Goal: Task Accomplishment & Management: Manage account settings

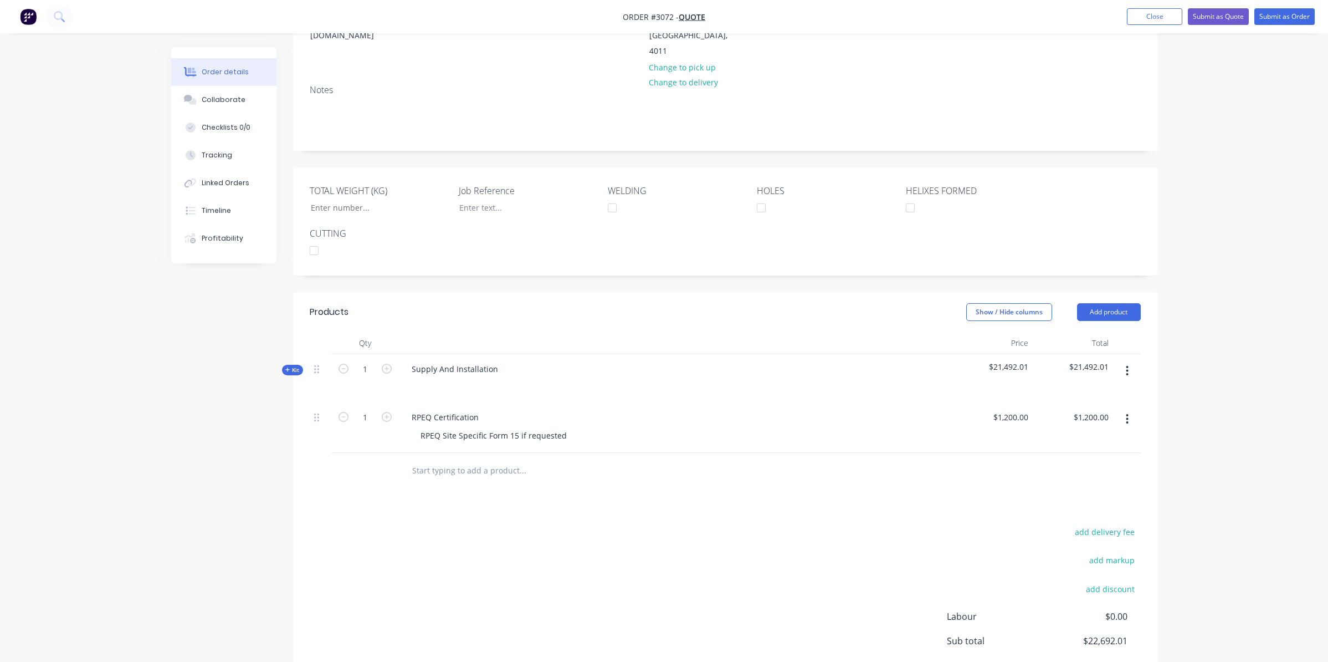
scroll to position [173, 0]
click at [1122, 304] on button "Add product" at bounding box center [1109, 313] width 64 height 18
click at [1088, 488] on div "Notes (External)" at bounding box center [1088, 496] width 85 height 16
click at [415, 461] on div at bounding box center [443, 469] width 80 height 16
drag, startPoint x: 407, startPoint y: 439, endPoint x: 408, endPoint y: 444, distance: 5.7
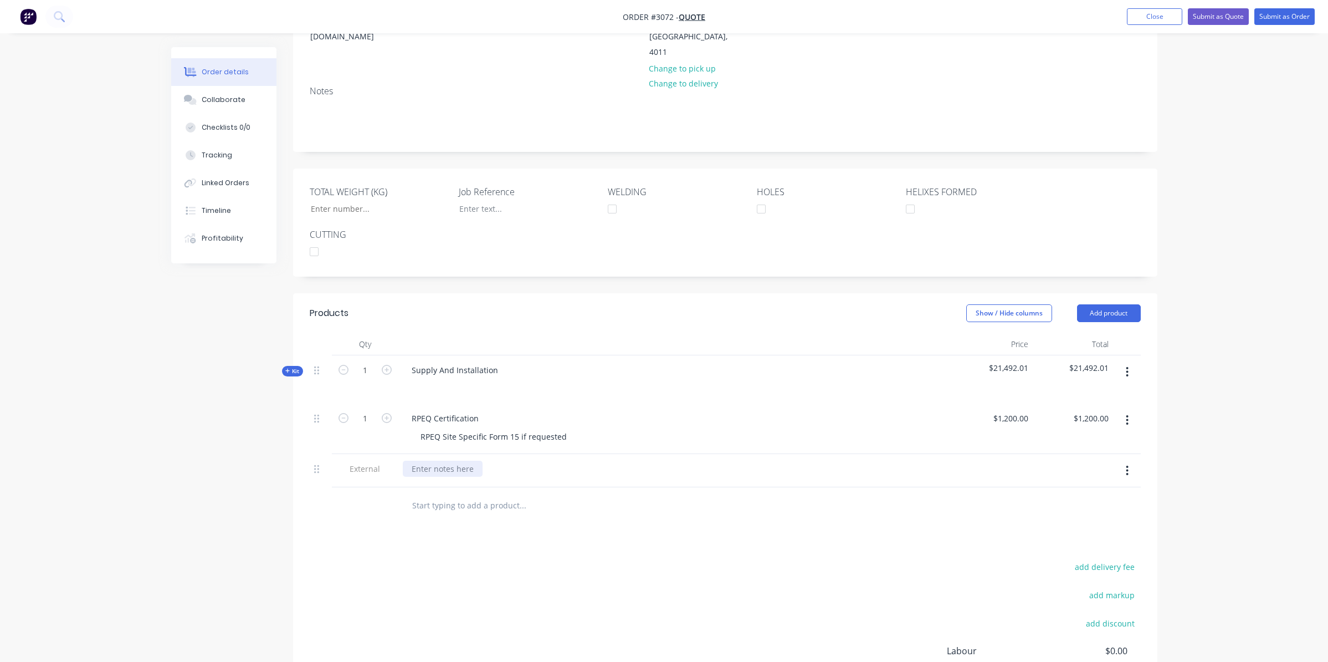
paste div
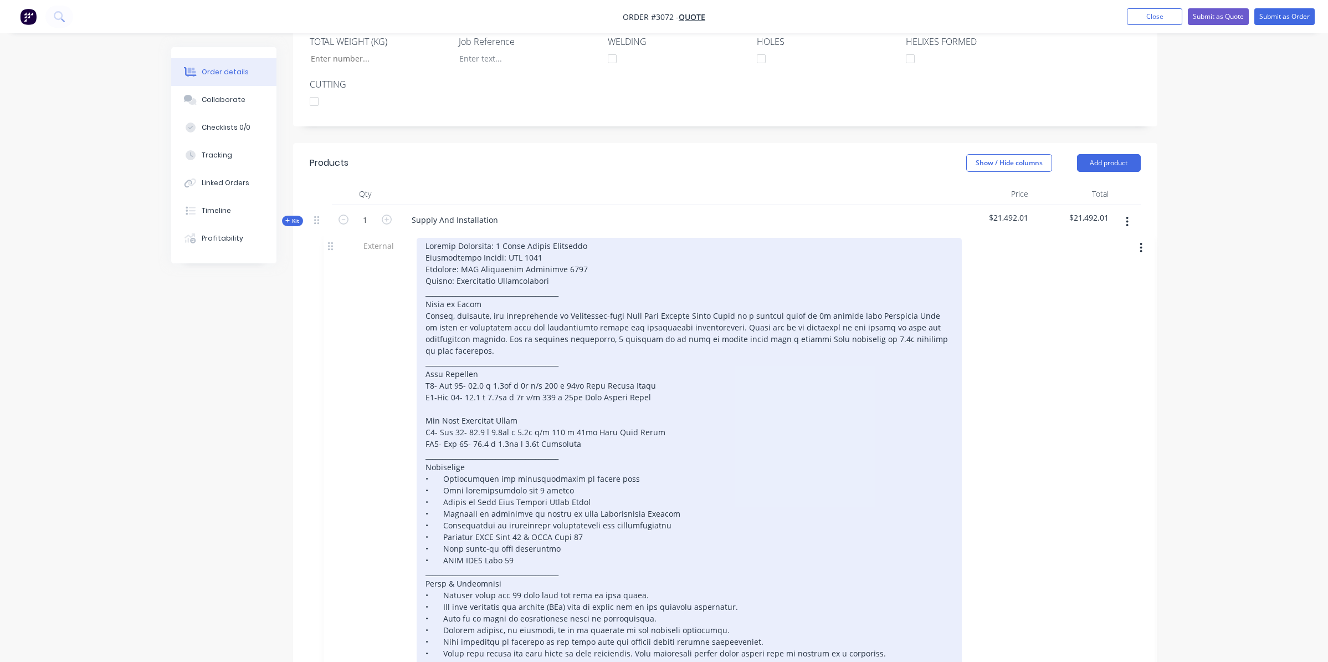
scroll to position [324, 0]
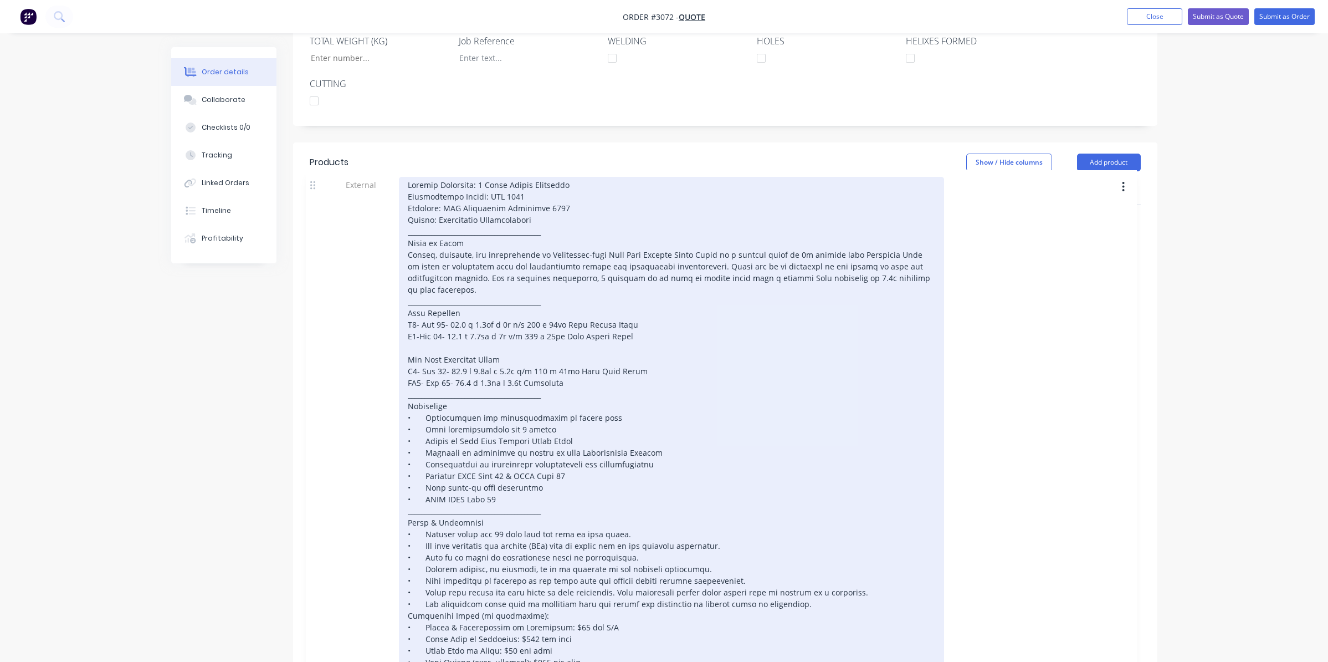
drag, startPoint x: 314, startPoint y: 327, endPoint x: 311, endPoint y: 181, distance: 145.8
click at [311, 204] on div "Kit 1 Supply And Installation $21,492.01 $21,492.01 1 RPEQ Certification RPEQ S…" at bounding box center [725, 508] width 831 height 608
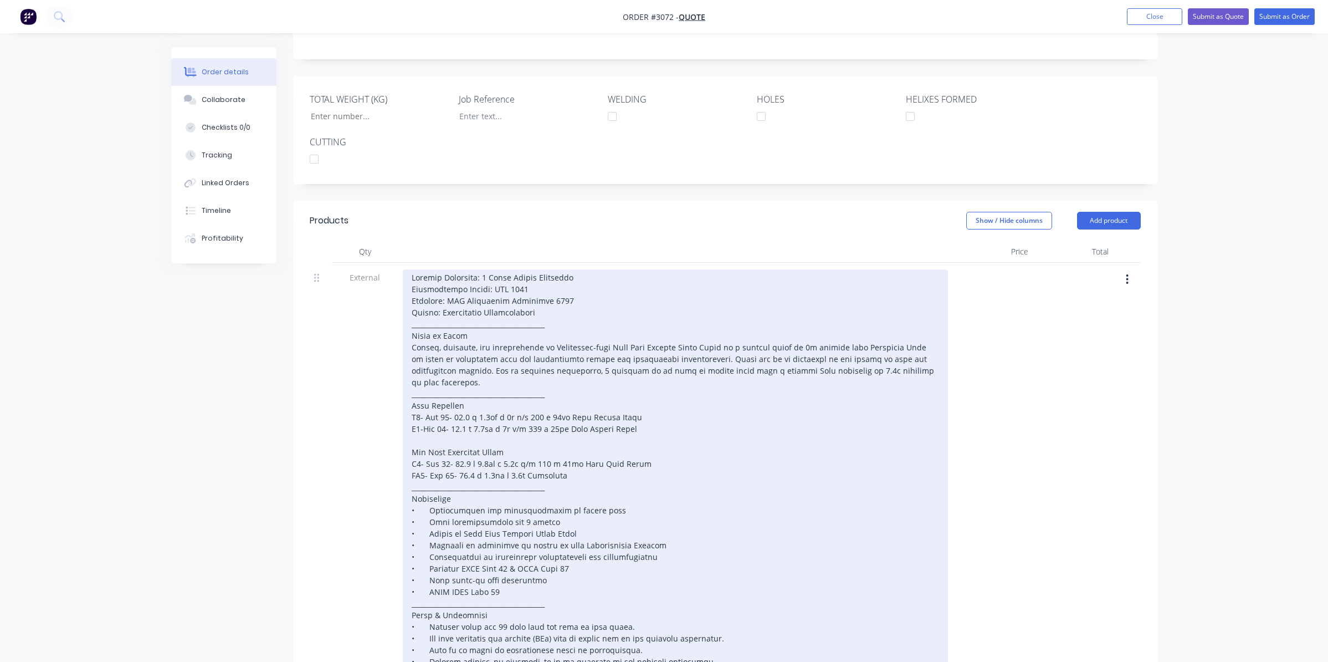
scroll to position [213, 0]
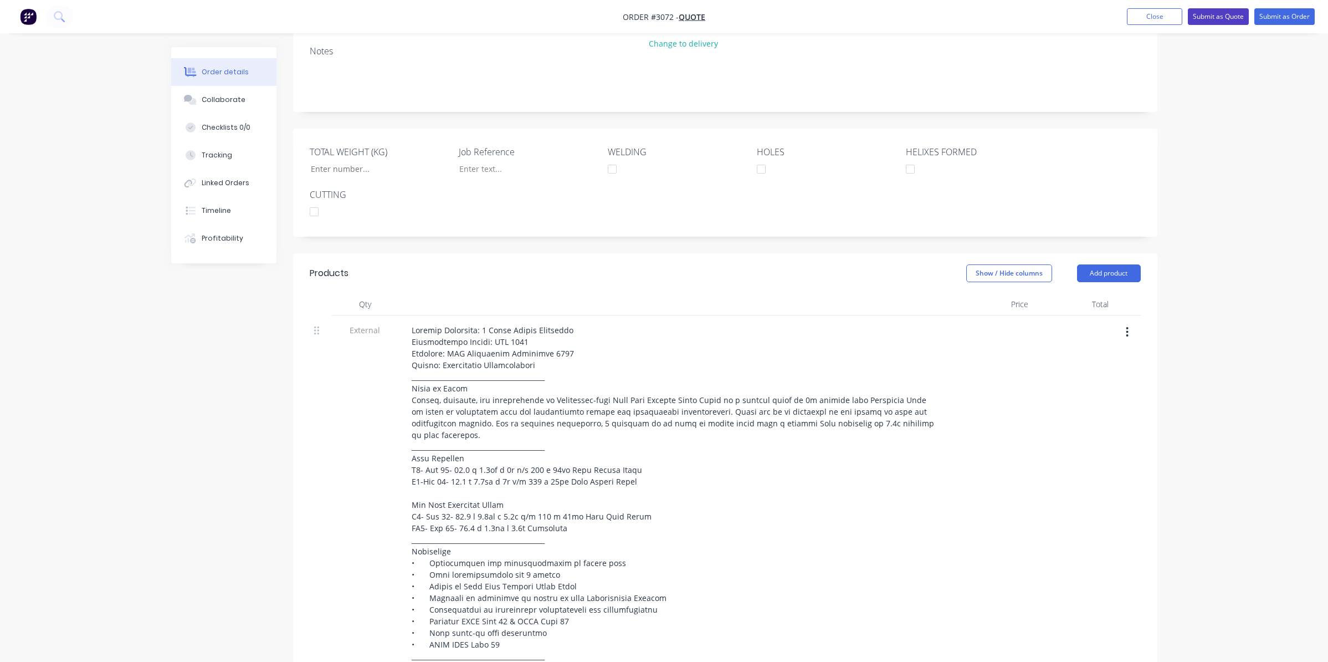
click at [1192, 17] on button "Submit as Quote" at bounding box center [1218, 16] width 61 height 17
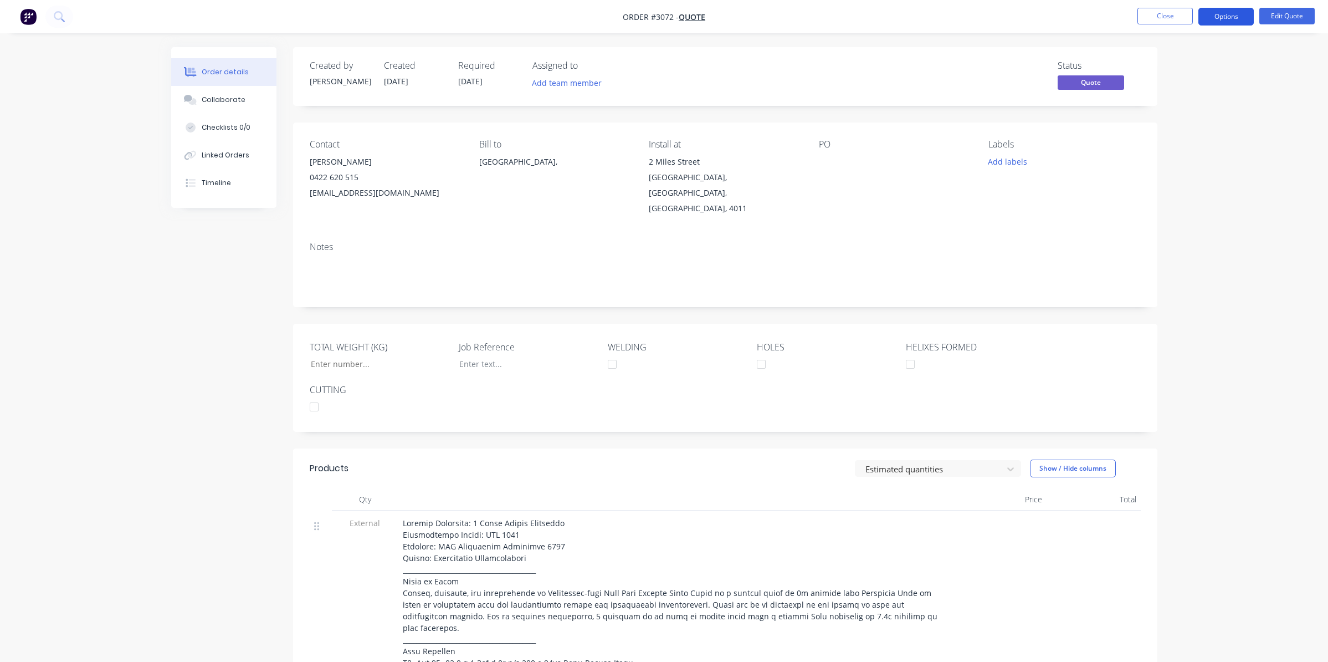
click at [1234, 24] on button "Options" at bounding box center [1226, 17] width 55 height 18
click at [1190, 69] on div "Quote" at bounding box center [1193, 67] width 102 height 16
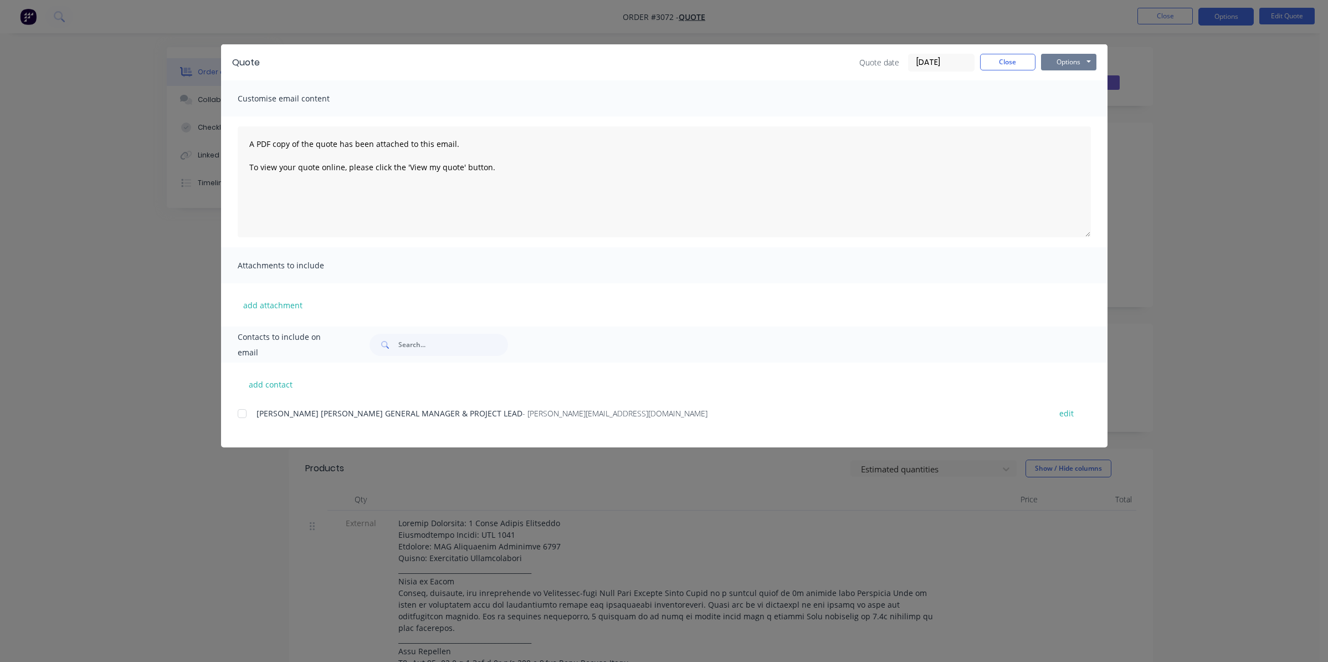
click at [1056, 59] on button "Options" at bounding box center [1068, 62] width 55 height 17
click at [1057, 87] on button "Preview" at bounding box center [1076, 82] width 71 height 18
click at [1012, 63] on button "Close" at bounding box center [1007, 62] width 55 height 17
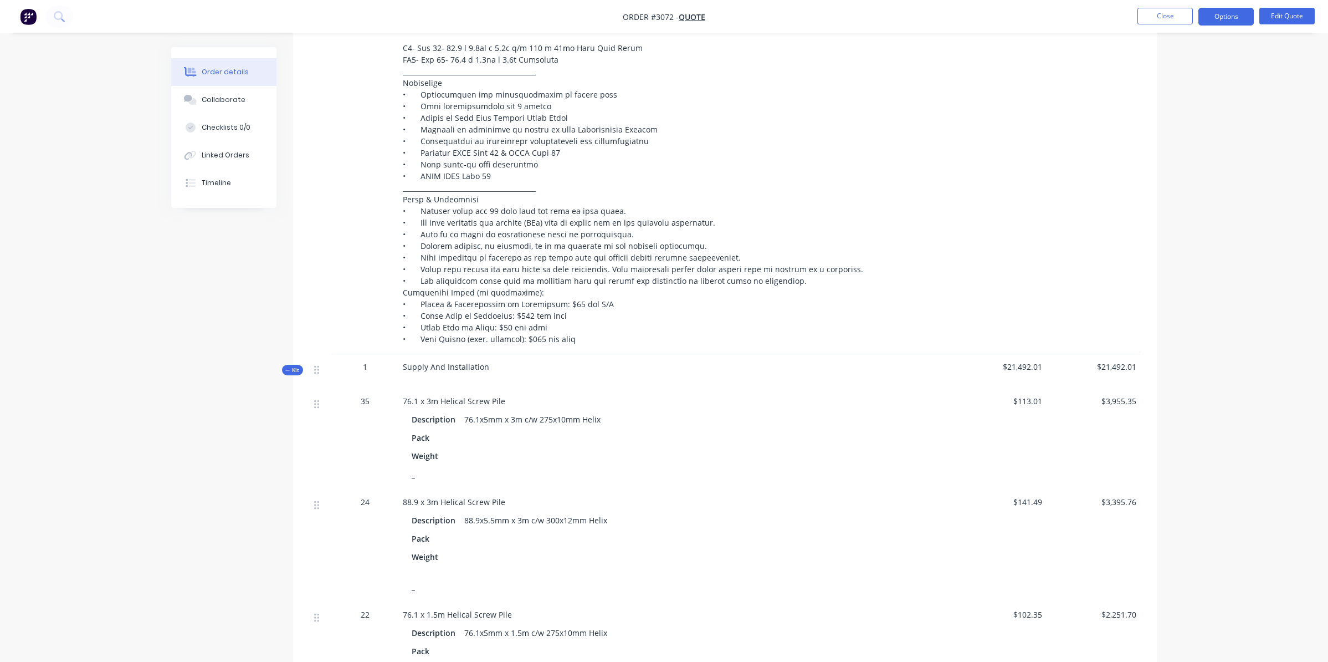
scroll to position [665, 0]
click at [290, 364] on icon "button" at bounding box center [287, 367] width 5 height 6
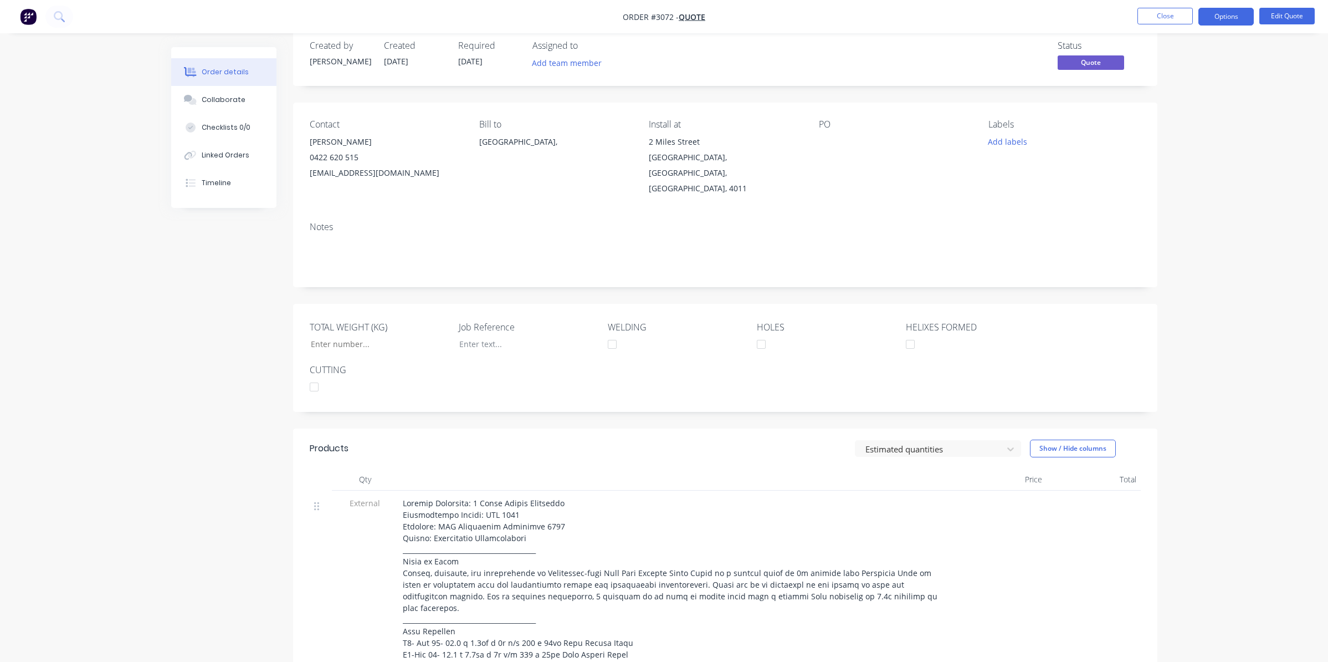
scroll to position [0, 0]
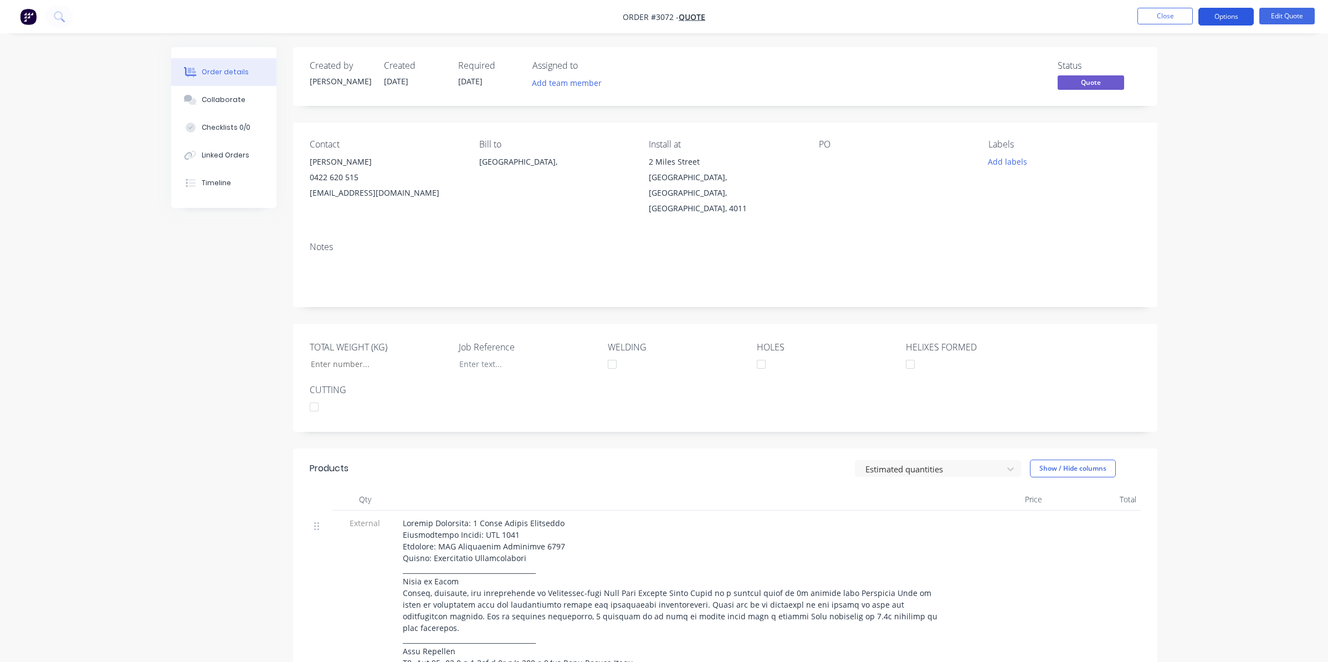
click at [1209, 17] on button "Options" at bounding box center [1226, 17] width 55 height 18
click at [1209, 59] on div "Quote" at bounding box center [1193, 67] width 102 height 16
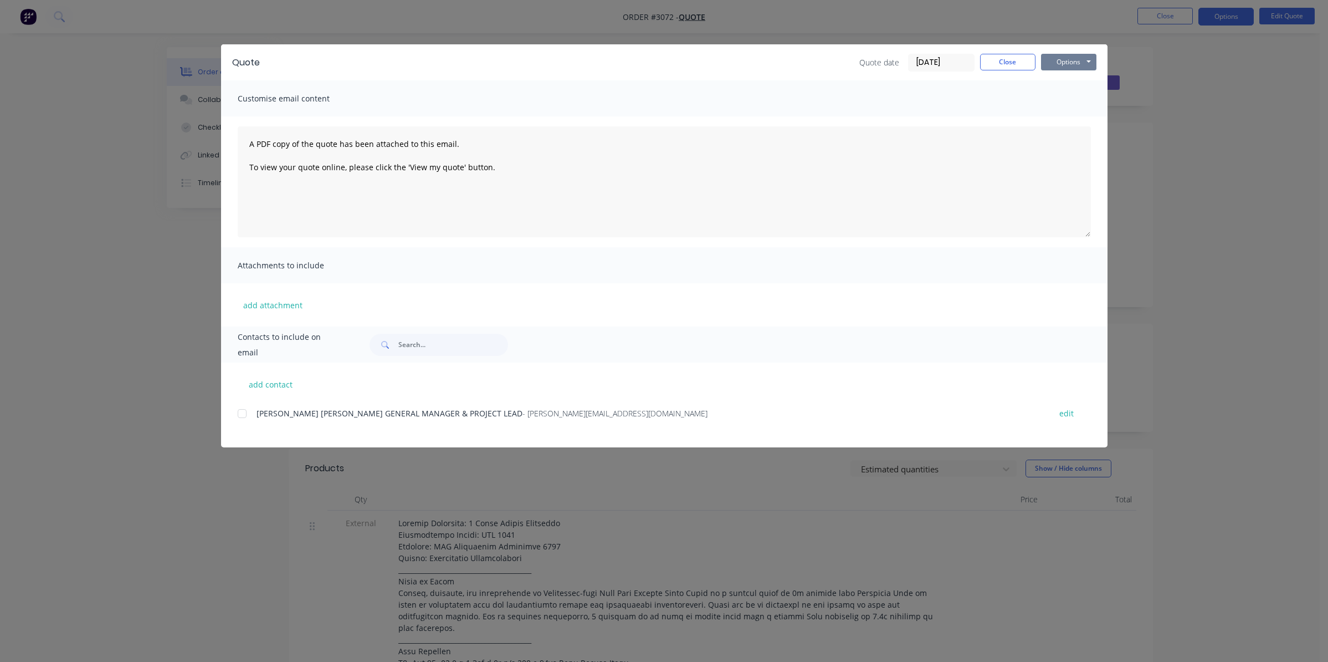
click at [1043, 66] on button "Options" at bounding box center [1068, 62] width 55 height 17
click at [1071, 80] on button "Preview" at bounding box center [1076, 82] width 71 height 18
click at [1014, 64] on button "Close" at bounding box center [1007, 62] width 55 height 17
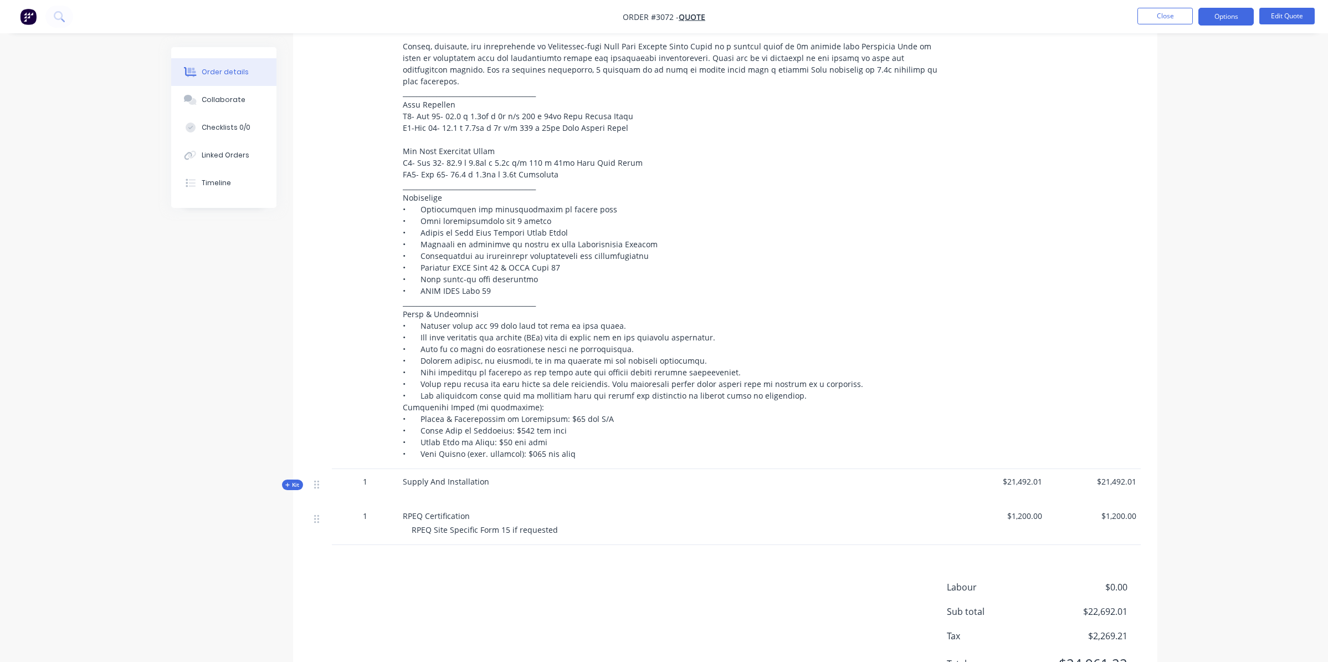
scroll to position [575, 0]
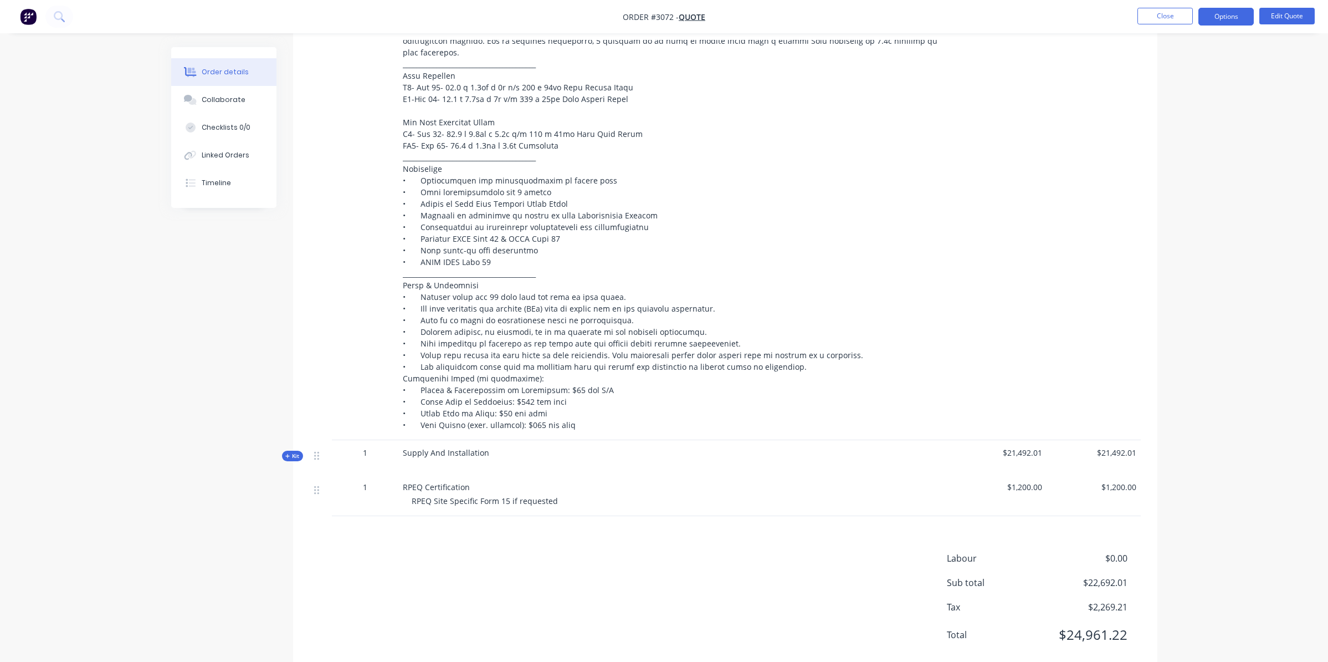
click at [310, 440] on div at bounding box center [321, 457] width 22 height 34
click at [319, 447] on div at bounding box center [320, 454] width 13 height 15
click at [290, 453] on icon "button" at bounding box center [287, 456] width 5 height 6
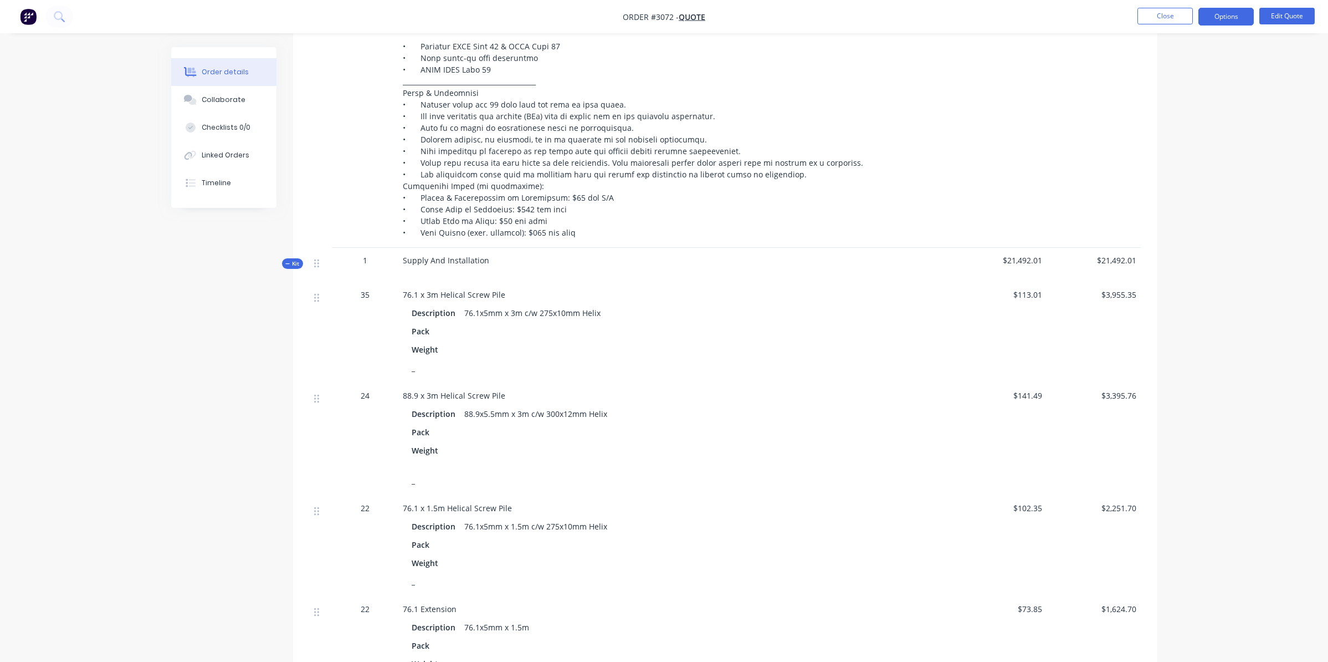
scroll to position [852, 0]
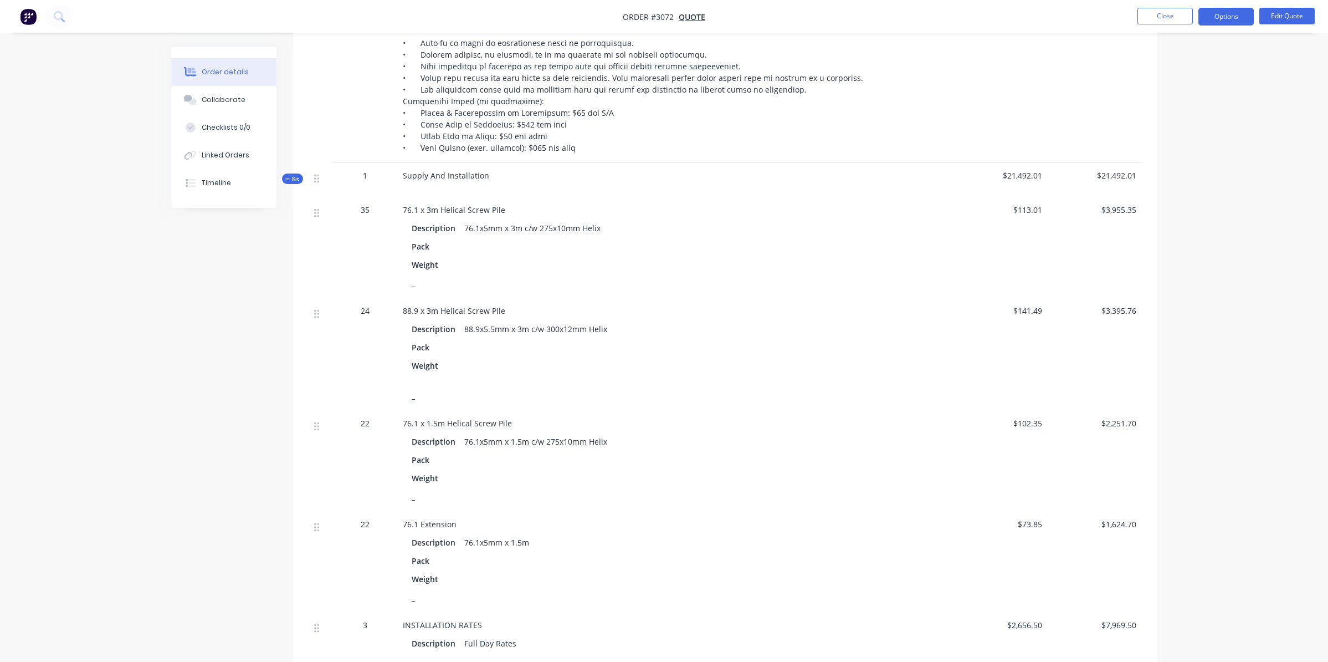
click at [294, 175] on span "Kit" at bounding box center [292, 179] width 14 height 8
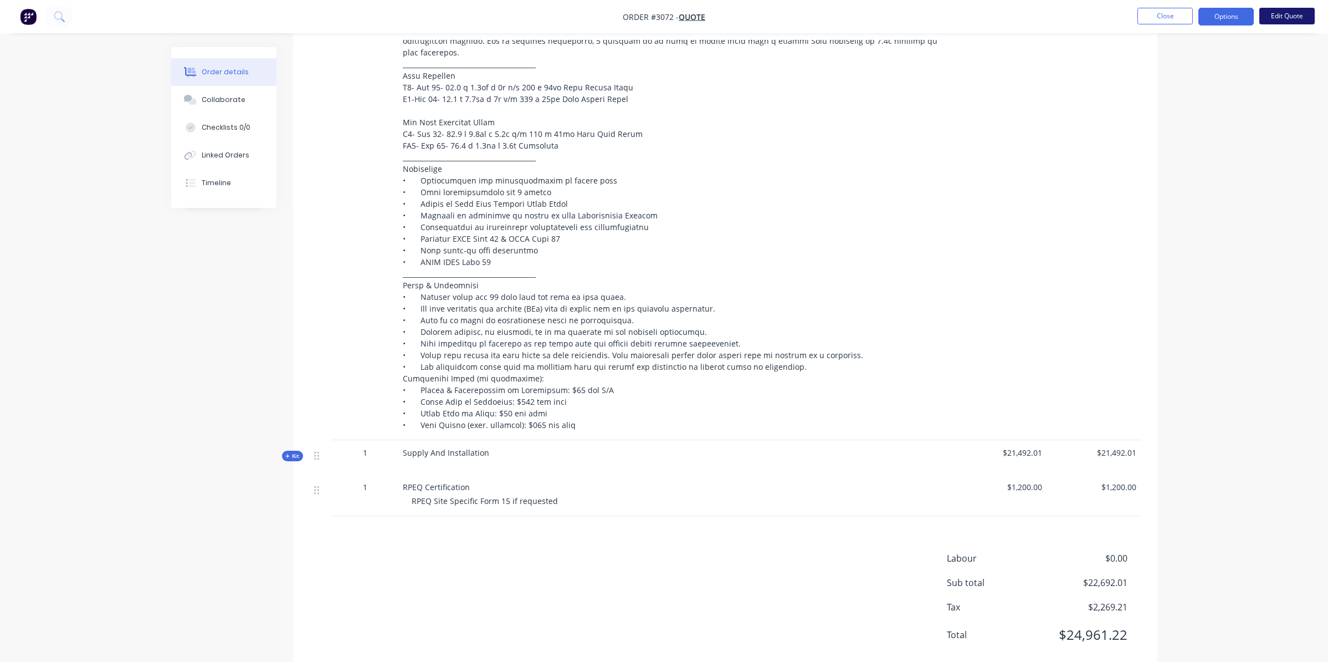
click at [1275, 21] on button "Edit Quote" at bounding box center [1287, 16] width 55 height 17
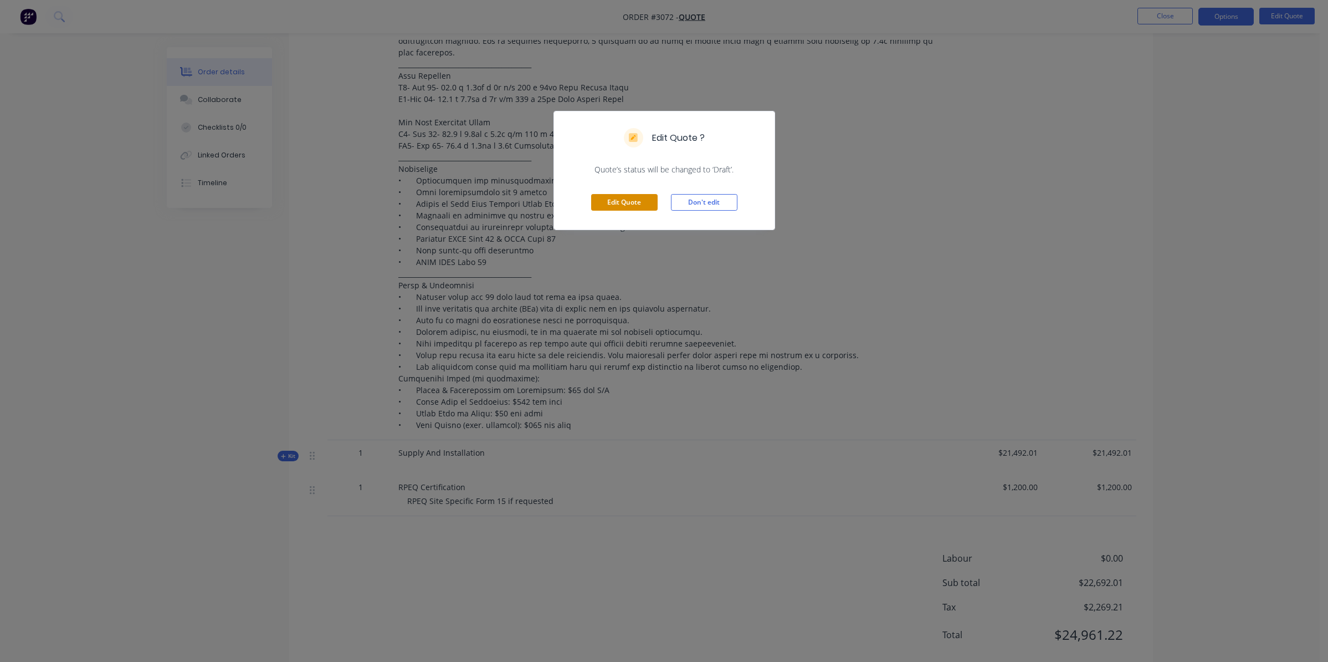
click at [642, 204] on button "Edit Quote" at bounding box center [624, 202] width 66 height 17
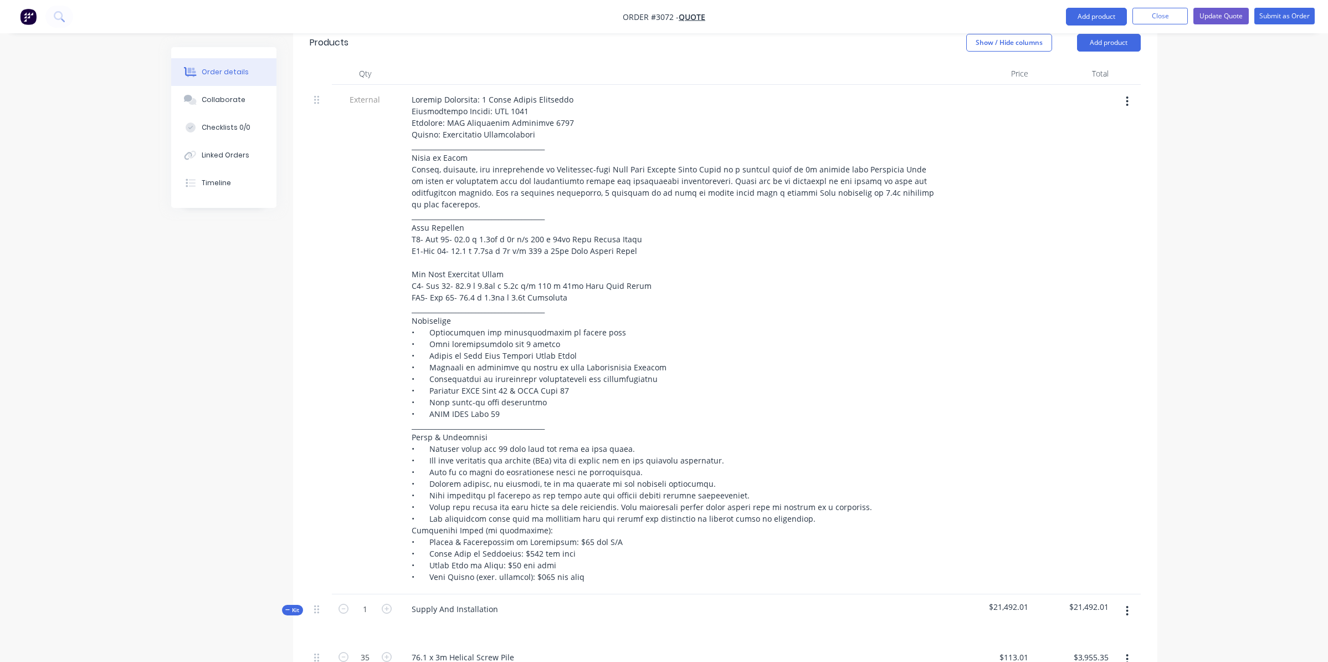
scroll to position [720, 0]
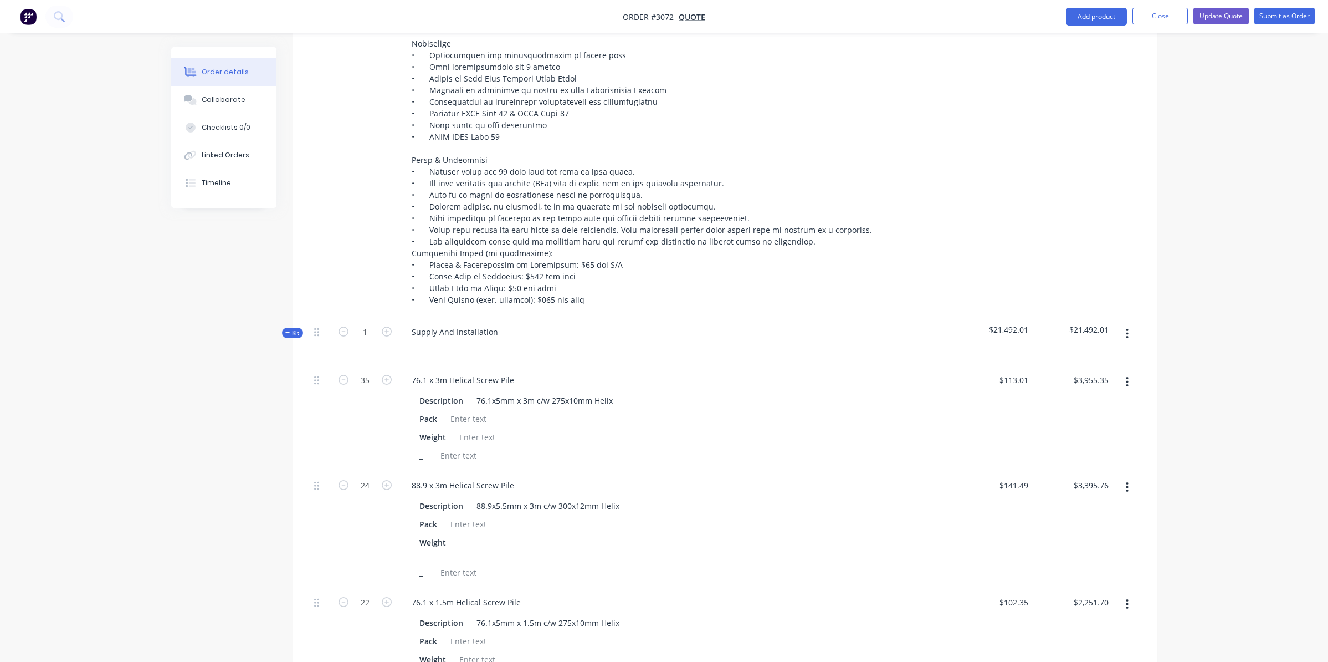
click at [288, 330] on icon "button" at bounding box center [287, 333] width 5 height 6
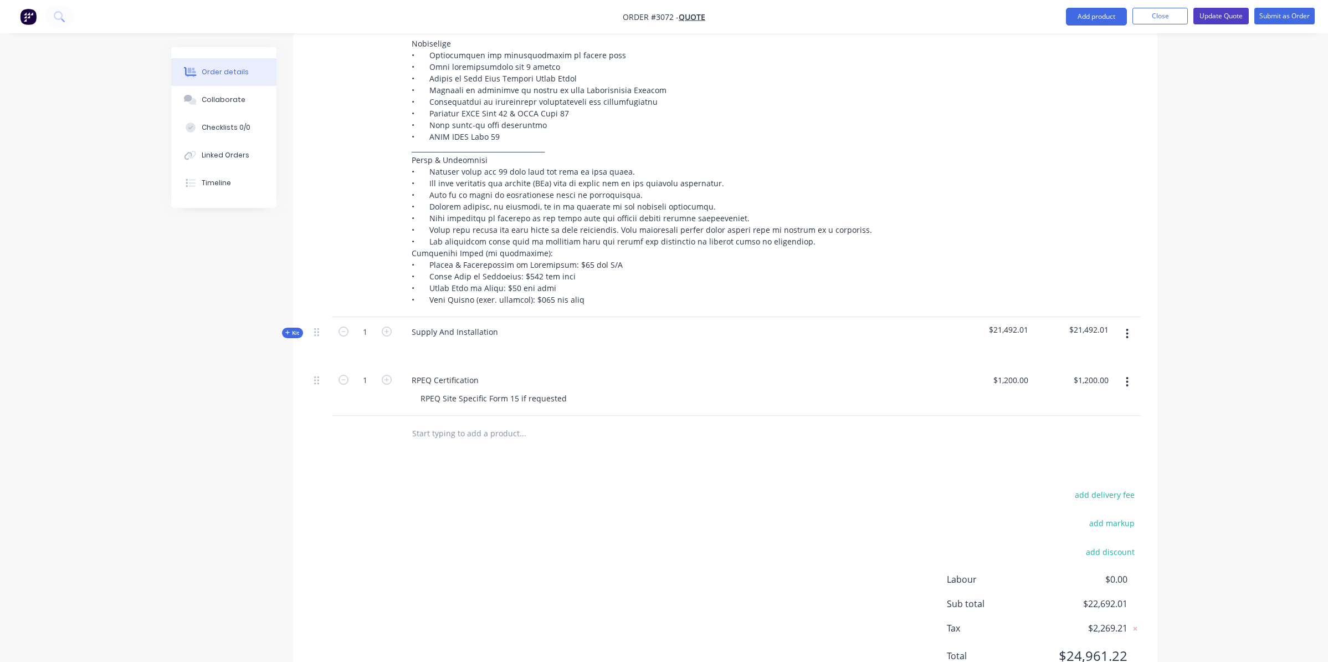
click at [1218, 18] on button "Update Quote" at bounding box center [1221, 16] width 55 height 17
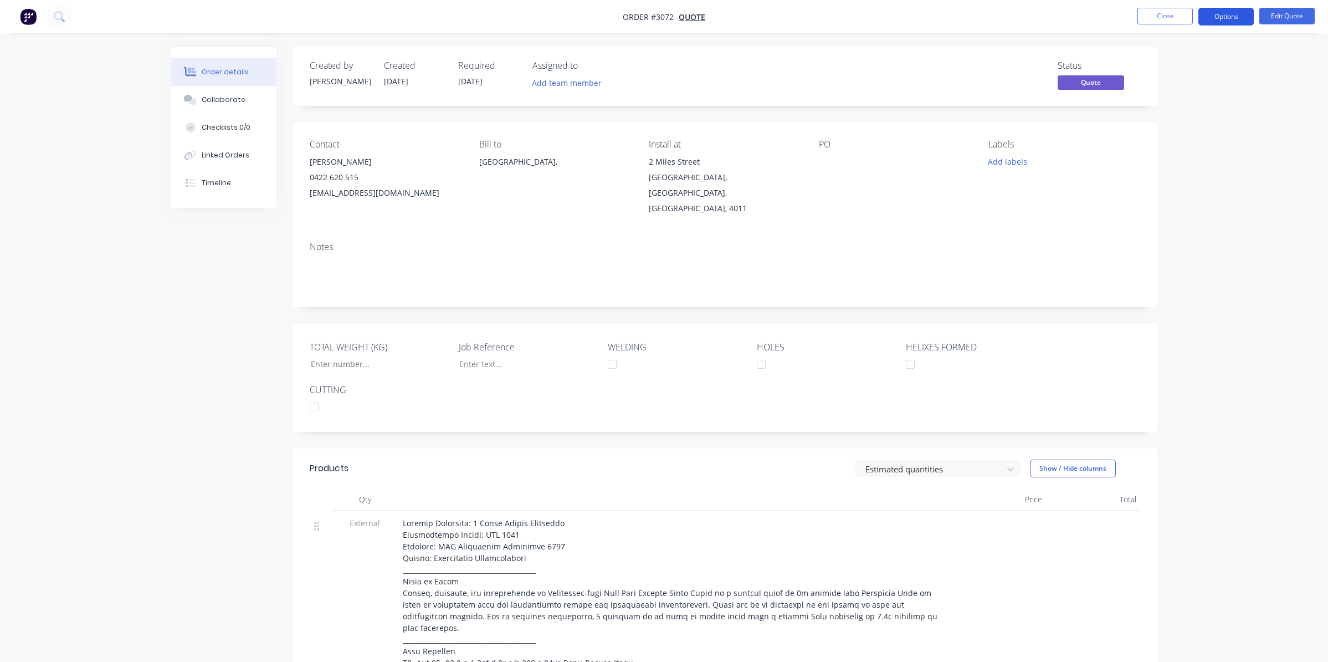
click at [1229, 12] on button "Options" at bounding box center [1226, 17] width 55 height 18
click at [1195, 77] on button "Quote" at bounding box center [1193, 67] width 122 height 22
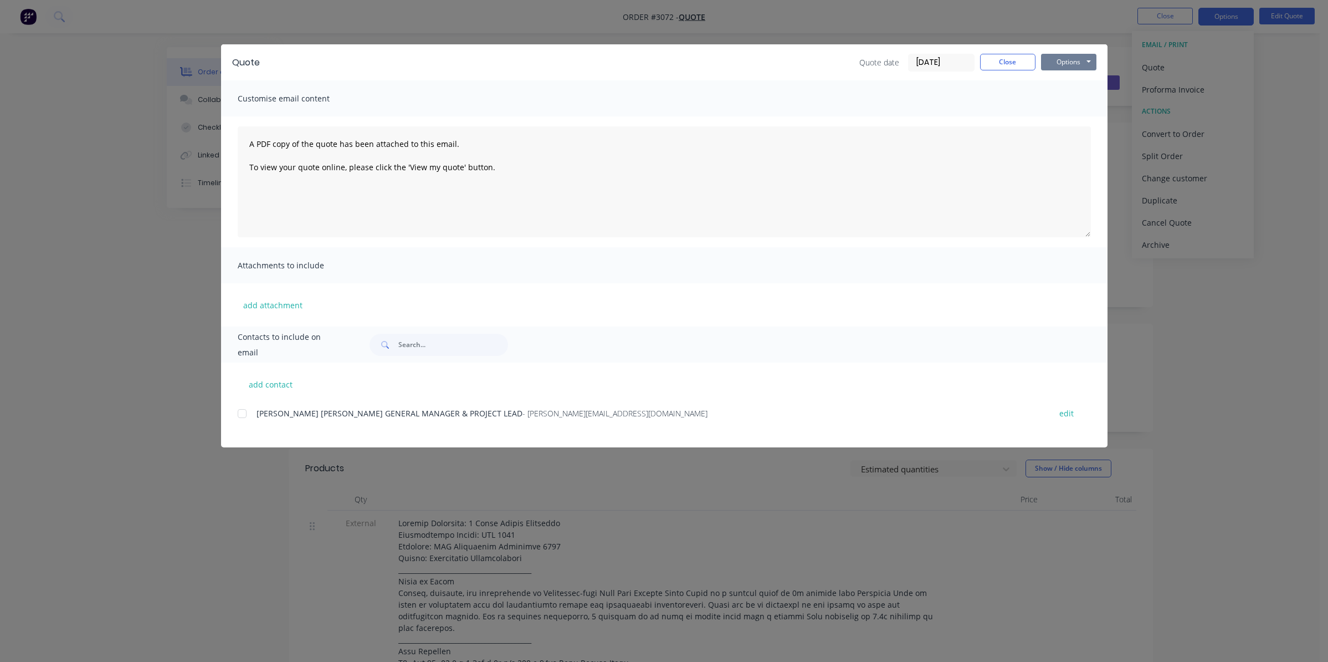
click at [1071, 63] on button "Options" at bounding box center [1068, 62] width 55 height 17
click at [1098, 87] on button "Preview" at bounding box center [1076, 82] width 71 height 18
click at [1006, 65] on button "Close" at bounding box center [1007, 62] width 55 height 17
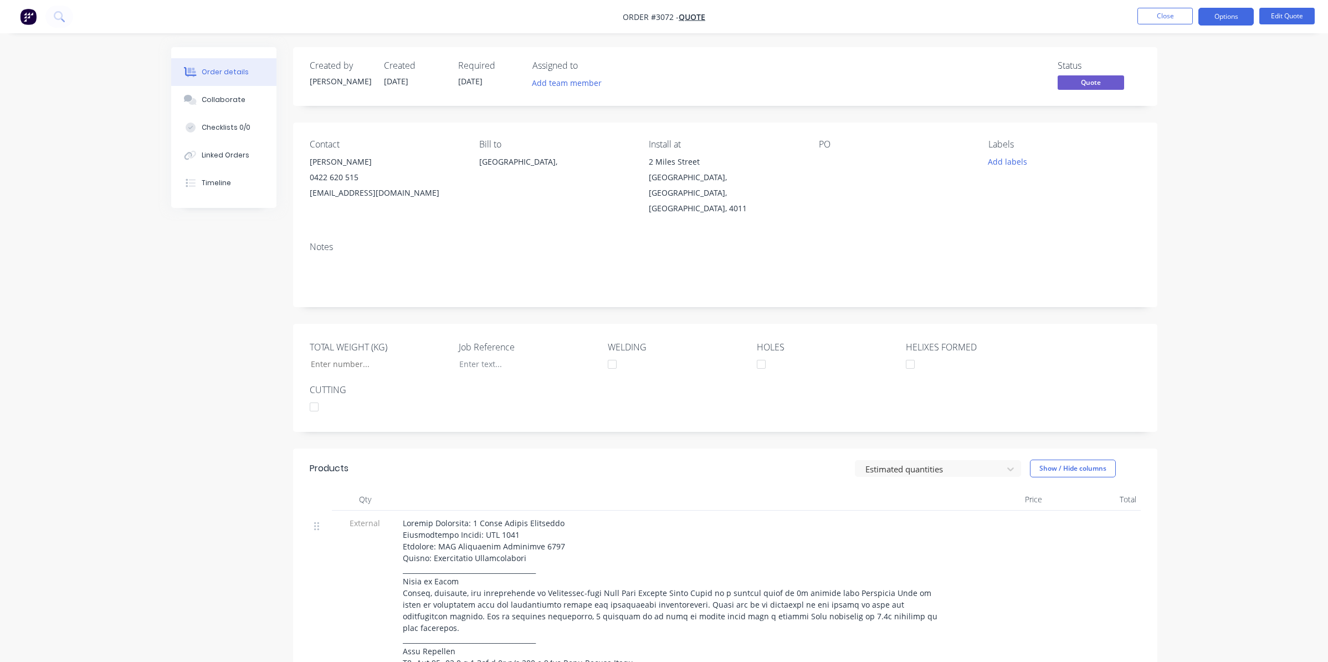
click at [526, 488] on div at bounding box center [675, 499] width 554 height 22
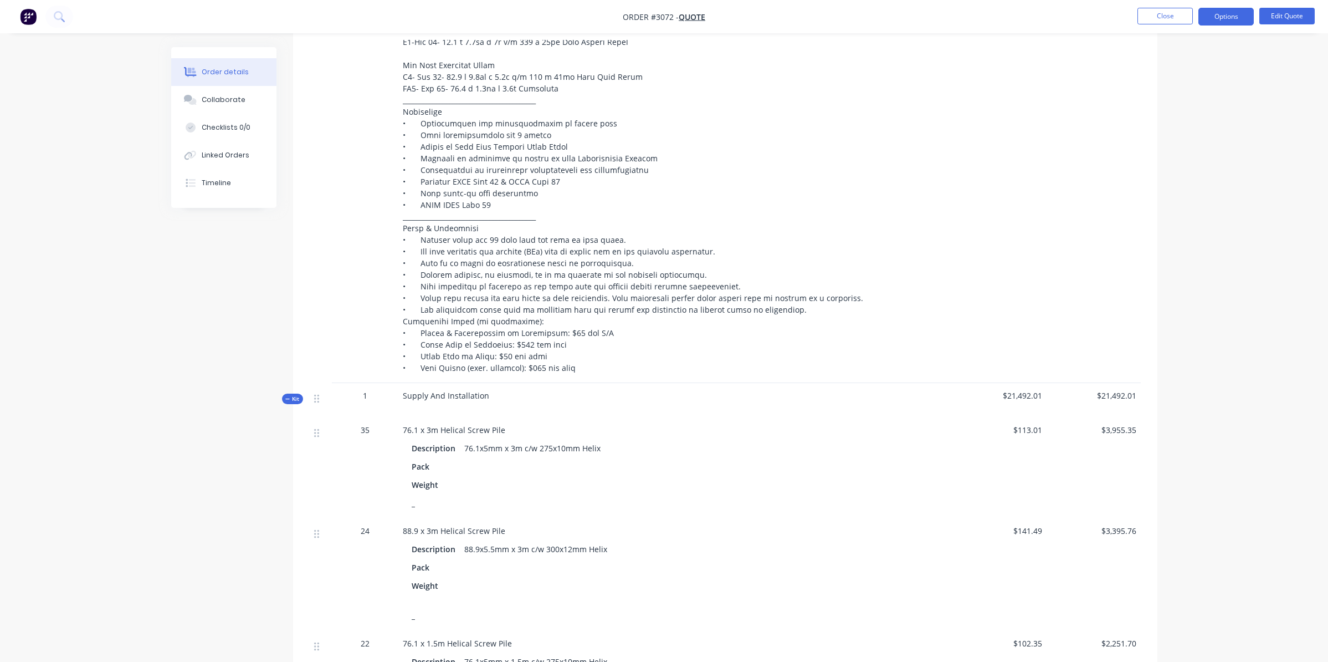
scroll to position [665, 0]
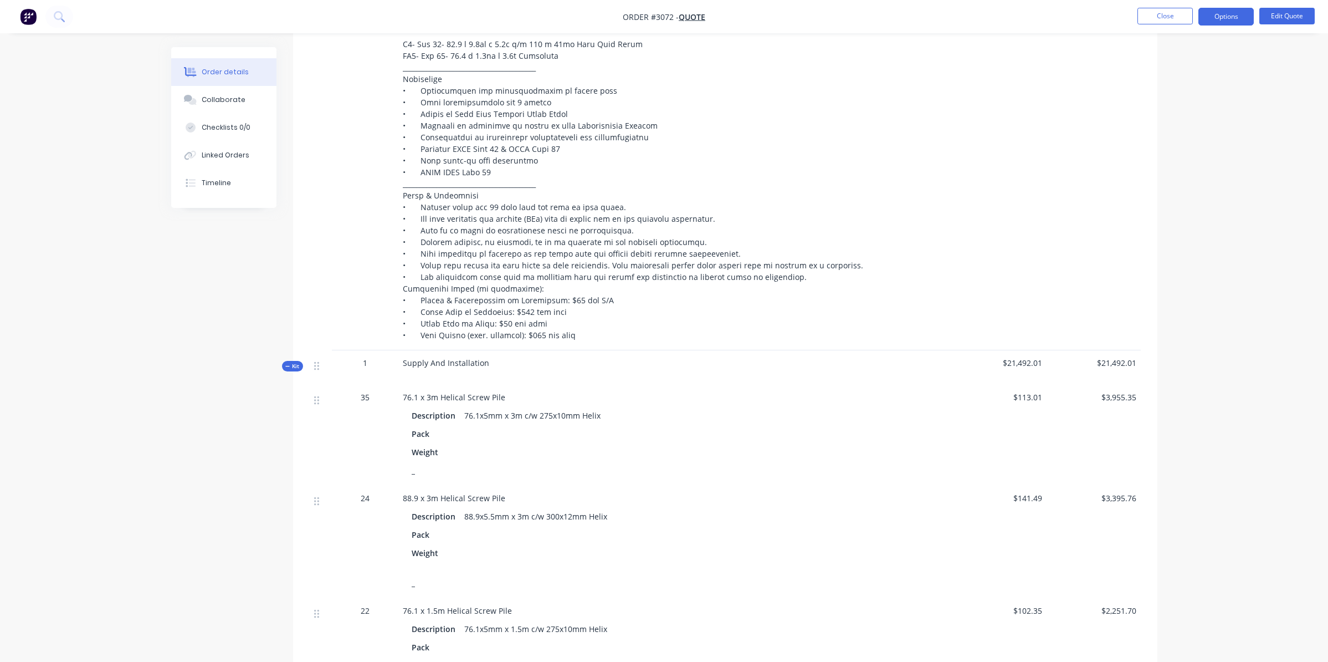
click at [288, 361] on button "Kit" at bounding box center [292, 366] width 21 height 11
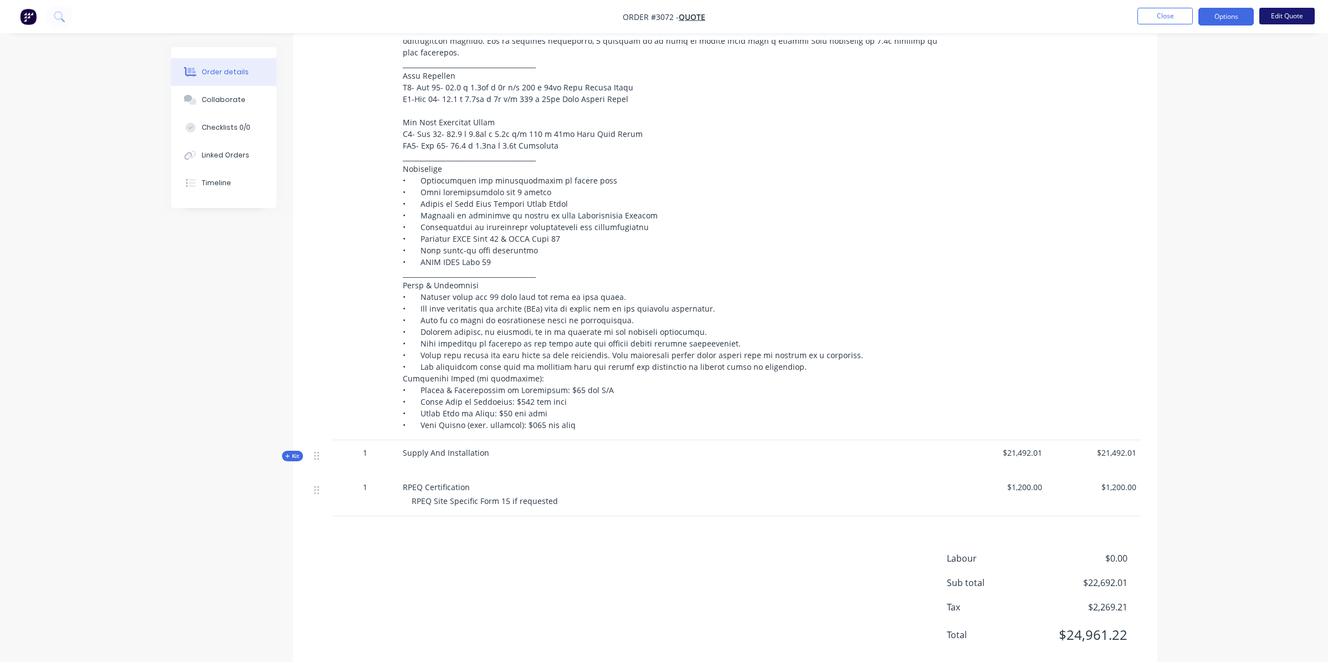
click at [1297, 17] on button "Edit Quote" at bounding box center [1287, 16] width 55 height 17
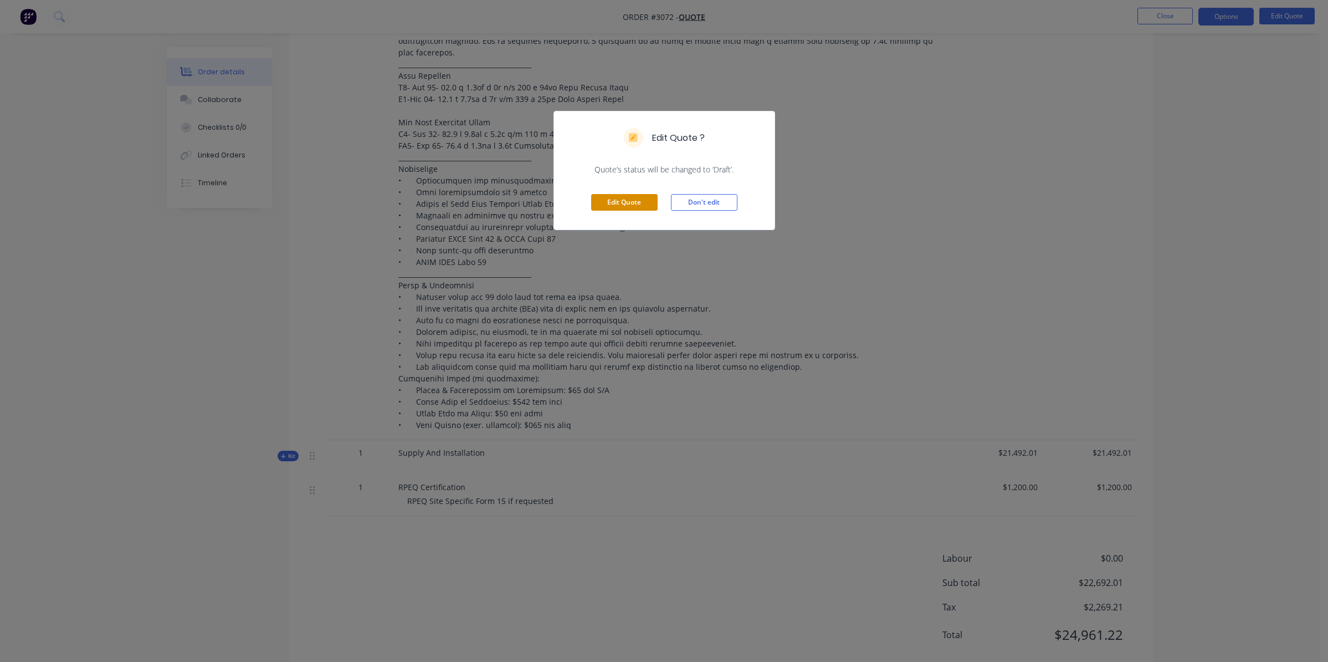
click at [653, 203] on button "Edit Quote" at bounding box center [624, 202] width 66 height 17
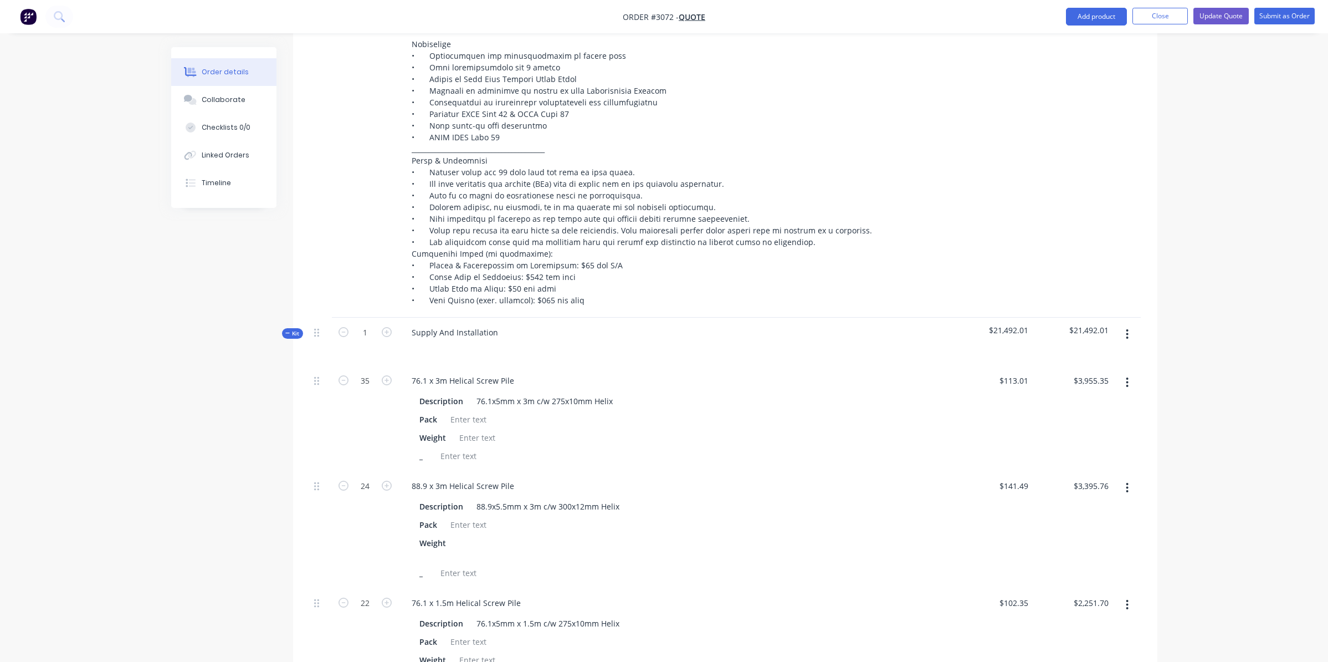
scroll to position [720, 0]
click at [288, 330] on icon "button" at bounding box center [287, 333] width 5 height 6
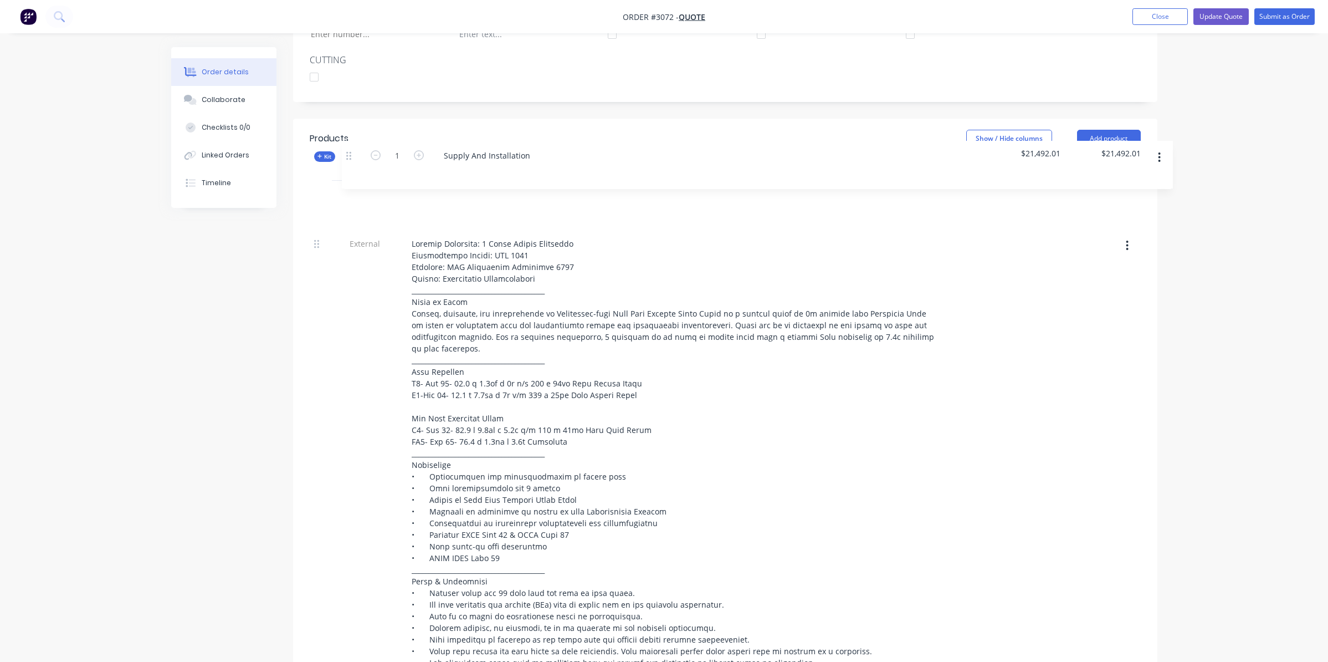
scroll to position [347, 0]
drag, startPoint x: 318, startPoint y: 636, endPoint x: 354, endPoint y: 173, distance: 463.6
click at [354, 181] on div "External Kit 1 Supply And Installation $21,492.01 $21,492.01 1 RPEQ Certificati…" at bounding box center [725, 485] width 831 height 608
click at [1124, 188] on button "button" at bounding box center [1127, 198] width 26 height 20
click at [1073, 428] on div at bounding box center [1073, 483] width 80 height 509
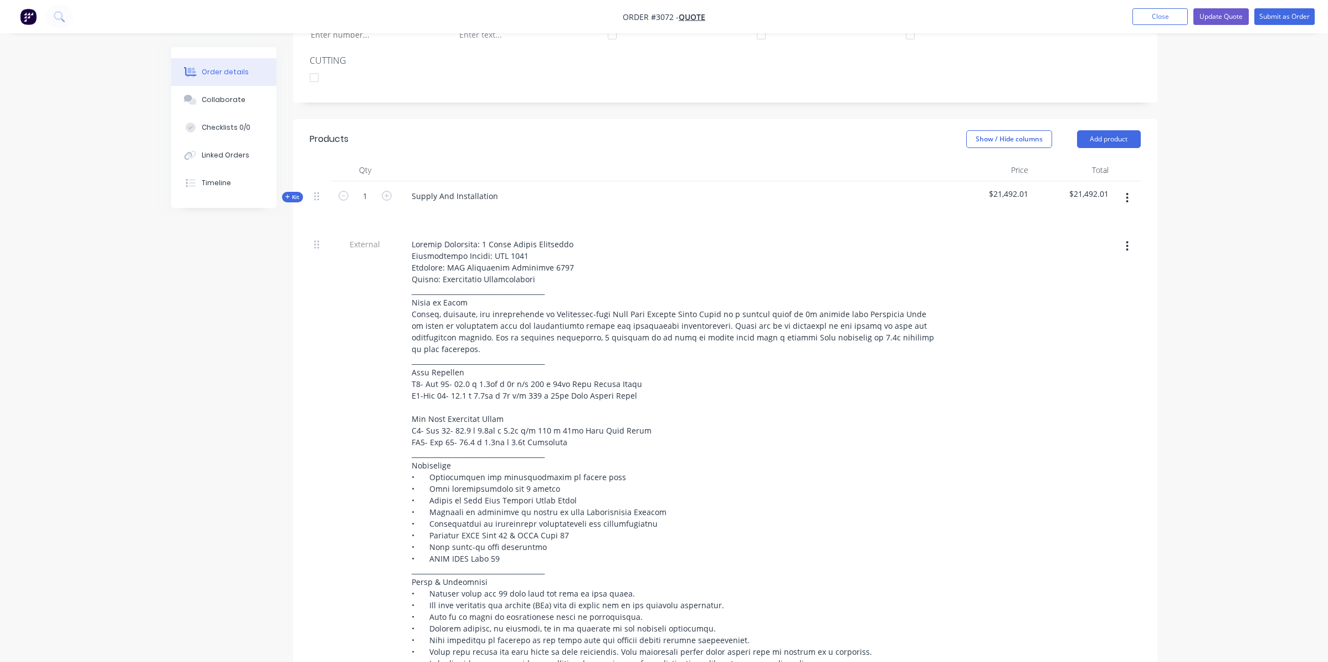
click at [1093, 383] on div at bounding box center [1073, 483] width 80 height 509
click at [374, 321] on div "External" at bounding box center [365, 483] width 66 height 509
click at [284, 192] on button "Kit" at bounding box center [292, 197] width 21 height 11
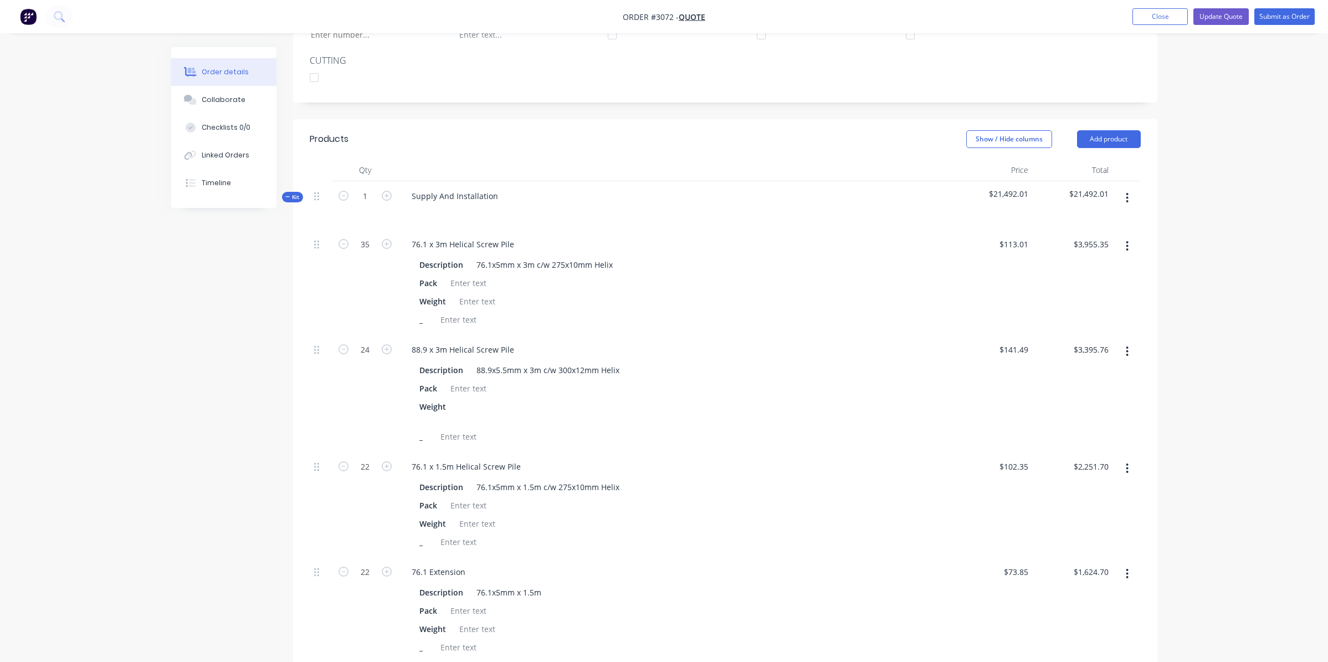
click at [287, 194] on icon "button" at bounding box center [287, 197] width 5 height 6
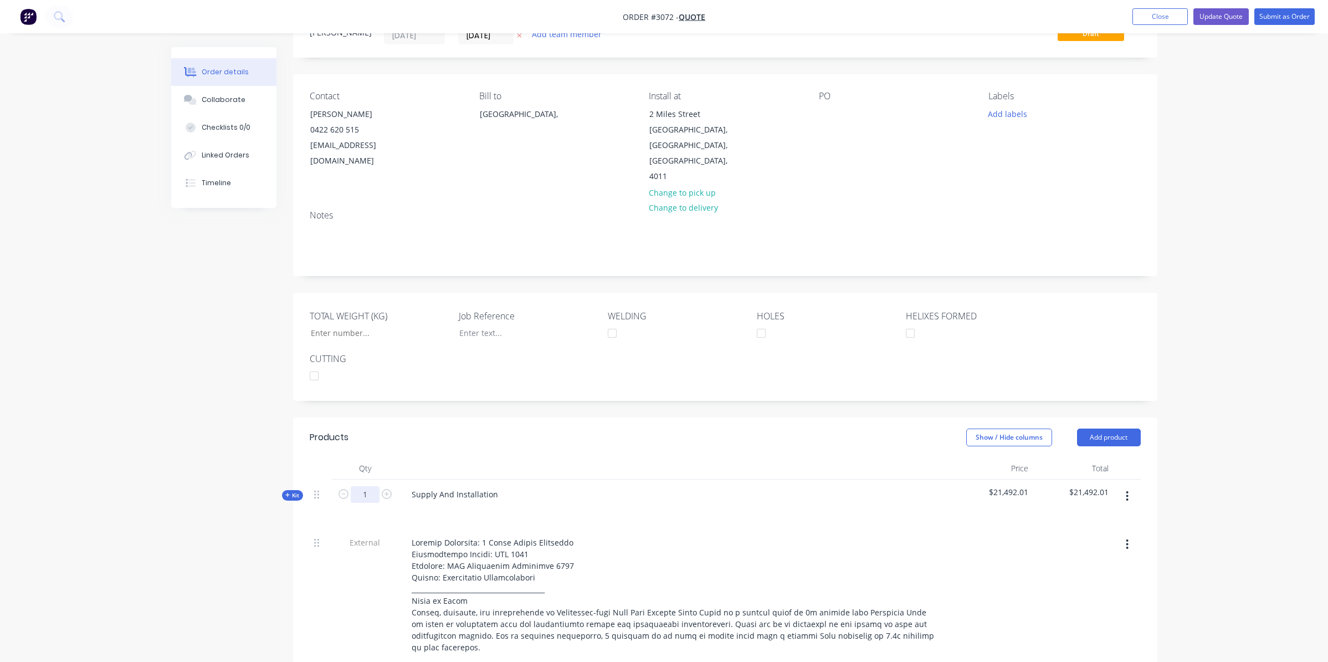
scroll to position [0, 0]
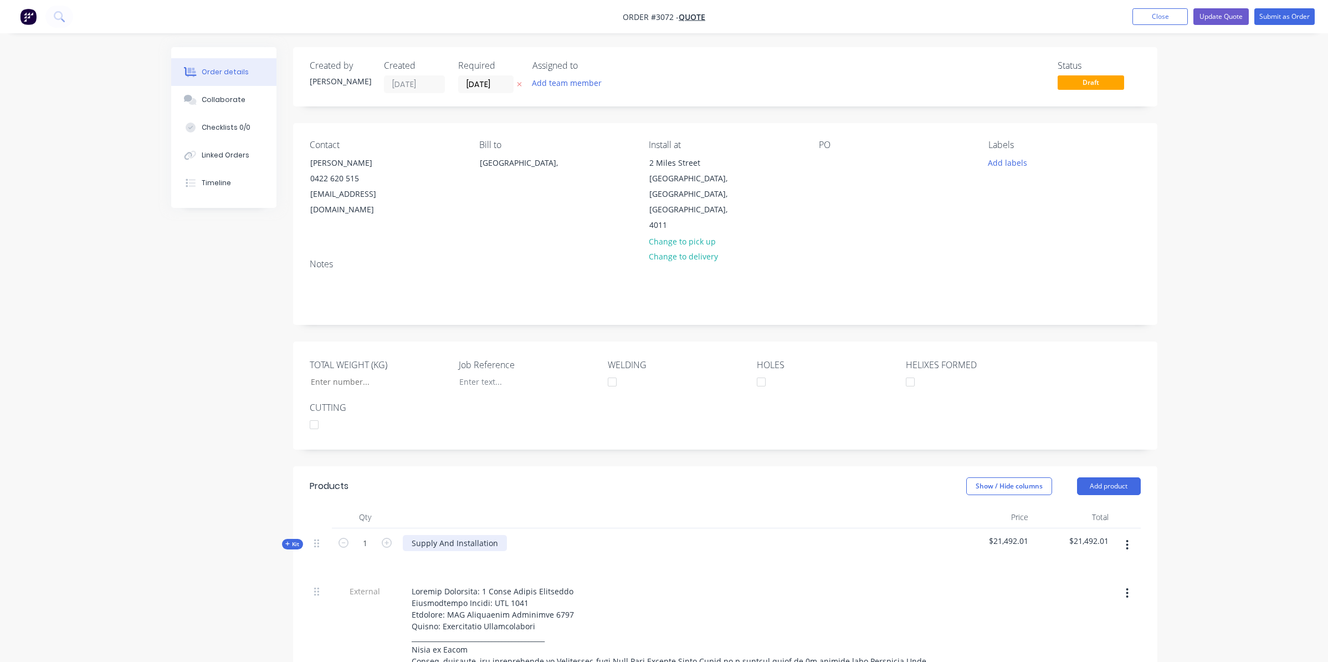
click at [439, 535] on div "Supply And Installation" at bounding box center [455, 543] width 104 height 16
click at [500, 535] on div "Supply And Installation" at bounding box center [455, 543] width 104 height 16
click at [1128, 540] on icon "button" at bounding box center [1128, 545] width 2 height 10
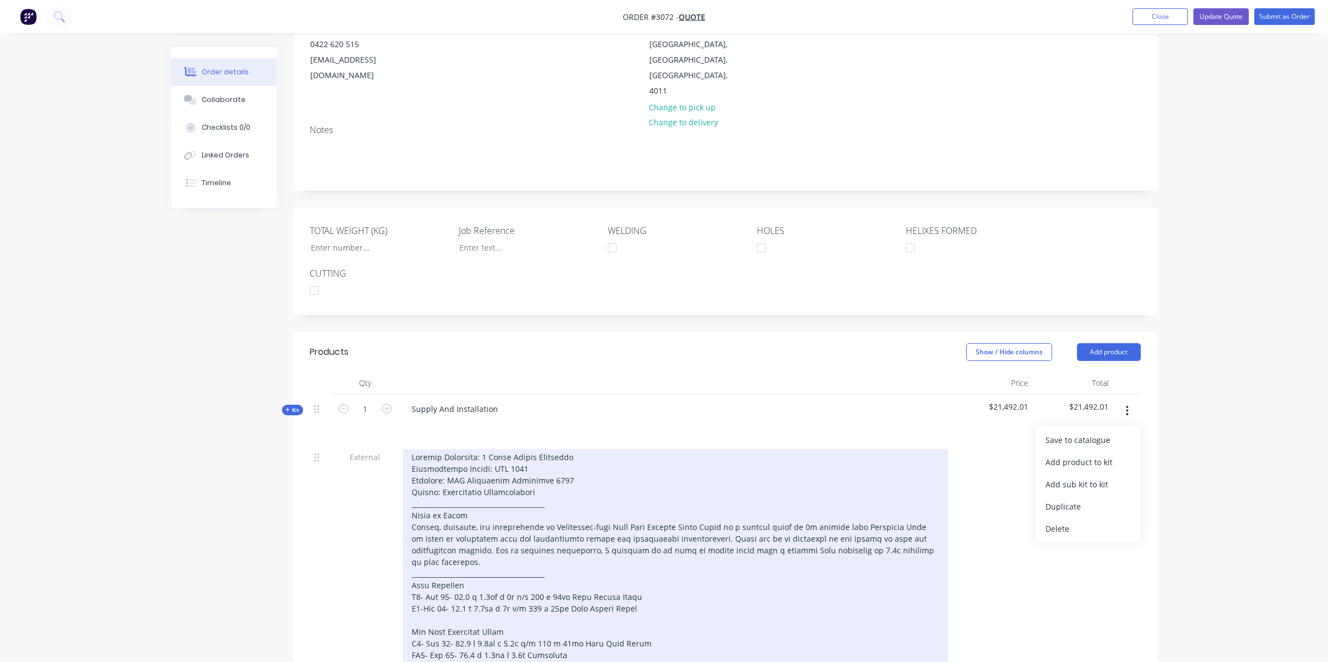
scroll to position [166, 0]
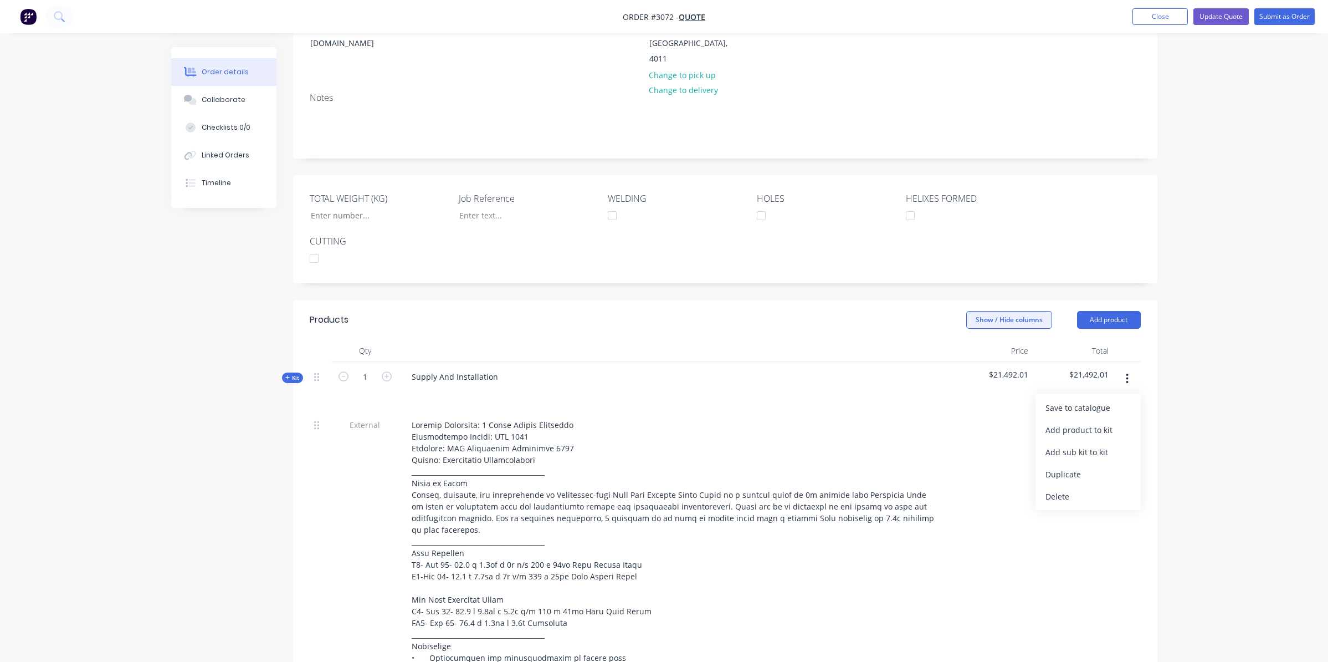
click at [994, 311] on button "Show / Hide columns" at bounding box center [1009, 320] width 86 height 18
click at [977, 326] on span at bounding box center [975, 324] width 9 height 9
click at [971, 320] on input "Cost" at bounding box center [971, 320] width 0 height 0
click at [981, 324] on span at bounding box center [984, 324] width 9 height 9
click at [971, 320] on input "Cost" at bounding box center [971, 320] width 0 height 0
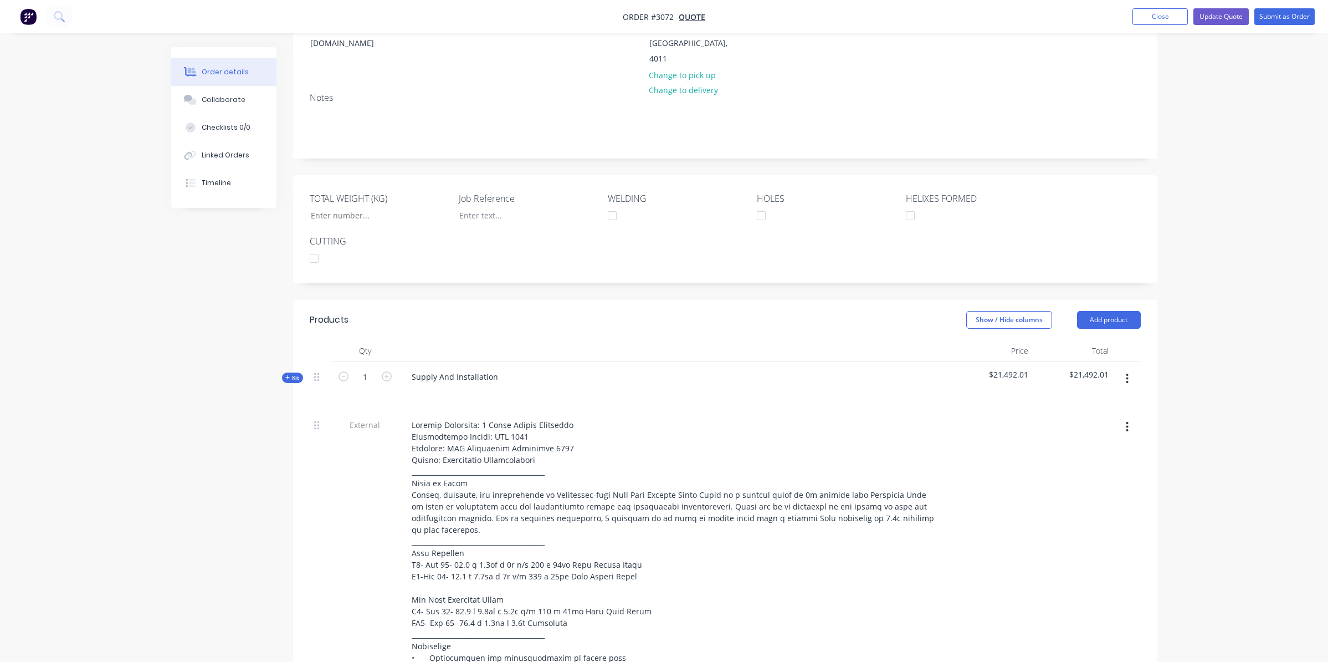
click at [668, 340] on div at bounding box center [675, 351] width 554 height 22
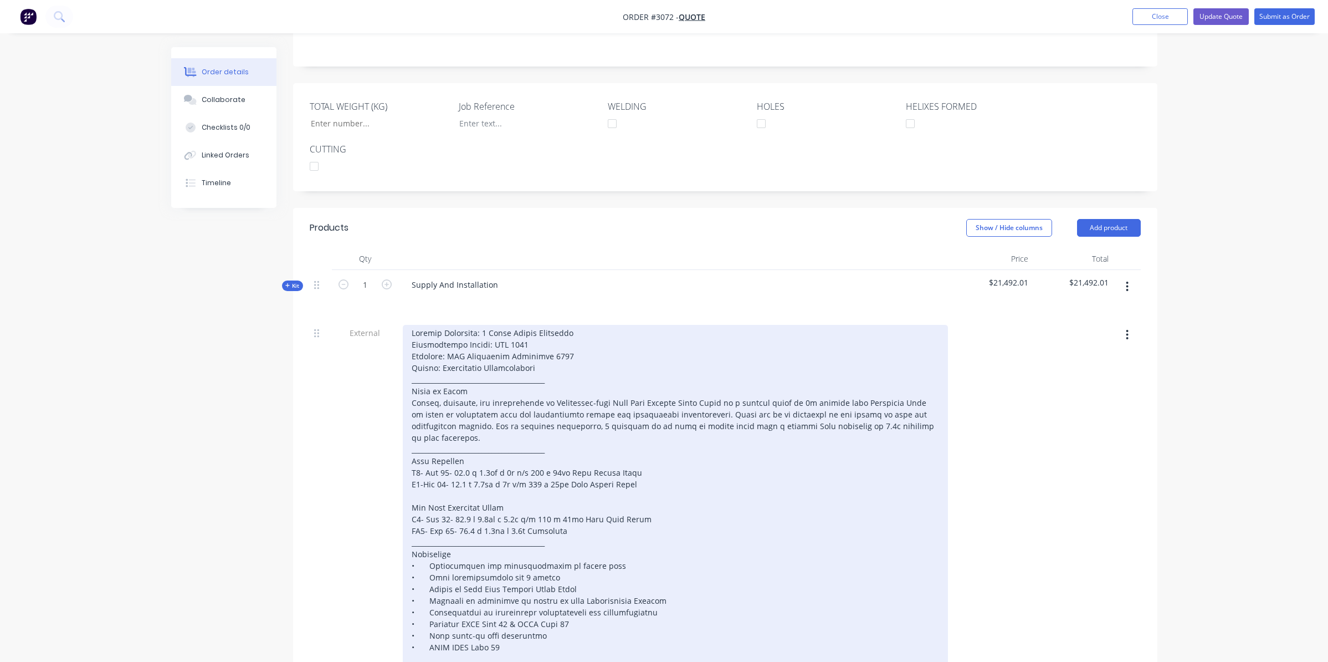
scroll to position [277, 0]
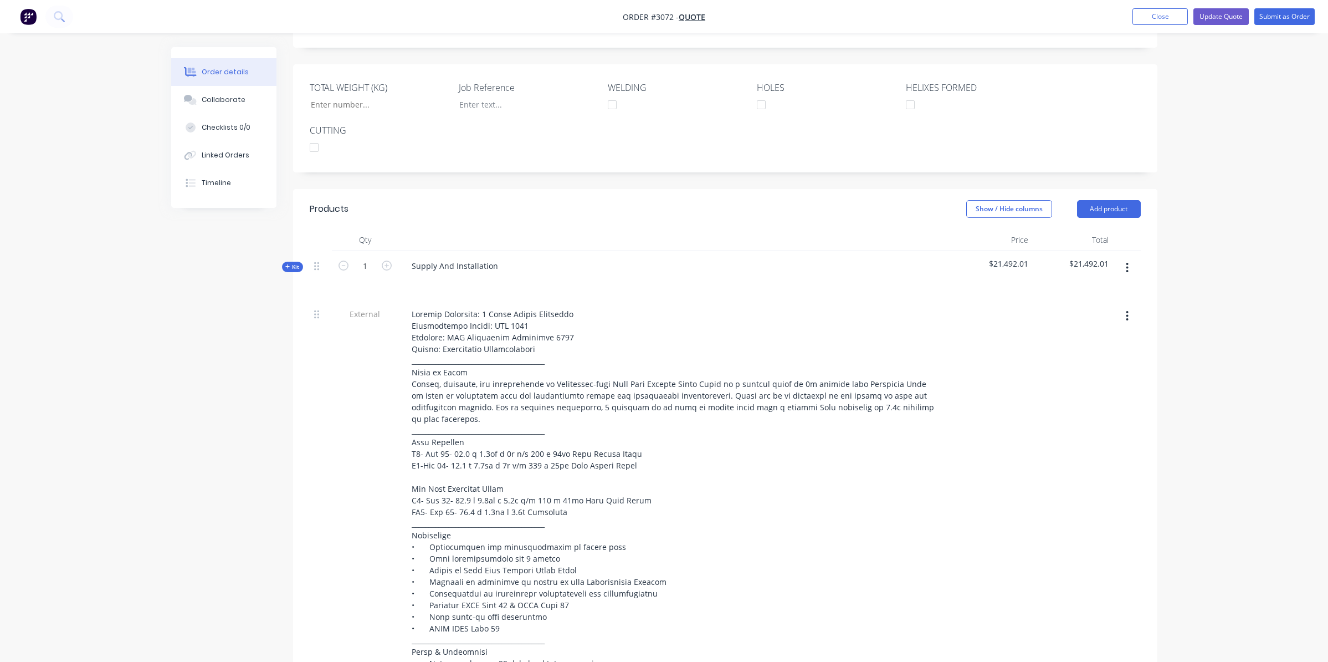
click at [287, 264] on icon "button" at bounding box center [287, 267] width 5 height 6
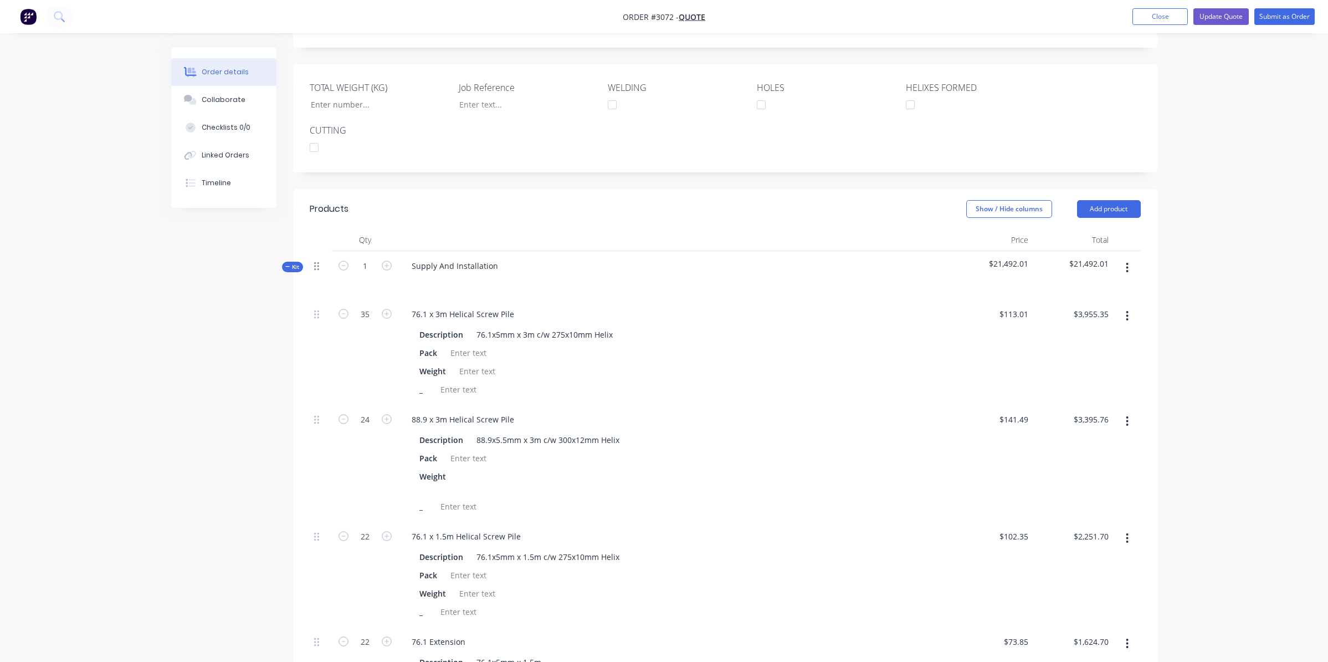
click at [315, 261] on icon at bounding box center [316, 266] width 5 height 10
click at [318, 262] on icon at bounding box center [316, 266] width 5 height 8
click at [295, 263] on span "Kit" at bounding box center [292, 267] width 14 height 8
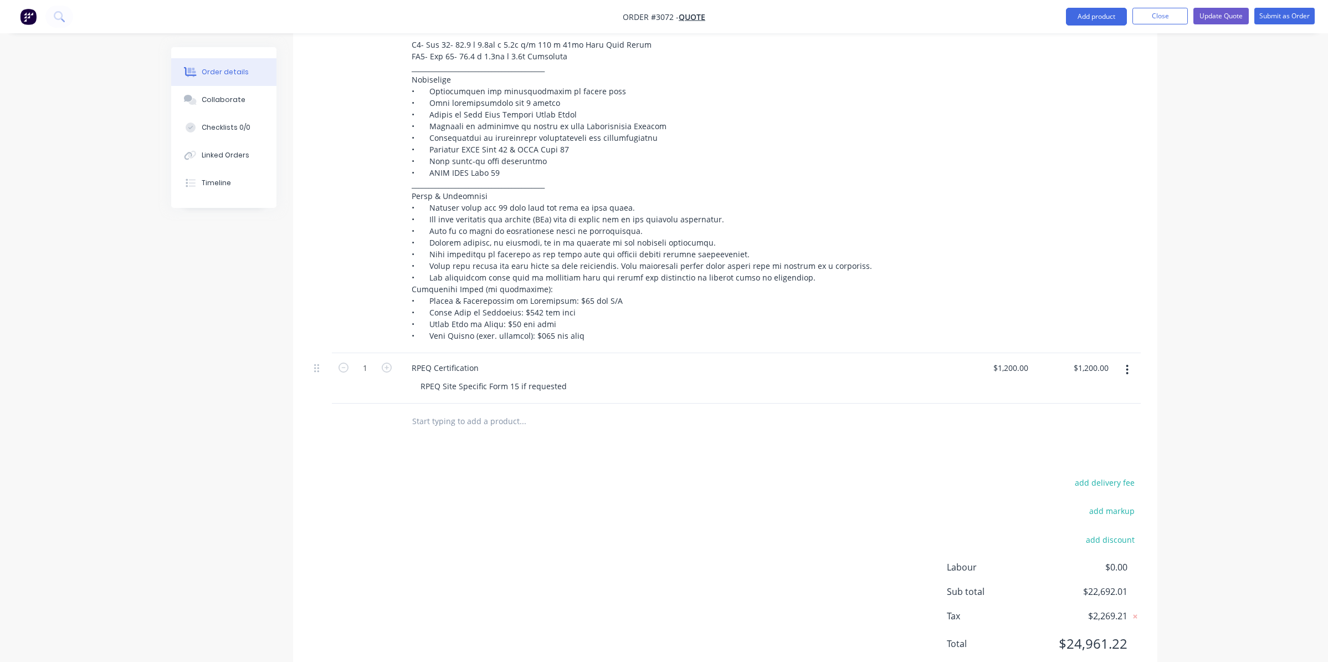
scroll to position [738, 0]
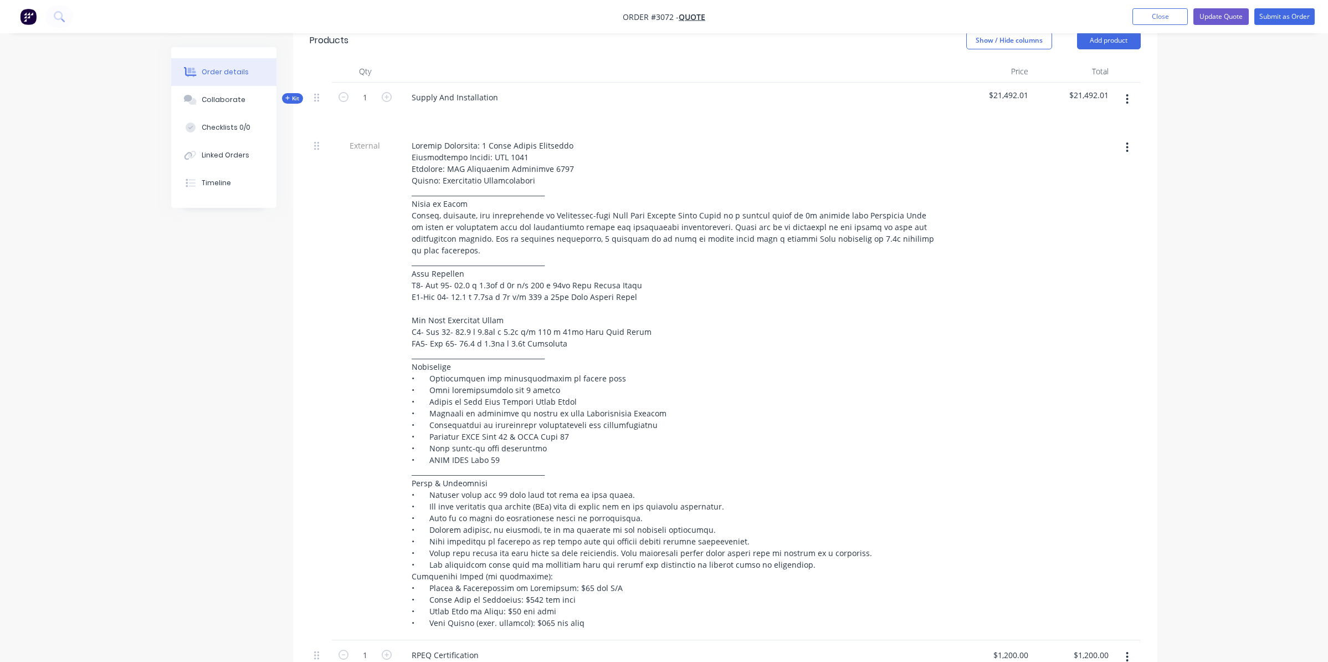
scroll to position [405, 0]
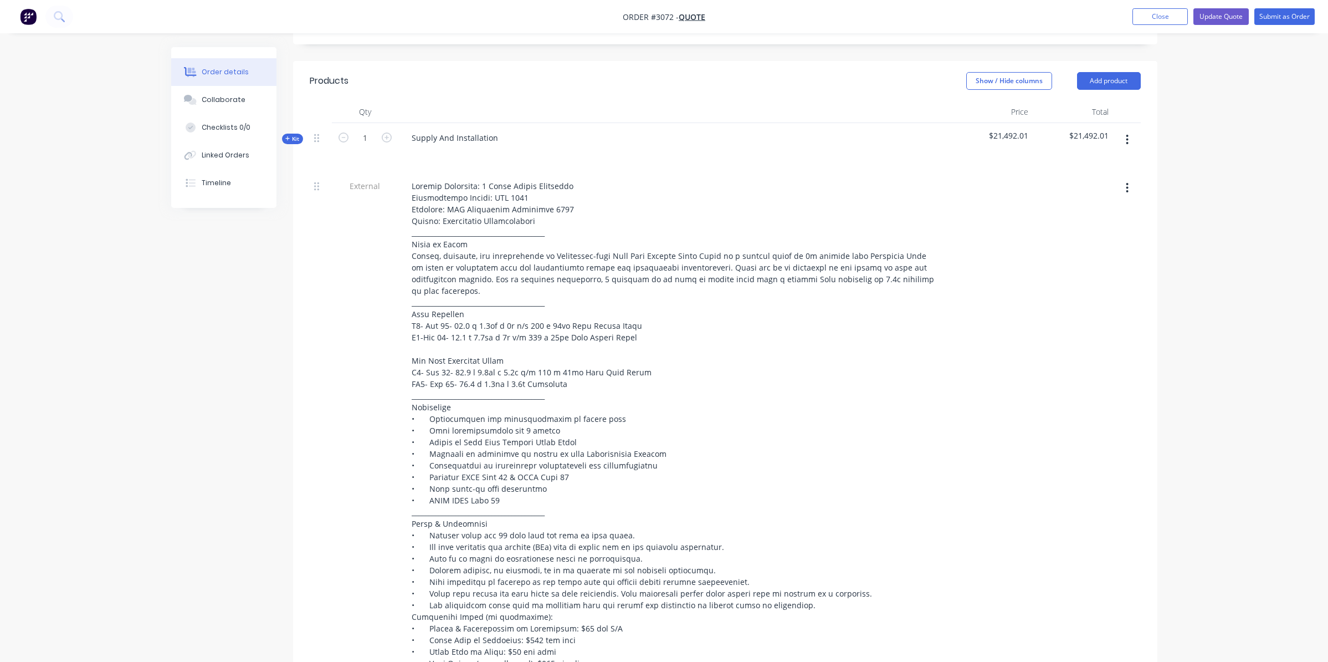
click at [292, 135] on span "Kit" at bounding box center [292, 139] width 14 height 8
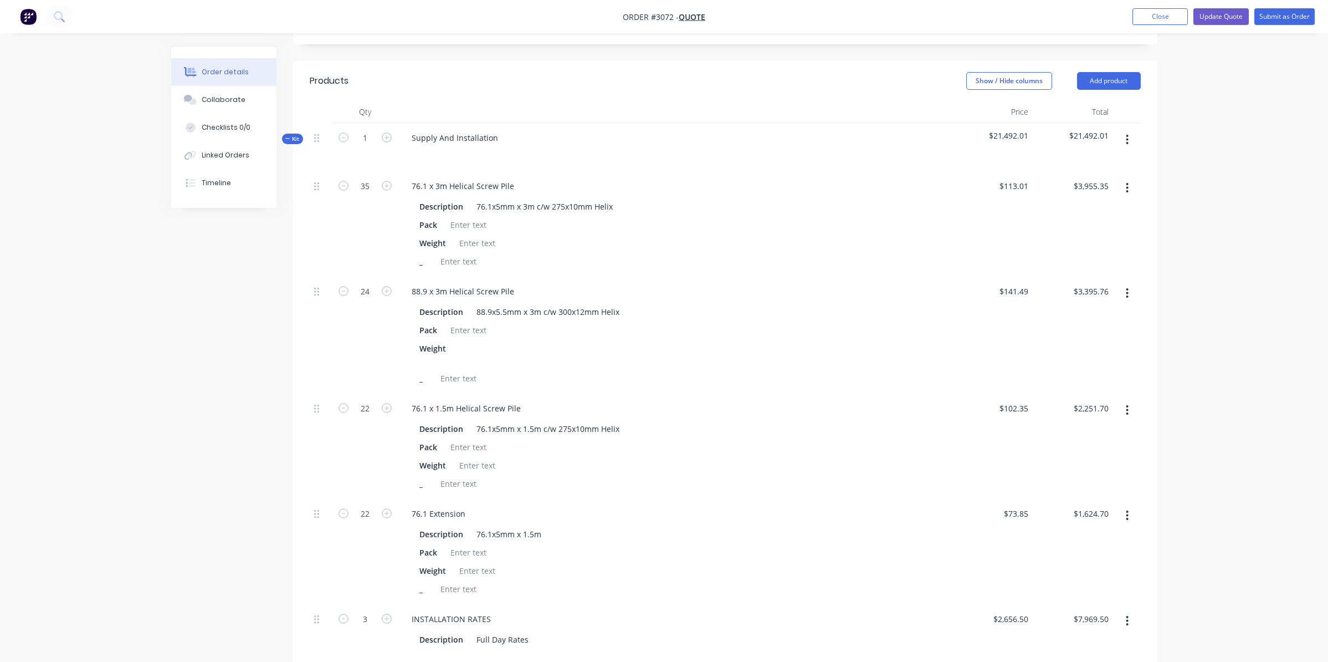
click at [285, 136] on icon "button" at bounding box center [287, 139] width 5 height 6
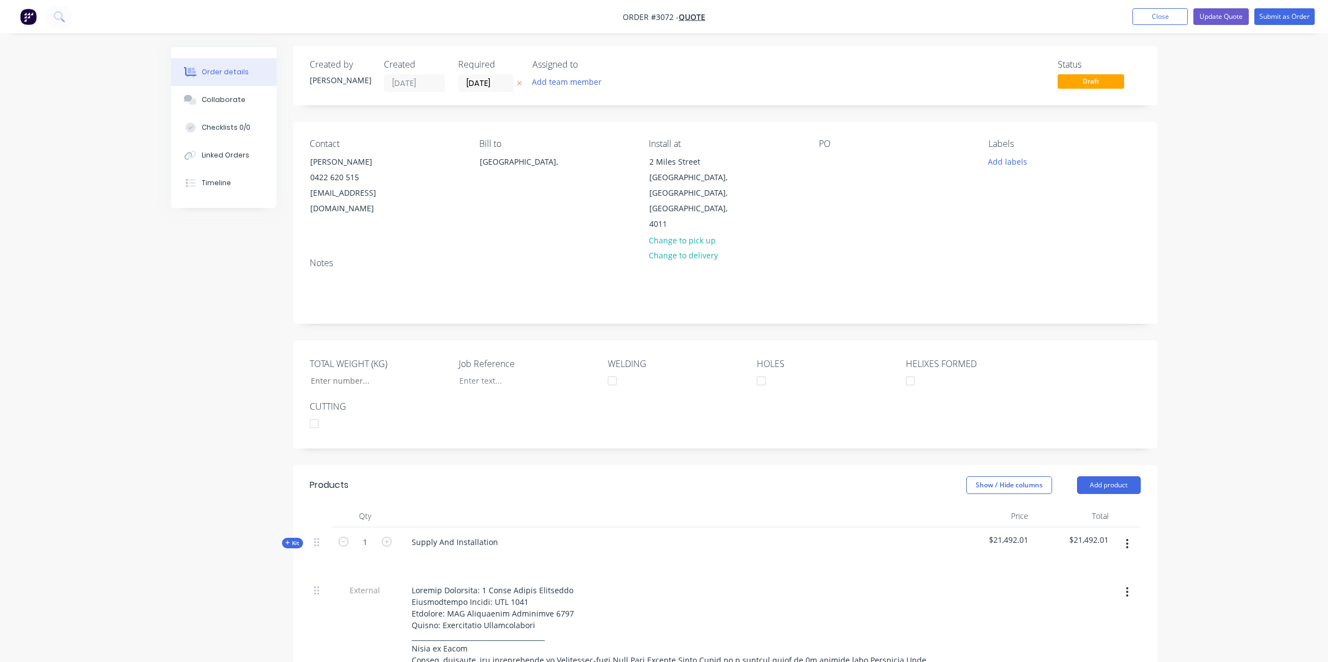
scroll to position [0, 0]
click at [1217, 16] on button "Update Quote" at bounding box center [1221, 16] width 55 height 17
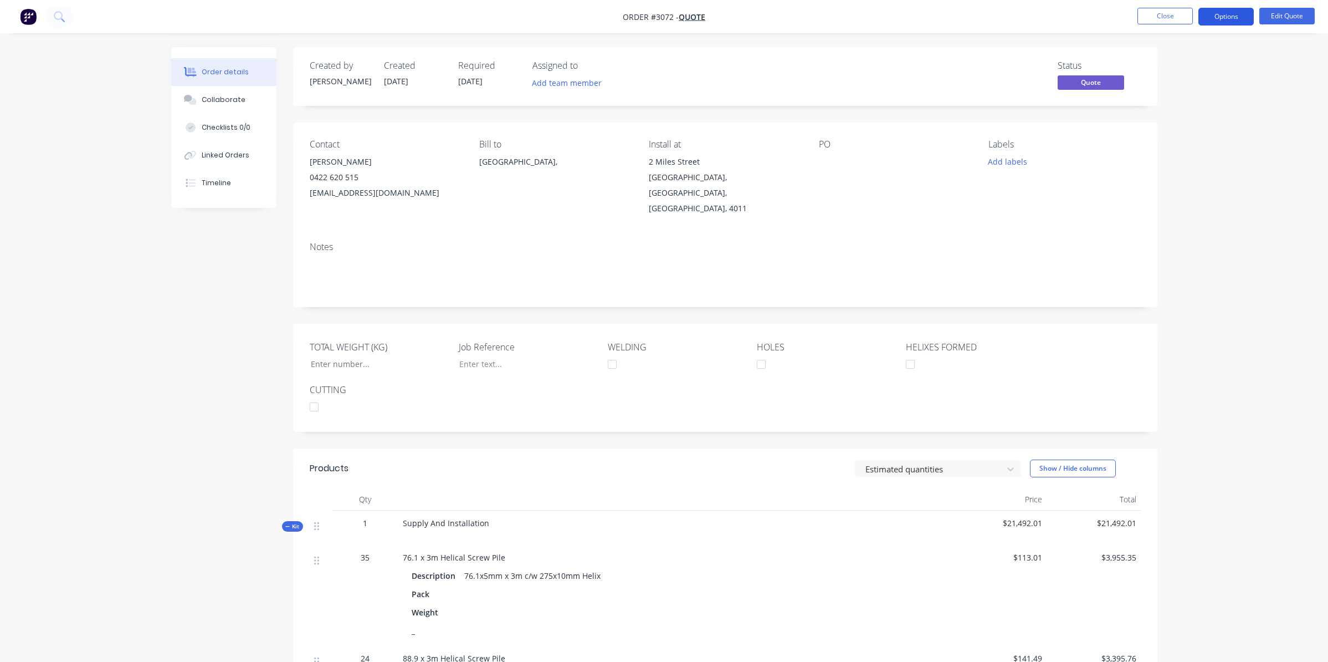
click at [1233, 17] on button "Options" at bounding box center [1226, 17] width 55 height 18
click at [1209, 62] on div "Quote" at bounding box center [1193, 67] width 102 height 16
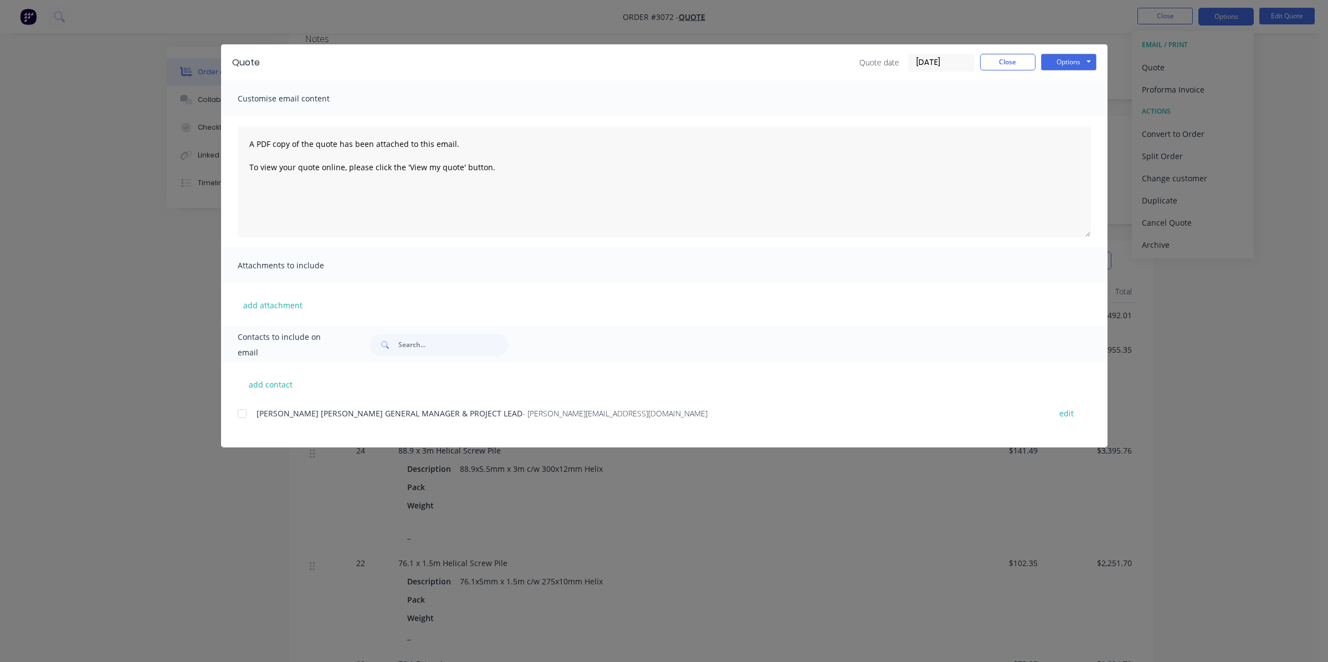
scroll to position [222, 0]
click at [1065, 62] on button "Options" at bounding box center [1068, 62] width 55 height 17
click at [1076, 85] on button "Preview" at bounding box center [1076, 82] width 71 height 18
click at [1030, 64] on button "Close" at bounding box center [1007, 62] width 55 height 17
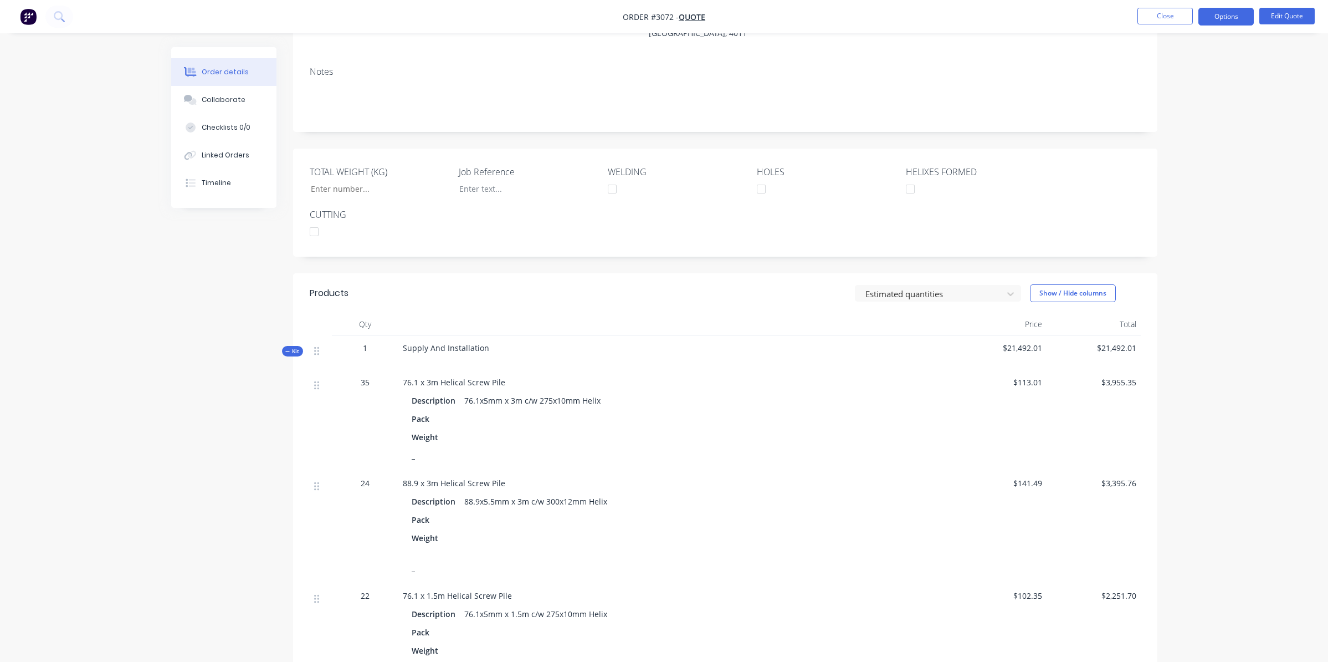
scroll to position [0, 0]
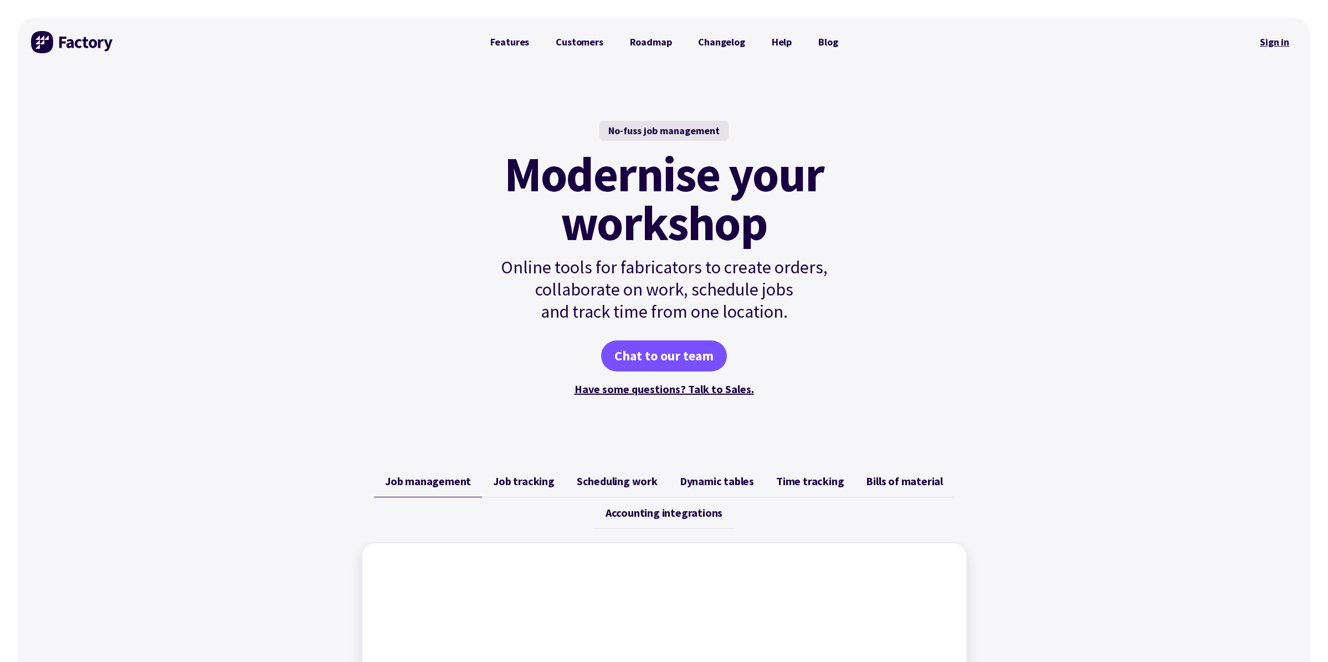
click at [1278, 45] on link "Sign in" at bounding box center [1274, 41] width 45 height 25
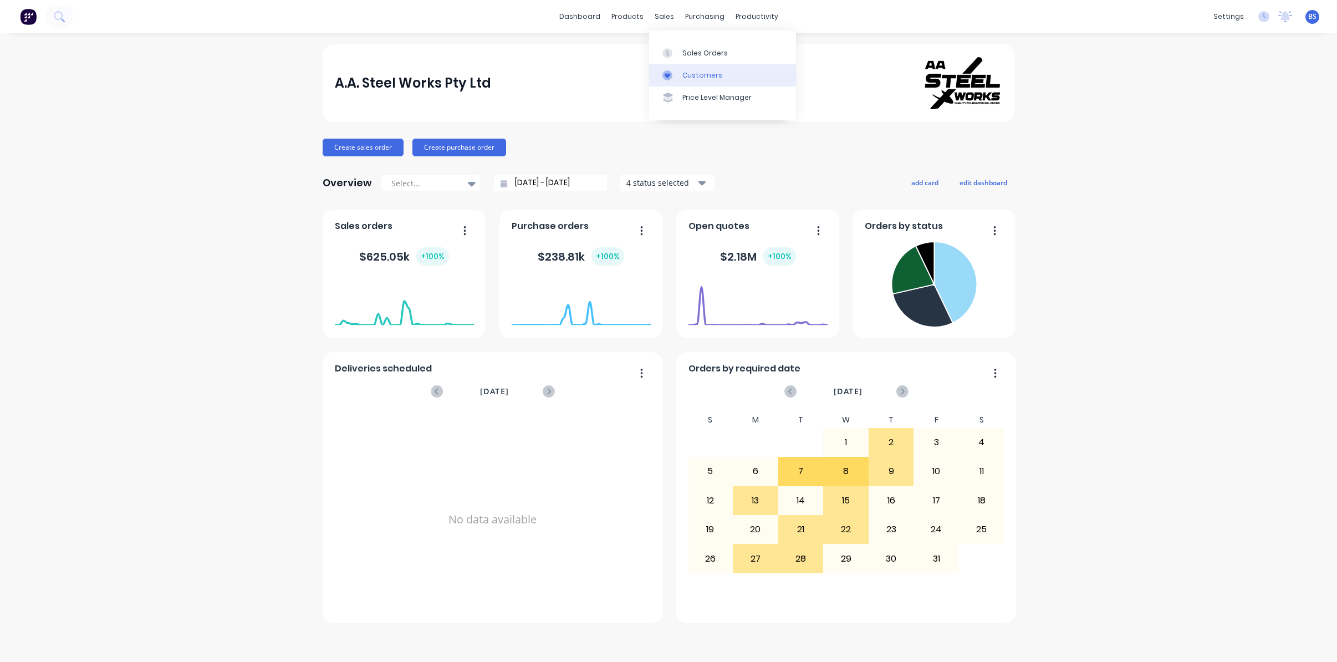
click at [687, 77] on div "Customers" at bounding box center [702, 75] width 40 height 10
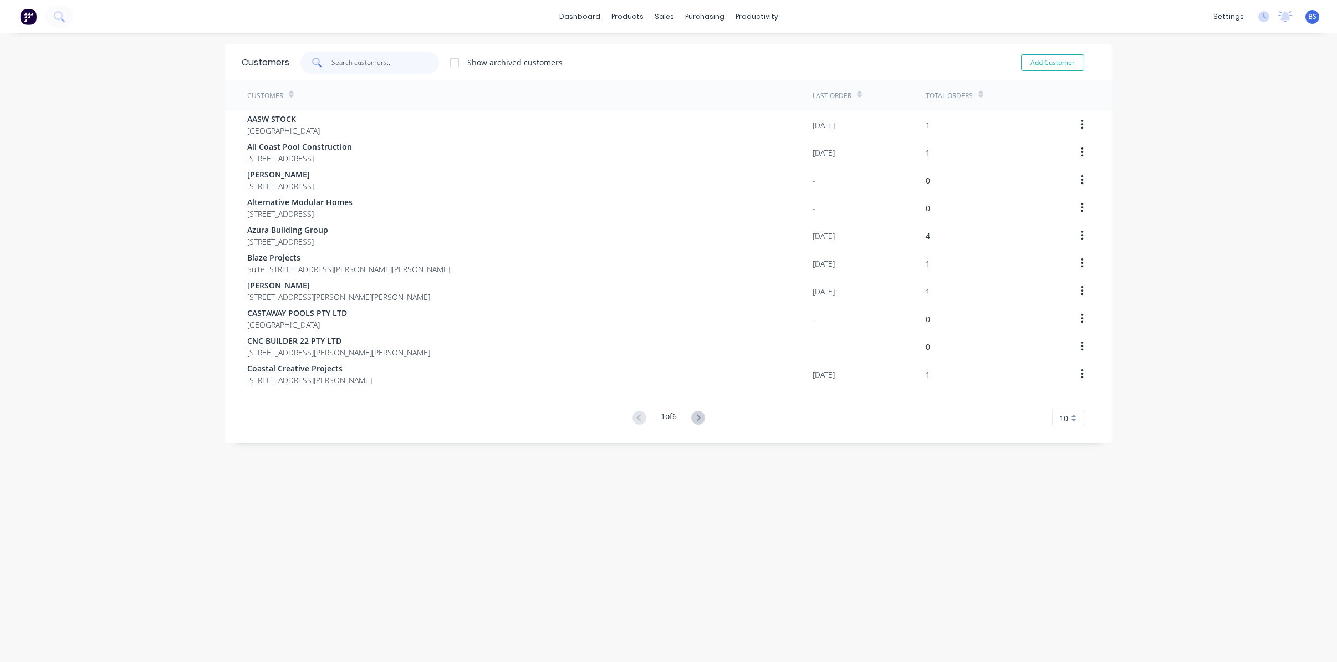
click at [359, 62] on input "text" at bounding box center [385, 63] width 108 height 22
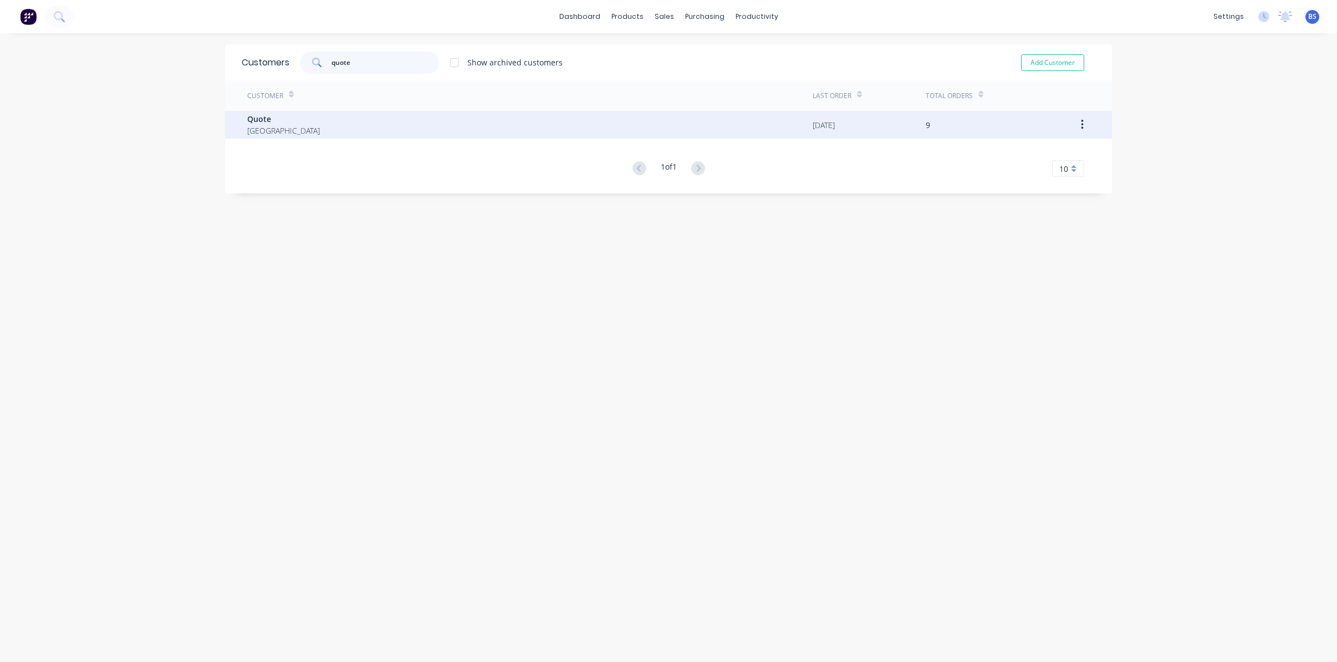
type input "quote"
click at [294, 126] on div "Quote [GEOGRAPHIC_DATA]" at bounding box center [529, 125] width 565 height 28
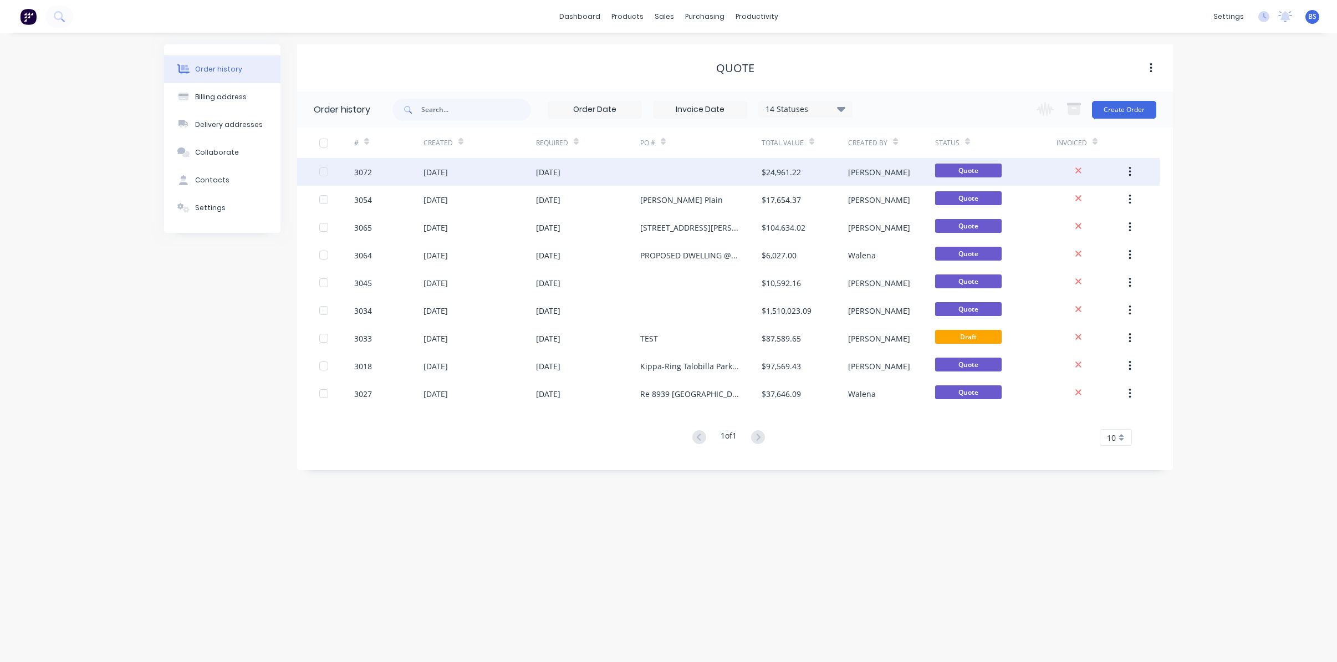
click at [554, 170] on div "[DATE]" at bounding box center [548, 172] width 24 height 12
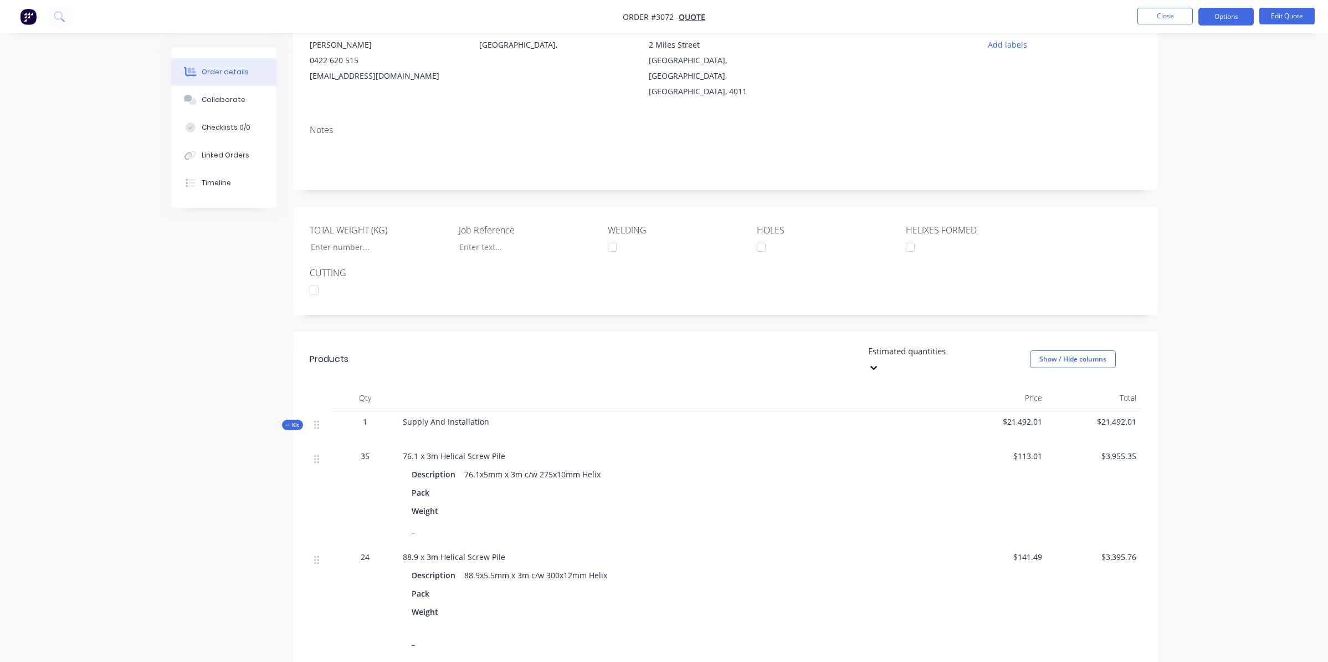
scroll to position [332, 0]
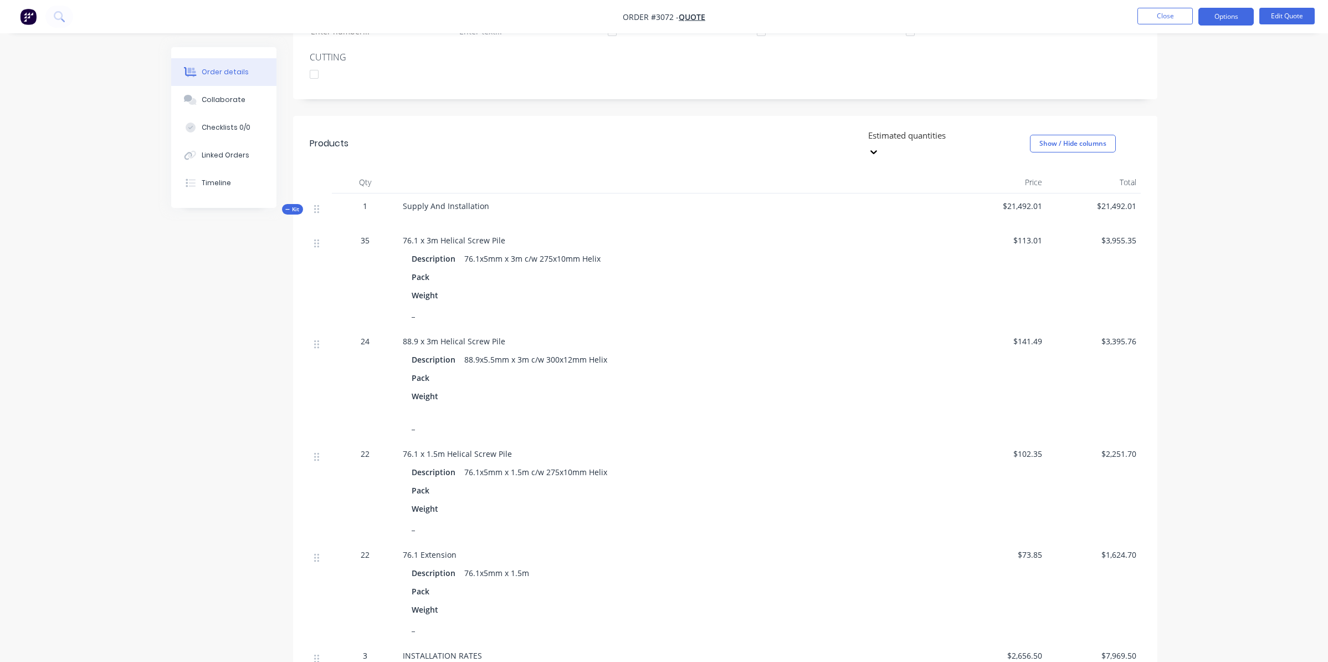
click at [291, 205] on span "Kit" at bounding box center [292, 209] width 14 height 8
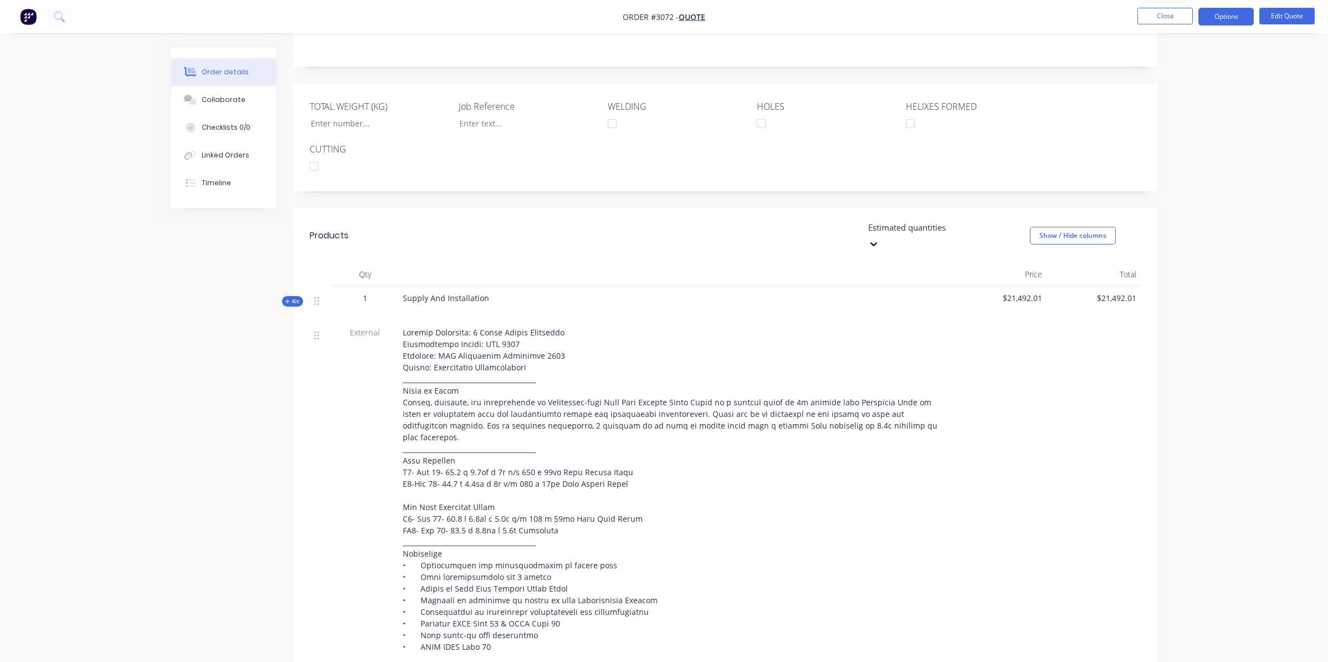
scroll to position [0, 0]
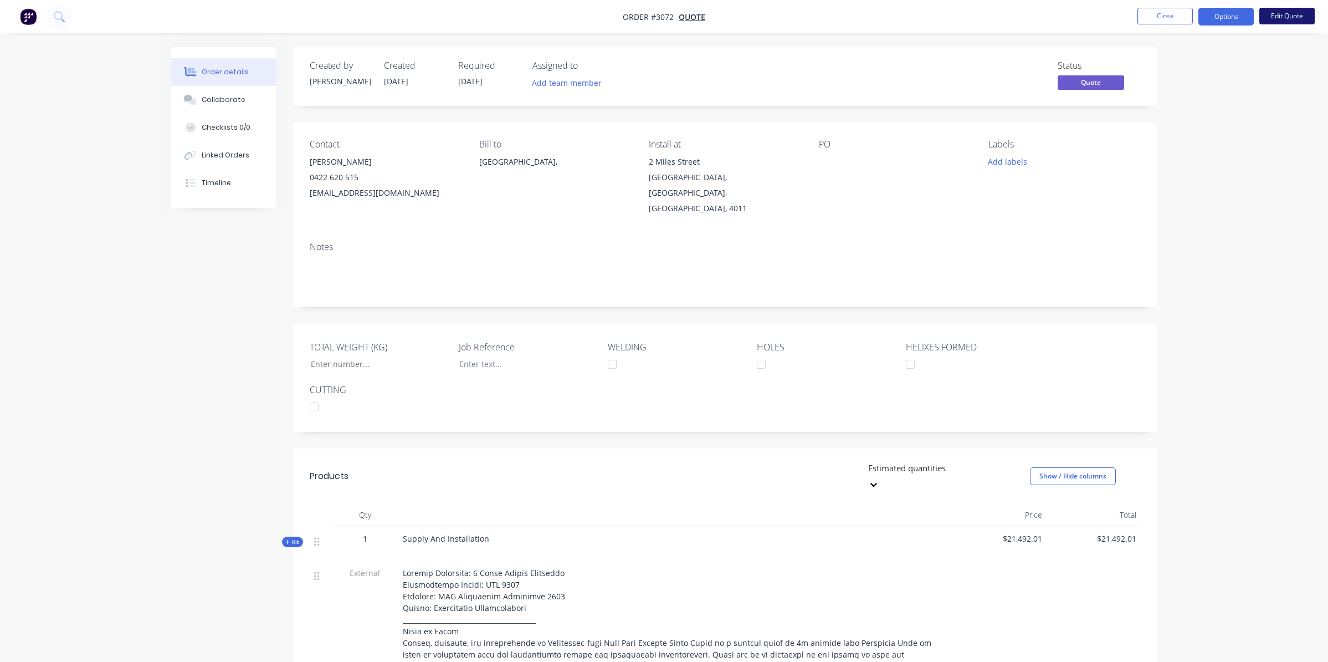
click at [1287, 15] on button "Edit Quote" at bounding box center [1287, 16] width 55 height 17
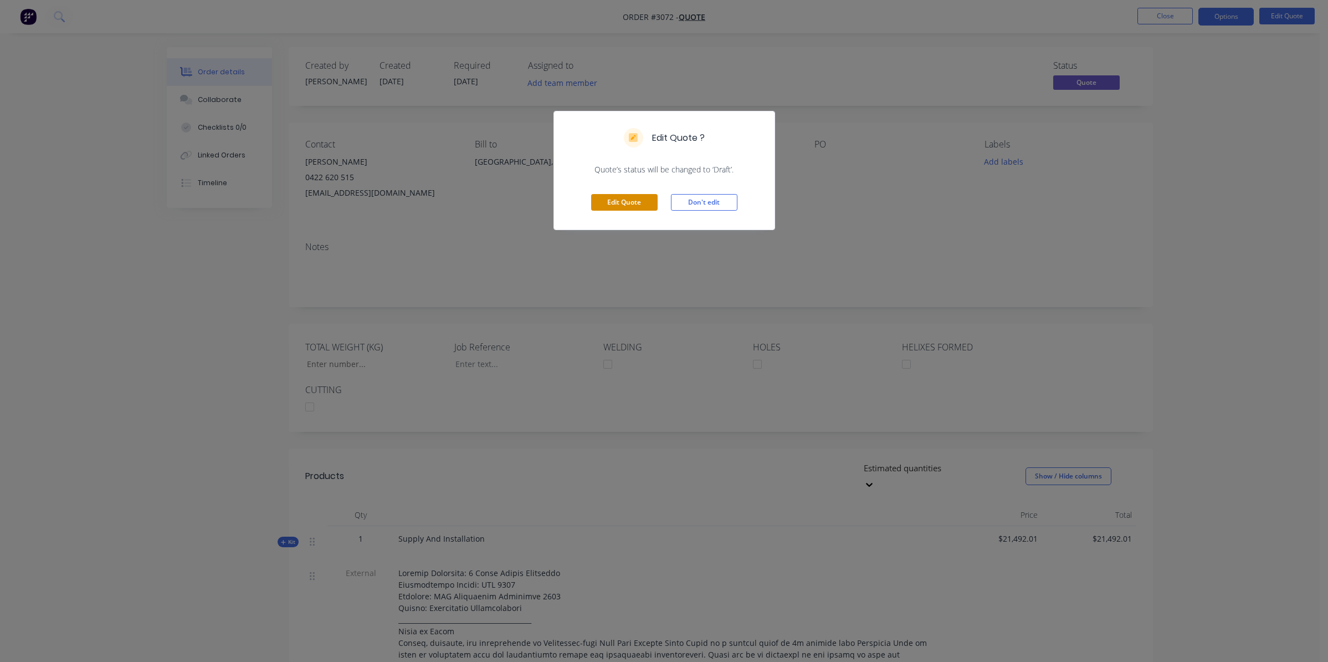
click at [648, 204] on button "Edit Quote" at bounding box center [624, 202] width 66 height 17
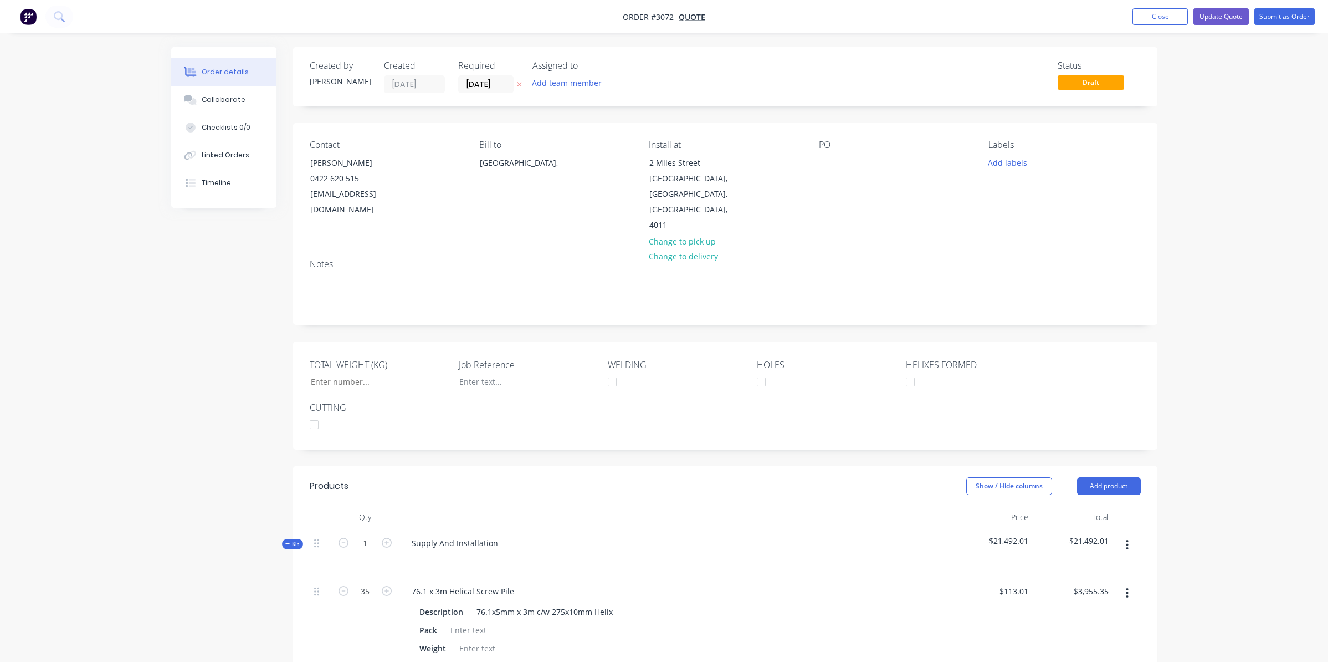
click at [292, 540] on span "Kit" at bounding box center [292, 544] width 14 height 8
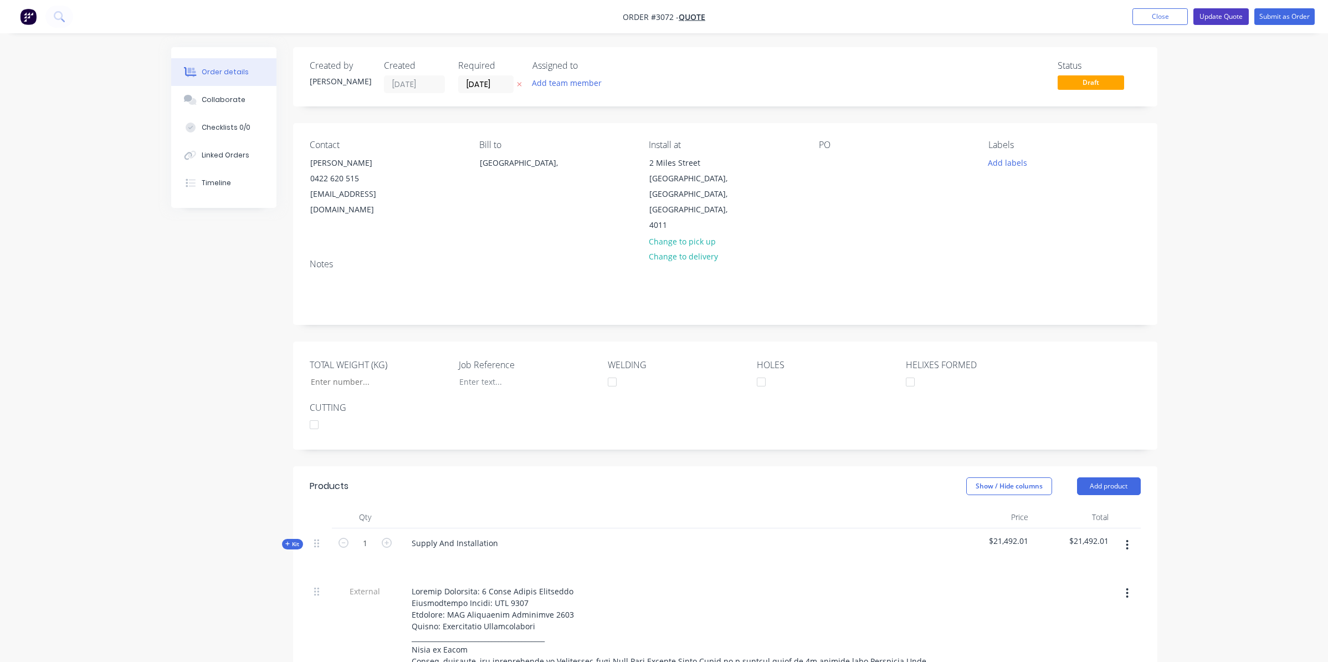
click at [1240, 22] on button "Update Quote" at bounding box center [1221, 16] width 55 height 17
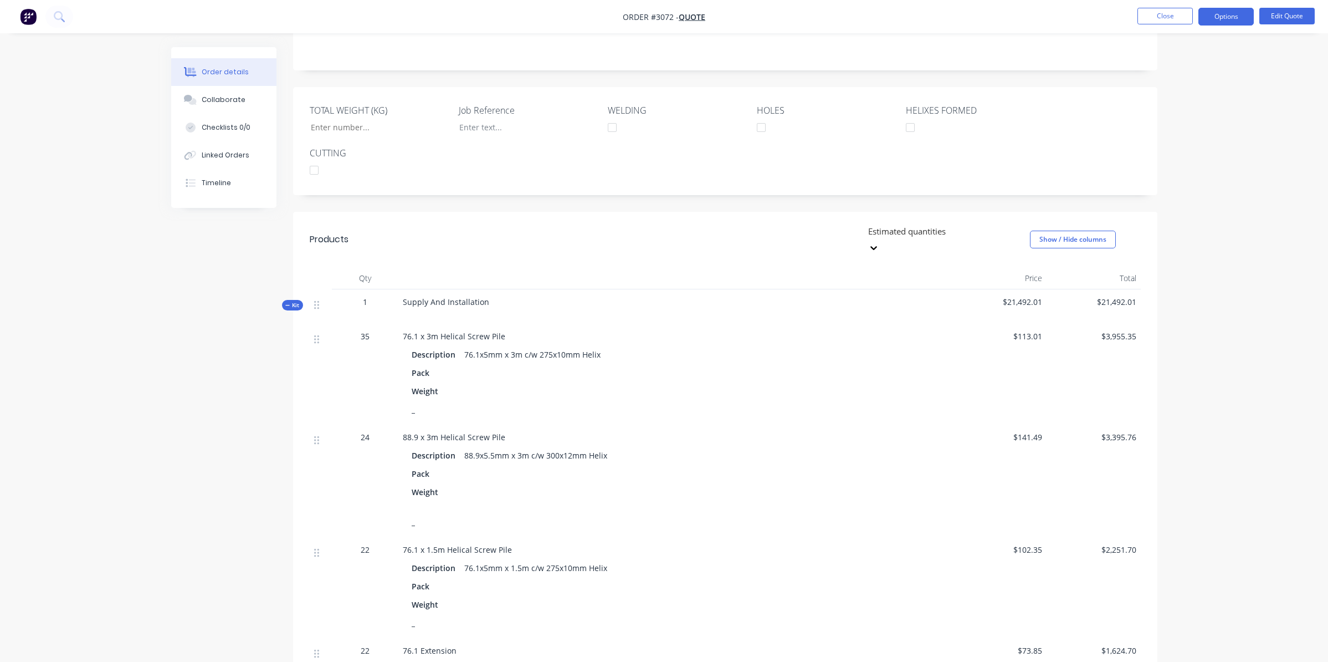
scroll to position [222, 0]
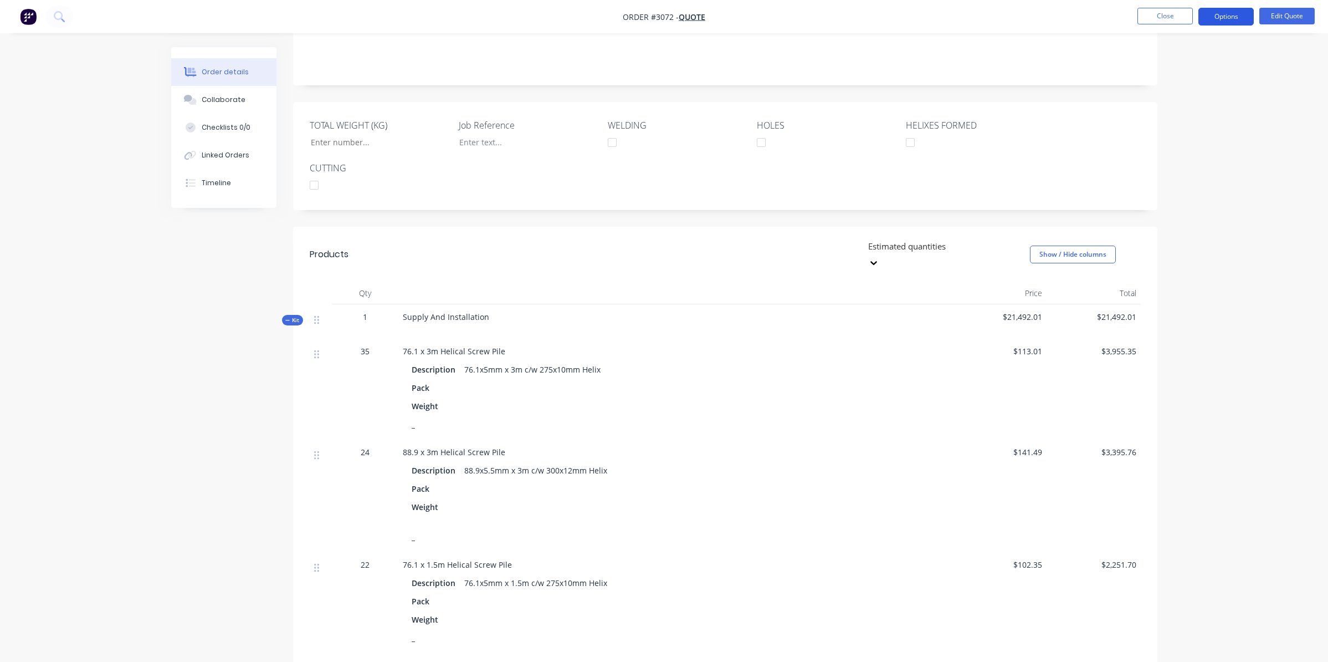
click at [1214, 12] on button "Options" at bounding box center [1226, 17] width 55 height 18
click at [1188, 65] on div "Quote" at bounding box center [1193, 67] width 102 height 16
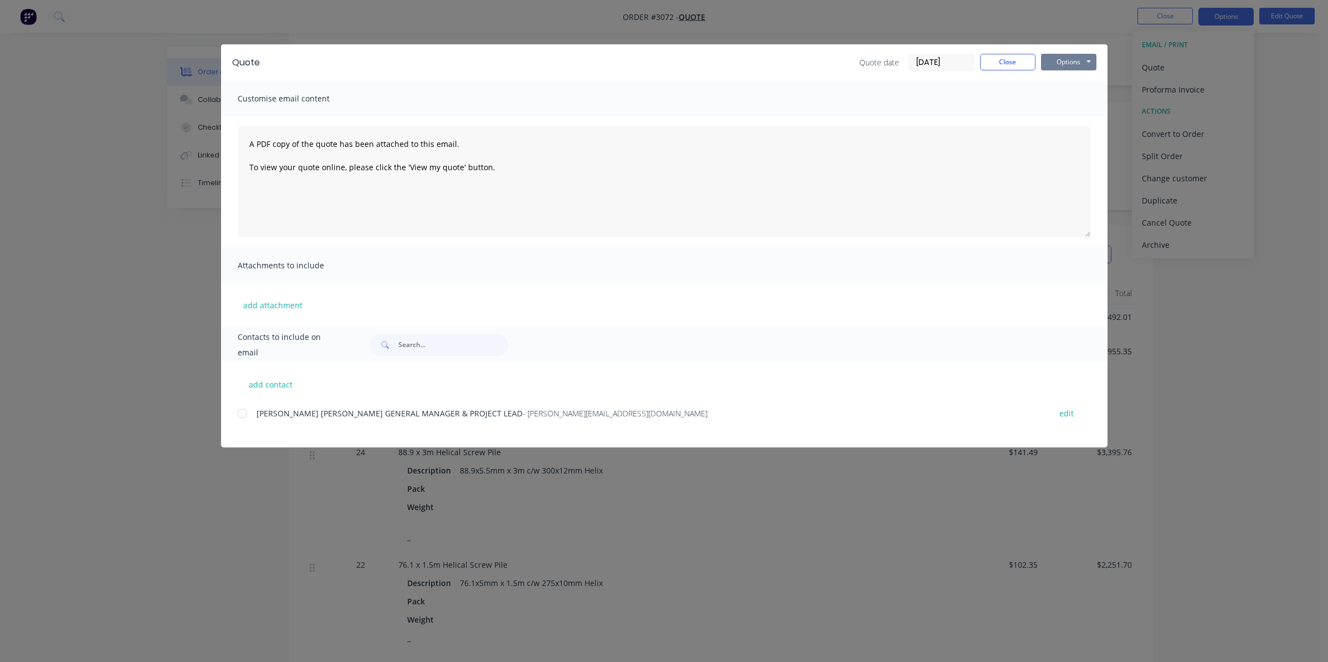
click at [1058, 64] on button "Options" at bounding box center [1068, 62] width 55 height 17
click at [1099, 79] on button "Preview" at bounding box center [1076, 82] width 71 height 18
click at [1009, 64] on button "Close" at bounding box center [1007, 62] width 55 height 17
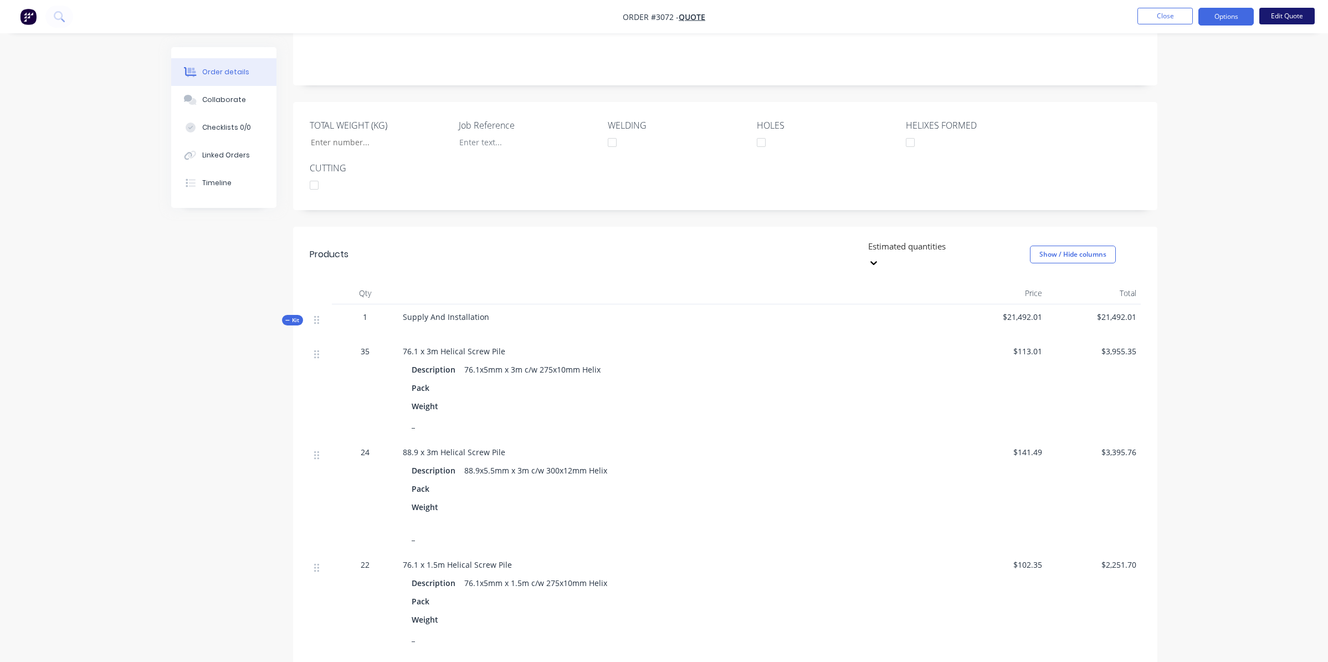
click at [1278, 22] on button "Edit Quote" at bounding box center [1287, 16] width 55 height 17
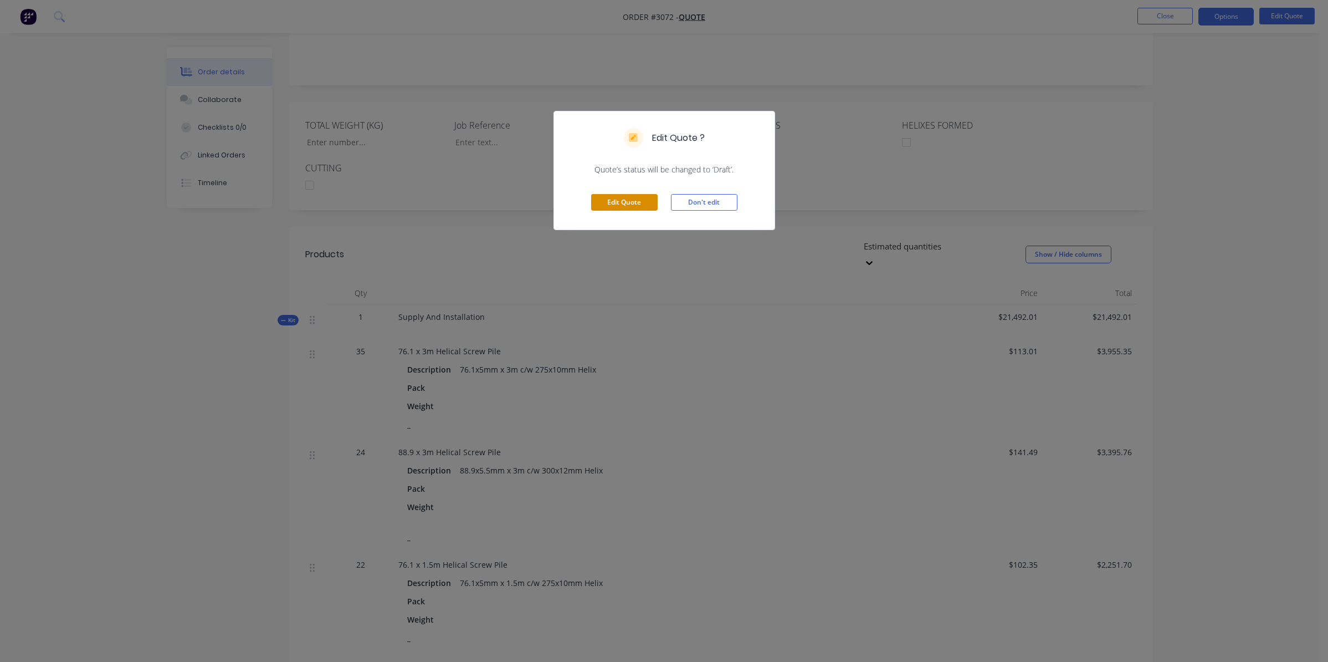
click at [638, 204] on button "Edit Quote" at bounding box center [624, 202] width 66 height 17
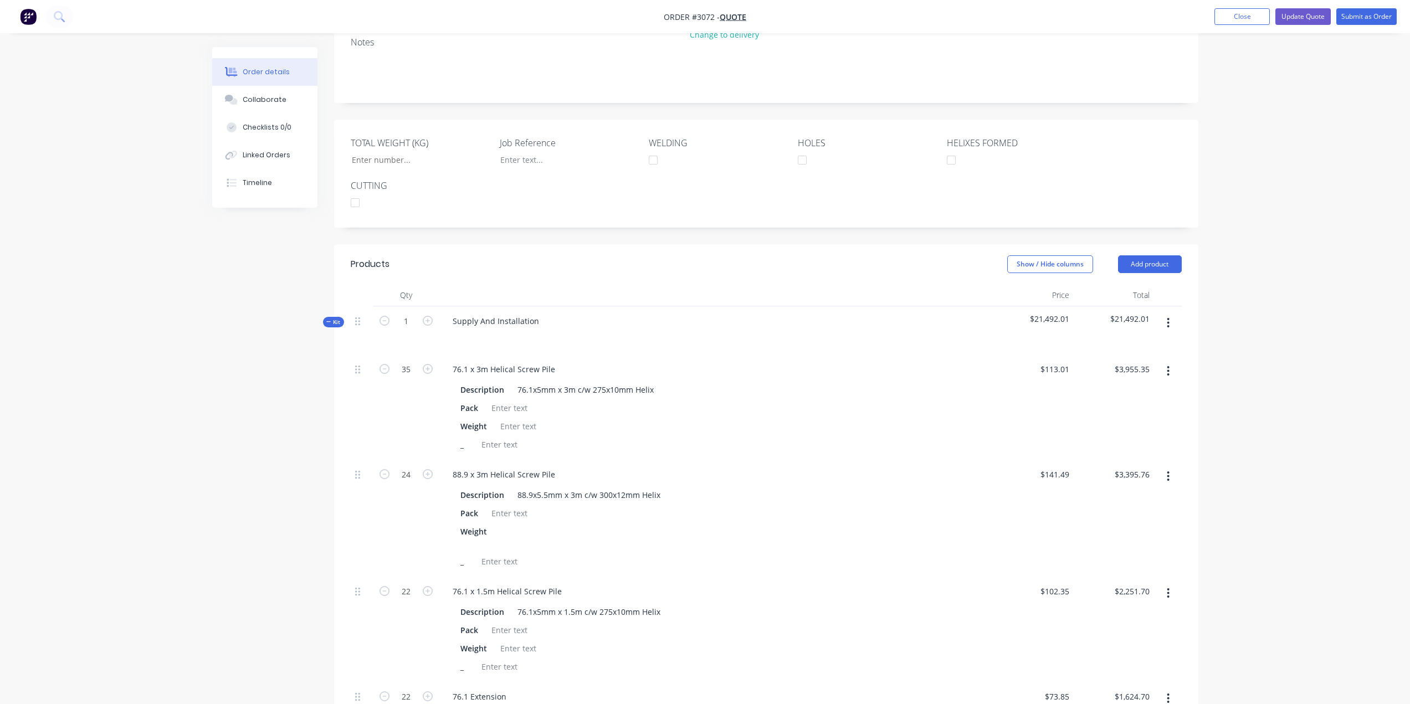
click at [331, 318] on span "Kit" at bounding box center [333, 322] width 14 height 8
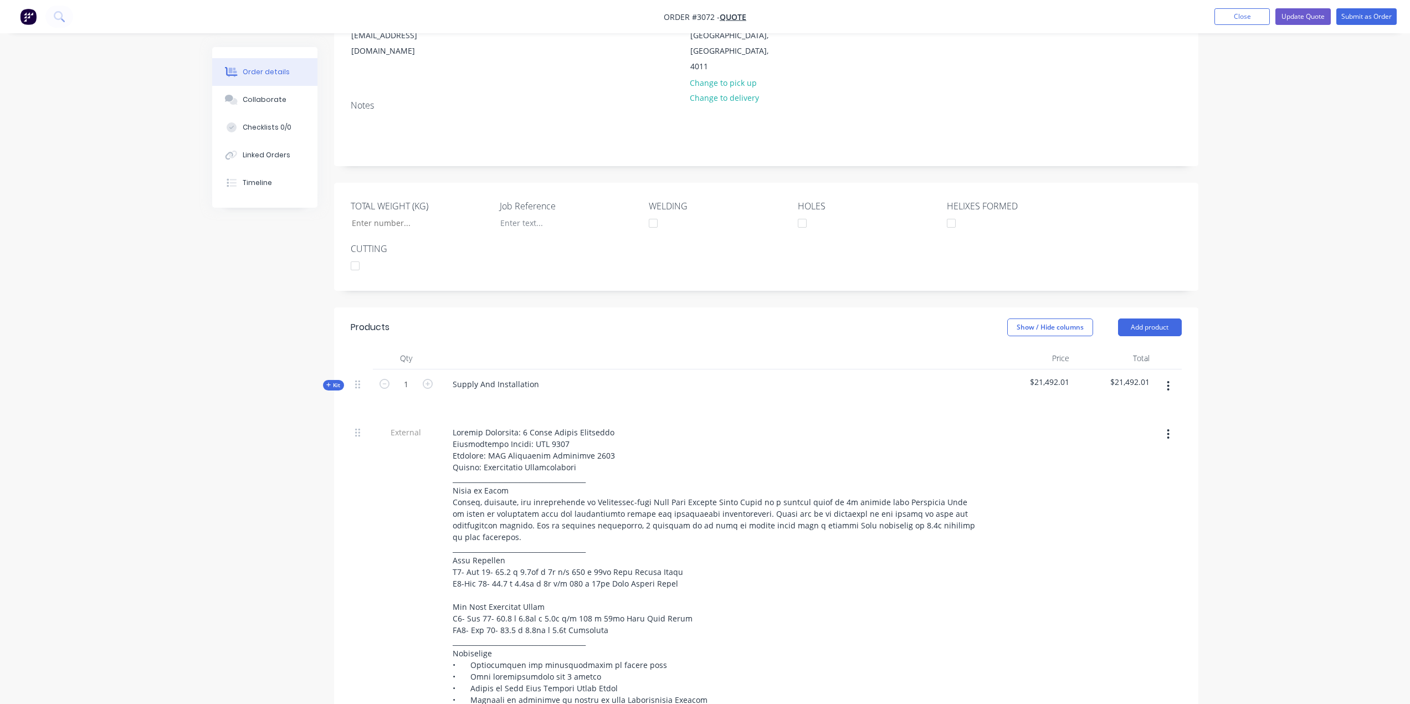
scroll to position [85, 0]
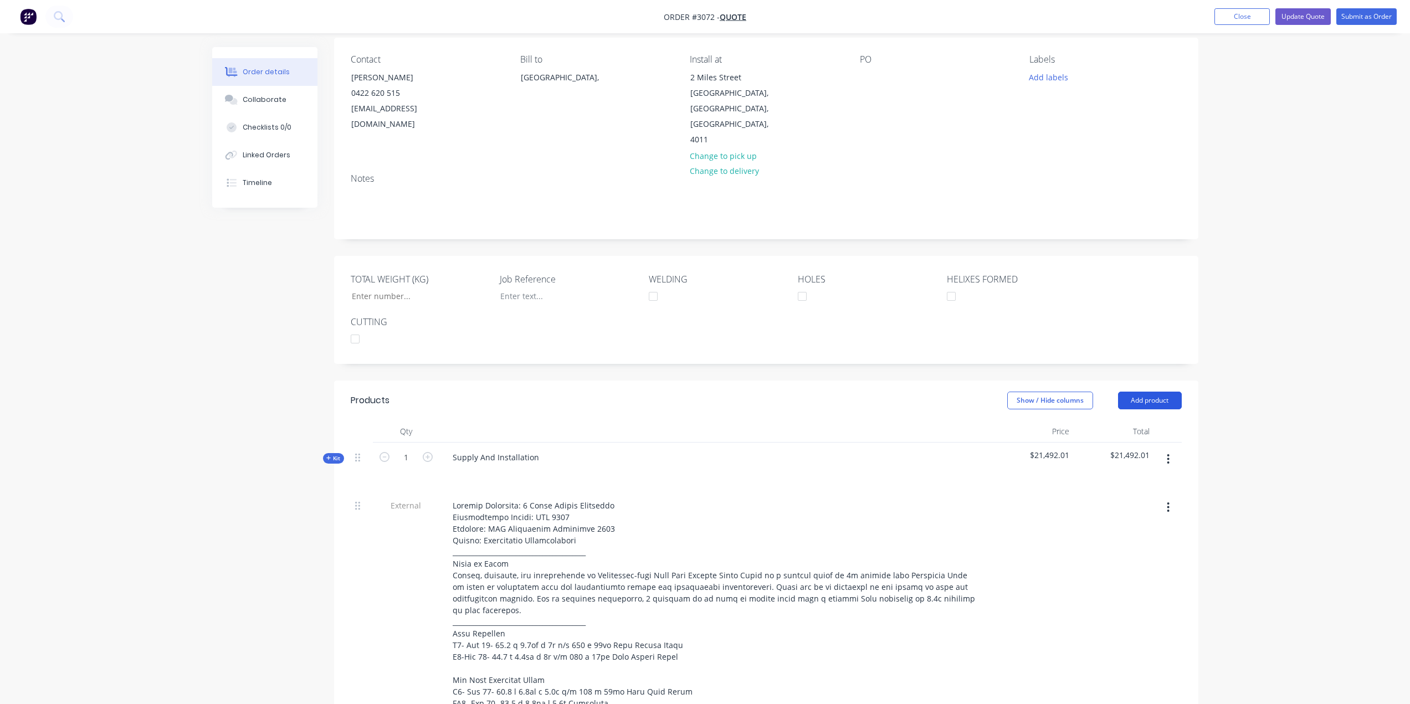
click at [1153, 392] on button "Add product" at bounding box center [1150, 401] width 64 height 18
click at [1126, 465] on div "Product Kit" at bounding box center [1129, 473] width 85 height 16
click at [1154, 443] on div "Standard pricing" at bounding box center [1129, 451] width 85 height 16
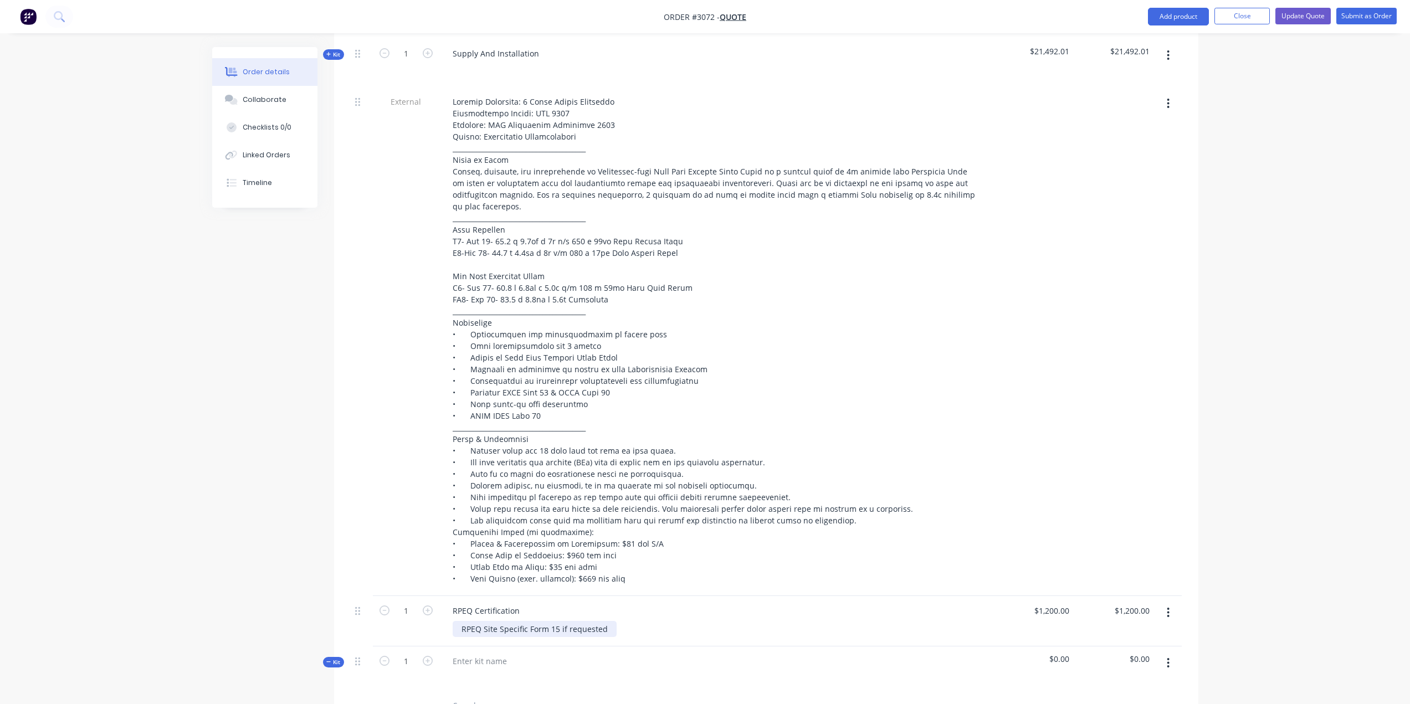
scroll to position [695, 0]
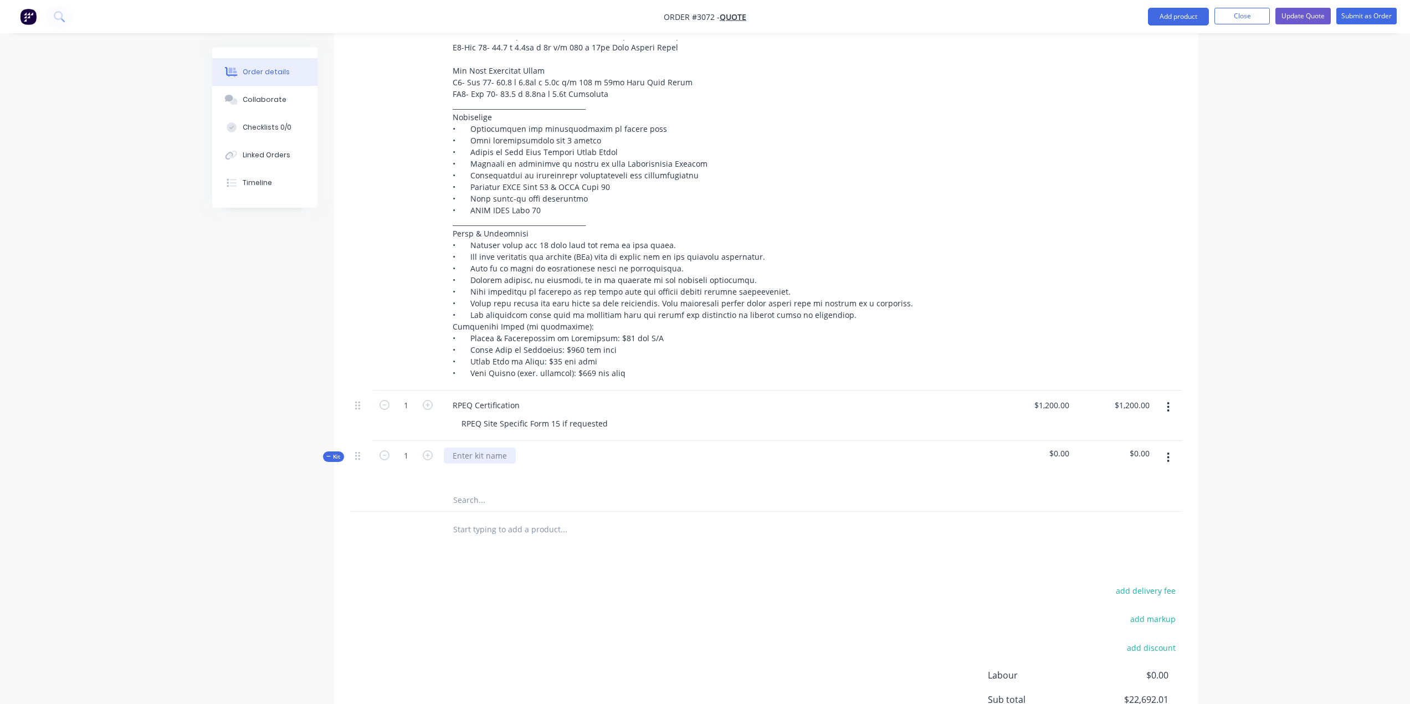
click at [484, 448] on div at bounding box center [480, 456] width 72 height 16
click at [717, 652] on div "add delivery fee add markup add discount Labour $0.00 Sub total $22,692.01 Tax …" at bounding box center [766, 679] width 831 height 190
click at [1165, 448] on button "button" at bounding box center [1168, 458] width 26 height 20
click at [1113, 567] on div "Delete" at bounding box center [1129, 575] width 85 height 16
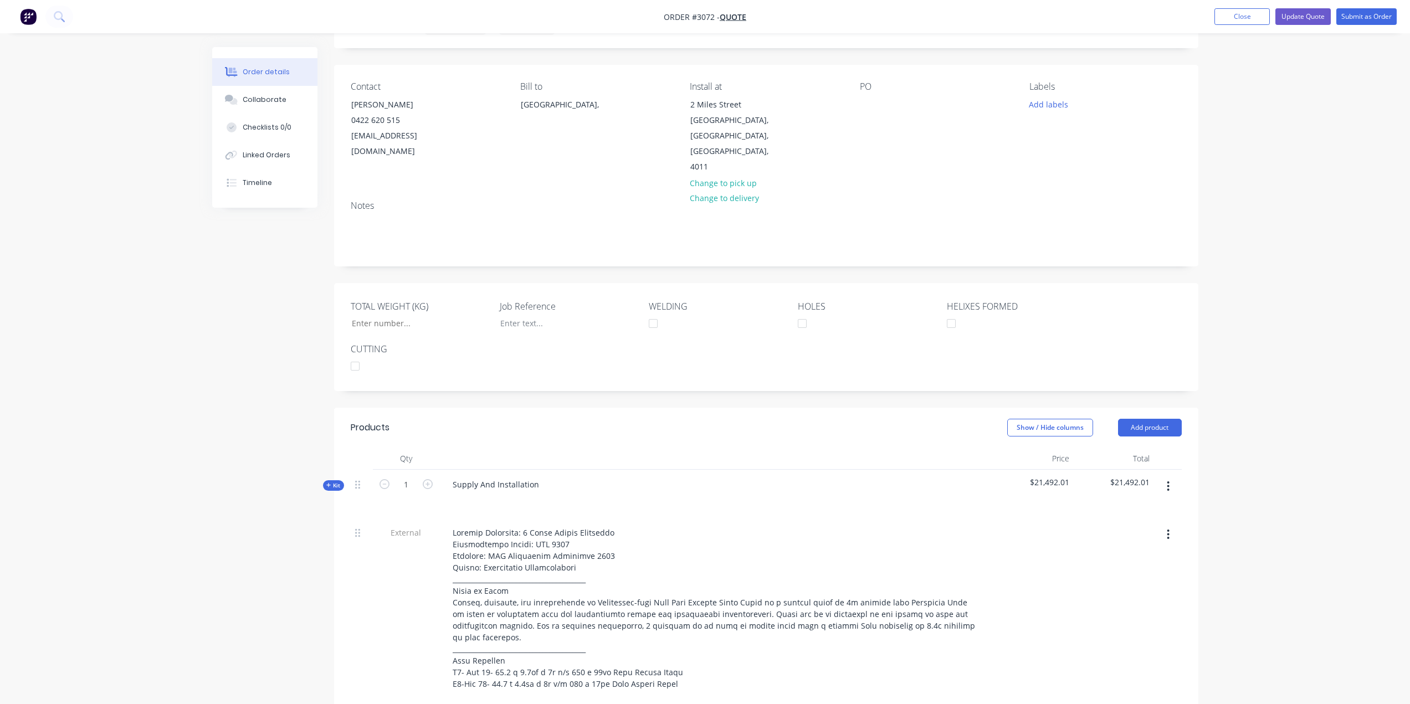
scroll to position [388, 0]
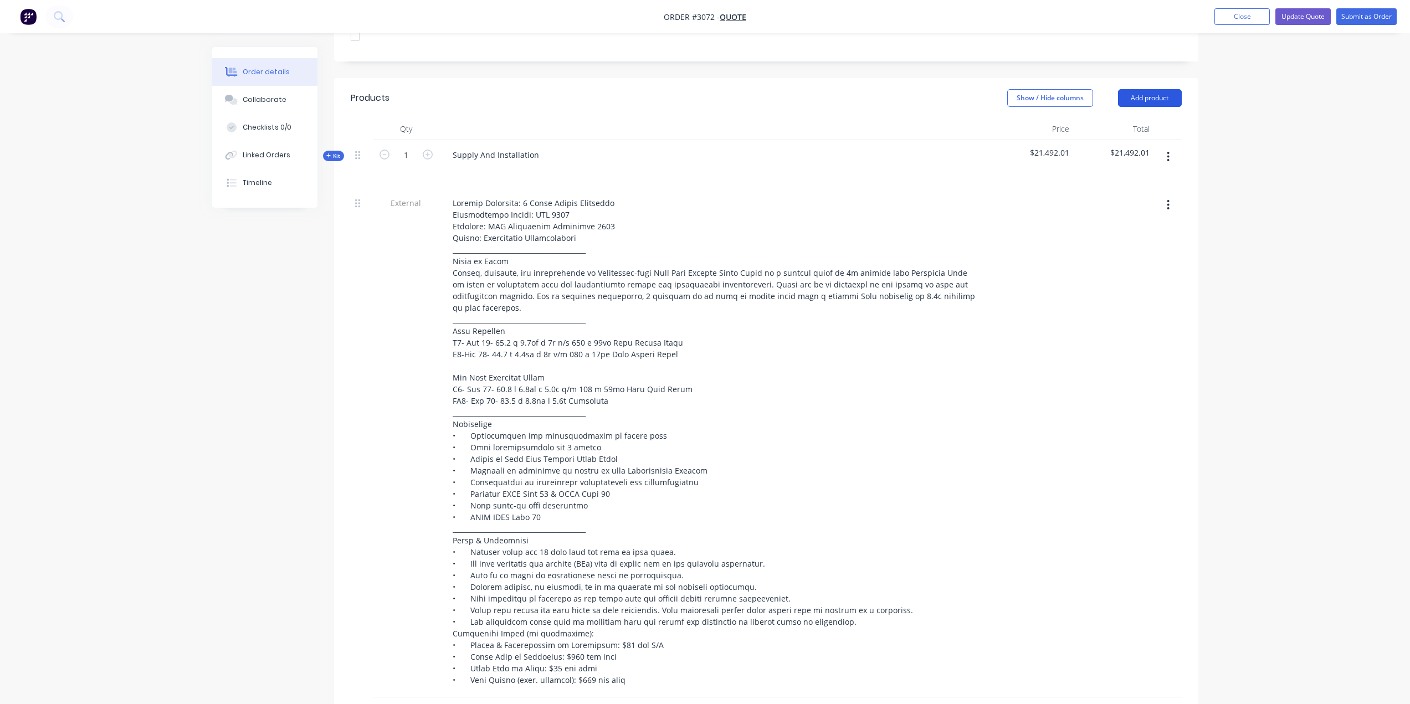
click at [1154, 89] on button "Add product" at bounding box center [1150, 98] width 64 height 18
click at [1097, 162] on div "Product Kit" at bounding box center [1129, 170] width 85 height 16
click at [1120, 140] on div "Standard pricing" at bounding box center [1129, 148] width 85 height 16
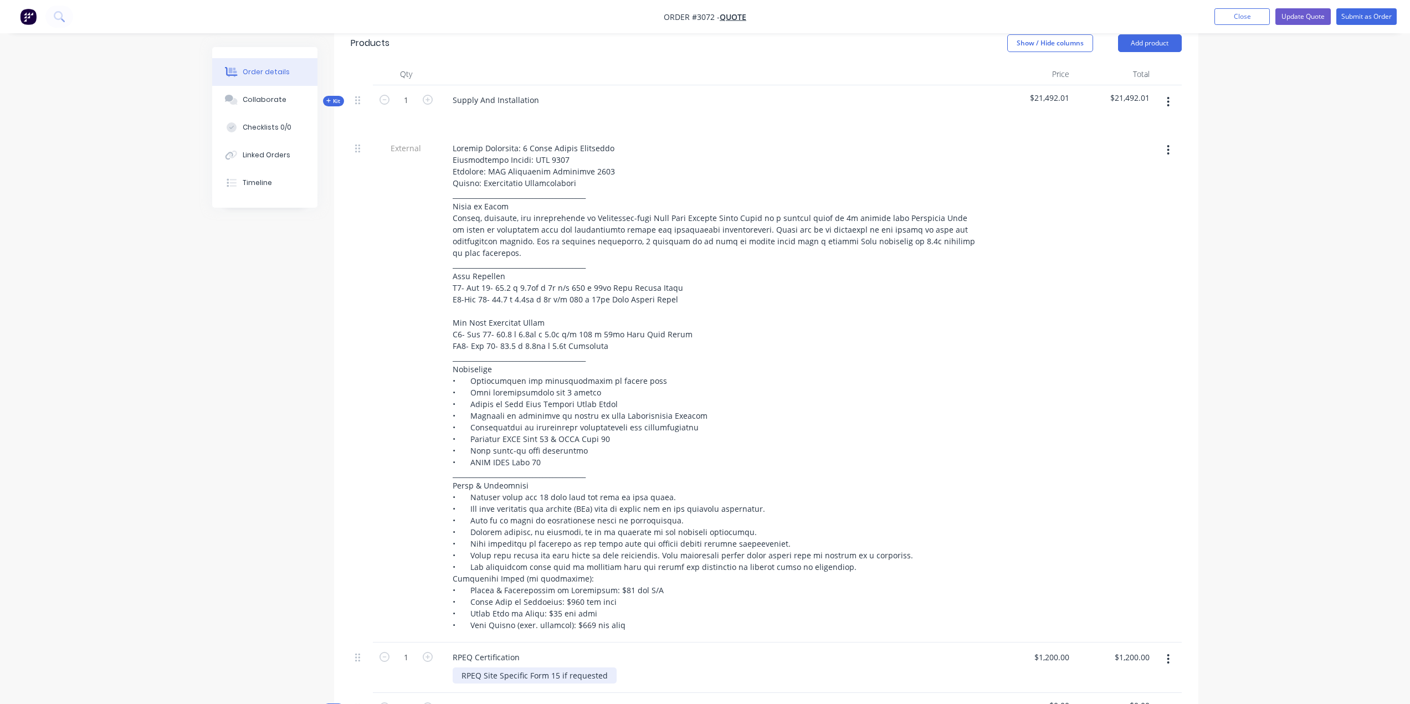
scroll to position [720, 0]
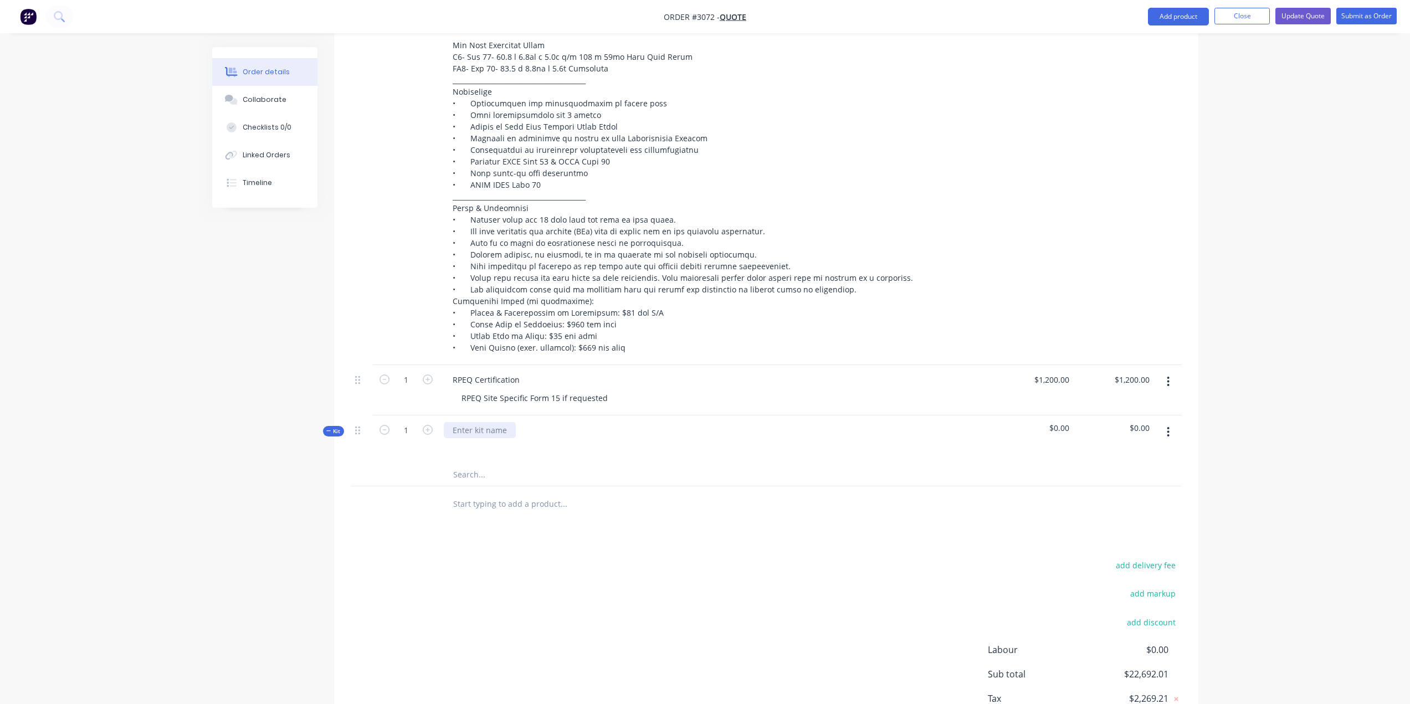
click at [495, 422] on div at bounding box center [480, 430] width 72 height 16
drag, startPoint x: 503, startPoint y: 510, endPoint x: 697, endPoint y: 449, distance: 203.1
click at [504, 510] on div "Products Show / Hide columns Add product Qty Price Total Kit 1 Supply And Insta…" at bounding box center [766, 255] width 864 height 1019
click at [1163, 422] on button "button" at bounding box center [1168, 432] width 26 height 20
click at [1114, 542] on div "Delete" at bounding box center [1129, 550] width 85 height 16
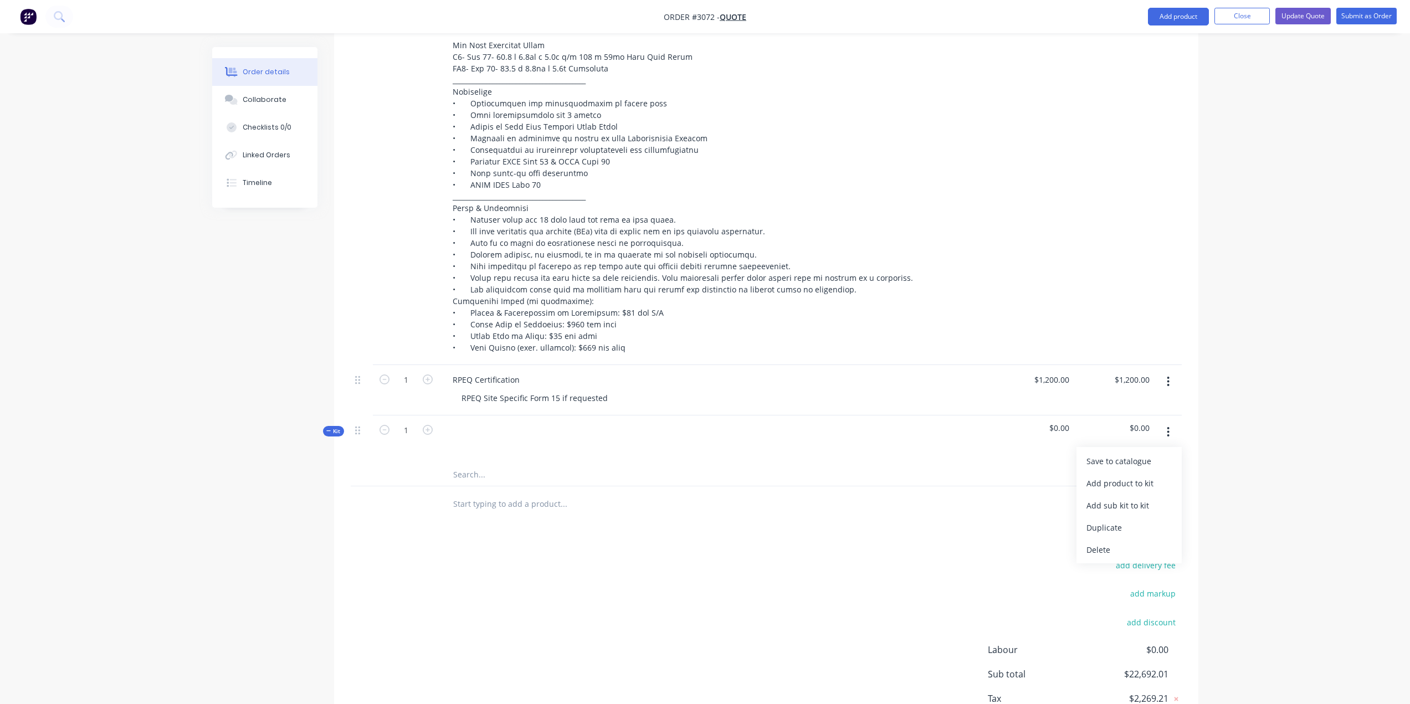
scroll to position [695, 0]
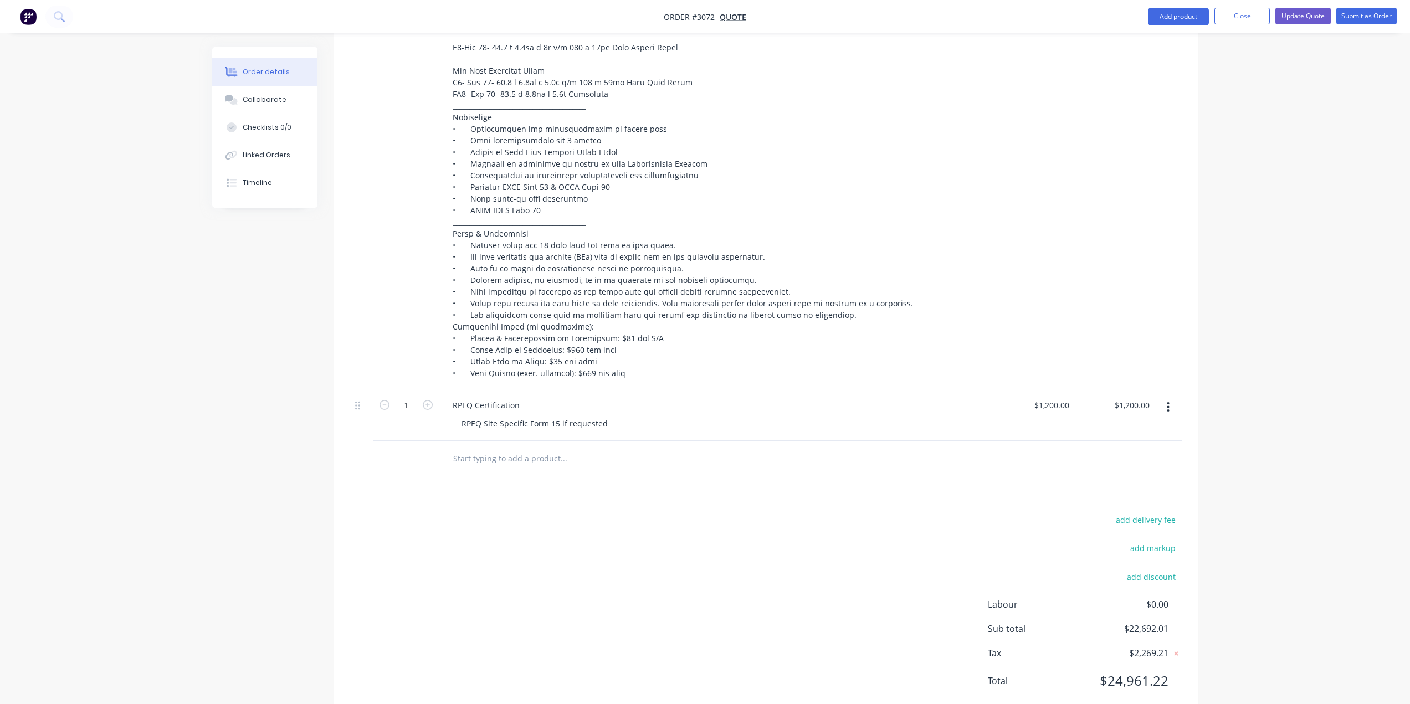
click at [504, 513] on div "add delivery fee add markup add discount Labour $0.00 Sub total $22,692.01 Tax …" at bounding box center [766, 608] width 831 height 190
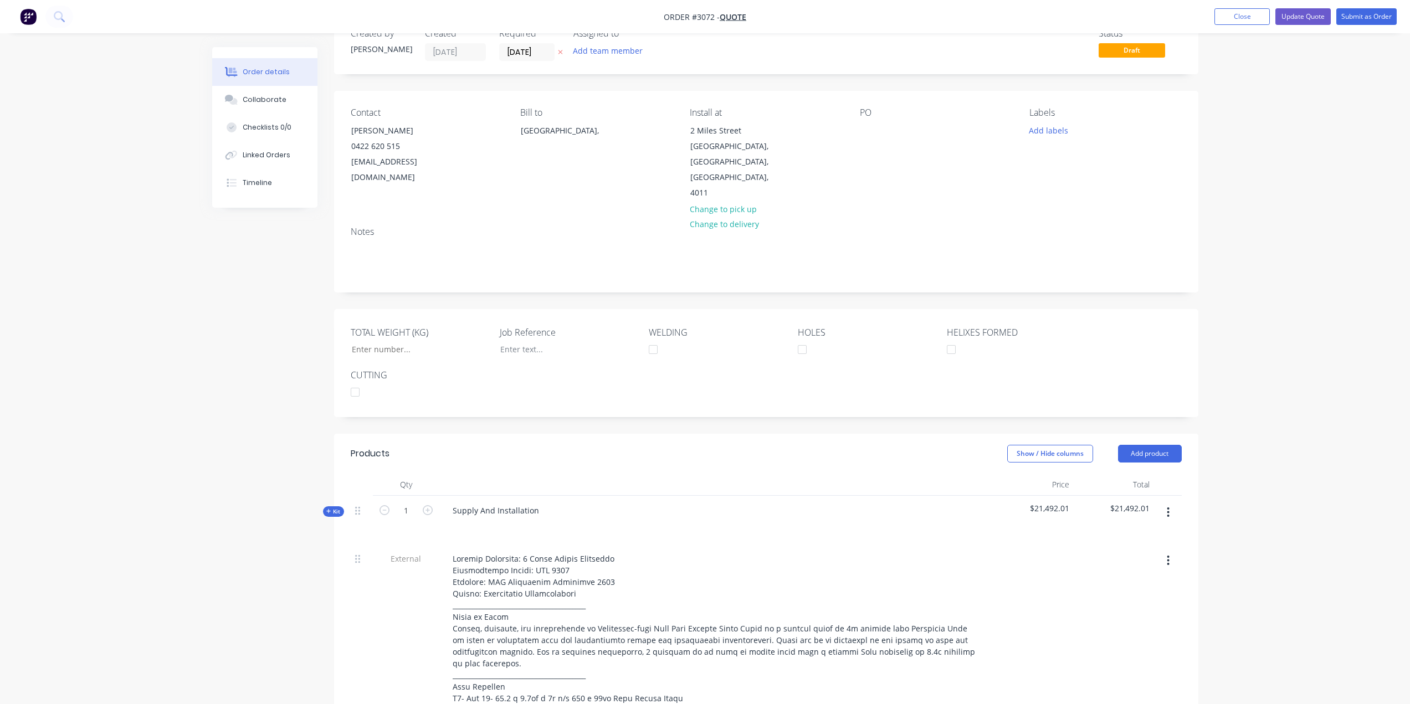
scroll to position [30, 0]
click at [1143, 447] on button "Add product" at bounding box center [1150, 456] width 64 height 18
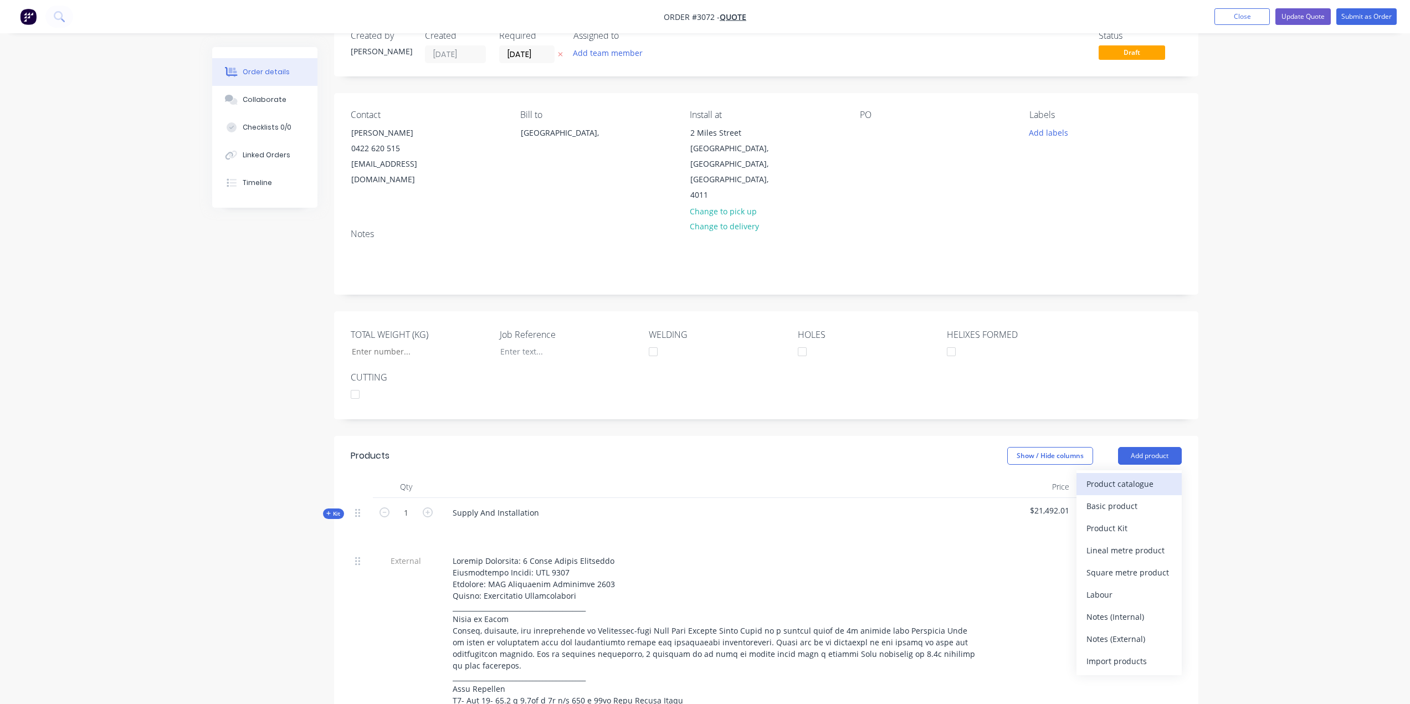
click at [1158, 476] on div "Product catalogue" at bounding box center [1129, 484] width 85 height 16
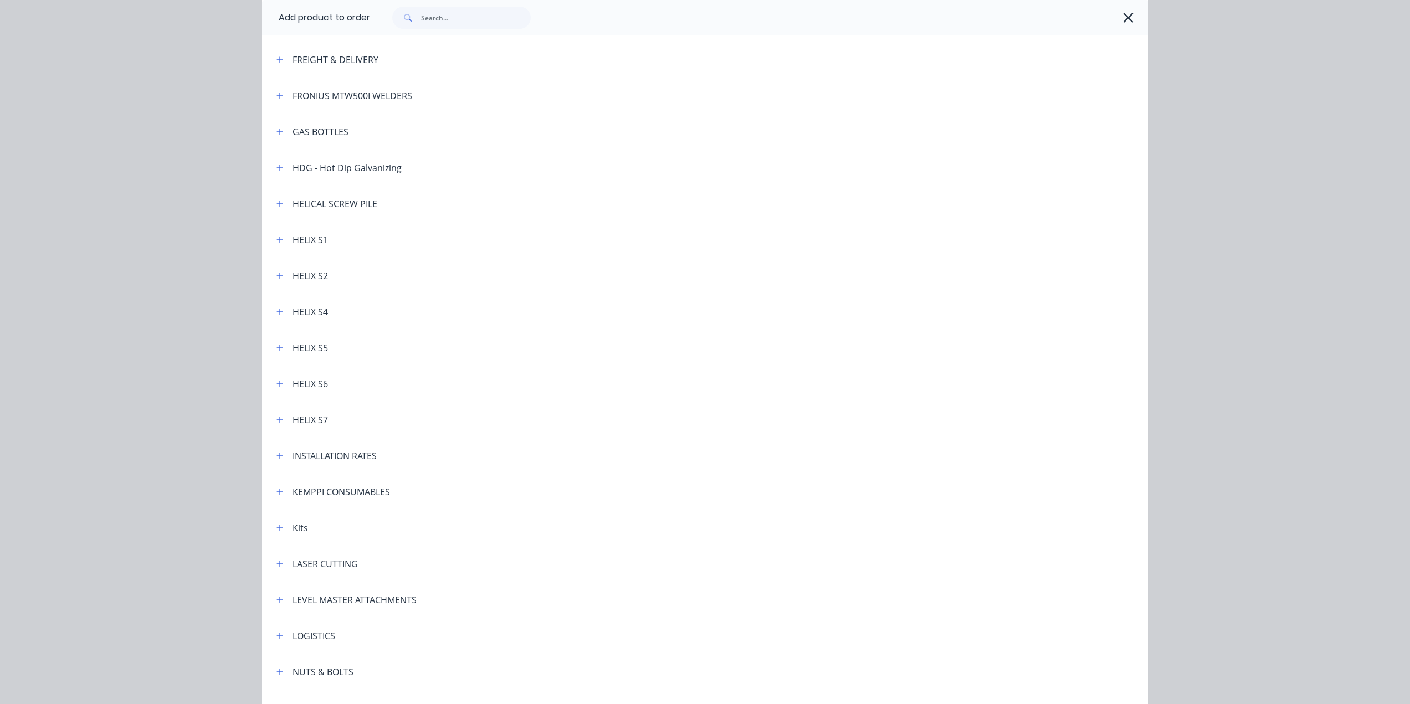
scroll to position [332, 0]
click at [277, 530] on icon "button" at bounding box center [280, 527] width 6 height 6
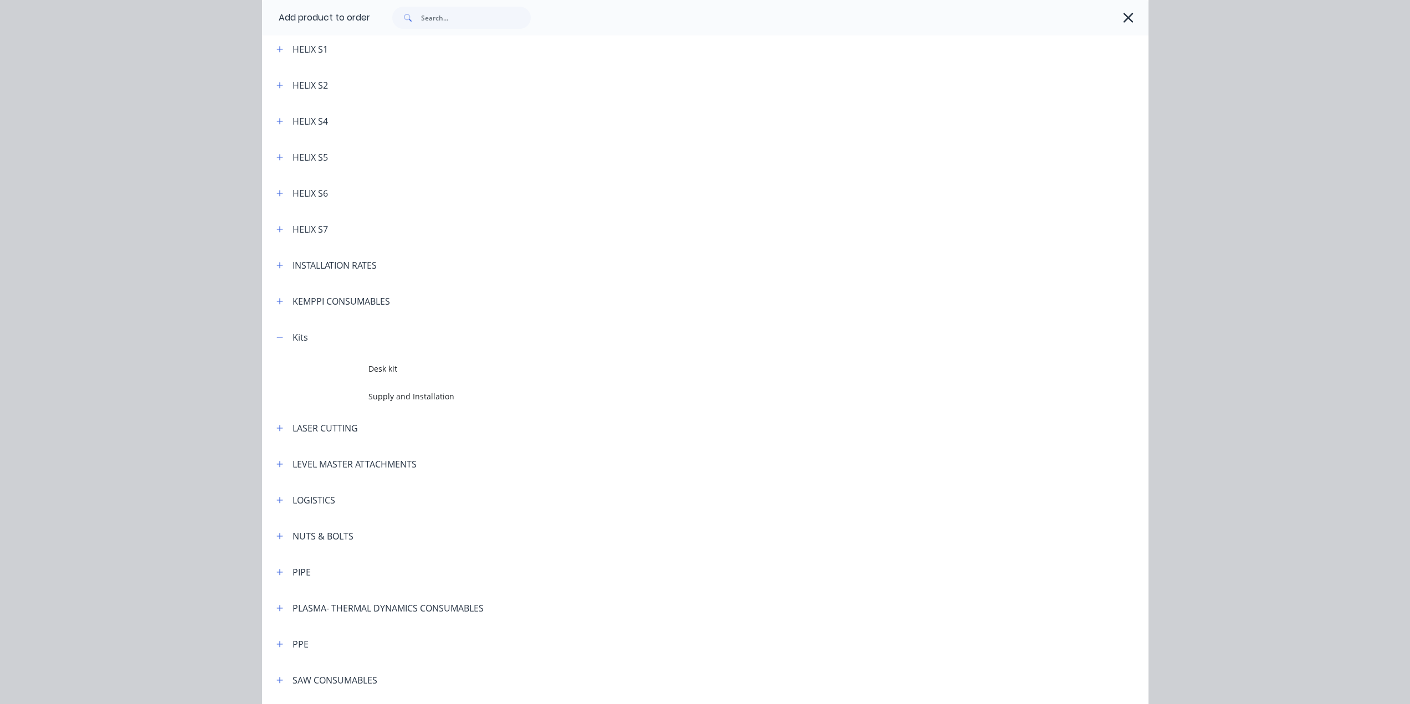
scroll to position [554, 0]
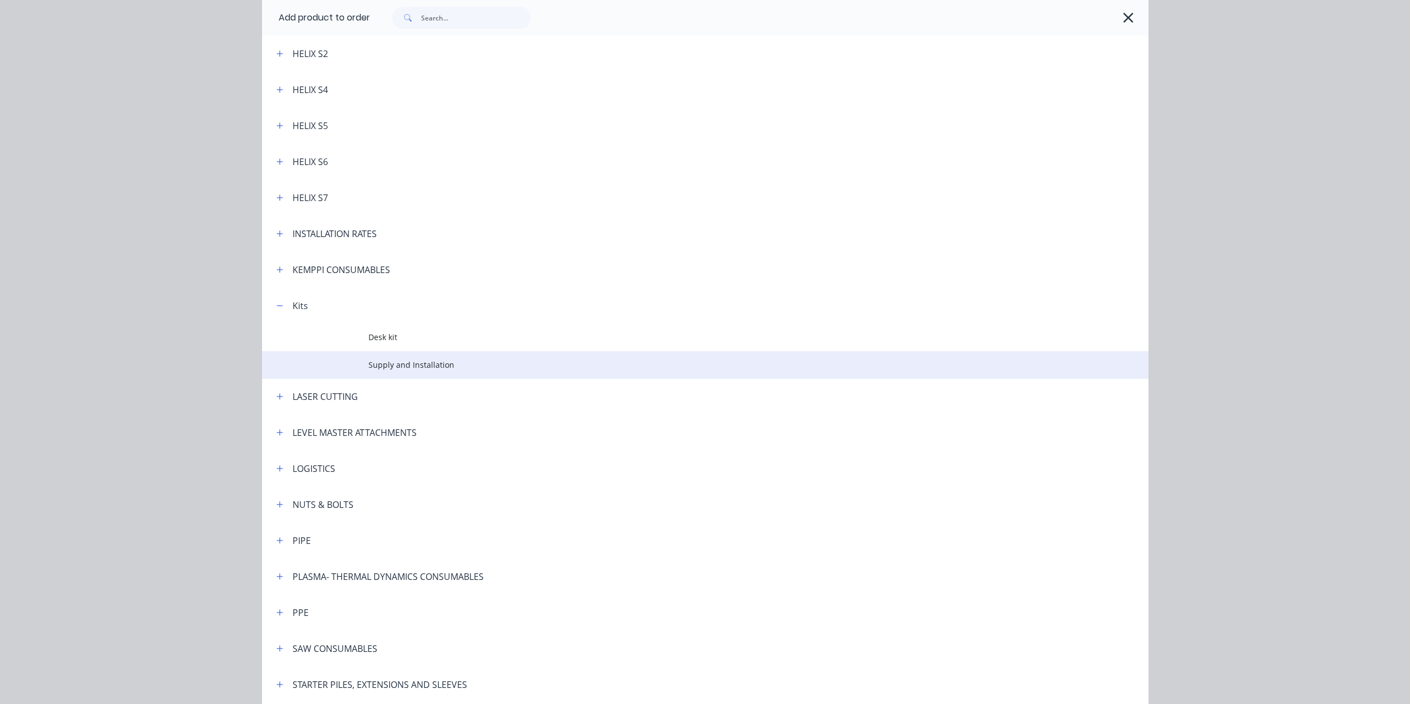
click at [388, 370] on span "Supply and Installation" at bounding box center [681, 365] width 624 height 12
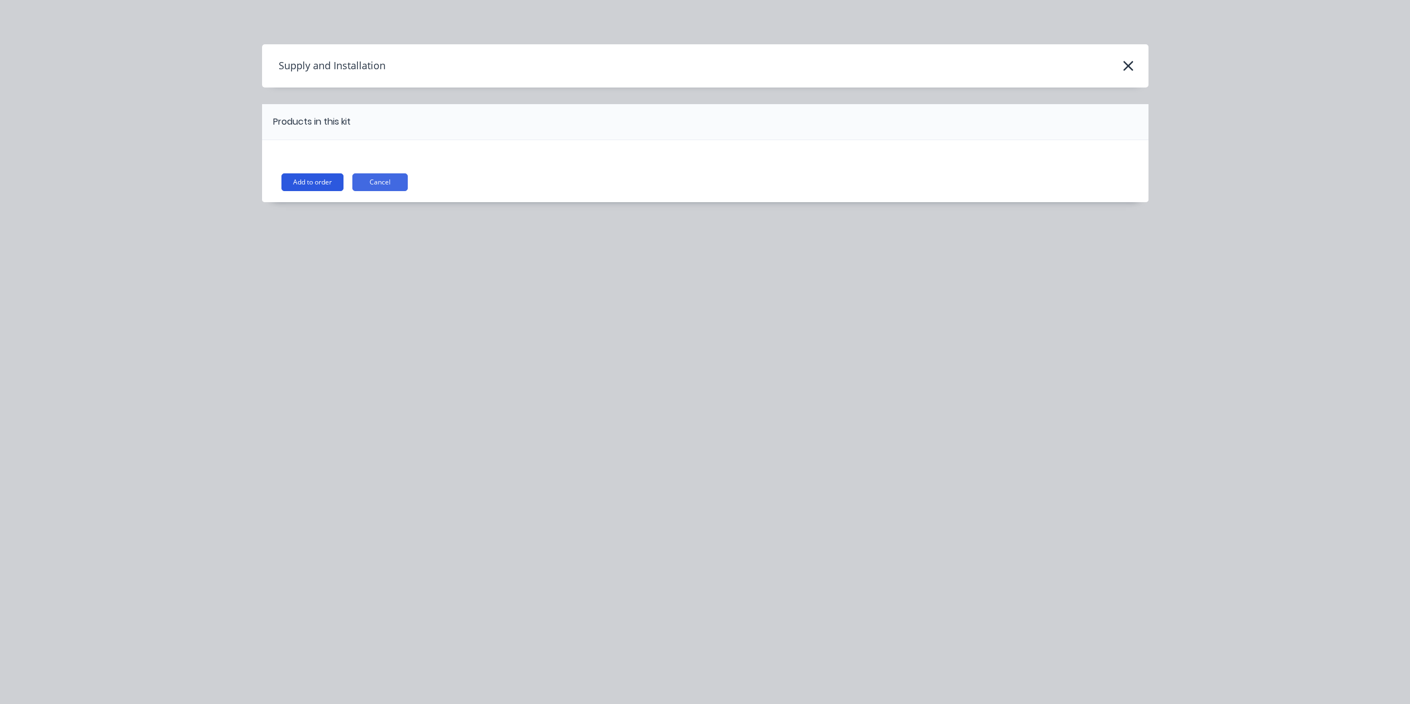
click at [316, 177] on button "Add to order" at bounding box center [313, 182] width 62 height 18
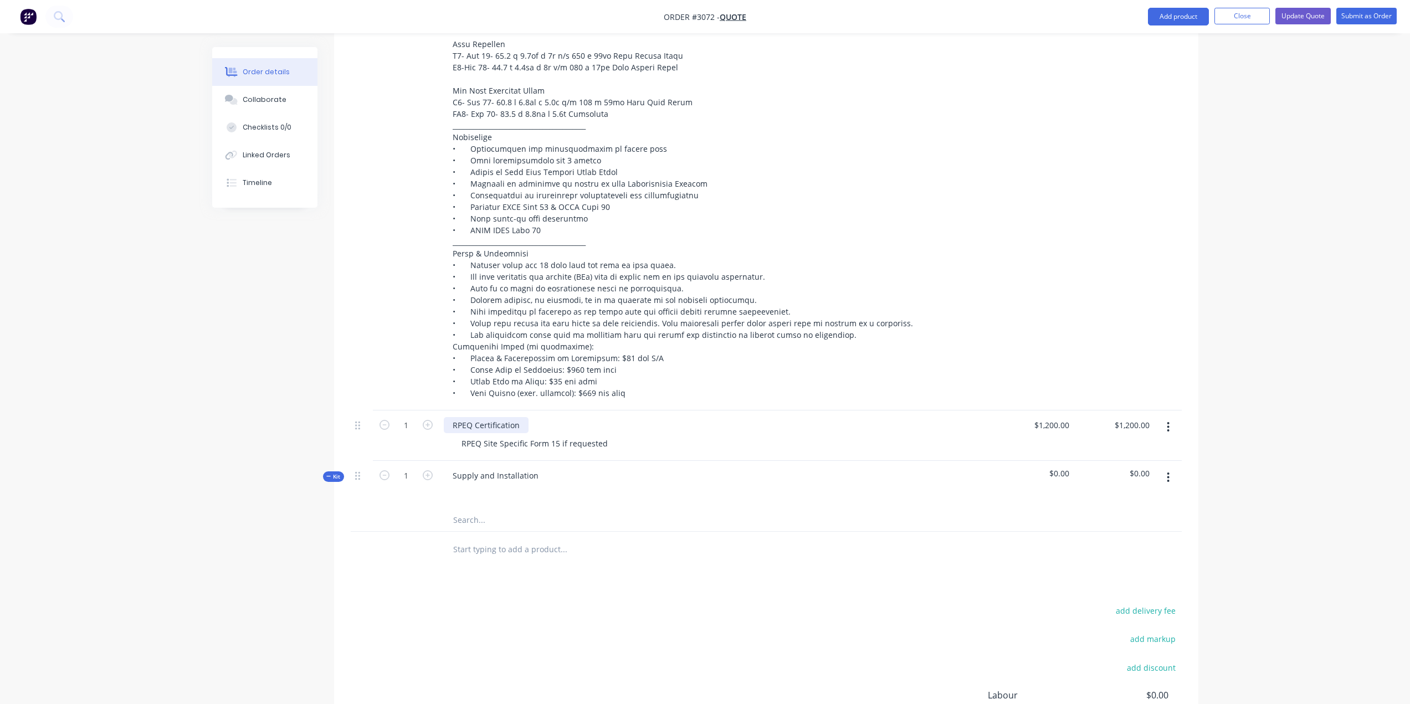
scroll to position [695, 0]
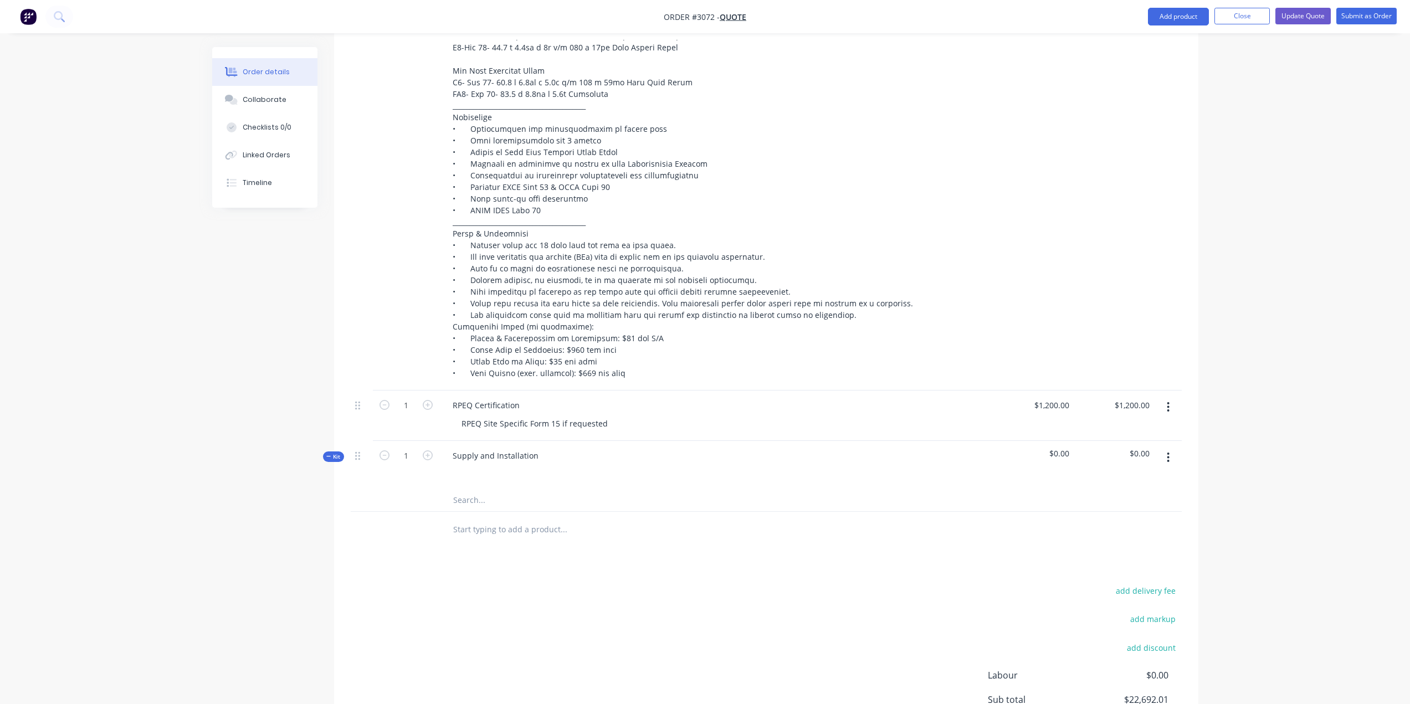
click at [1170, 452] on icon "button" at bounding box center [1168, 458] width 3 height 12
click at [1111, 479] on div "Add product to kit" at bounding box center [1129, 487] width 85 height 16
click at [1123, 523] on div "Product catalogue" at bounding box center [1129, 531] width 85 height 16
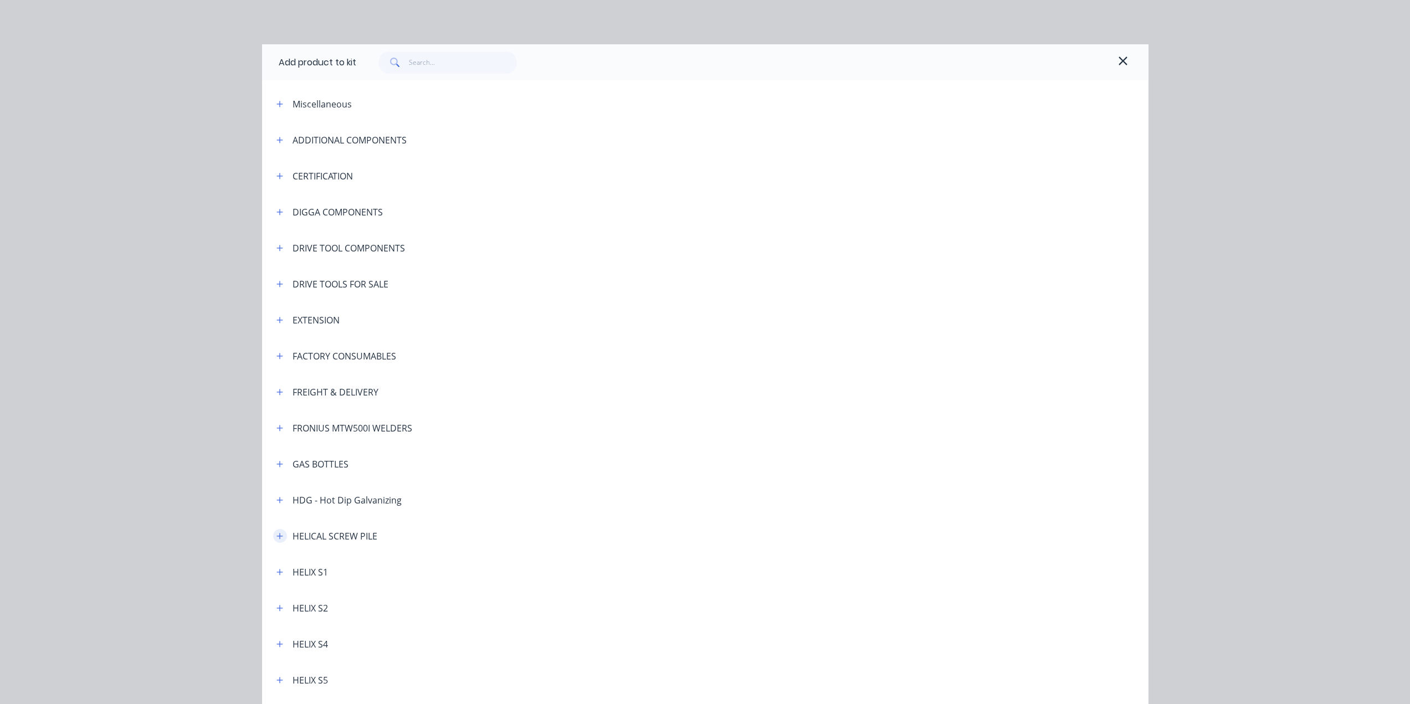
click at [277, 537] on icon "button" at bounding box center [280, 537] width 7 height 8
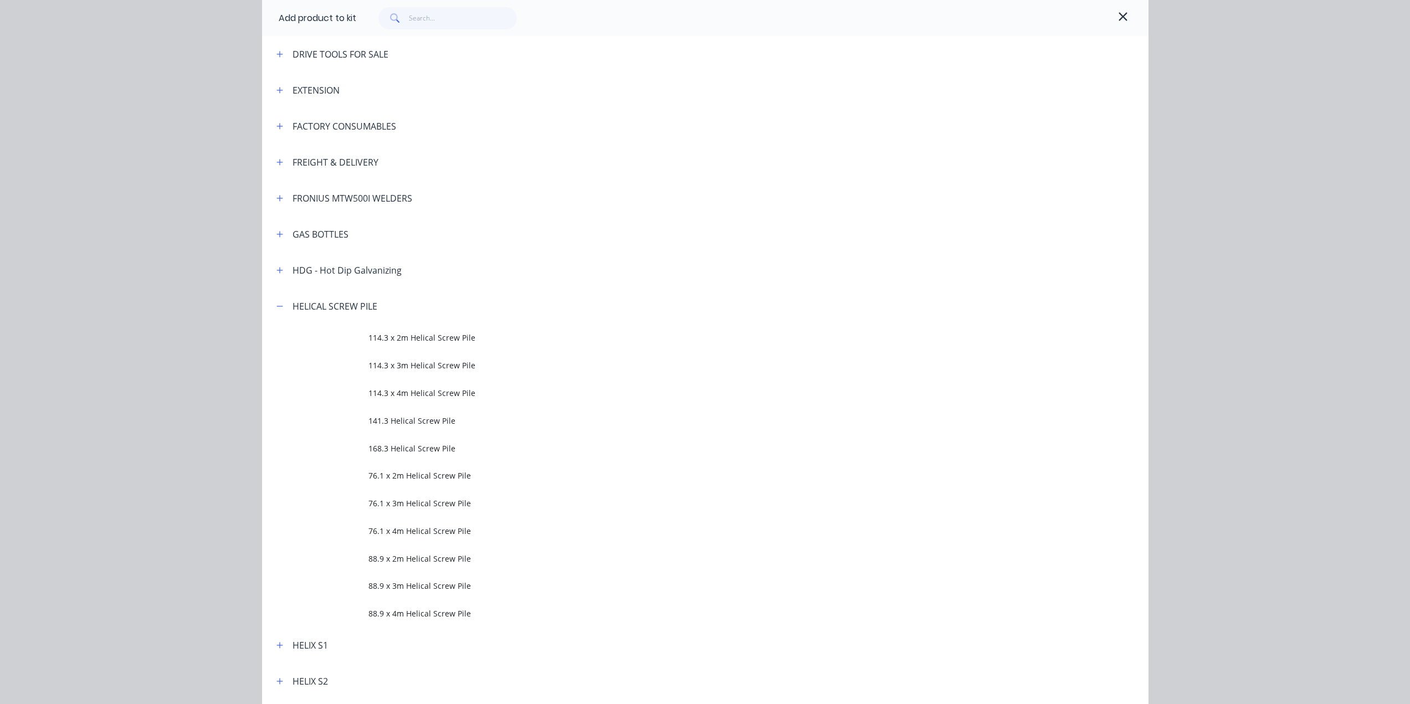
scroll to position [332, 0]
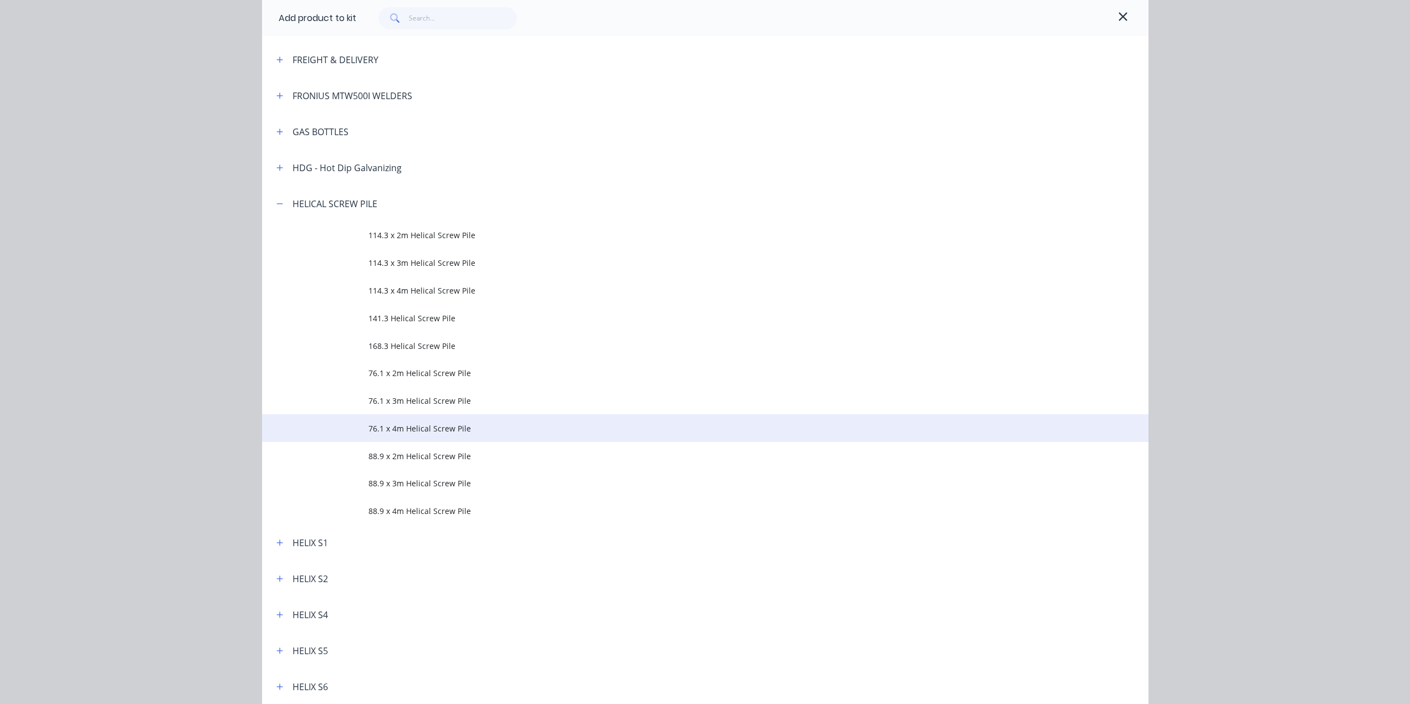
click at [397, 424] on span "76.1 x 4m Helical Screw Pile" at bounding box center [681, 429] width 624 height 12
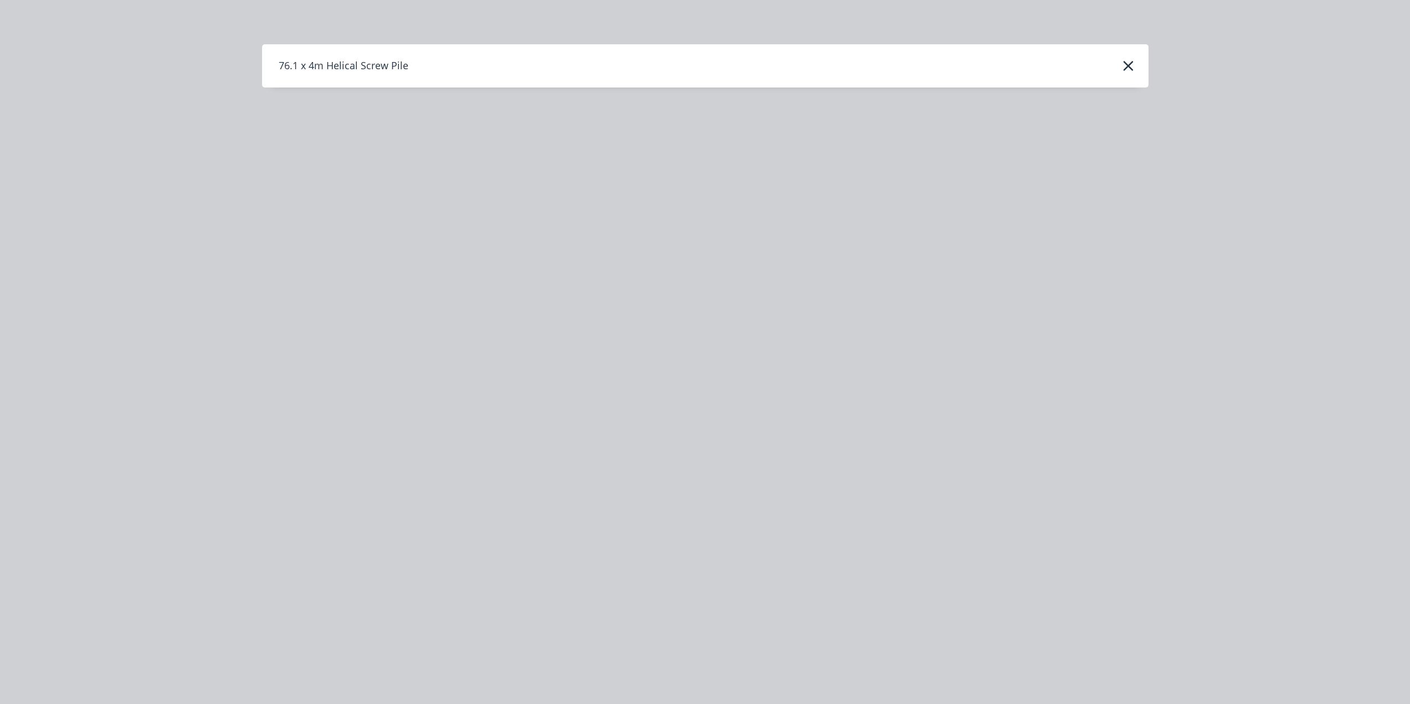
scroll to position [0, 0]
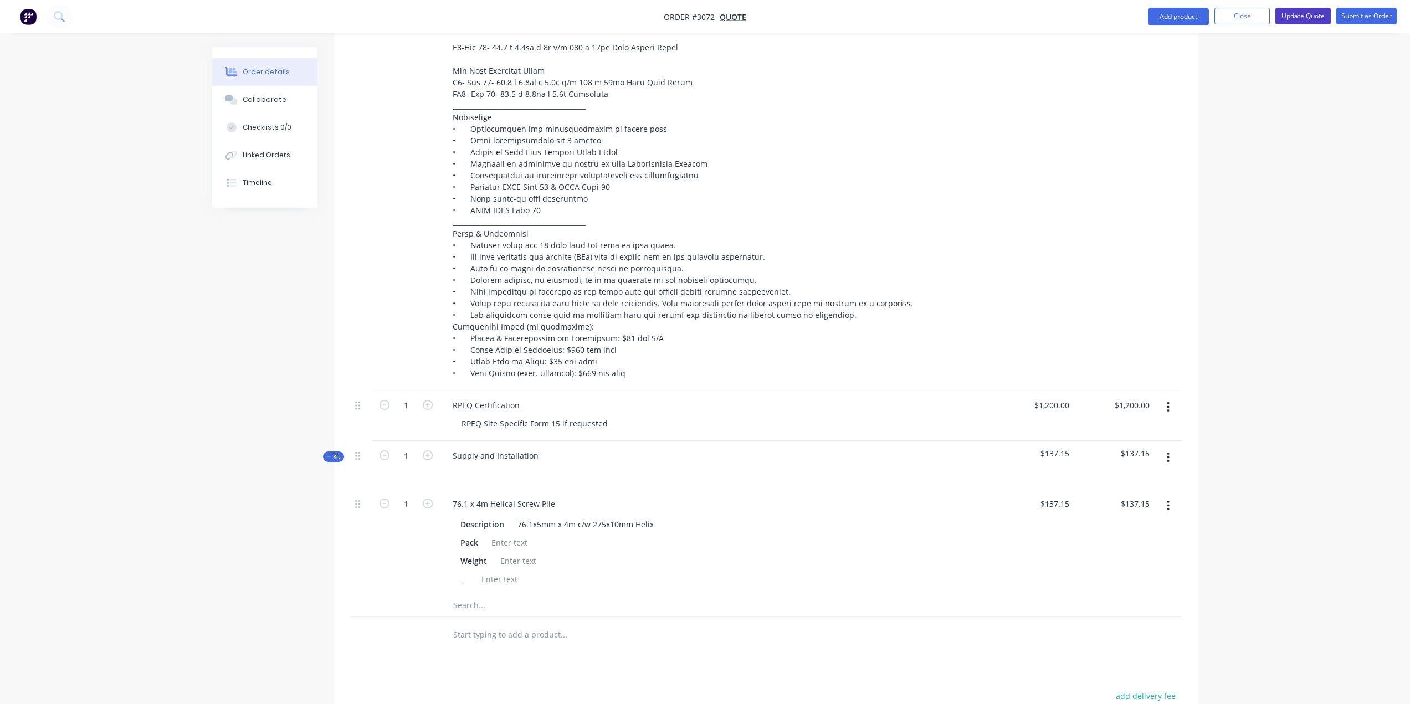
click at [1312, 17] on button "Update Quote" at bounding box center [1303, 16] width 55 height 17
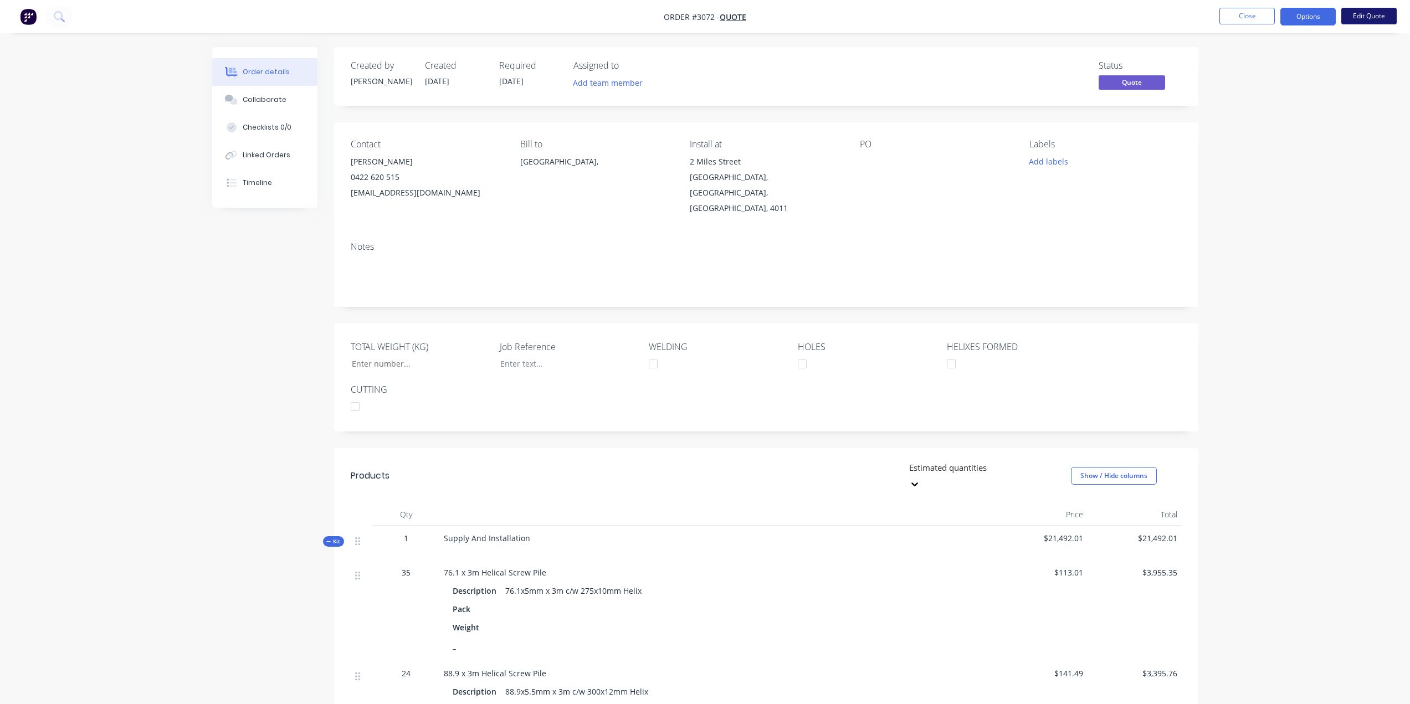
click at [1336, 12] on button "Edit Quote" at bounding box center [1369, 16] width 55 height 17
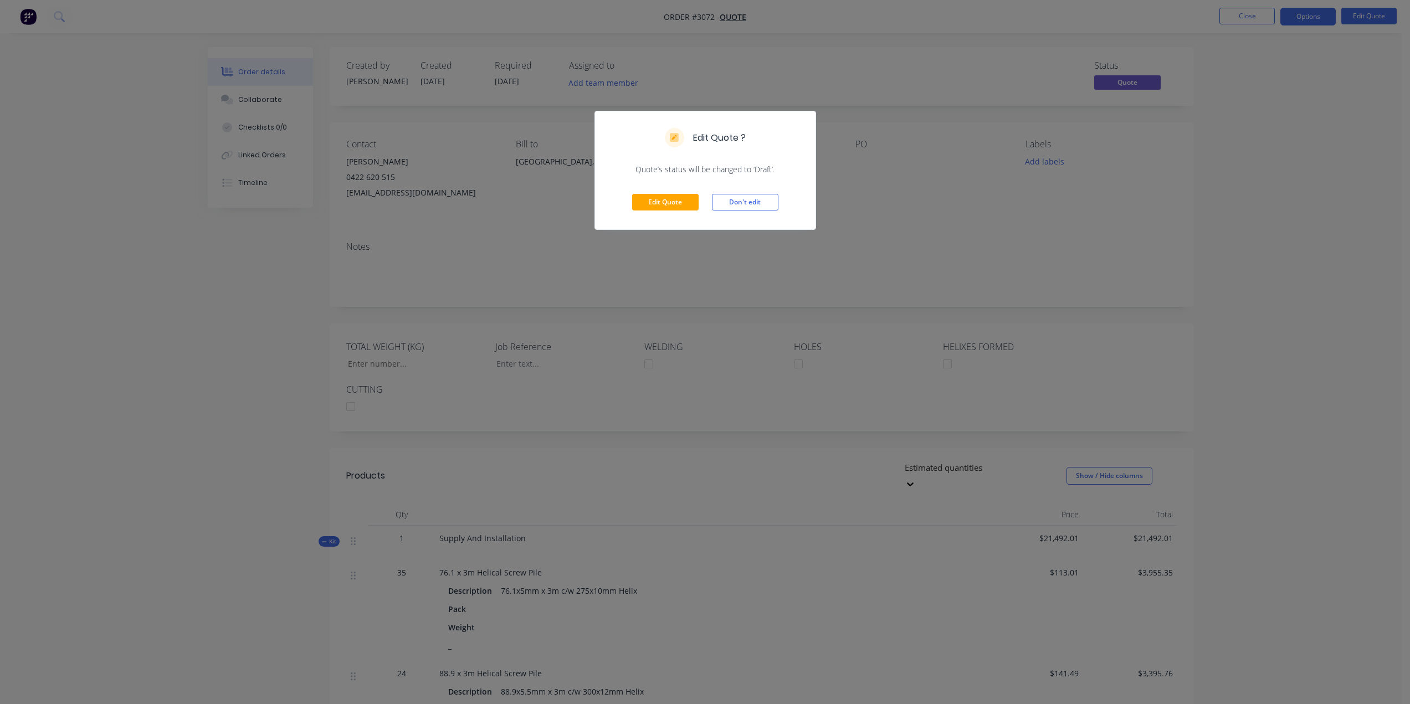
scroll to position [332, 0]
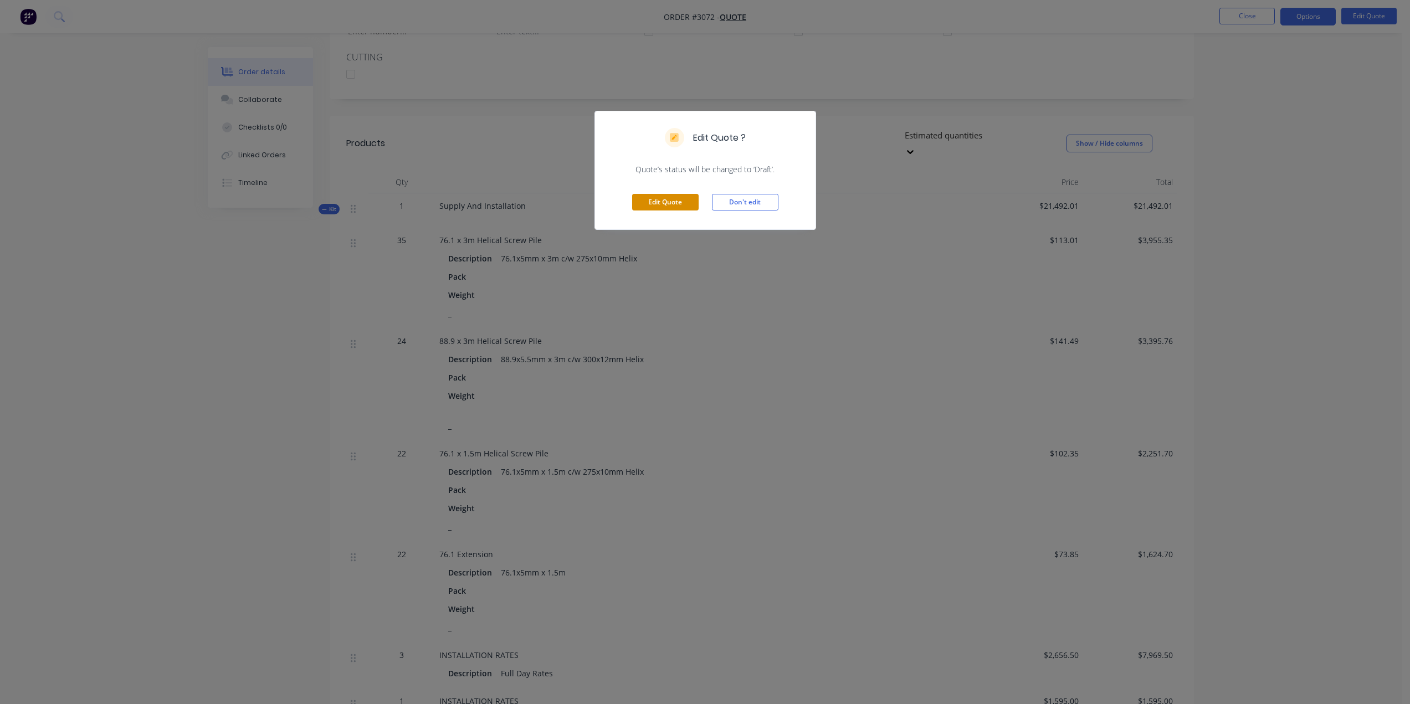
click at [664, 203] on button "Edit Quote" at bounding box center [665, 202] width 66 height 17
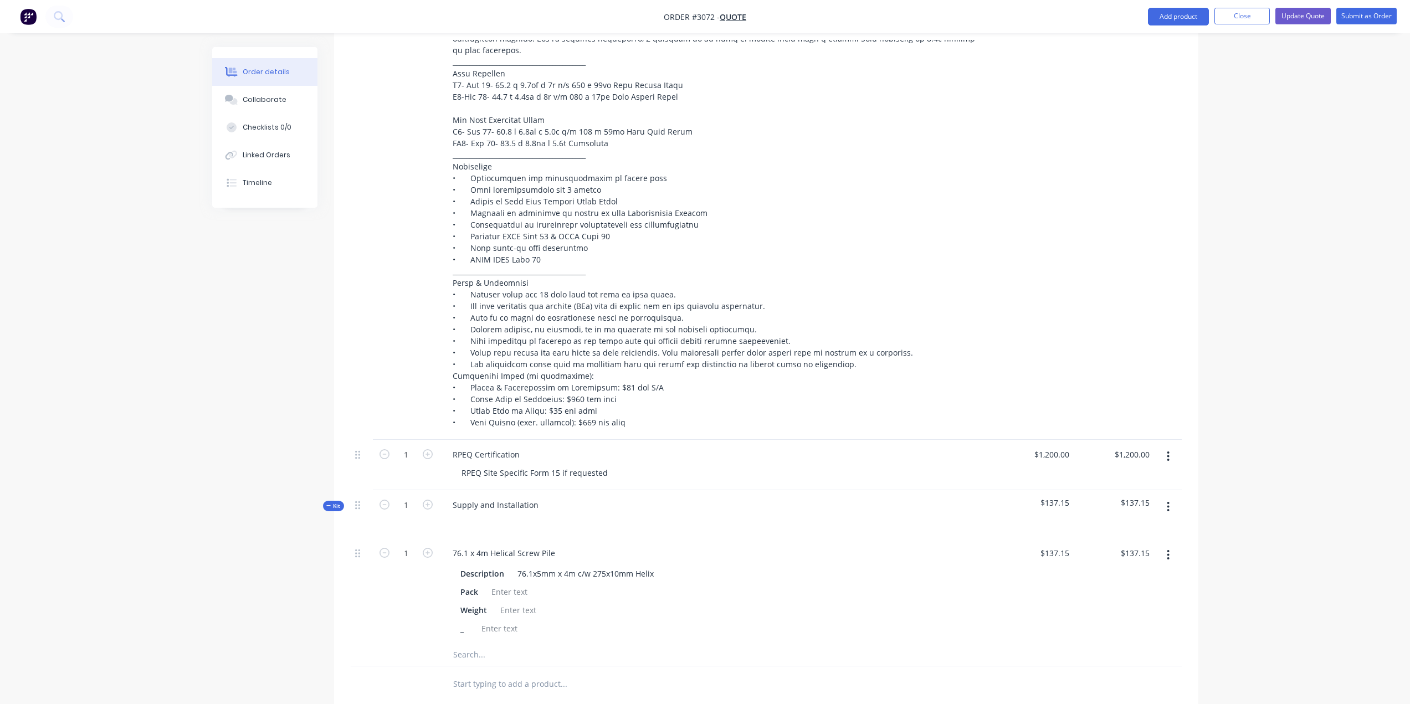
scroll to position [1478, 0]
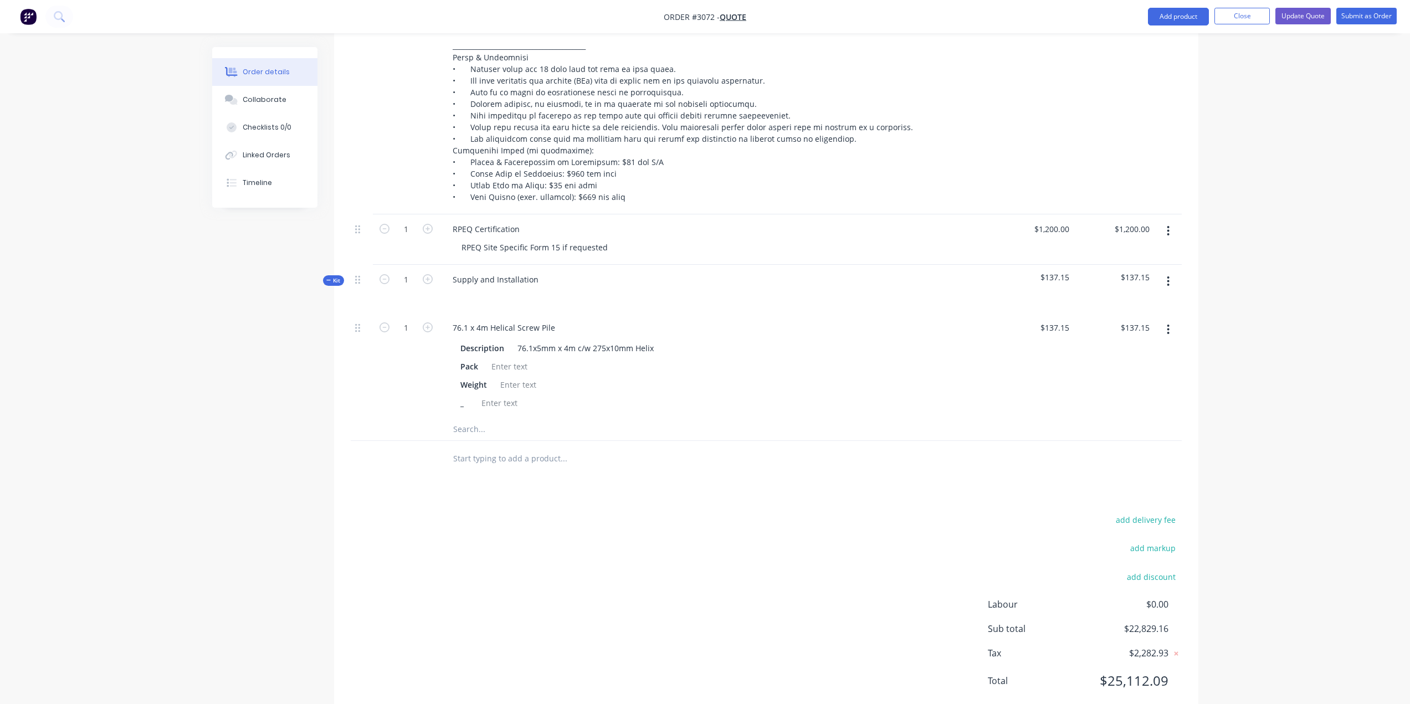
click at [325, 275] on button "Kit" at bounding box center [333, 280] width 21 height 11
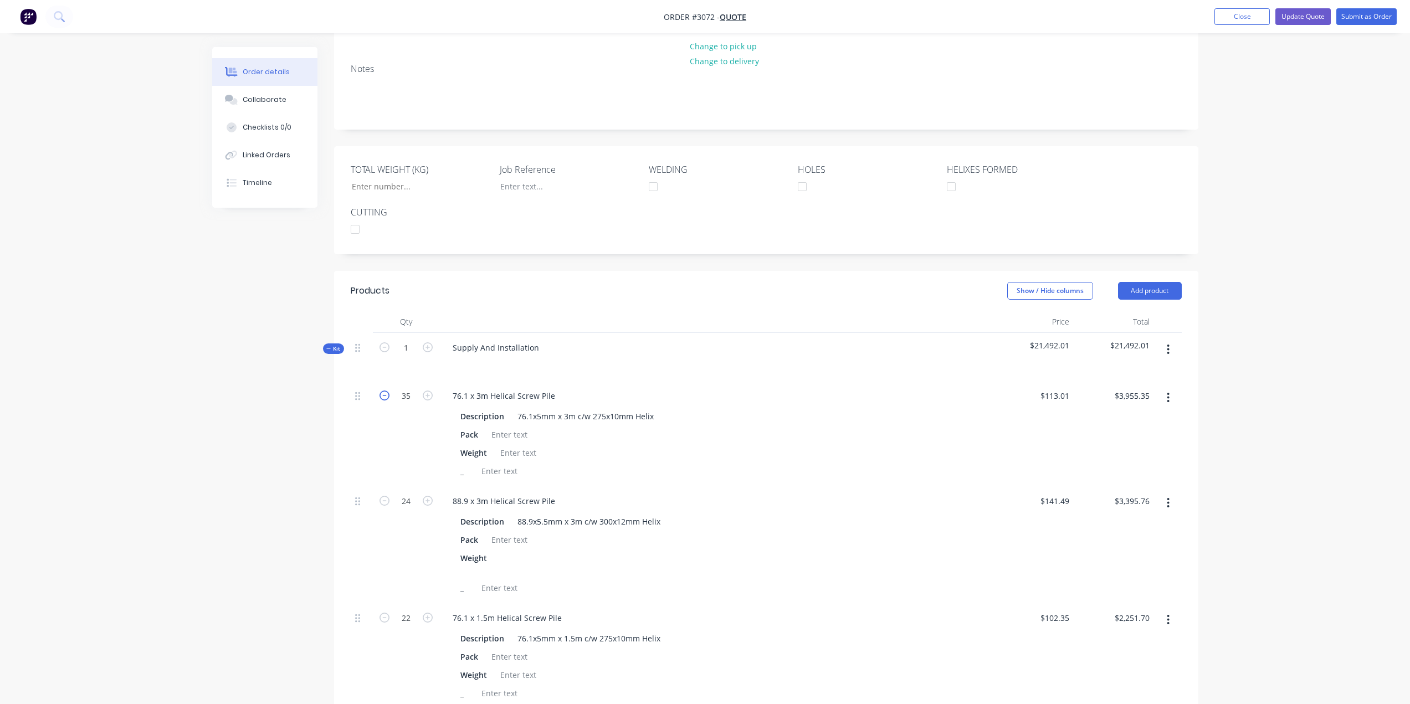
scroll to position [186, 0]
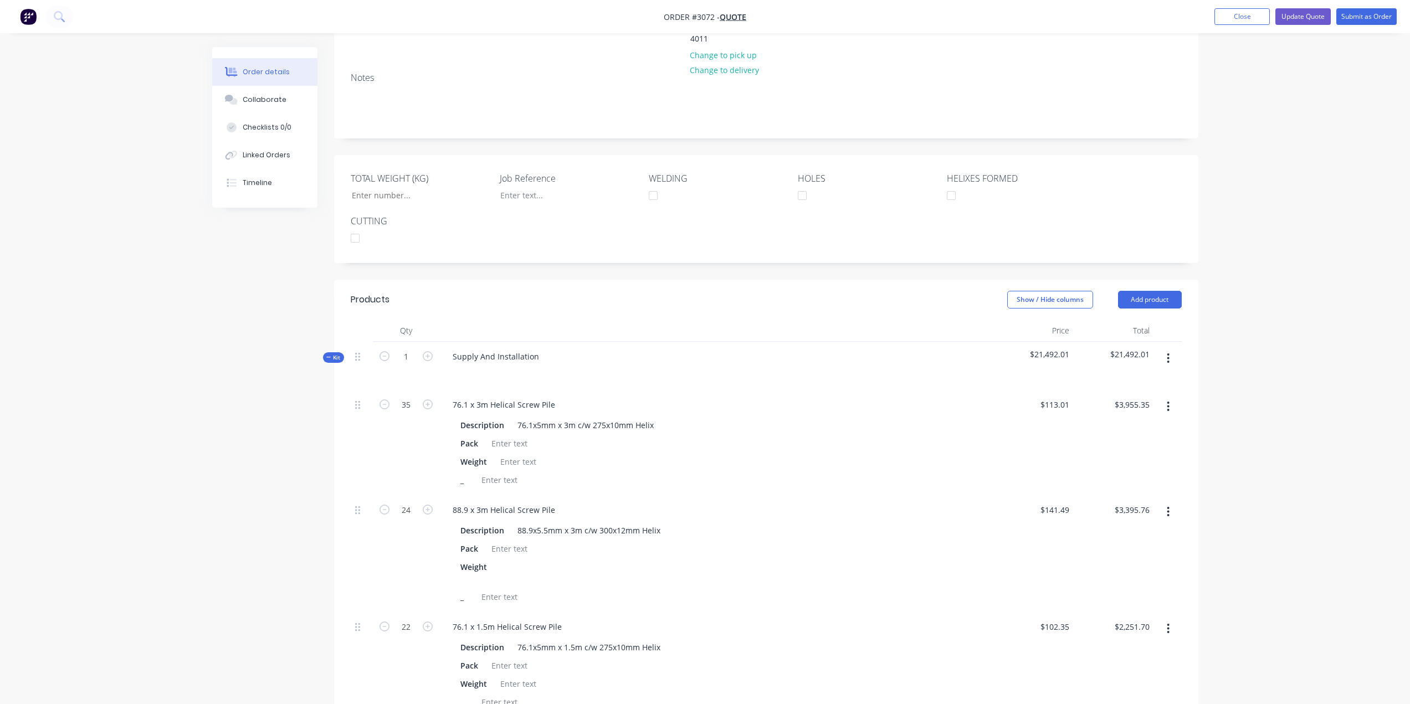
click at [330, 355] on icon "button" at bounding box center [328, 358] width 5 height 6
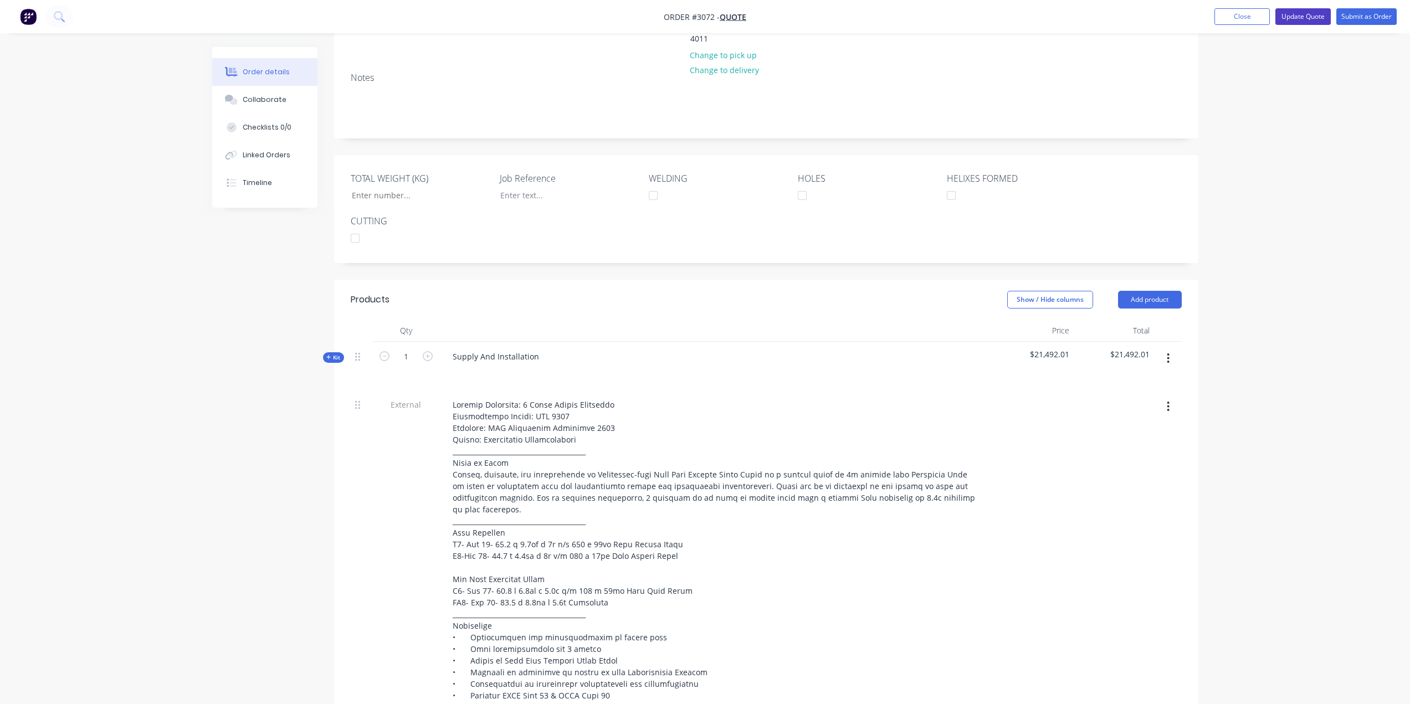
click at [1297, 21] on button "Update Quote" at bounding box center [1303, 16] width 55 height 17
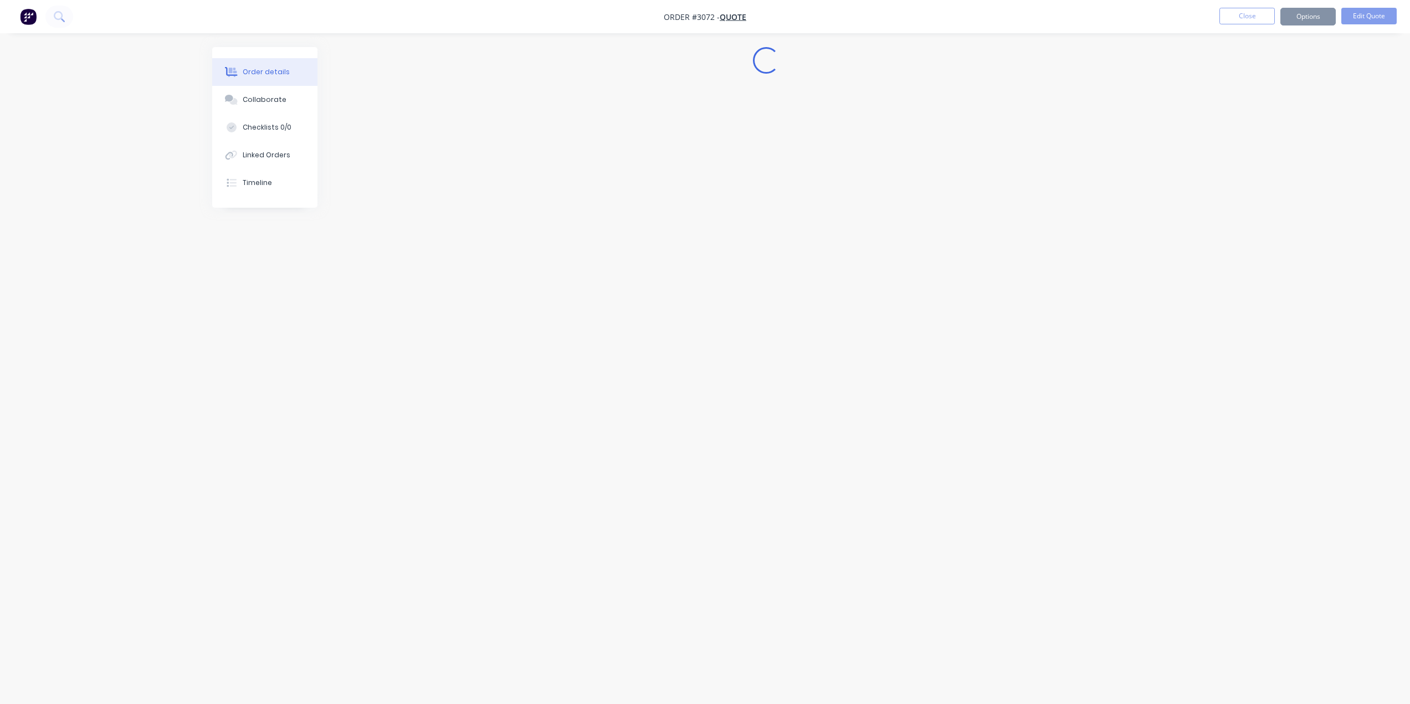
scroll to position [0, 0]
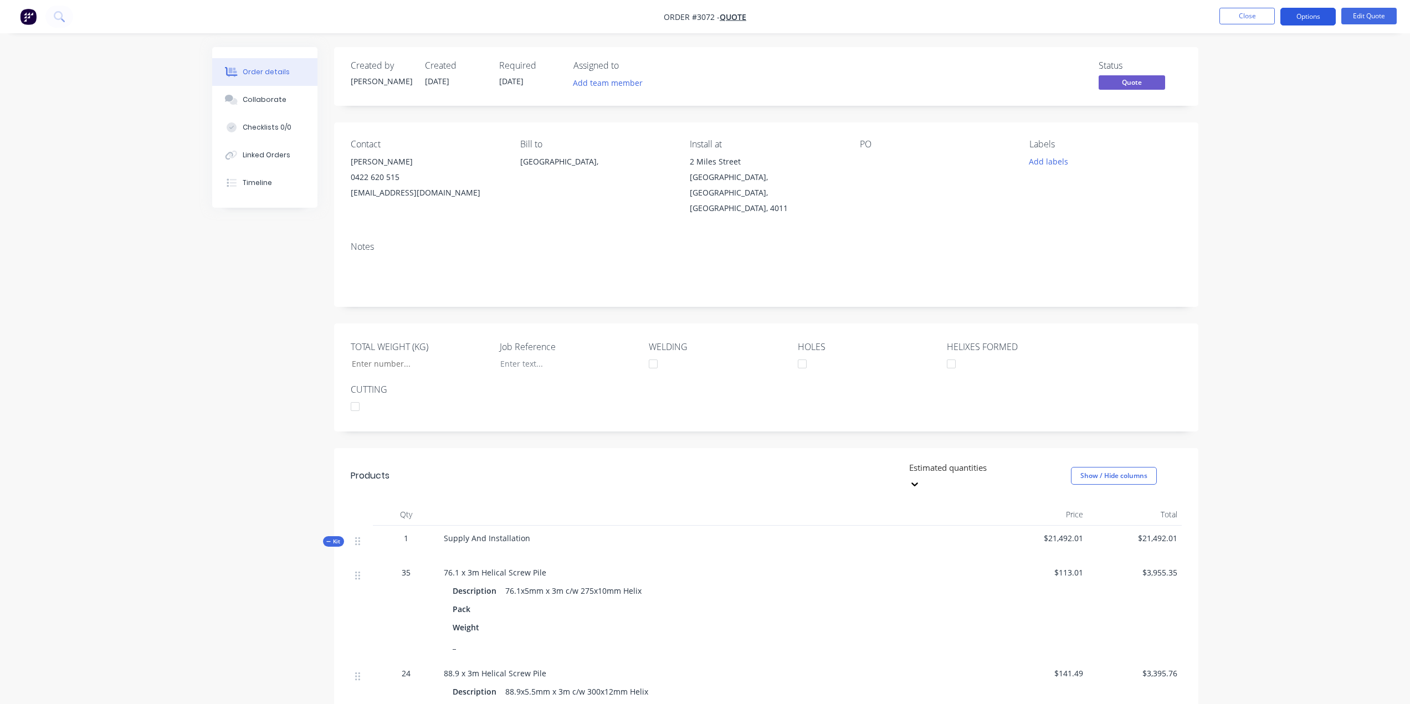
click at [1306, 13] on button "Options" at bounding box center [1308, 17] width 55 height 18
click at [1288, 68] on div "Quote" at bounding box center [1275, 67] width 102 height 16
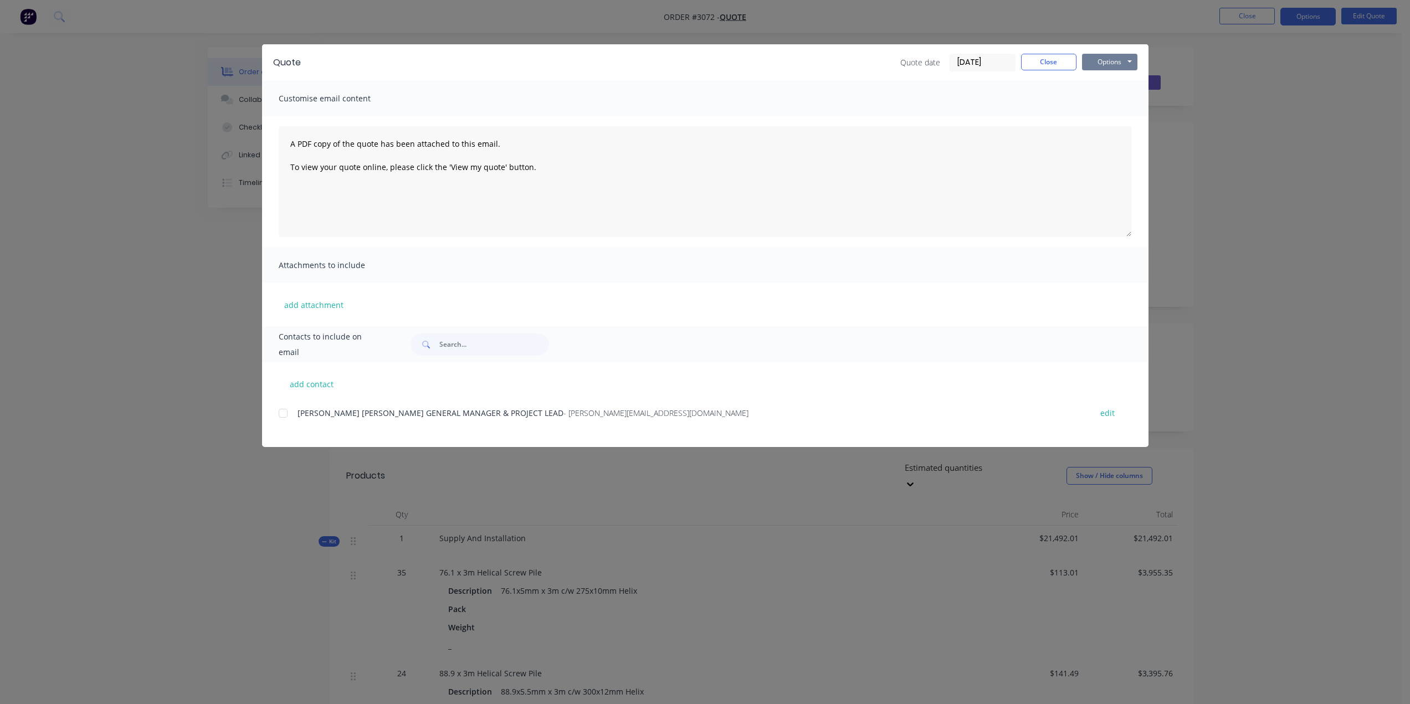
click at [1115, 60] on button "Options" at bounding box center [1109, 62] width 55 height 17
click at [1113, 83] on button "Preview" at bounding box center [1117, 82] width 71 height 18
click at [1043, 64] on button "Close" at bounding box center [1048, 62] width 55 height 17
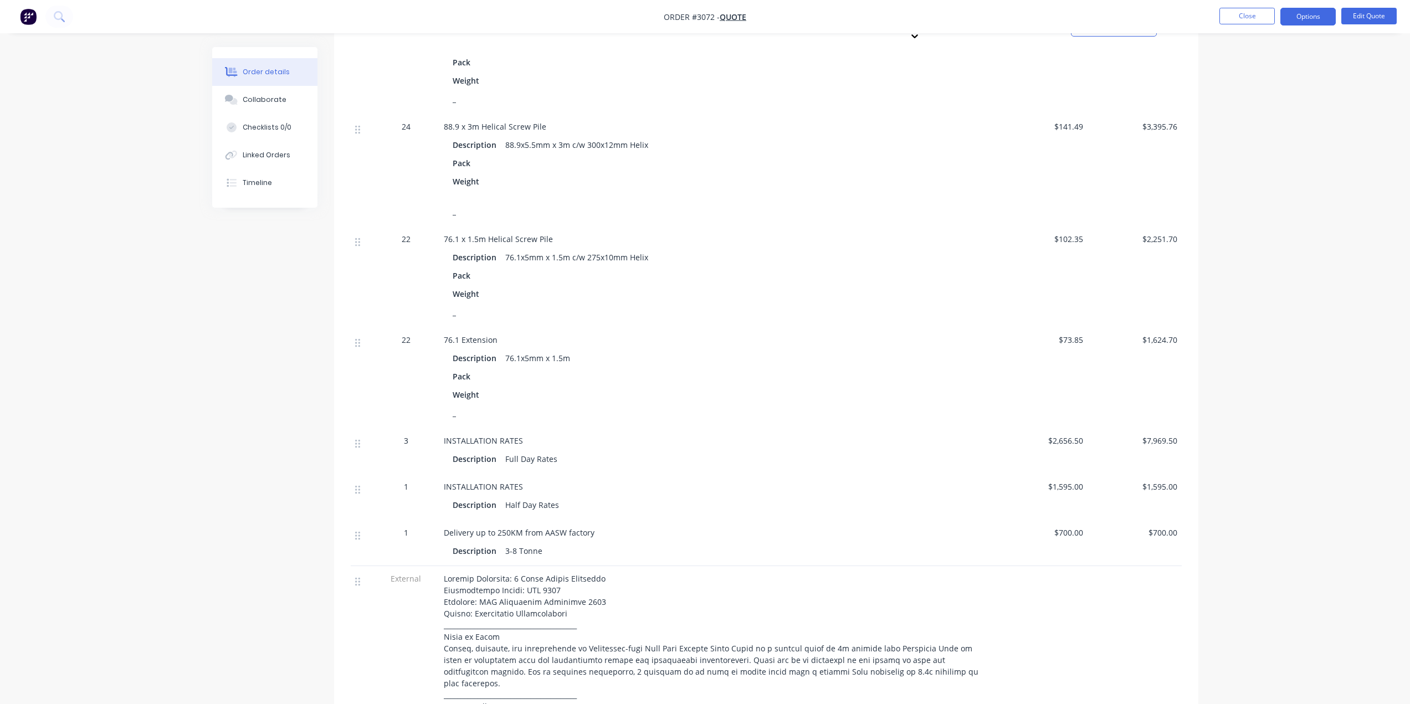
scroll to position [554, 0]
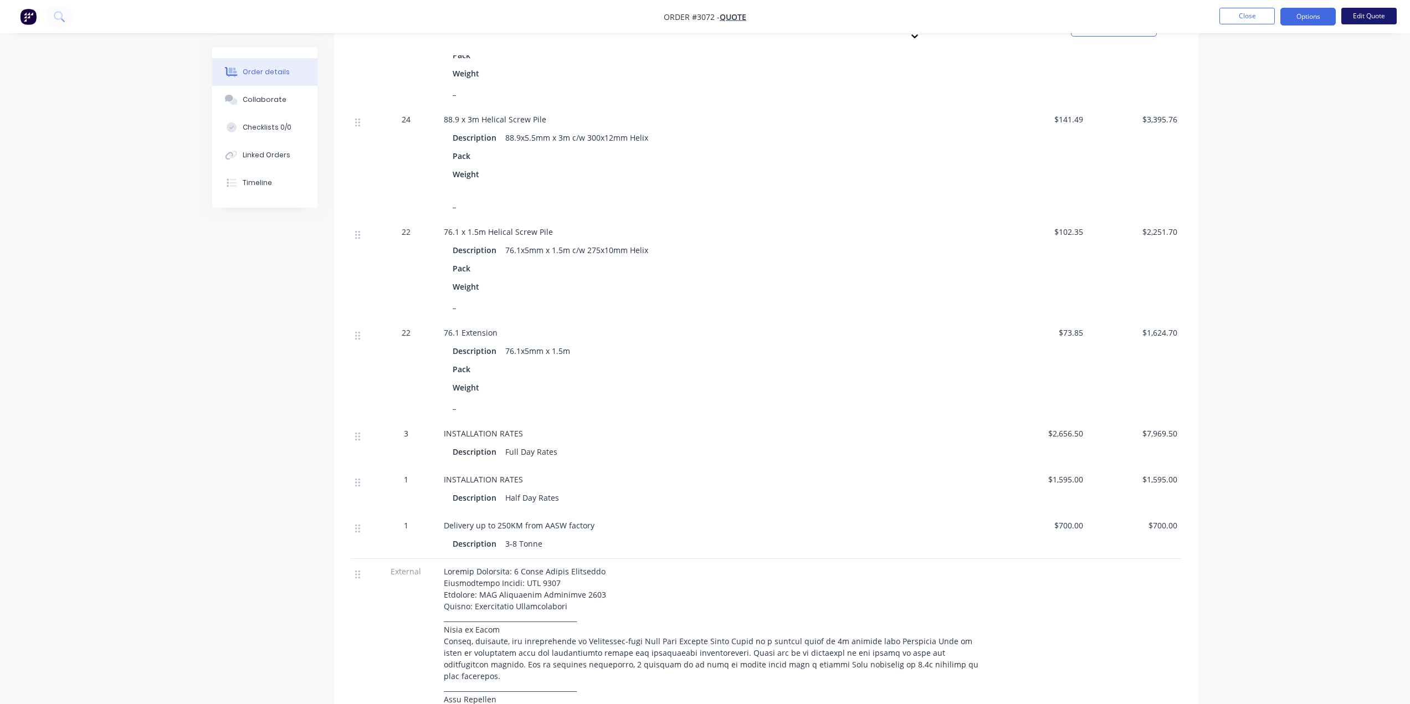
click at [1336, 12] on button "Edit Quote" at bounding box center [1369, 16] width 55 height 17
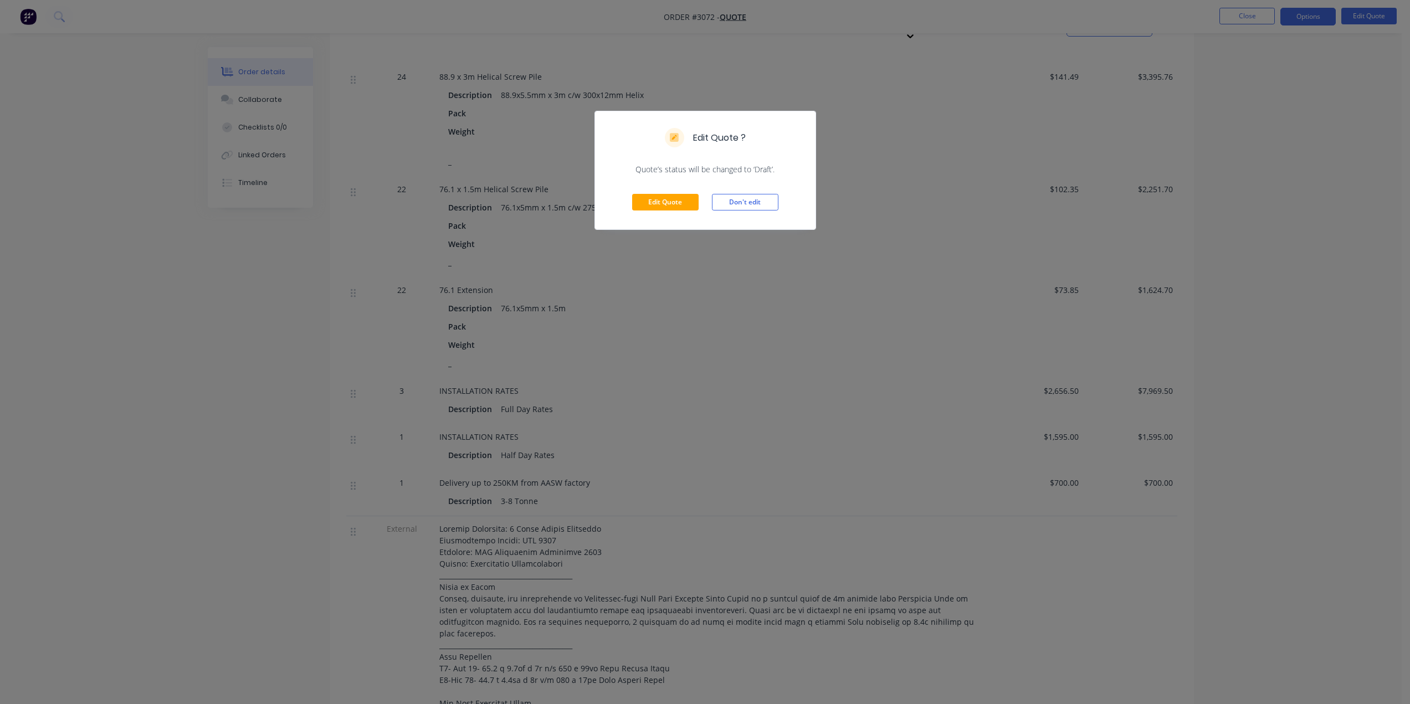
scroll to position [831, 0]
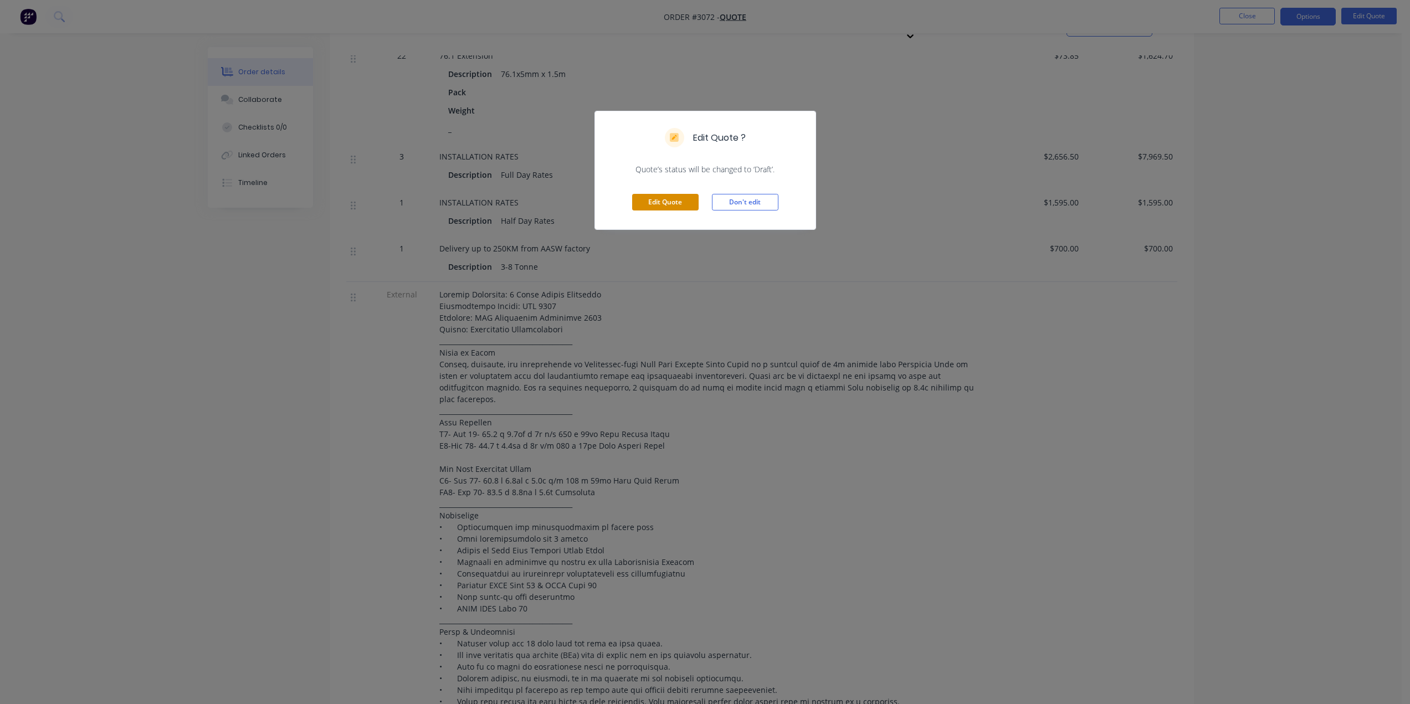
click at [655, 200] on button "Edit Quote" at bounding box center [665, 202] width 66 height 17
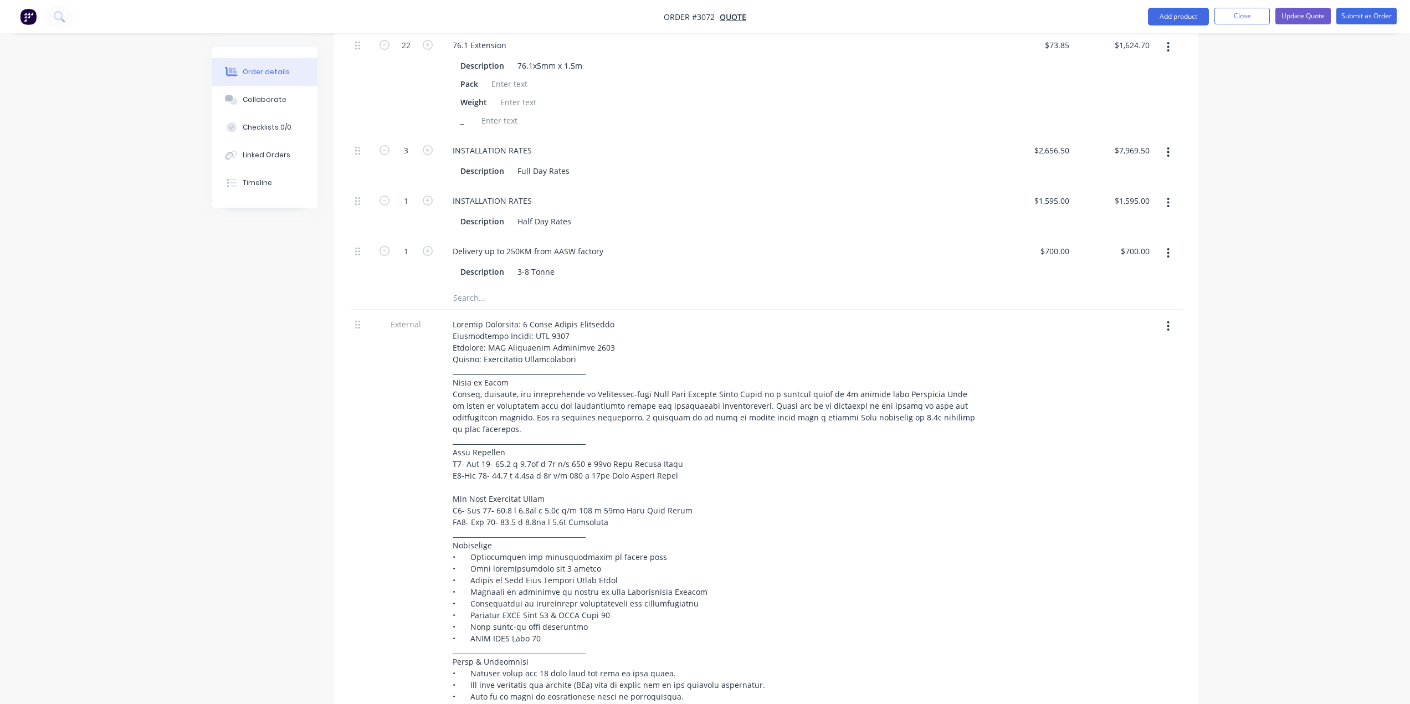
scroll to position [887, 0]
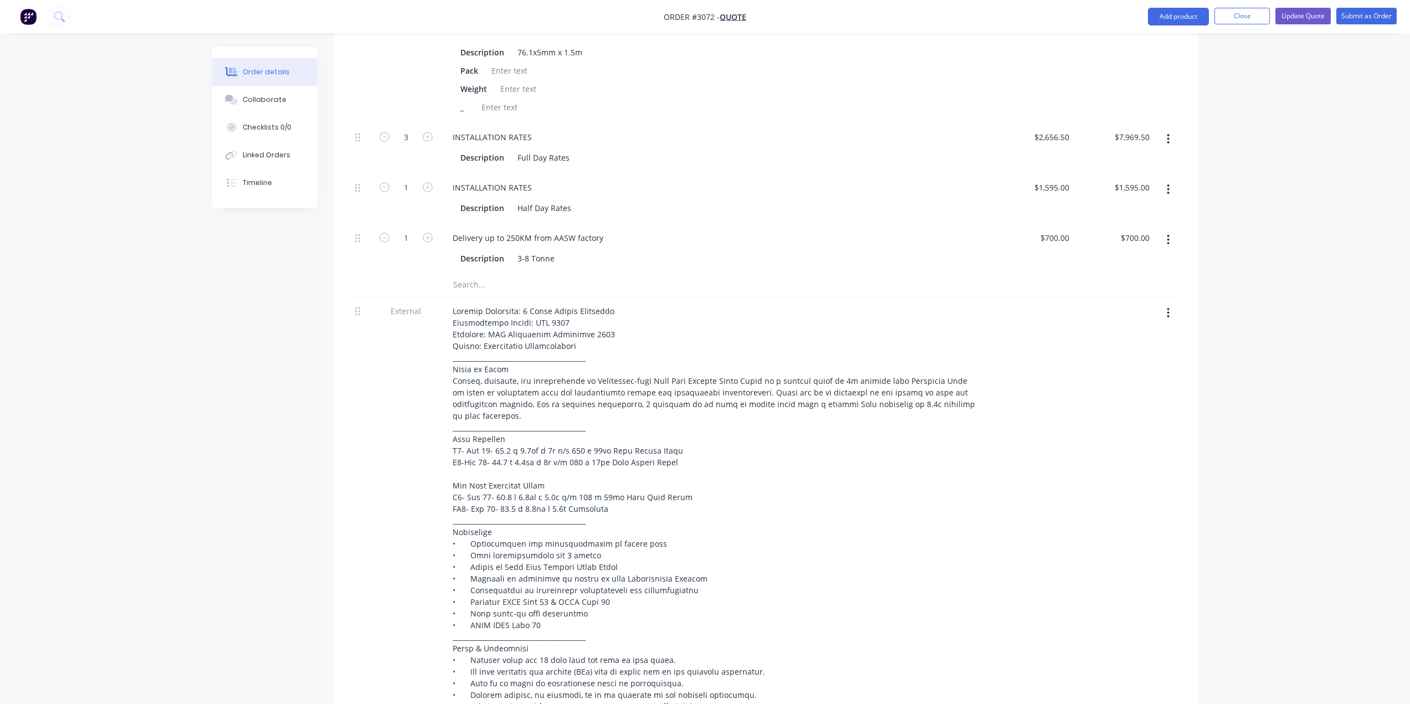
click at [364, 303] on div at bounding box center [361, 310] width 13 height 15
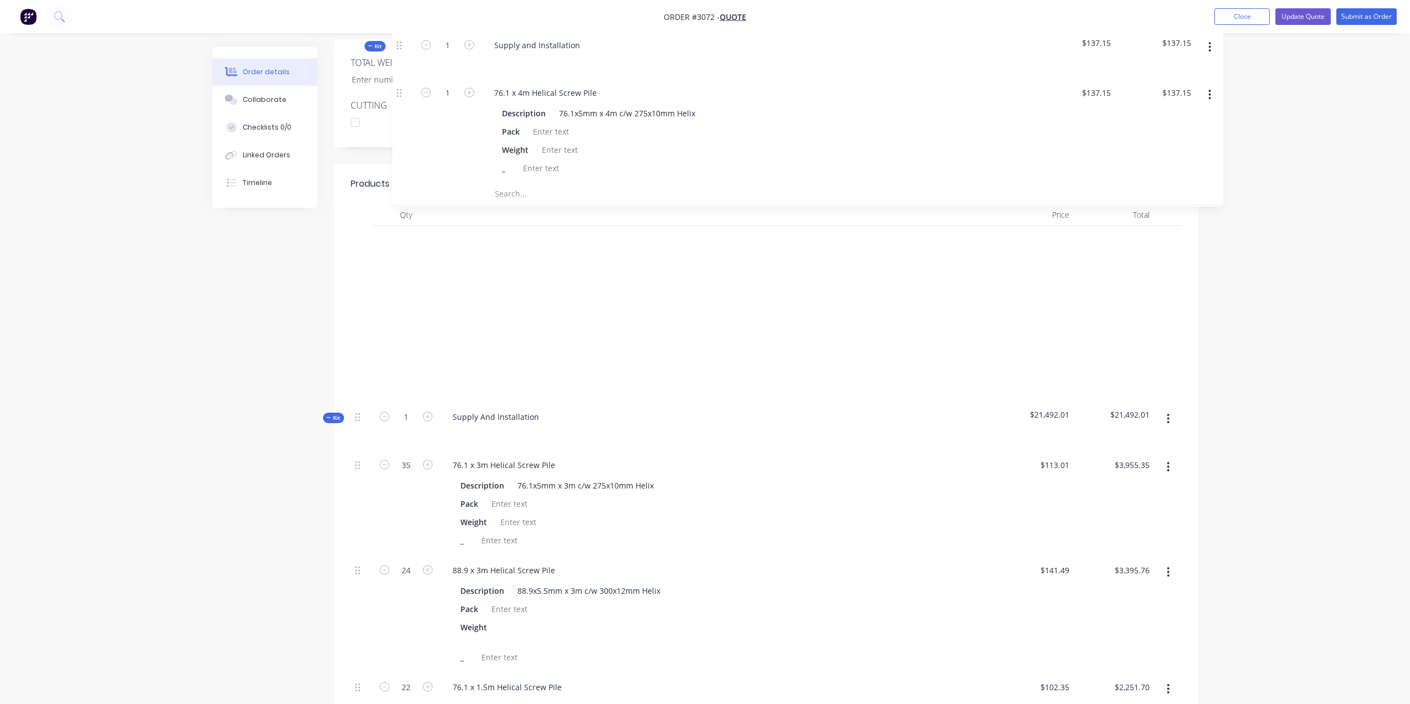
scroll to position [296, 0]
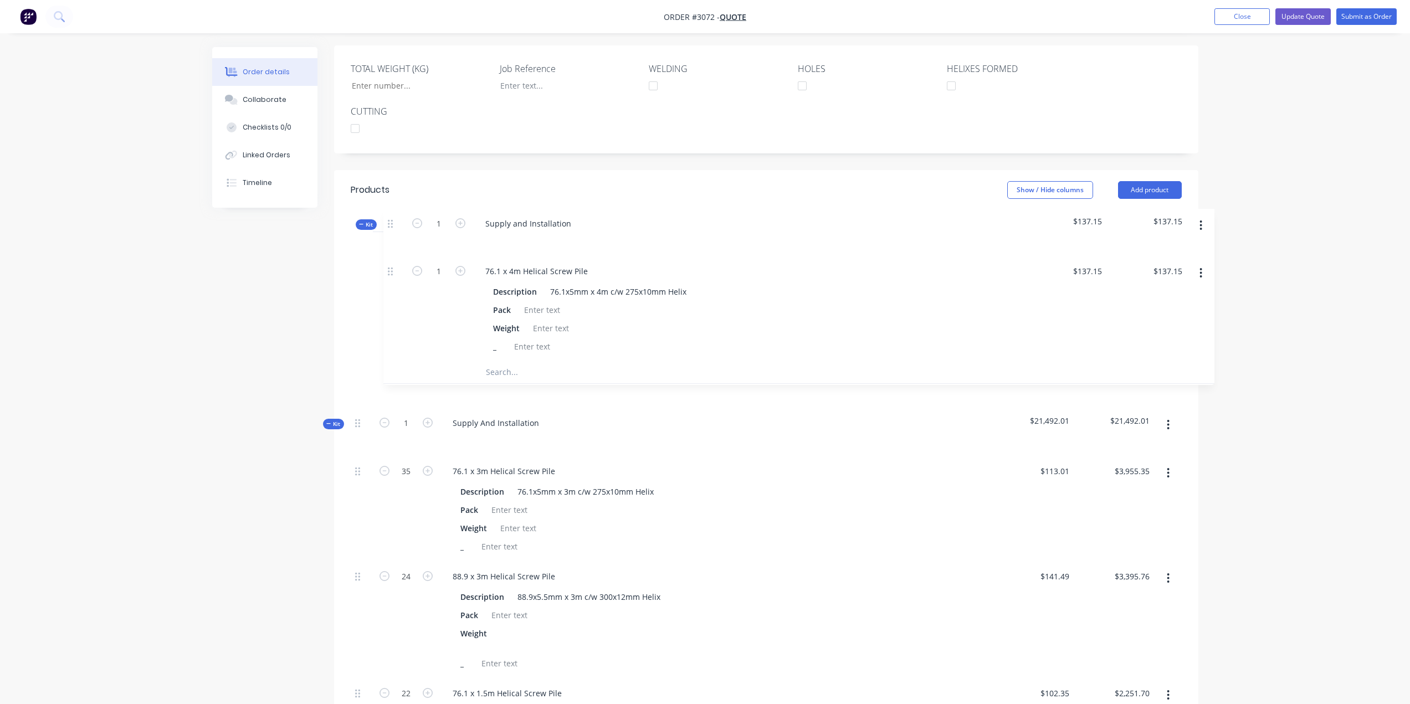
drag, startPoint x: 356, startPoint y: 398, endPoint x: 391, endPoint y: 217, distance: 184.5
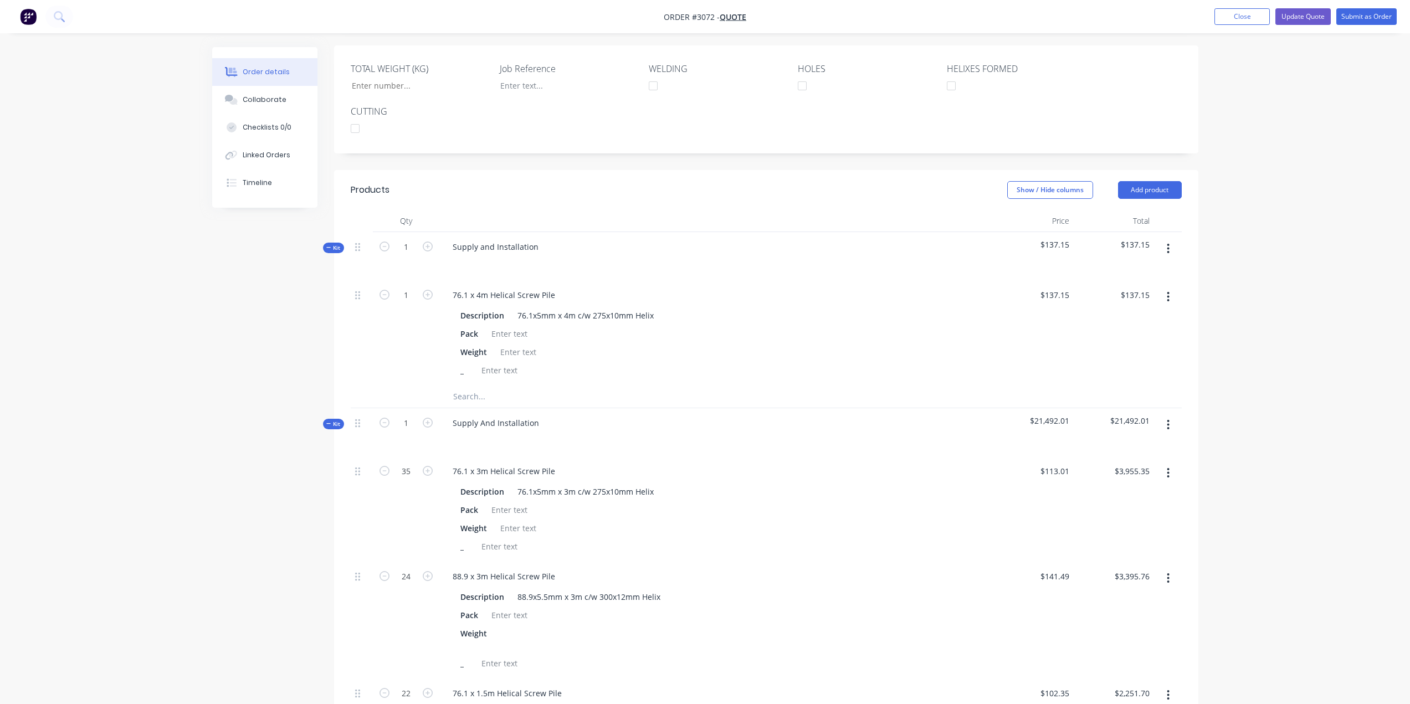
click at [1164, 287] on button "button" at bounding box center [1168, 297] width 26 height 20
click at [1114, 362] on div "Delete" at bounding box center [1129, 370] width 85 height 16
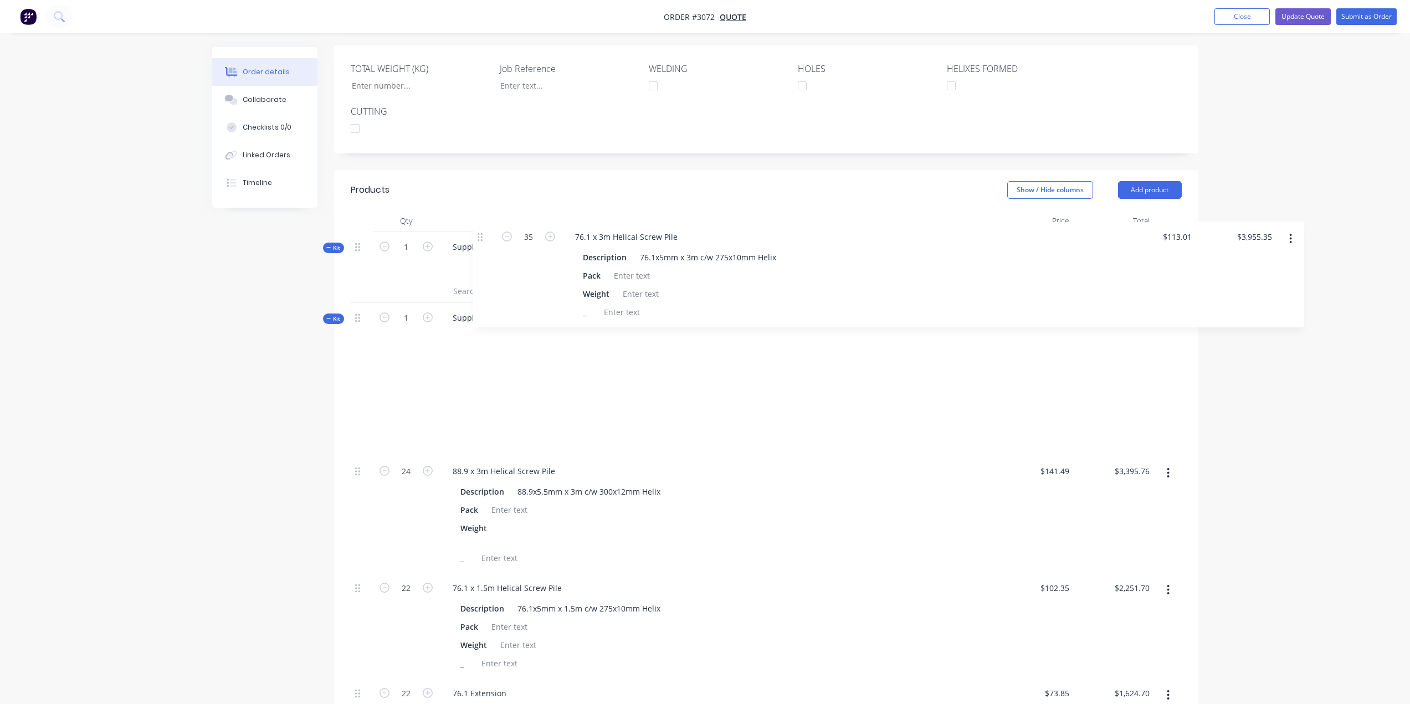
drag, startPoint x: 358, startPoint y: 335, endPoint x: 480, endPoint y: 234, distance: 159.0
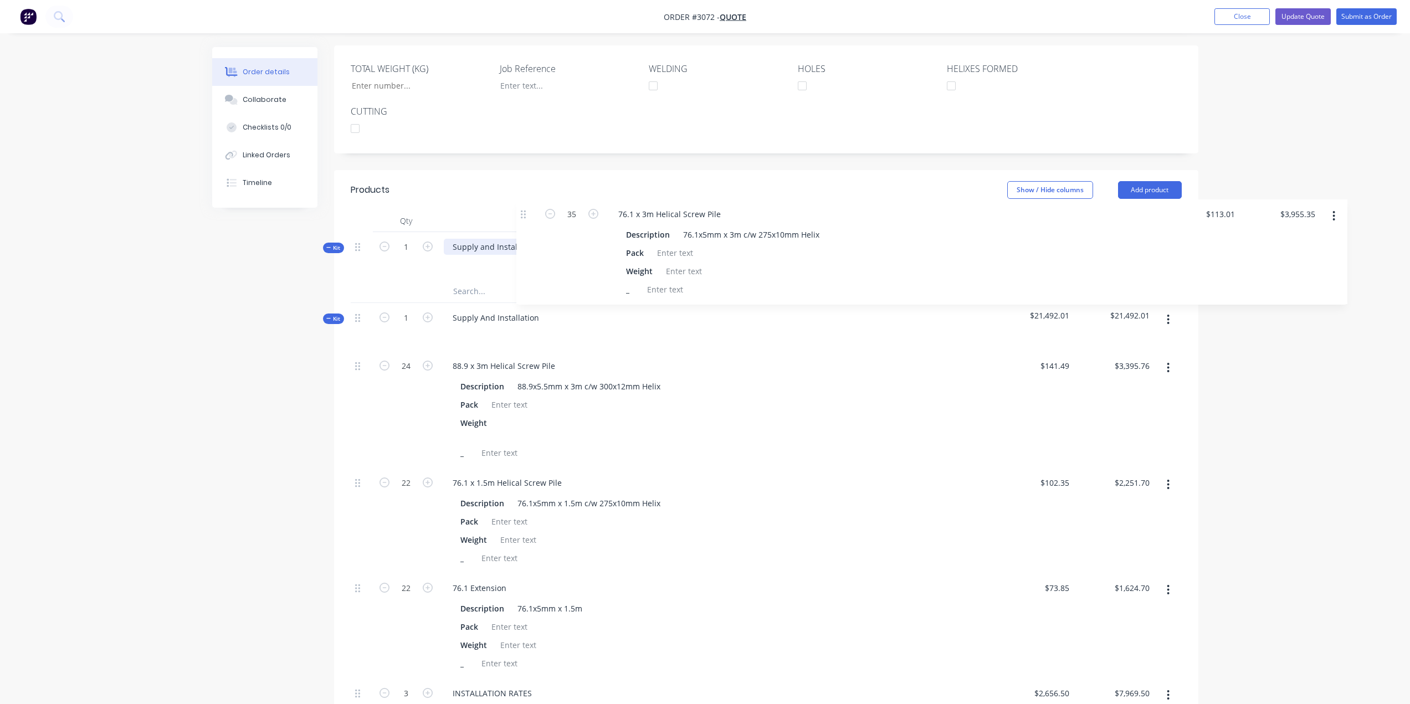
drag, startPoint x: 359, startPoint y: 336, endPoint x: 527, endPoint y: 213, distance: 208.3
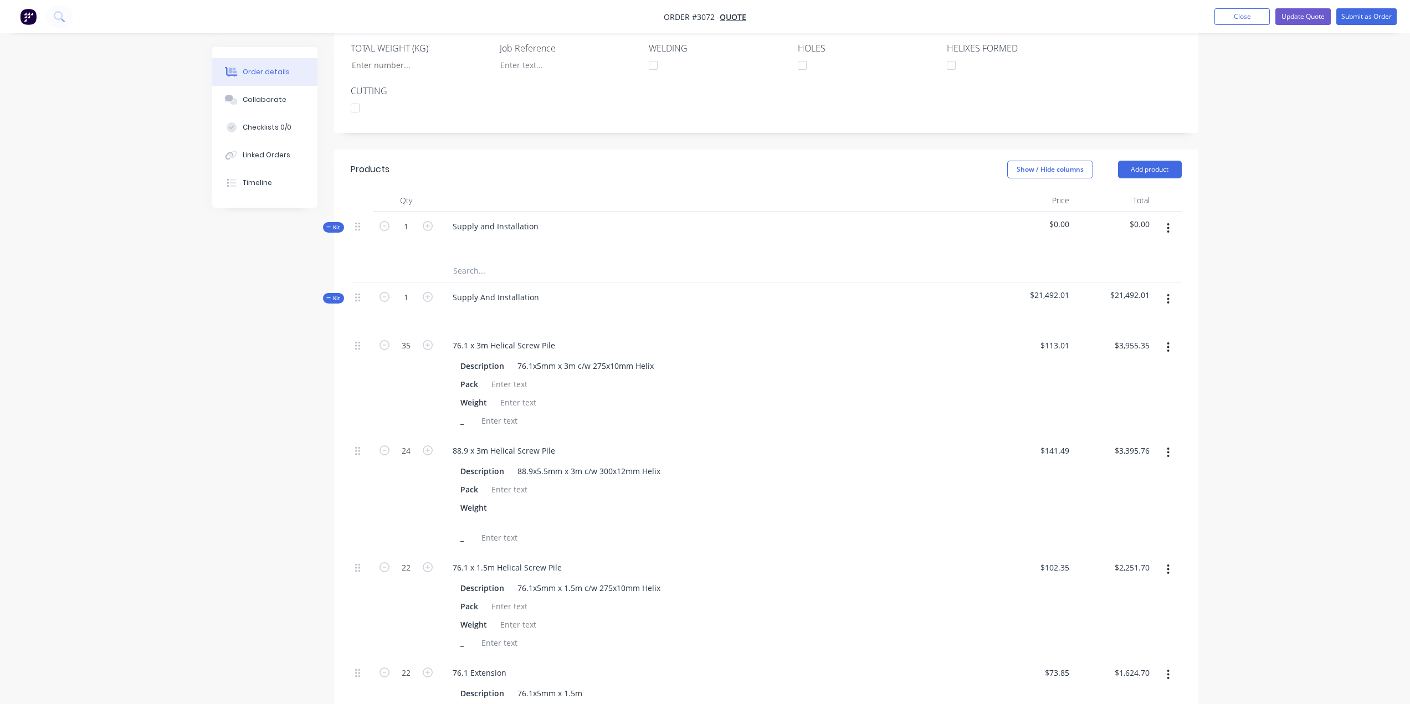
scroll to position [351, 0]
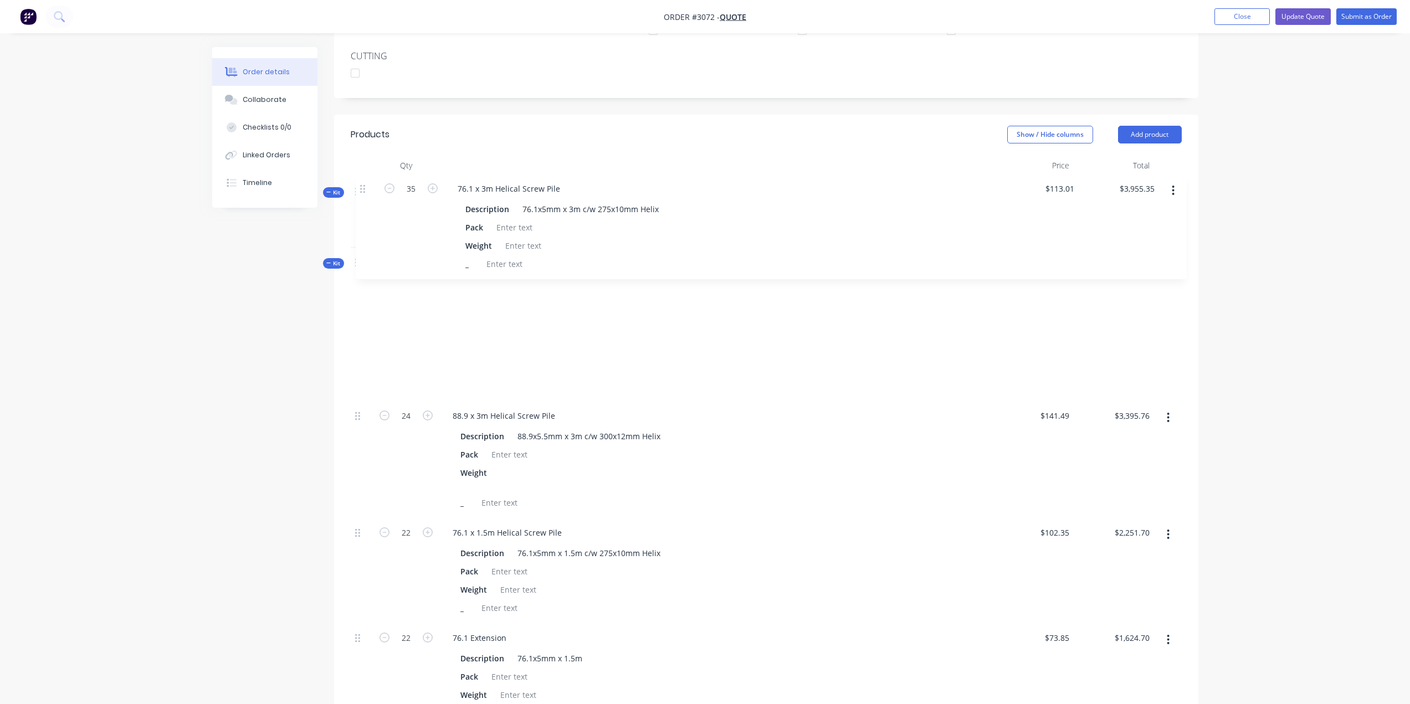
drag, startPoint x: 356, startPoint y: 282, endPoint x: 362, endPoint y: 187, distance: 95.0
drag, startPoint x: 359, startPoint y: 390, endPoint x: 400, endPoint y: 189, distance: 205.2
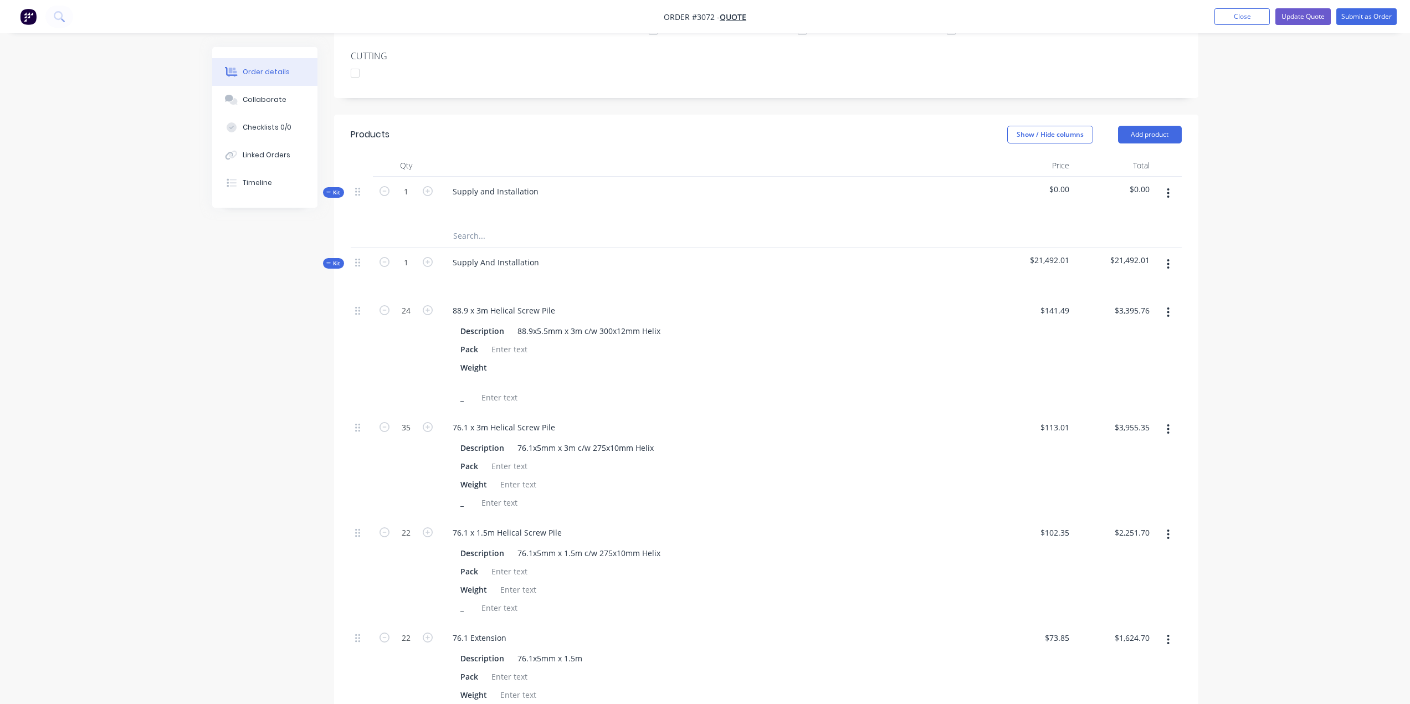
drag, startPoint x: 357, startPoint y: 285, endPoint x: 351, endPoint y: 271, distance: 15.9
click at [351, 296] on div at bounding box center [362, 354] width 22 height 117
click at [1168, 303] on button "button" at bounding box center [1168, 313] width 26 height 20
click at [830, 390] on div "_" at bounding box center [714, 398] width 516 height 16
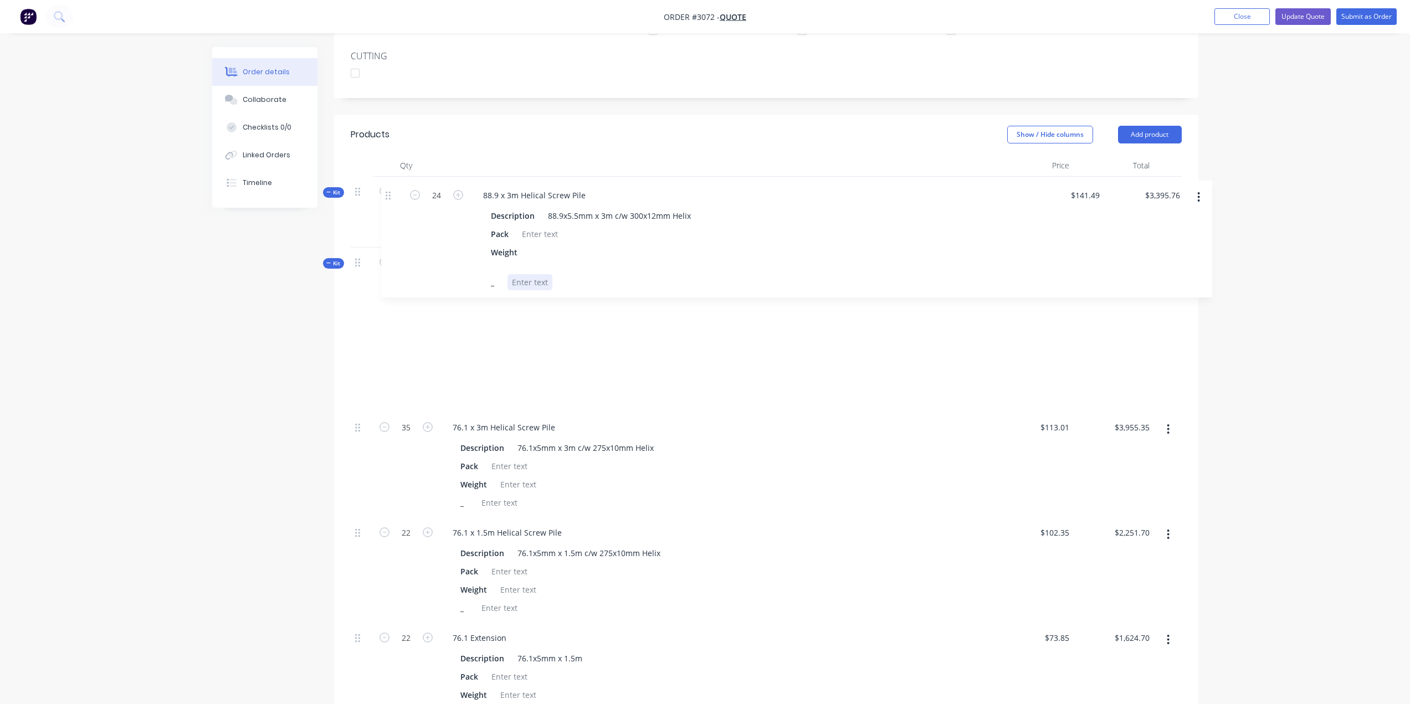
drag, startPoint x: 357, startPoint y: 281, endPoint x: 389, endPoint y: 193, distance: 93.8
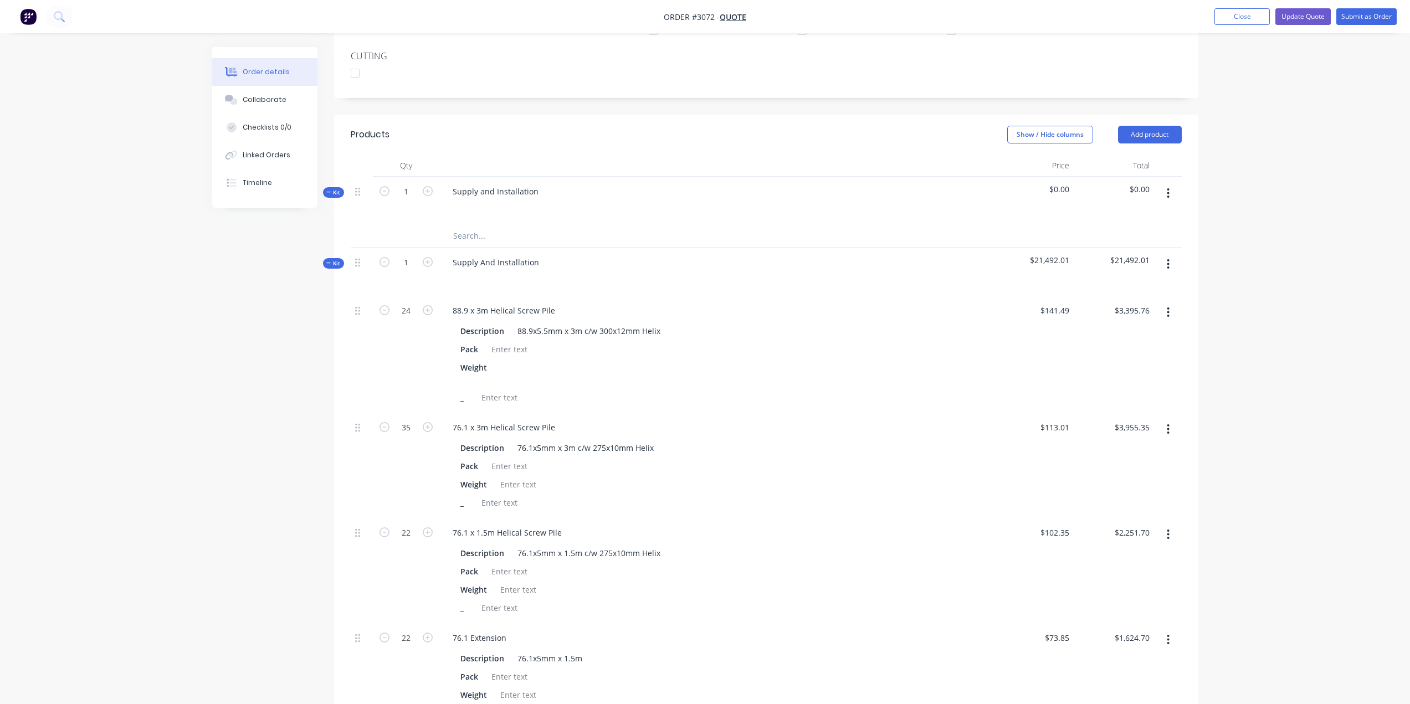
click at [503, 190] on div "Supply and Installation" at bounding box center [716, 201] width 554 height 48
click at [1168, 126] on button "Add product" at bounding box center [1150, 135] width 64 height 18
click at [754, 199] on div at bounding box center [716, 207] width 545 height 16
drag, startPoint x: 333, startPoint y: 233, endPoint x: 636, endPoint y: 197, distance: 304.8
click at [636, 225] on input "text" at bounding box center [564, 236] width 222 height 22
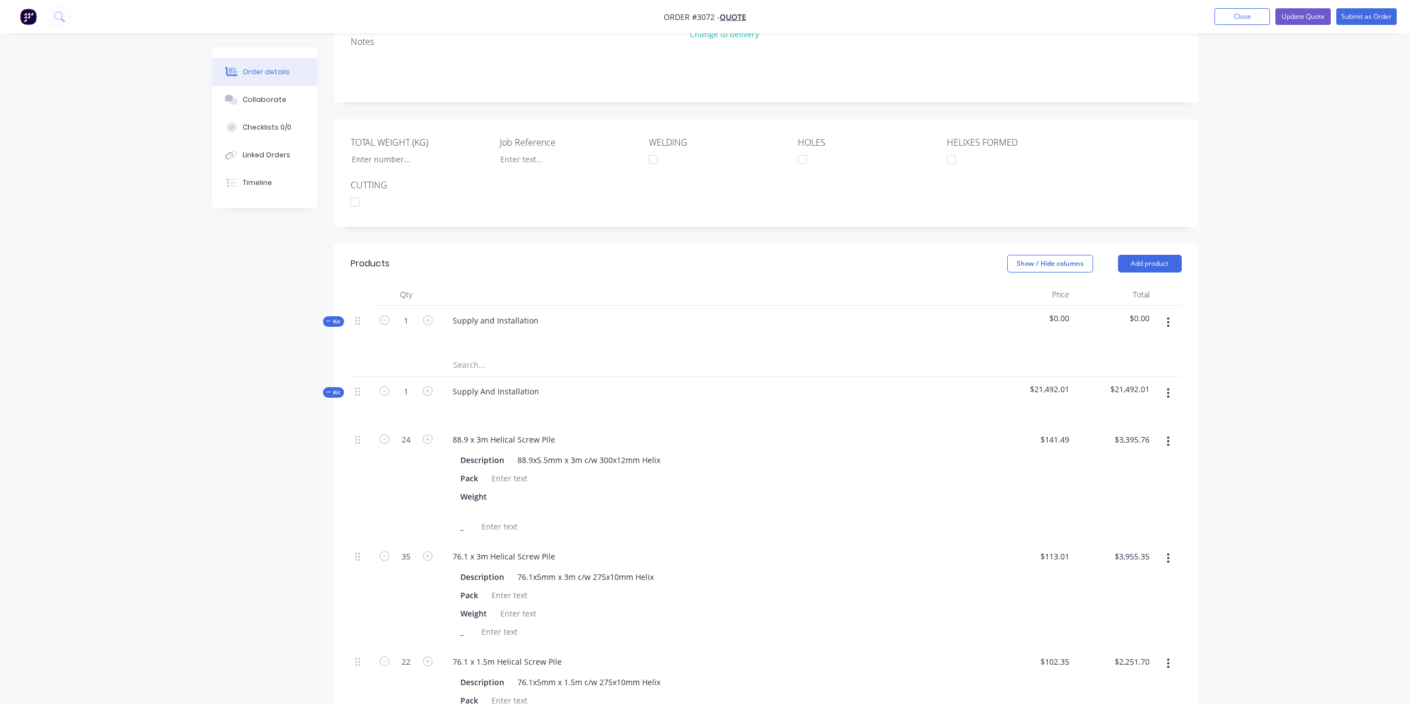
scroll to position [222, 0]
click at [334, 389] on span "Kit" at bounding box center [333, 393] width 14 height 8
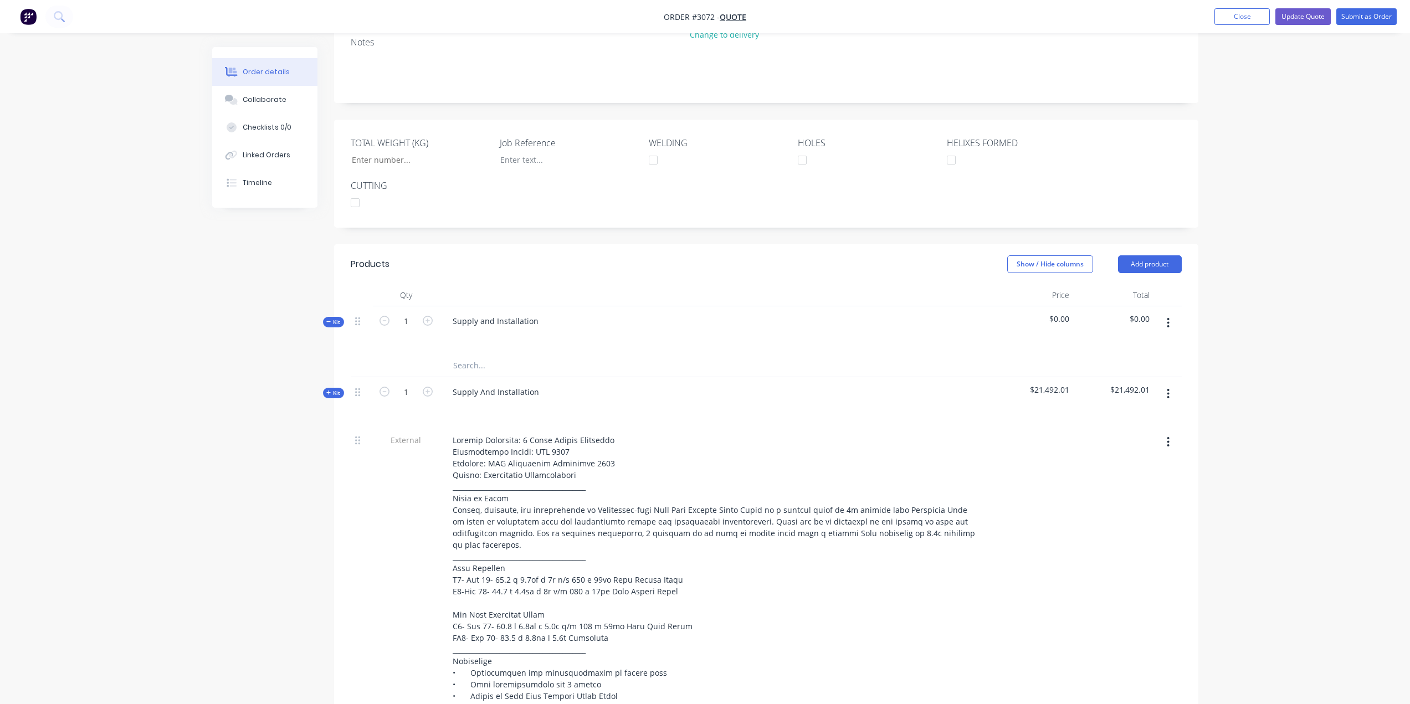
click at [1170, 384] on button "button" at bounding box center [1168, 394] width 26 height 20
click at [1106, 504] on div "Delete" at bounding box center [1129, 512] width 85 height 16
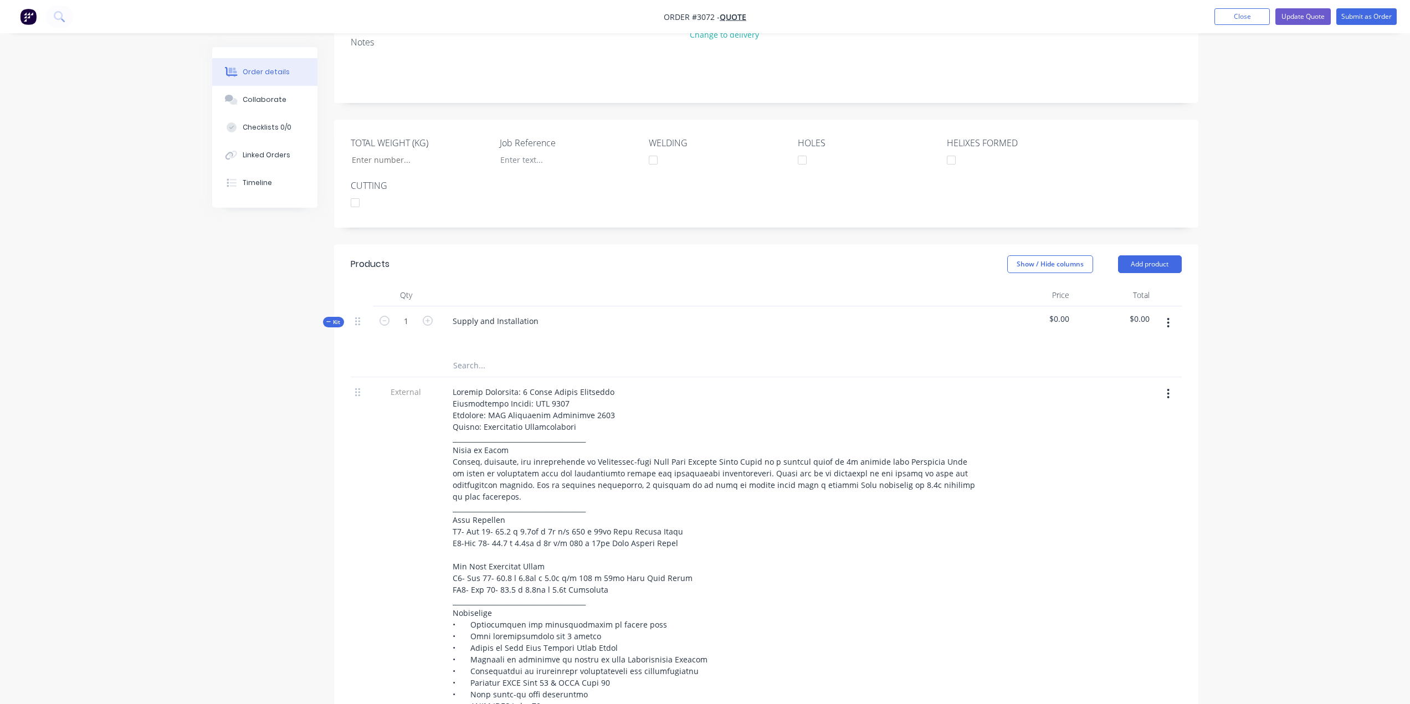
click at [677, 315] on div "Supply and Installation" at bounding box center [716, 330] width 554 height 48
click at [467, 313] on div "Supply and Installation" at bounding box center [496, 321] width 104 height 16
click at [331, 319] on icon "button" at bounding box center [328, 322] width 5 height 6
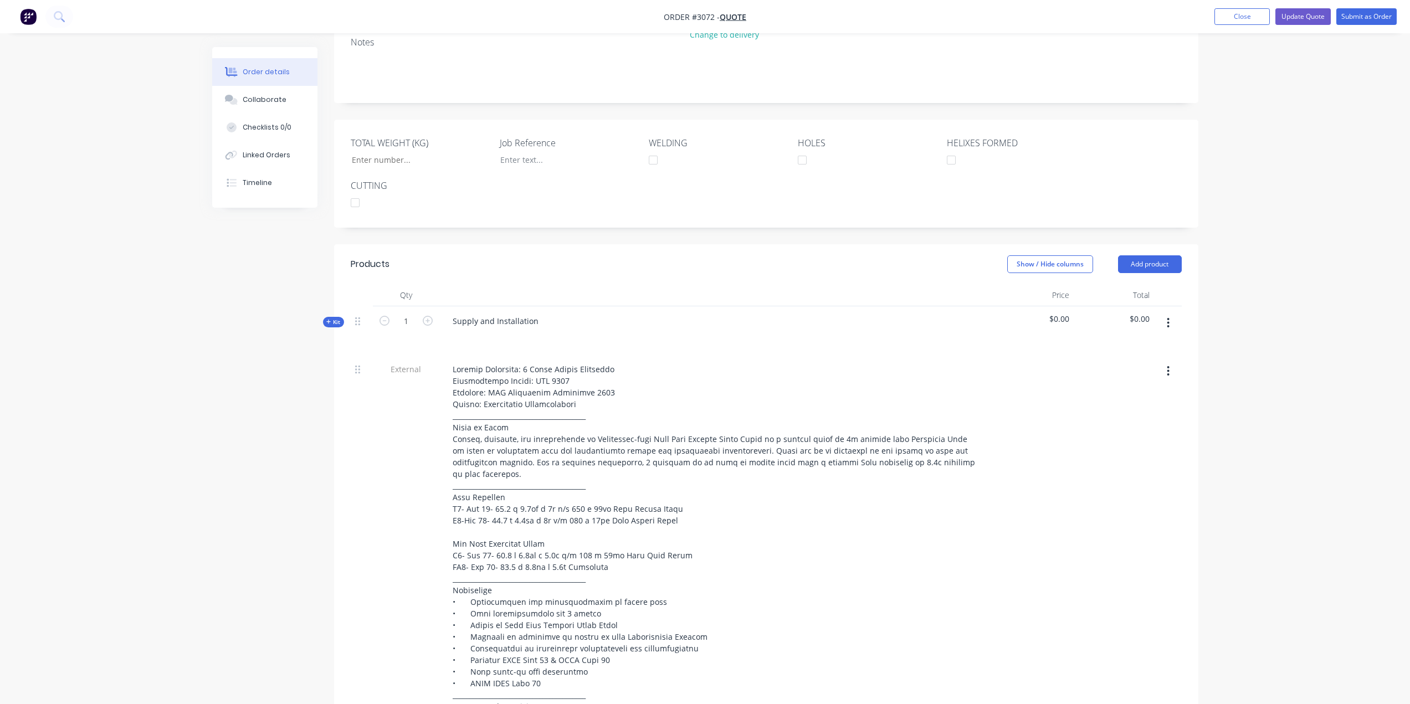
click at [326, 318] on span "Kit" at bounding box center [333, 322] width 14 height 8
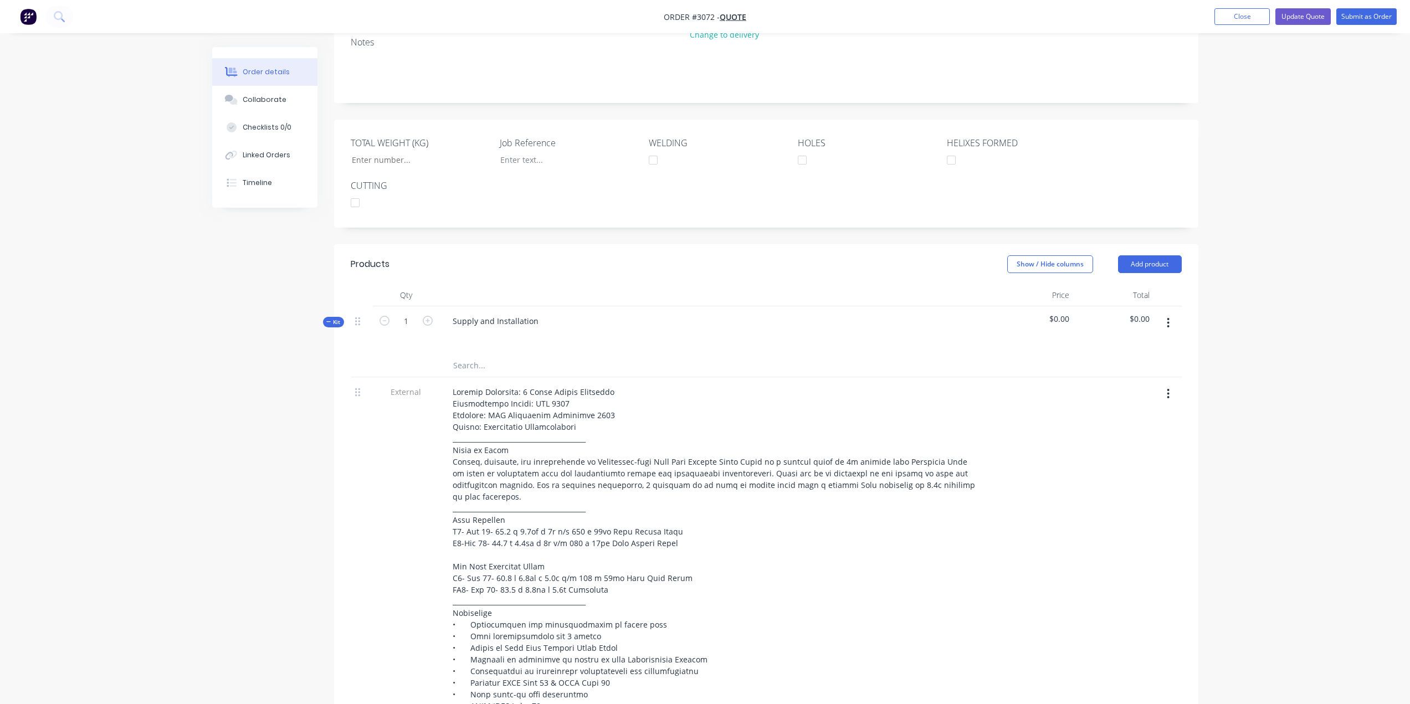
click at [612, 314] on div "Supply and Installation" at bounding box center [716, 330] width 554 height 48
click at [1171, 255] on button "Add product" at bounding box center [1150, 264] width 64 height 18
click at [439, 315] on div "Supply and Installation" at bounding box center [716, 330] width 554 height 48
click at [479, 355] on input "text" at bounding box center [564, 366] width 222 height 22
click at [1175, 313] on button "button" at bounding box center [1168, 323] width 26 height 20
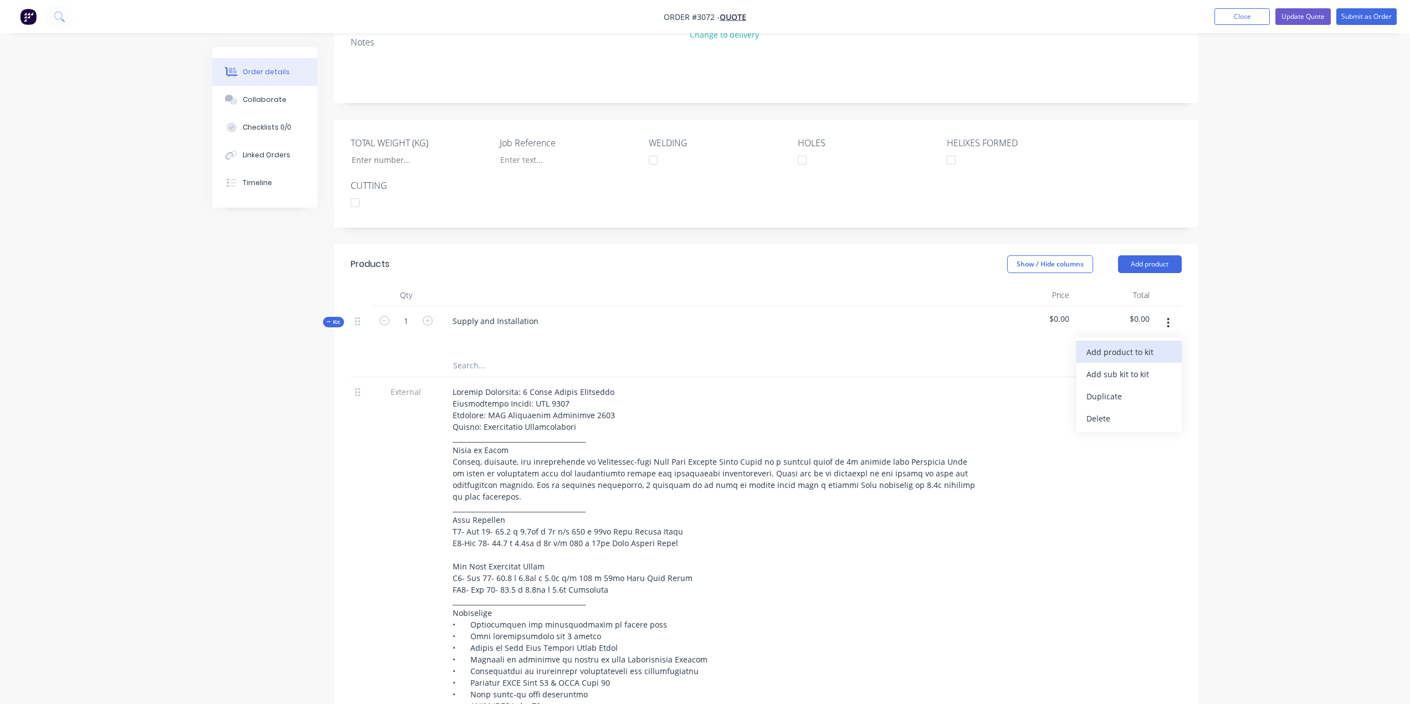
click at [1121, 344] on div "Add product to kit" at bounding box center [1129, 352] width 85 height 16
click at [1119, 388] on div "Product catalogue" at bounding box center [1129, 396] width 85 height 16
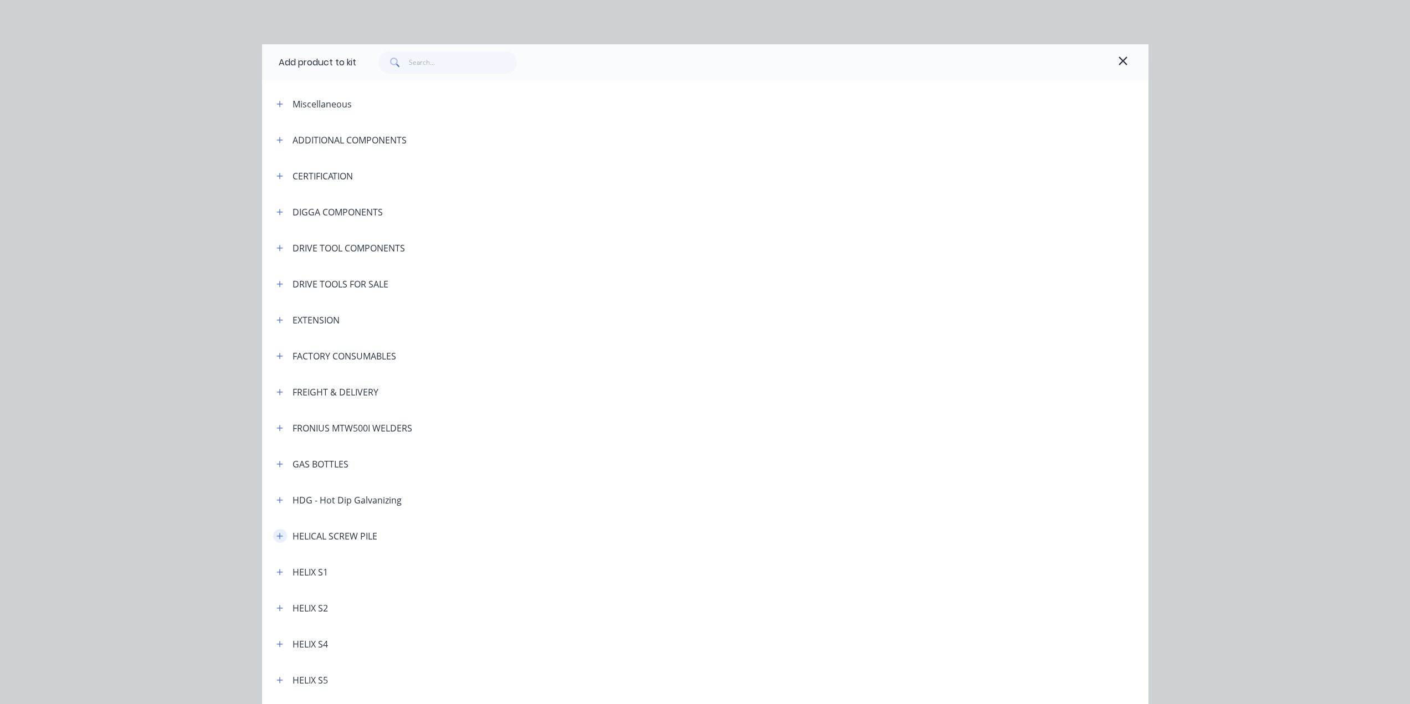
click at [277, 536] on icon "button" at bounding box center [280, 536] width 6 height 6
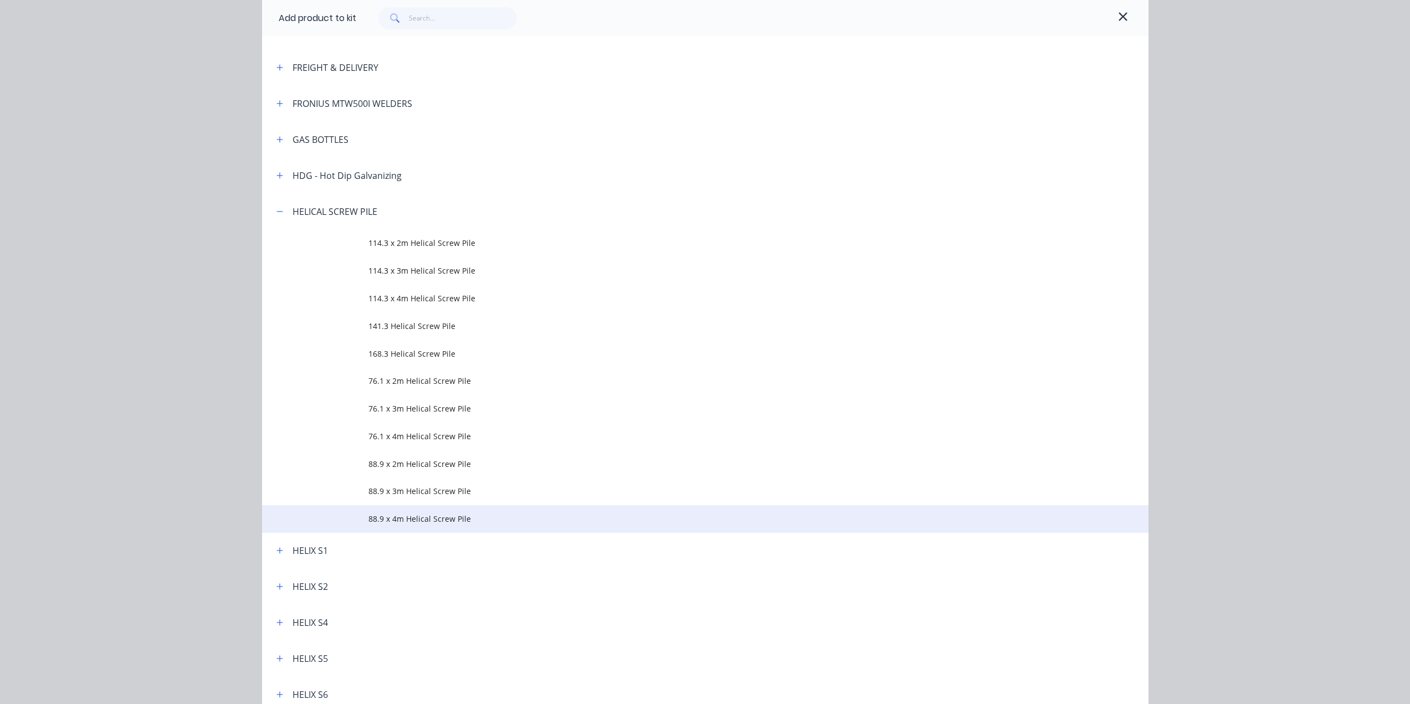
scroll to position [332, 0]
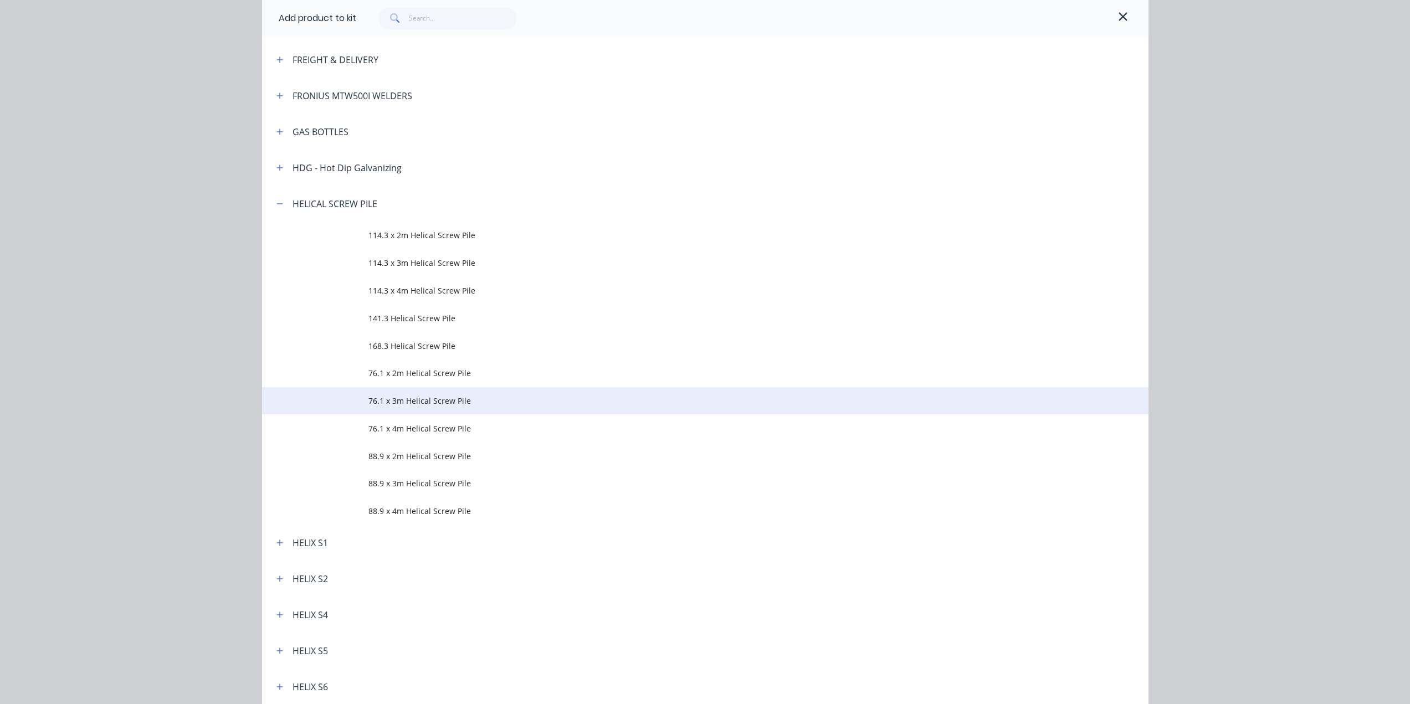
click at [401, 393] on td "76.1 x 3m Helical Screw Pile" at bounding box center [759, 401] width 780 height 28
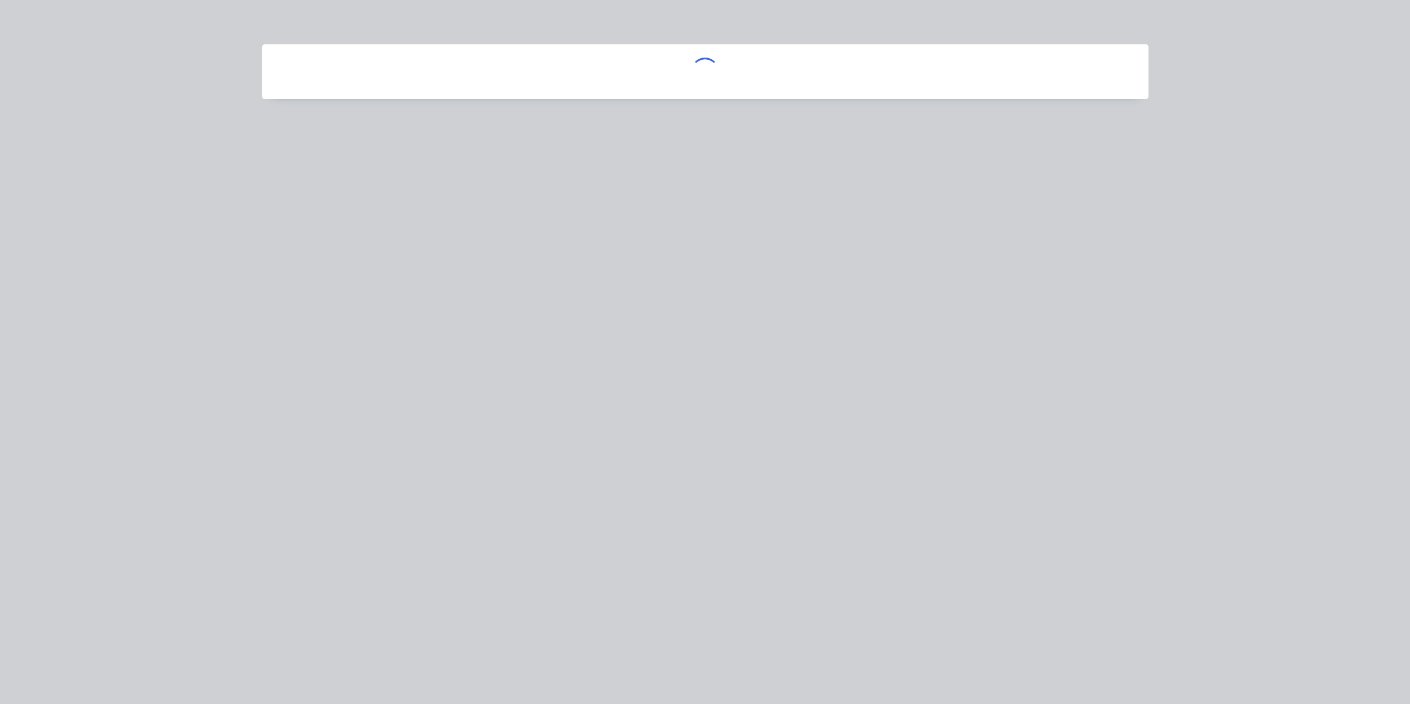
scroll to position [0, 0]
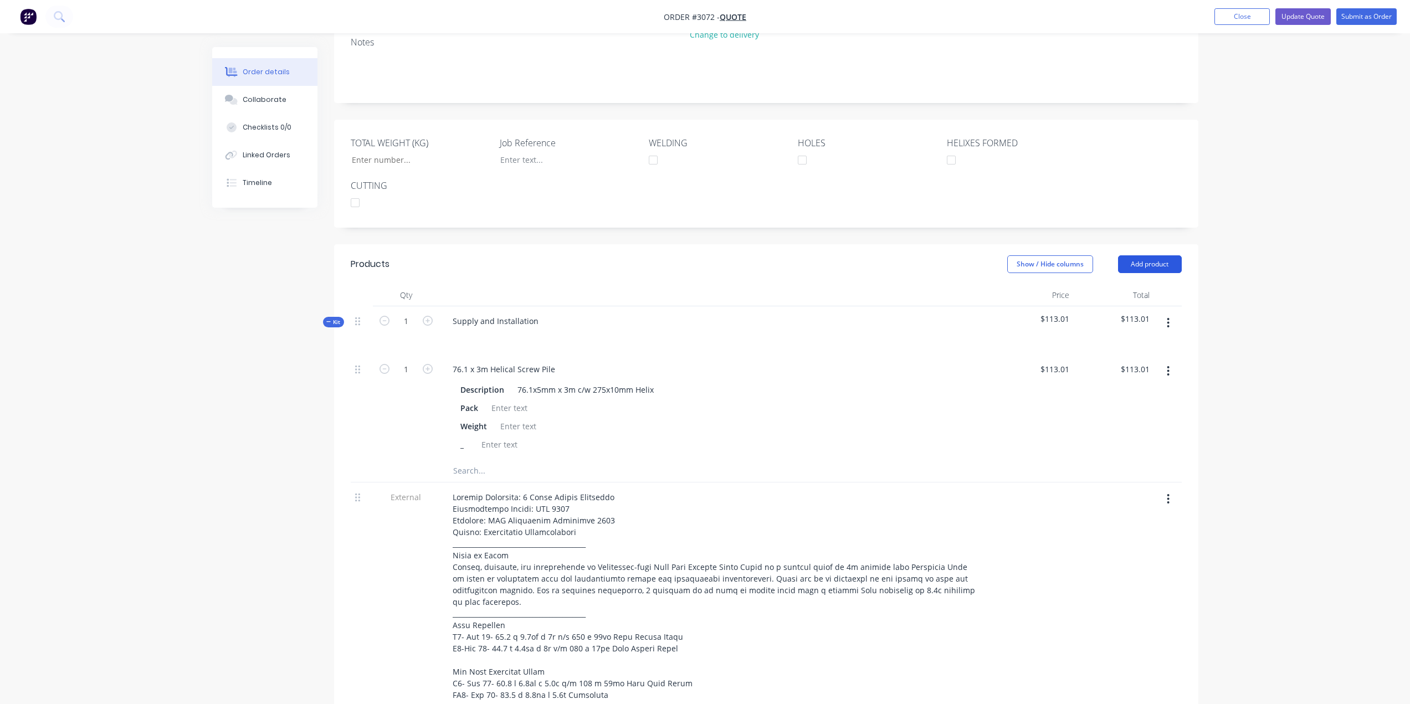
click at [1152, 255] on button "Add product" at bounding box center [1150, 264] width 64 height 18
drag, startPoint x: 902, startPoint y: 341, endPoint x: 961, endPoint y: 321, distance: 63.1
click at [902, 361] on div "76.1 x 3m Helical Screw Pile" at bounding box center [716, 369] width 545 height 16
click at [1168, 317] on icon "button" at bounding box center [1168, 323] width 3 height 12
click at [1147, 344] on div "Add product to kit" at bounding box center [1129, 352] width 85 height 16
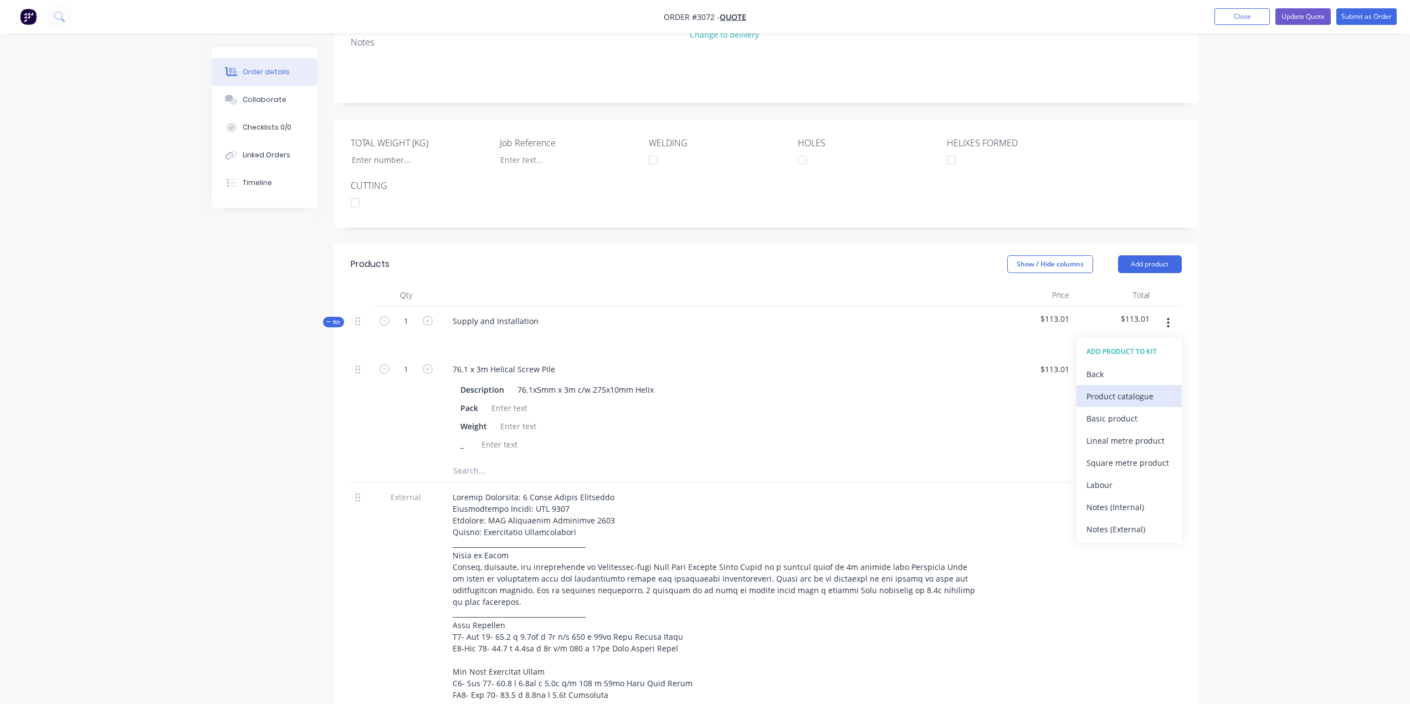
click at [1094, 388] on div "Product catalogue" at bounding box center [1129, 396] width 85 height 16
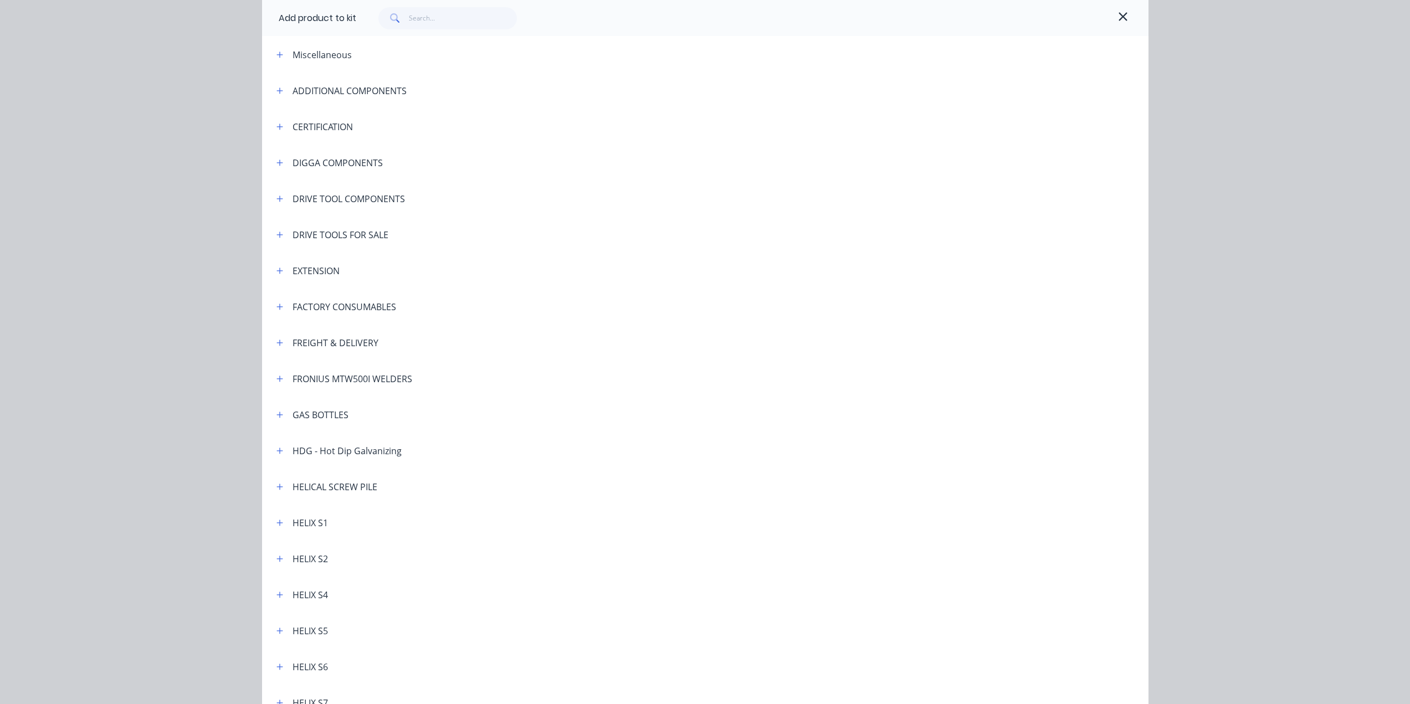
scroll to position [55, 0]
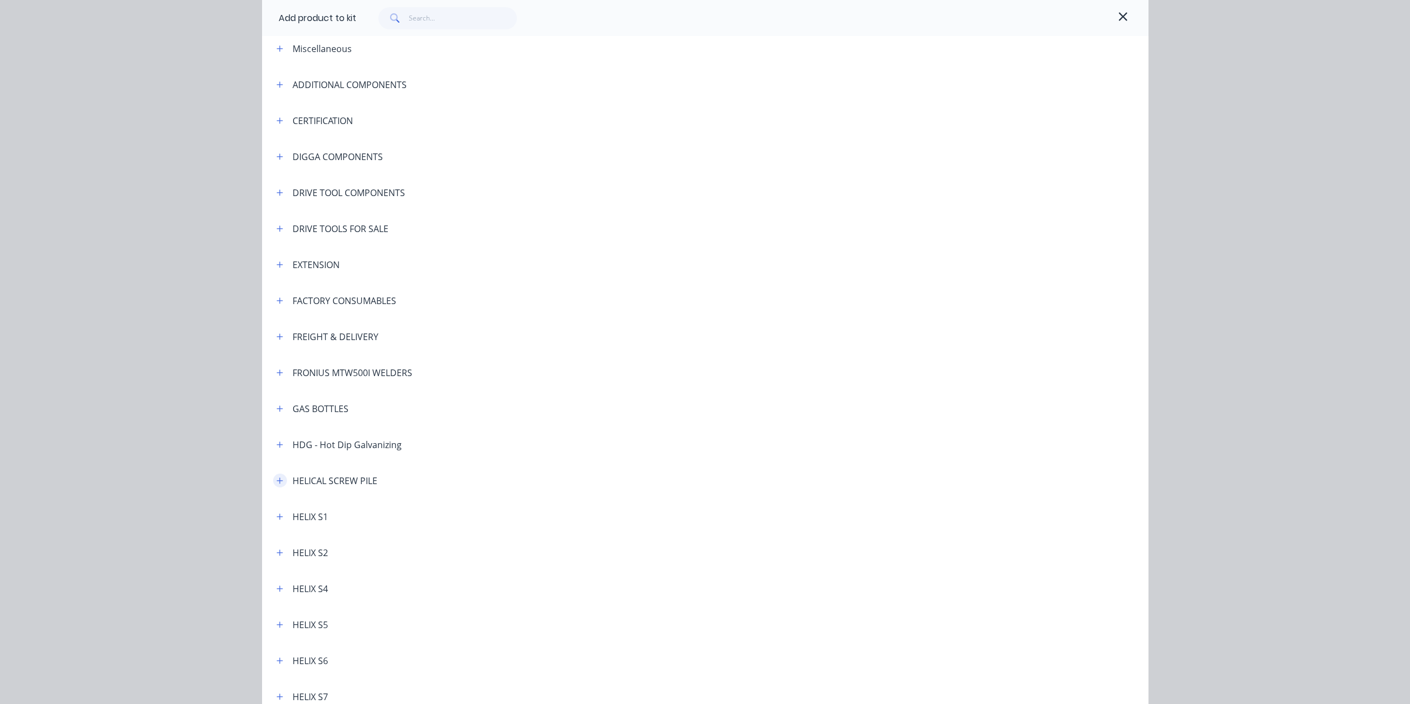
click at [273, 482] on button "button" at bounding box center [280, 481] width 14 height 14
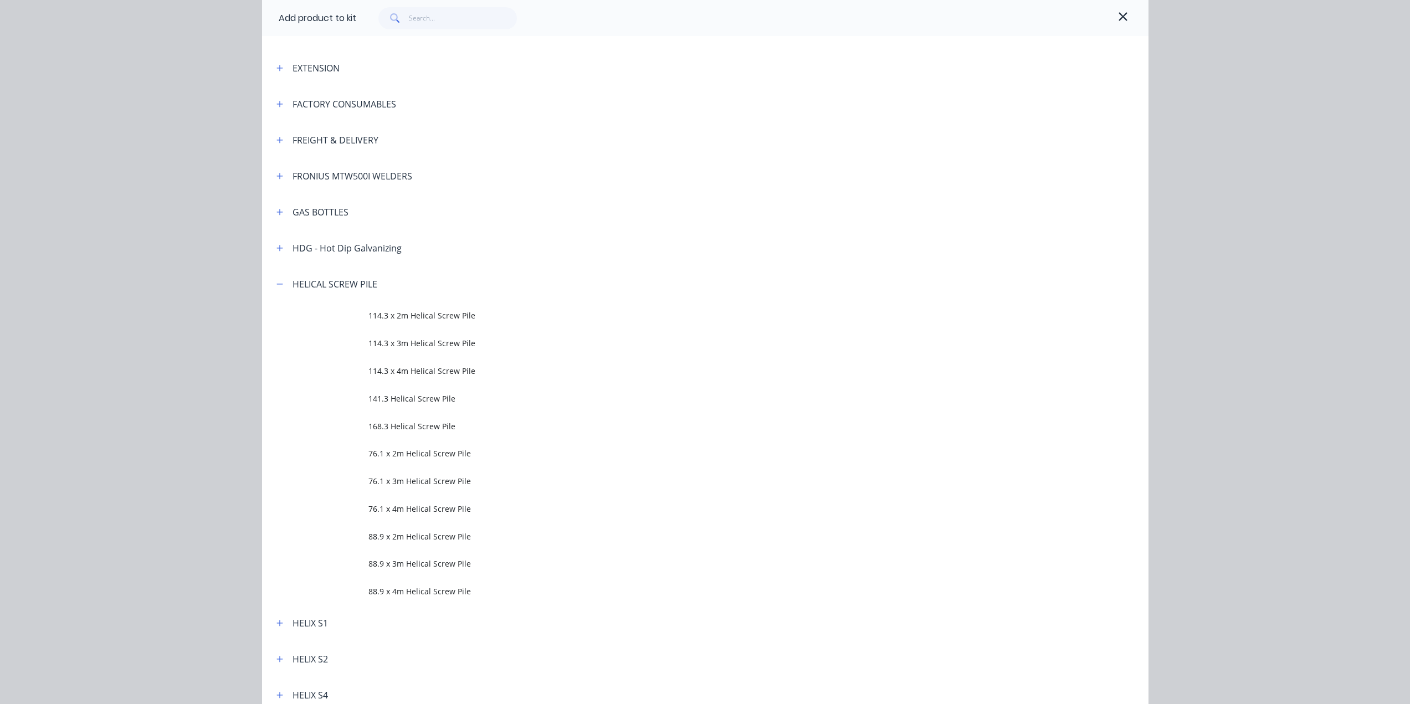
scroll to position [332, 0]
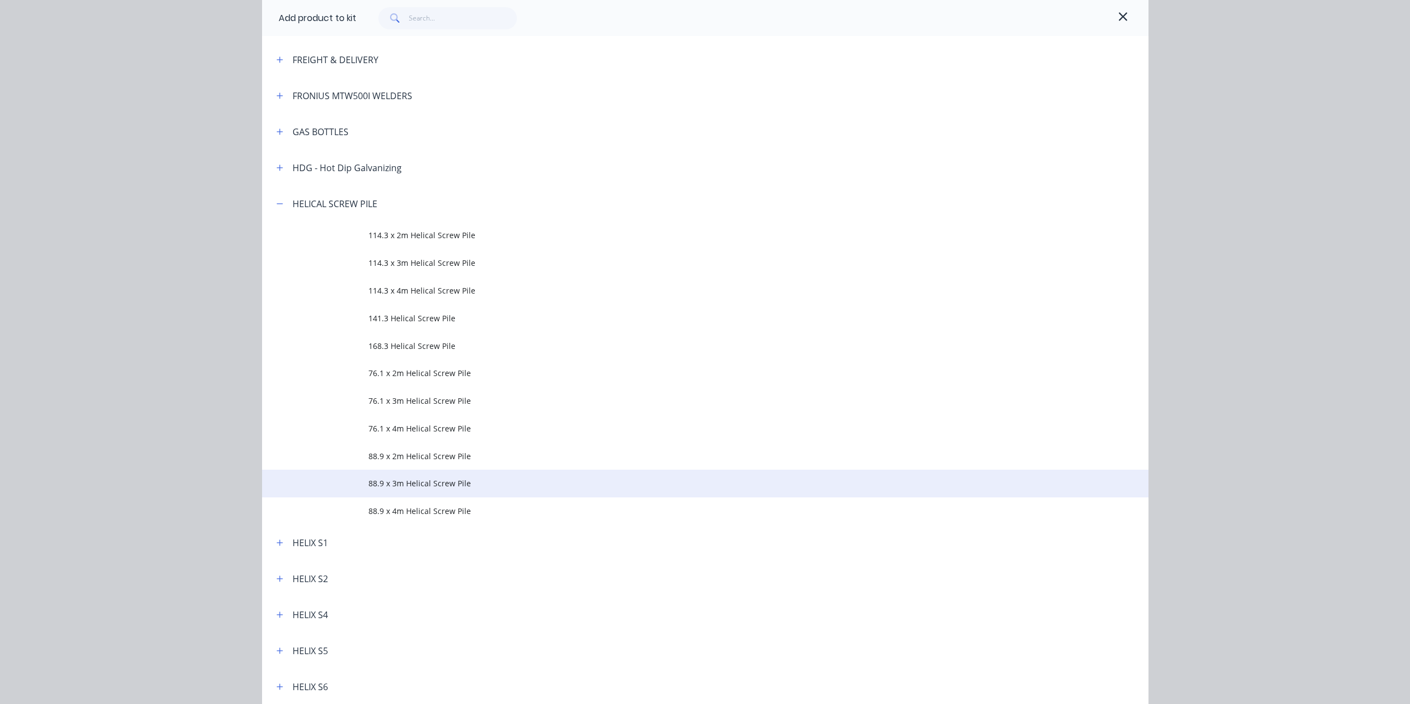
click at [446, 483] on span "88.9 x 3m Helical Screw Pile" at bounding box center [681, 484] width 624 height 12
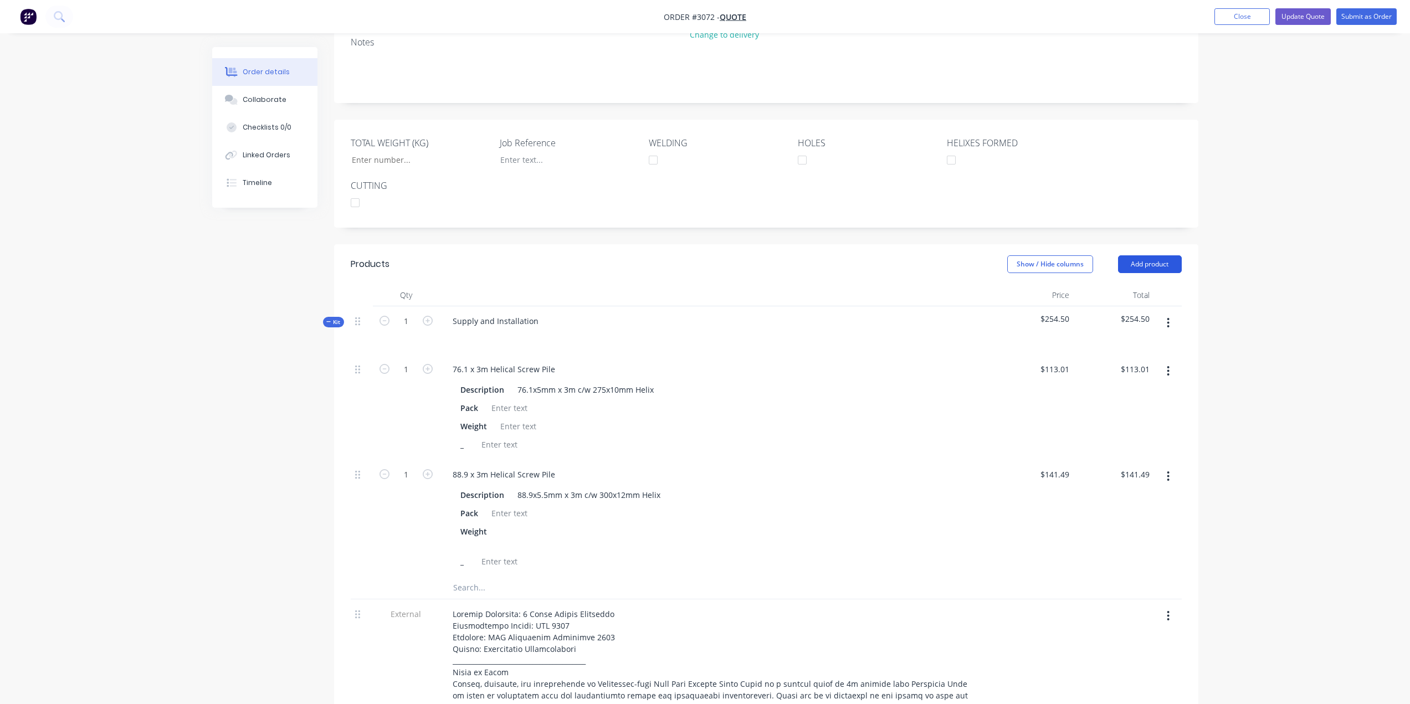
click at [1161, 255] on button "Add product" at bounding box center [1150, 264] width 64 height 18
click at [685, 382] on div "Description 76.1x5mm x 3m c/w 275x10mm Helix" at bounding box center [714, 390] width 516 height 16
click at [1168, 318] on icon "button" at bounding box center [1169, 323] width 2 height 10
click at [1135, 344] on div "Add product to kit" at bounding box center [1129, 352] width 85 height 16
click at [1124, 388] on div "Product catalogue" at bounding box center [1129, 396] width 85 height 16
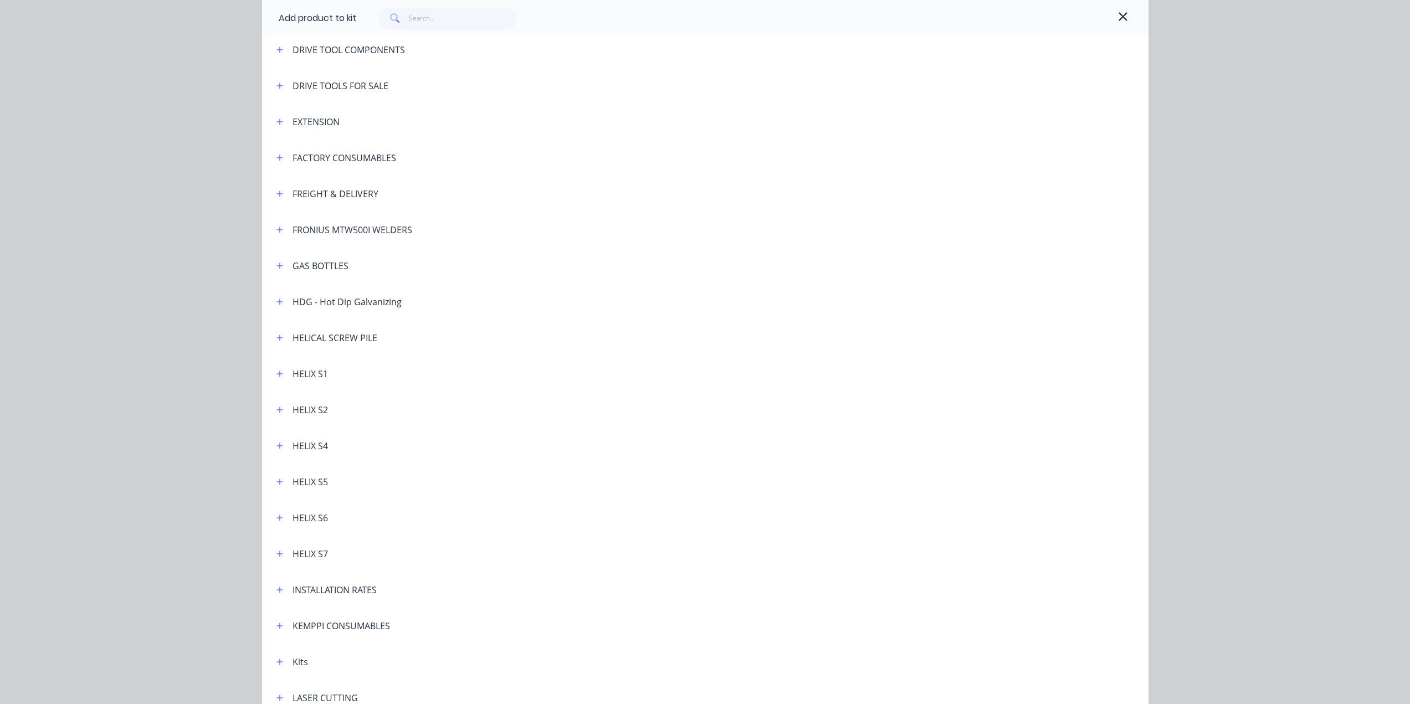
scroll to position [222, 0]
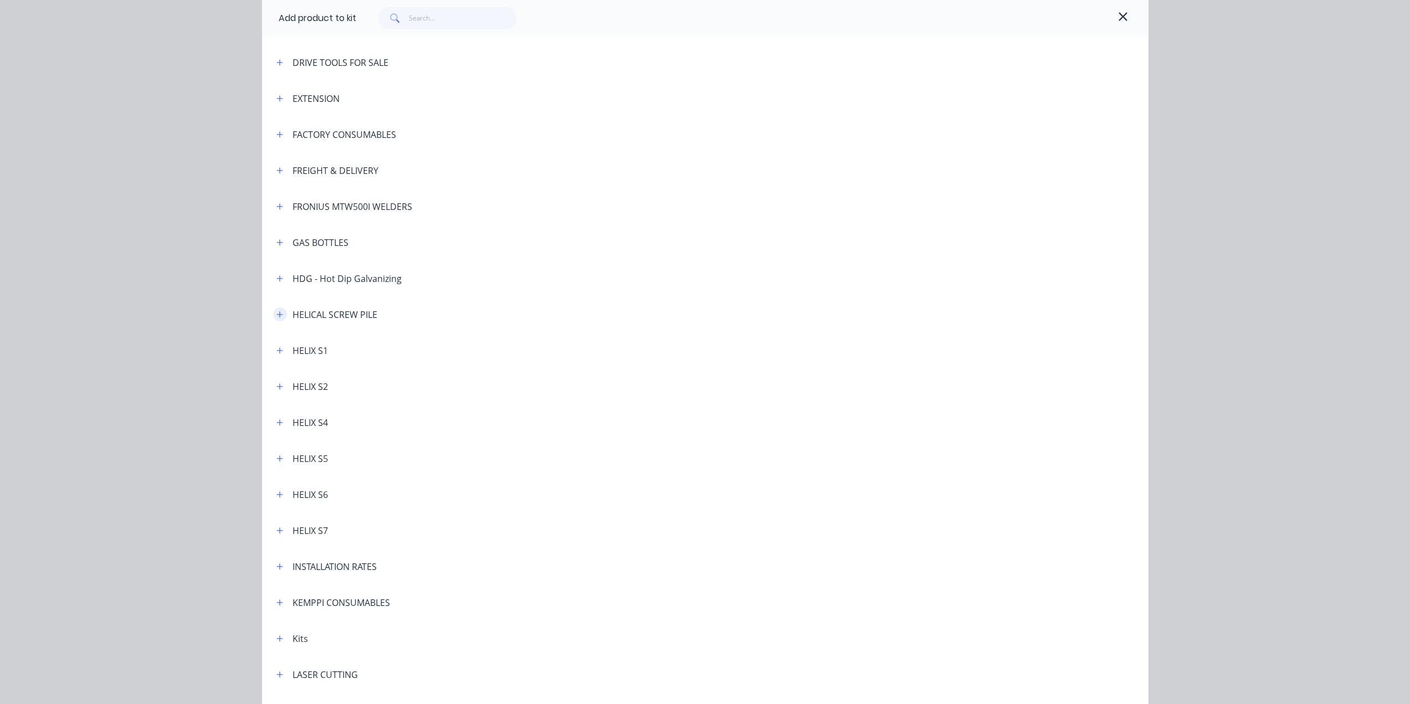
click at [277, 309] on button "button" at bounding box center [280, 315] width 14 height 14
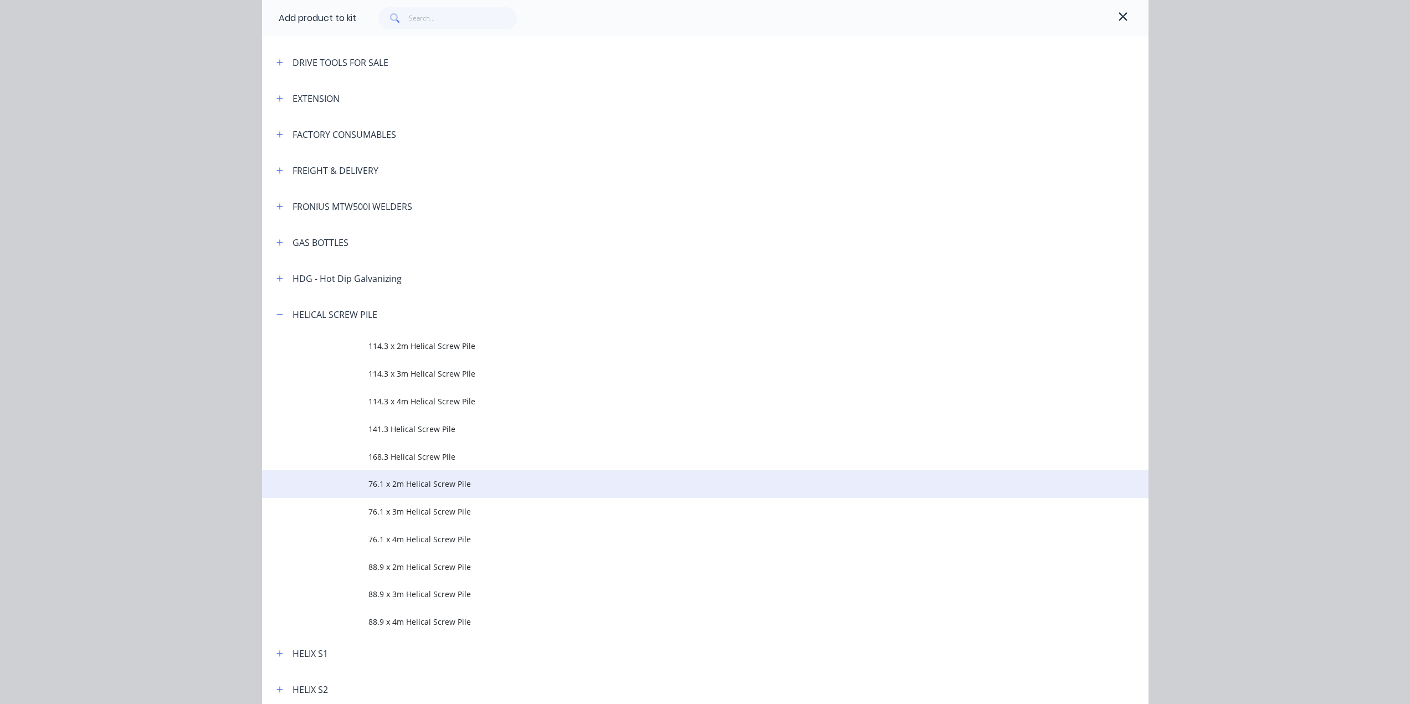
click at [369, 485] on span "76.1 x 2m Helical Screw Pile" at bounding box center [681, 484] width 624 height 12
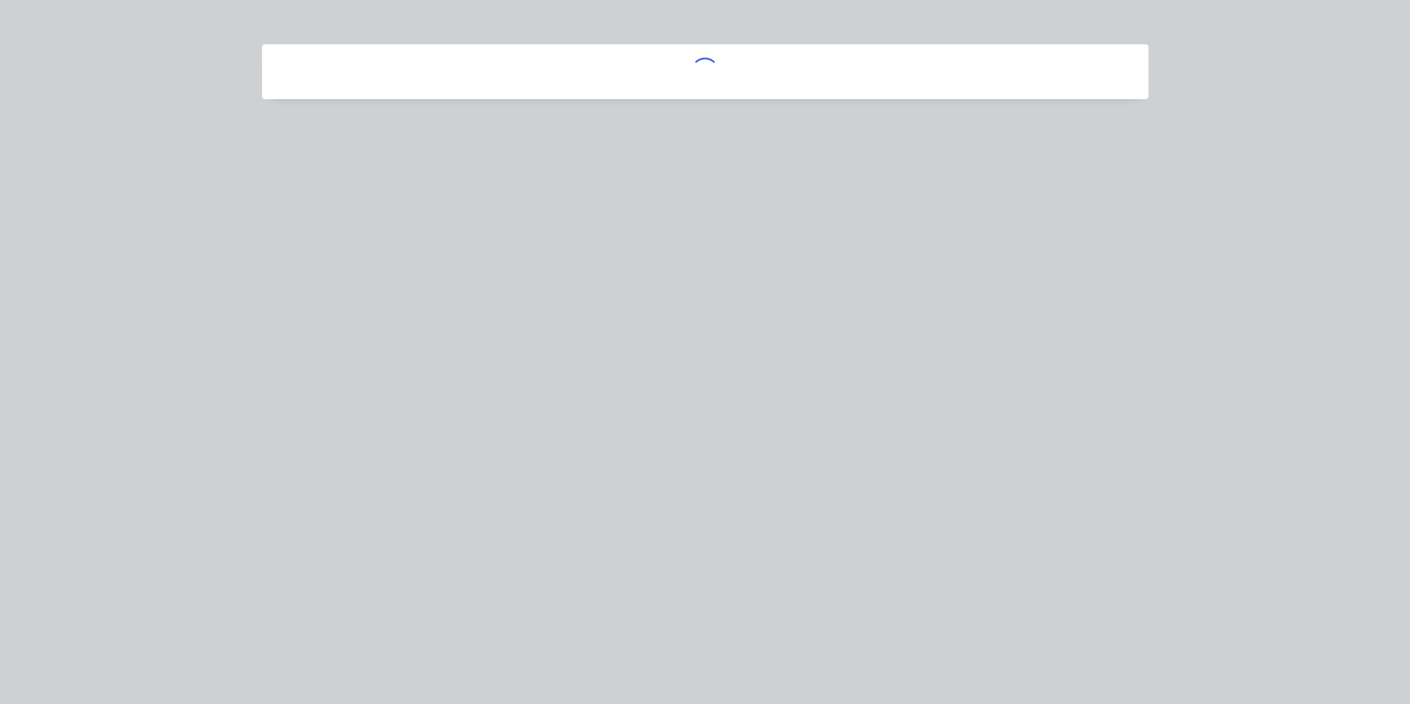
scroll to position [0, 0]
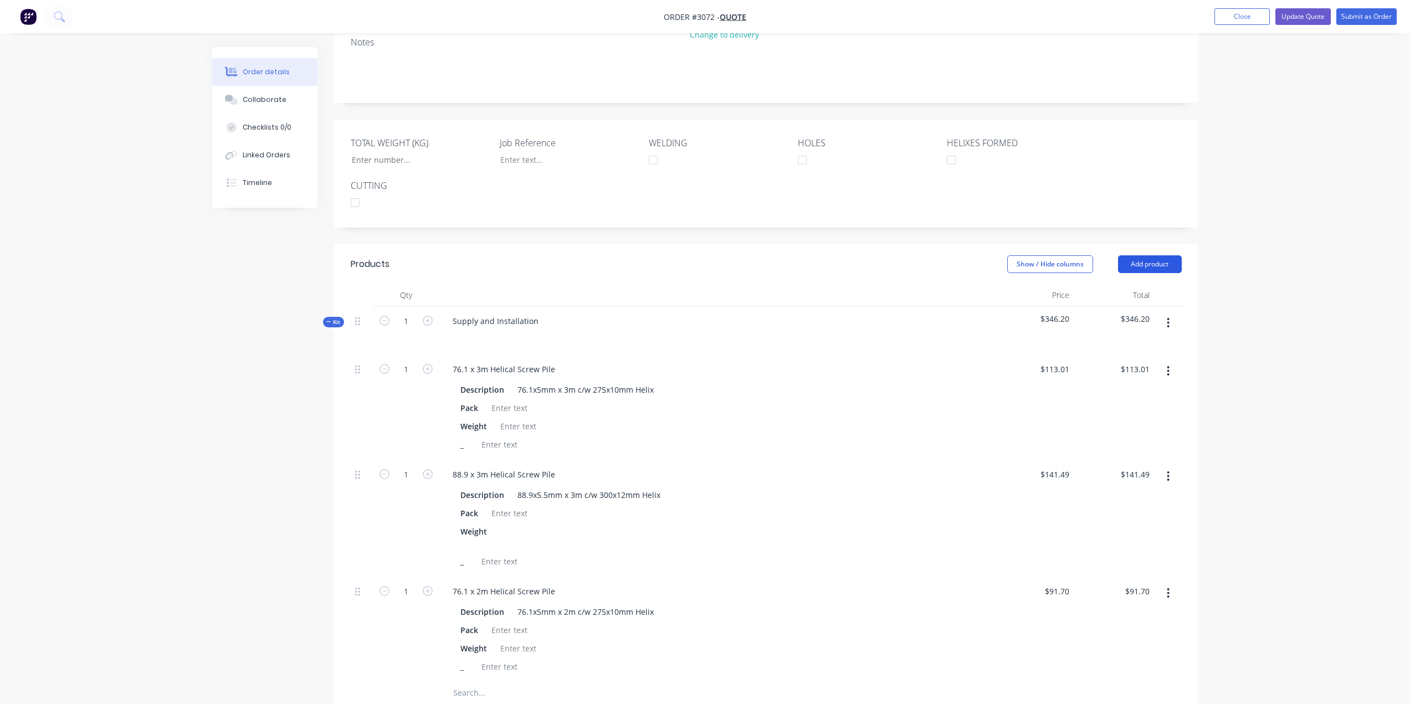
click at [1157, 255] on button "Add product" at bounding box center [1150, 264] width 64 height 18
click at [959, 380] on div "Description 76.1x5mm x 3m c/w 275x10mm Helix Pack Weight _" at bounding box center [716, 416] width 545 height 73
click at [1168, 317] on icon "button" at bounding box center [1168, 323] width 3 height 12
click at [1139, 344] on div "Add product to kit" at bounding box center [1129, 352] width 85 height 16
click at [1117, 388] on div "Product catalogue" at bounding box center [1129, 396] width 85 height 16
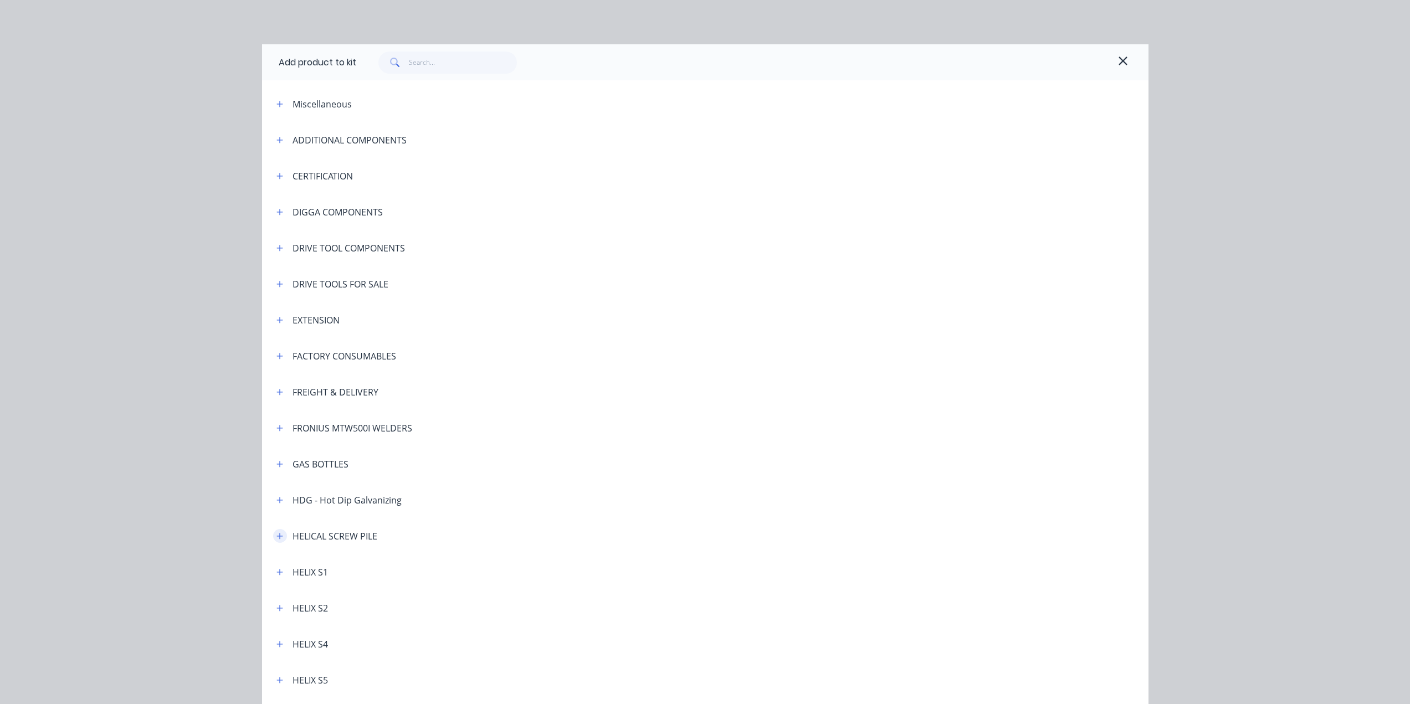
click at [277, 537] on icon "button" at bounding box center [280, 536] width 6 height 6
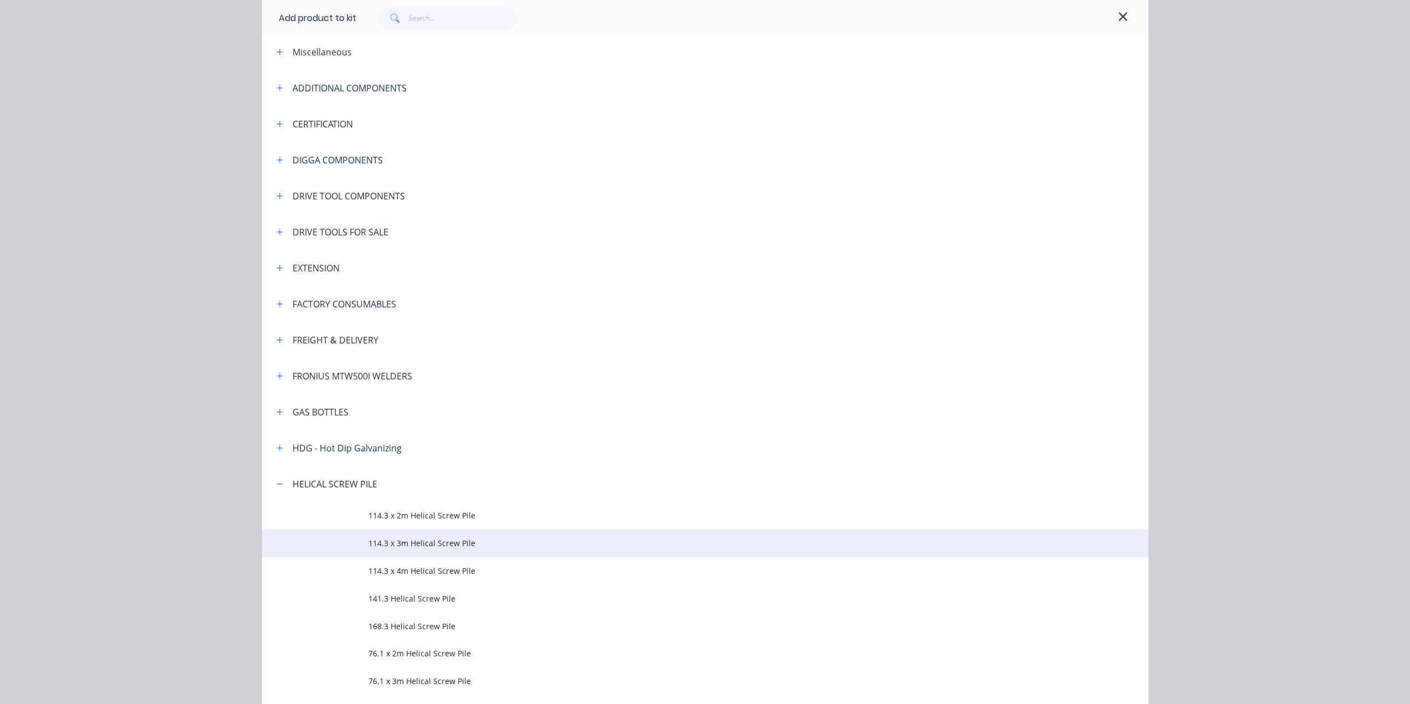
scroll to position [55, 0]
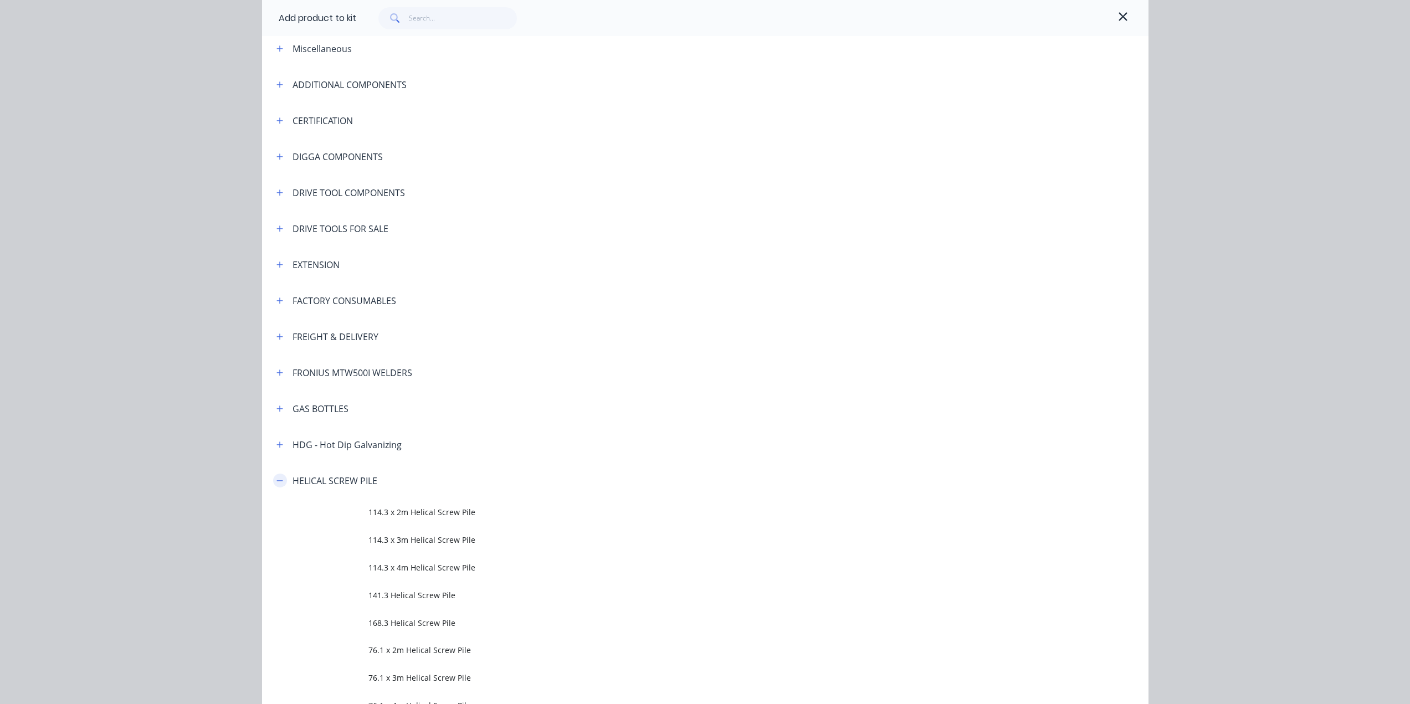
click at [279, 484] on icon "button" at bounding box center [280, 481] width 7 height 8
click at [277, 265] on icon "button" at bounding box center [280, 265] width 6 height 6
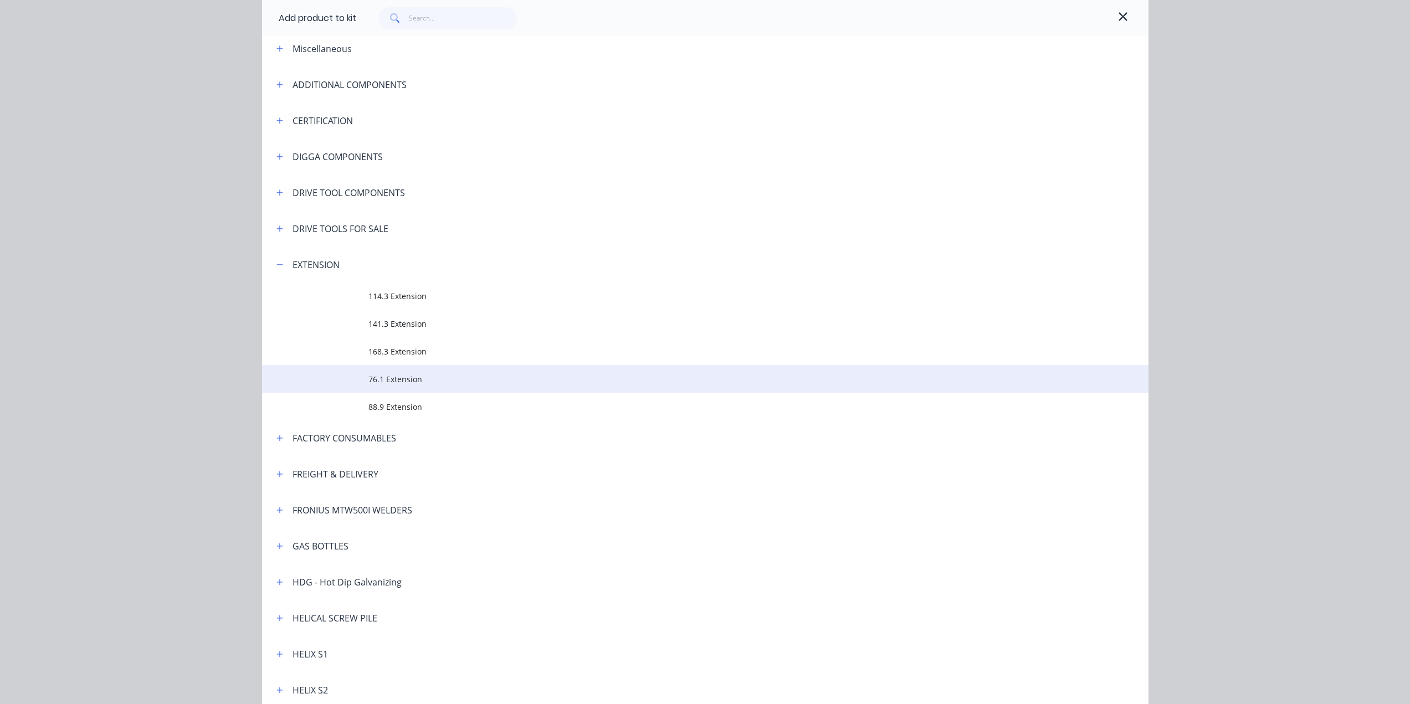
click at [362, 380] on td at bounding box center [315, 379] width 106 height 28
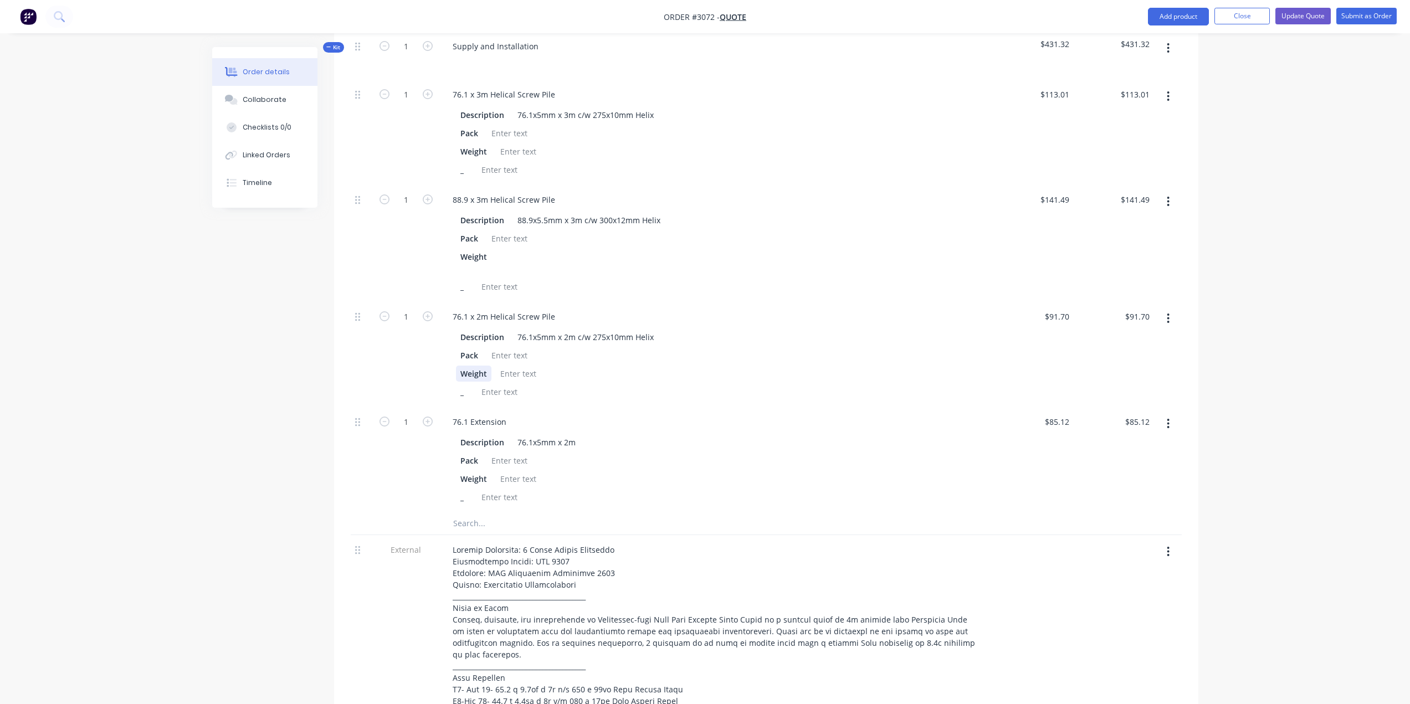
scroll to position [499, 0]
click at [566, 432] on div "76.1x5mm x 2m" at bounding box center [546, 440] width 67 height 16
click at [572, 327] on div "76.1x5mm x 2m c/w 275x10mm Helix" at bounding box center [585, 335] width 145 height 16
click at [475, 306] on div "76.1 x 2m Helical Screw Pile" at bounding box center [504, 314] width 120 height 16
click at [482, 306] on div "76.1 x 2m Helical Screw Pile" at bounding box center [504, 314] width 120 height 16
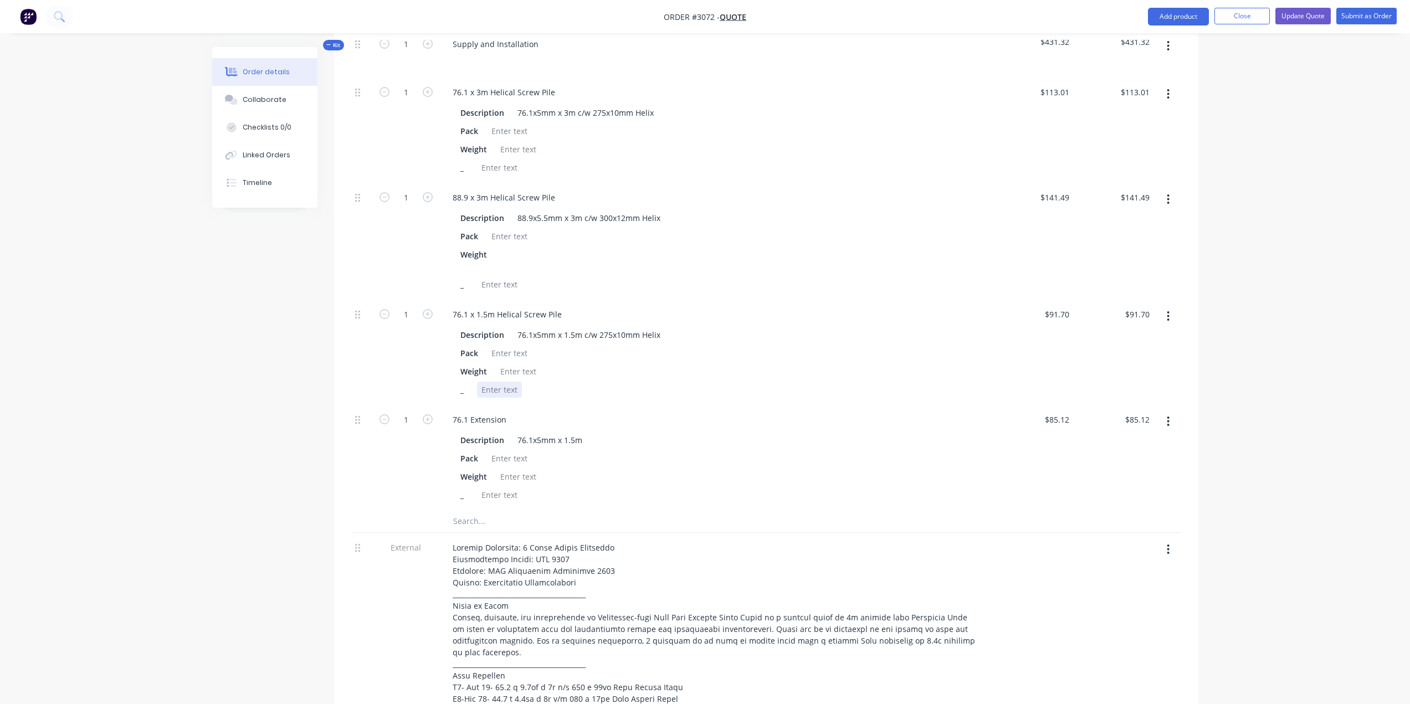
click at [711, 382] on div "_" at bounding box center [714, 390] width 516 height 16
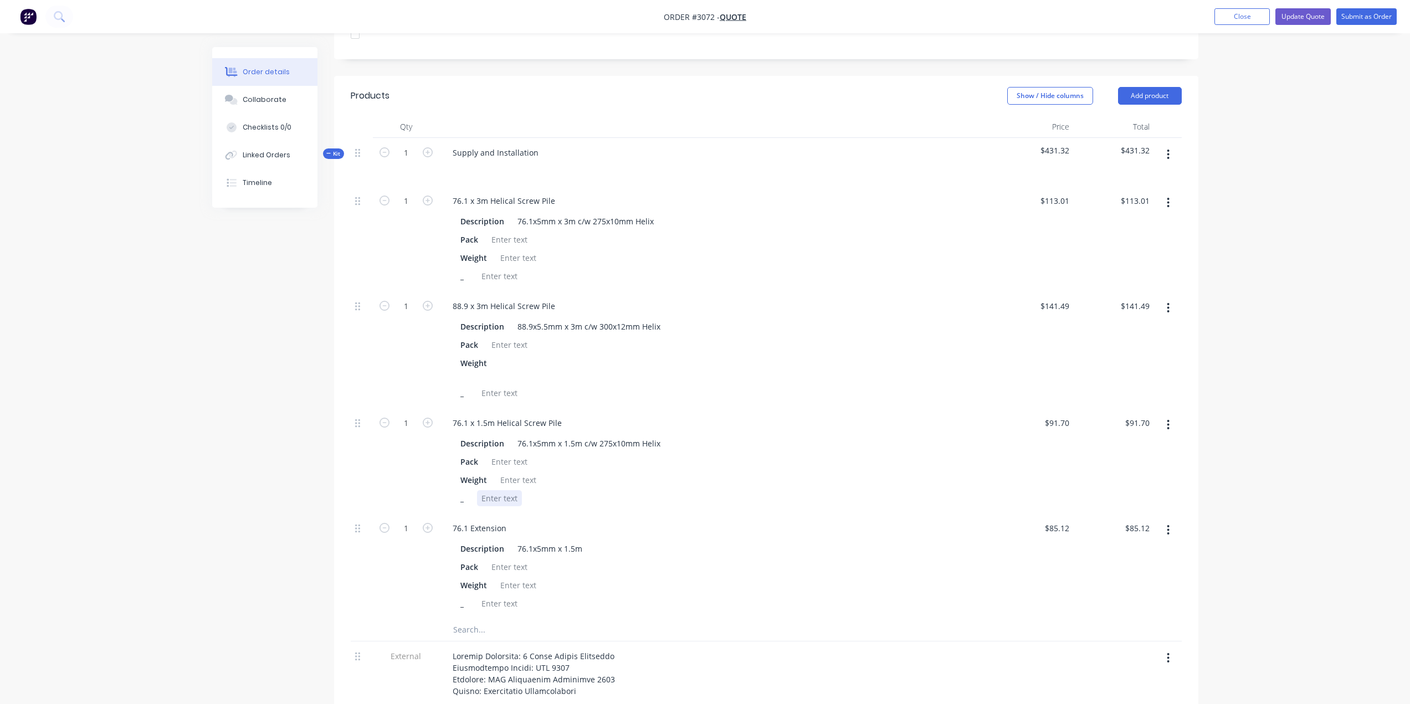
scroll to position [388, 0]
click at [408, 195] on input "1" at bounding box center [406, 203] width 29 height 17
type input "35"
type input "$3,955.35"
click at [403, 300] on input "1" at bounding box center [406, 308] width 29 height 17
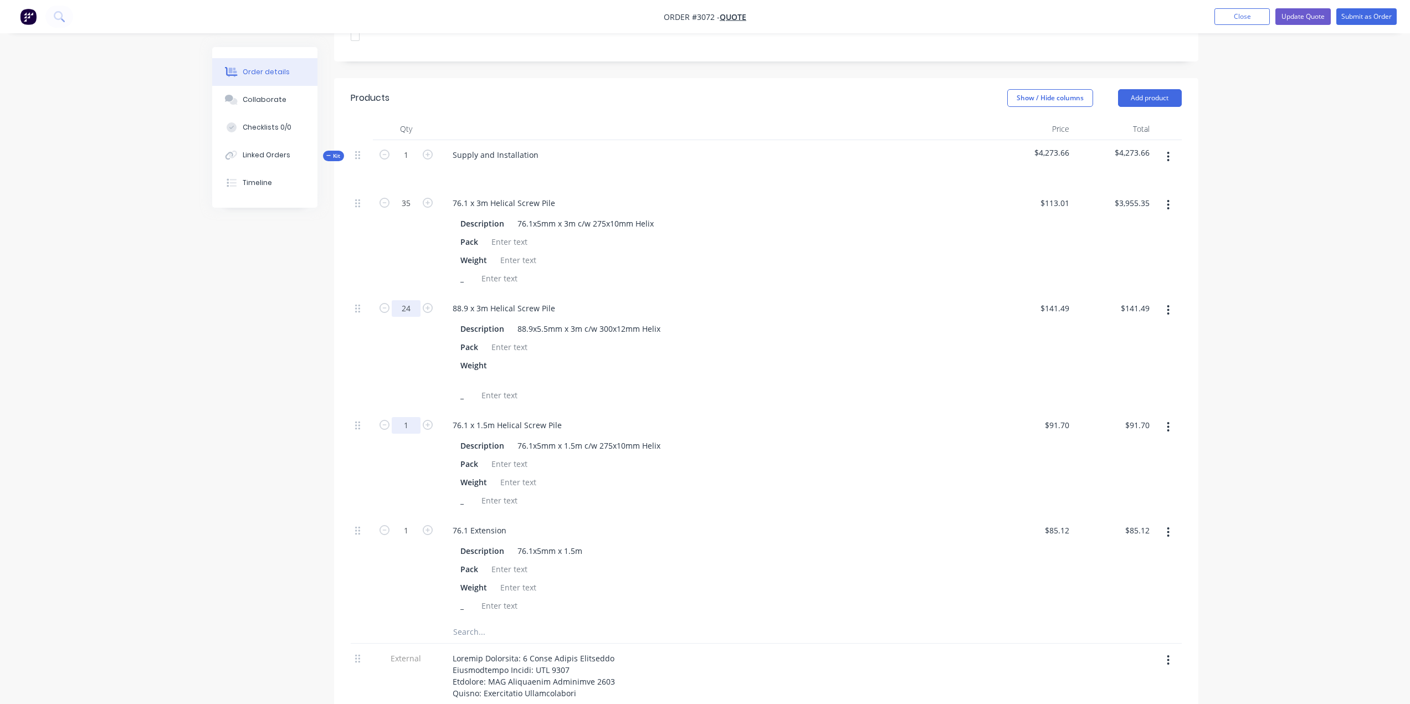
type input "24"
type input "$3,395.76"
click at [408, 417] on input "1" at bounding box center [406, 425] width 29 height 17
type input "22"
type input "$2,017.40"
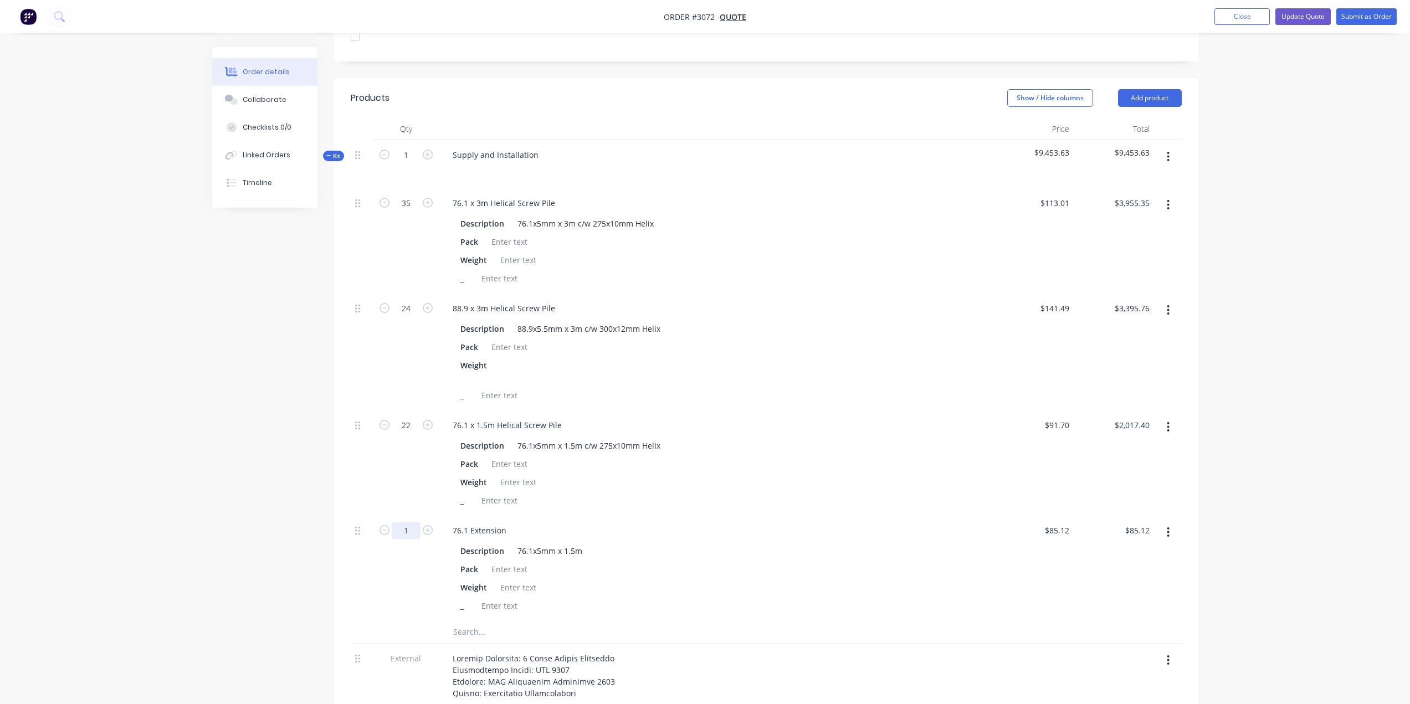
drag, startPoint x: 406, startPoint y: 506, endPoint x: 386, endPoint y: 519, distance: 23.7
click at [406, 523] on input "1" at bounding box center [406, 531] width 29 height 17
type input "22"
type input "$1,872.64"
click at [739, 543] on div "Description 76.1x5mm x 1.5m" at bounding box center [714, 551] width 516 height 16
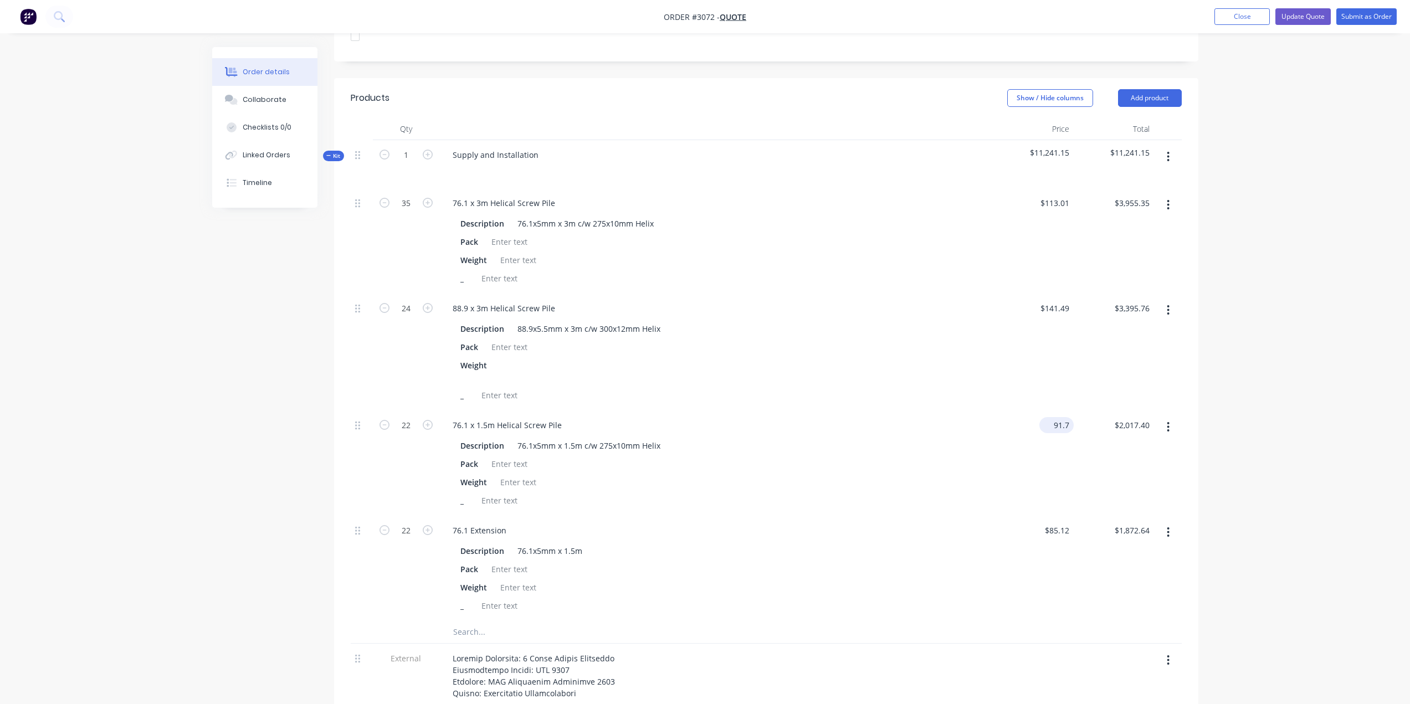
click at [1057, 417] on input "91.7" at bounding box center [1059, 425] width 30 height 16
type input "$102.35"
type input "$2,251.70"
click at [1071, 523] on input "85.12" at bounding box center [1059, 531] width 30 height 16
type input "$73.85"
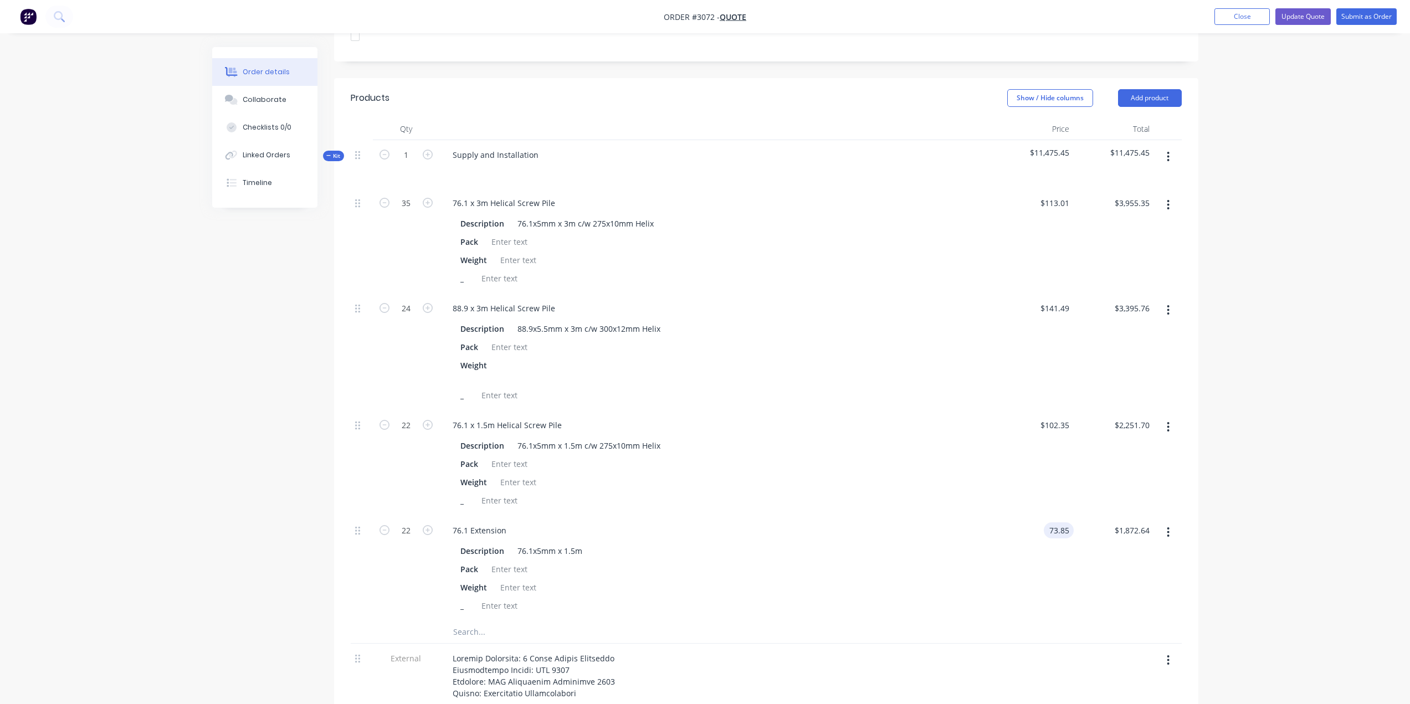
type input "$1,624.70"
click at [942, 523] on div "76.1 Extension" at bounding box center [716, 531] width 545 height 16
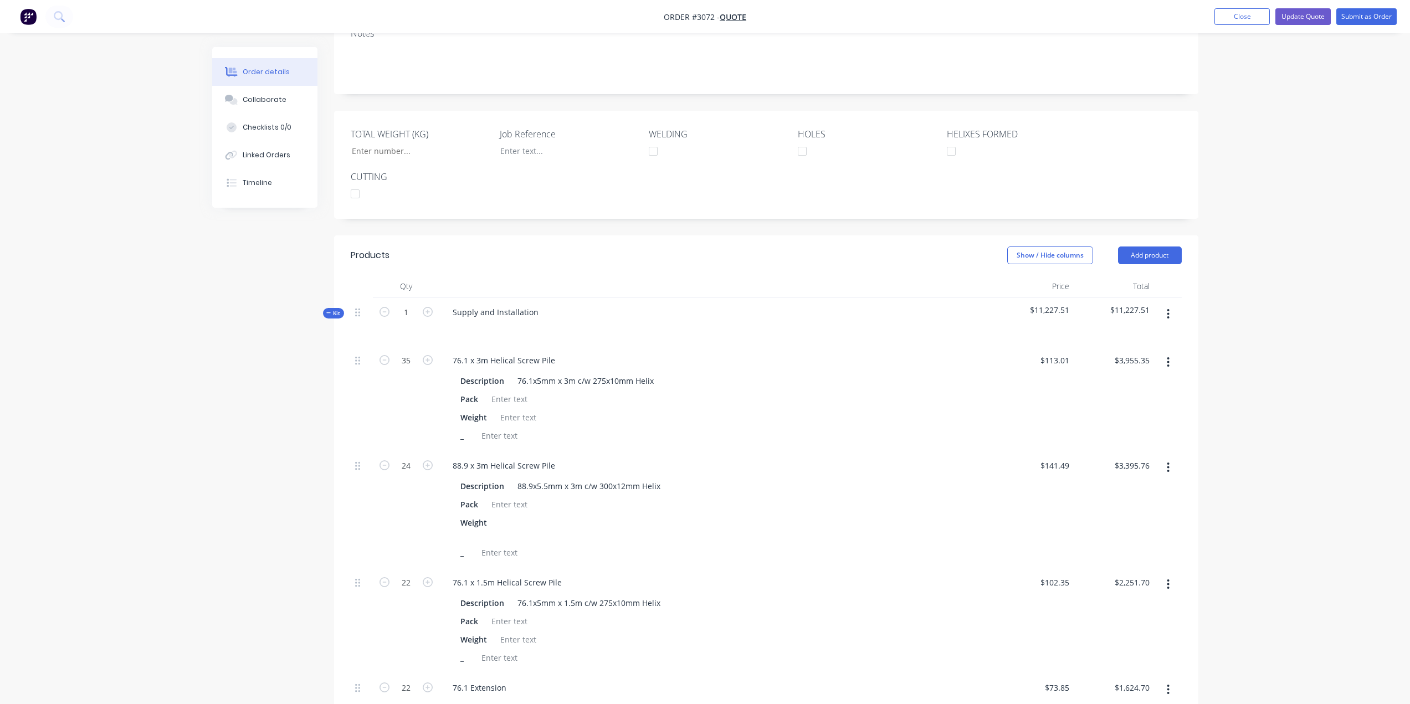
scroll to position [208, 0]
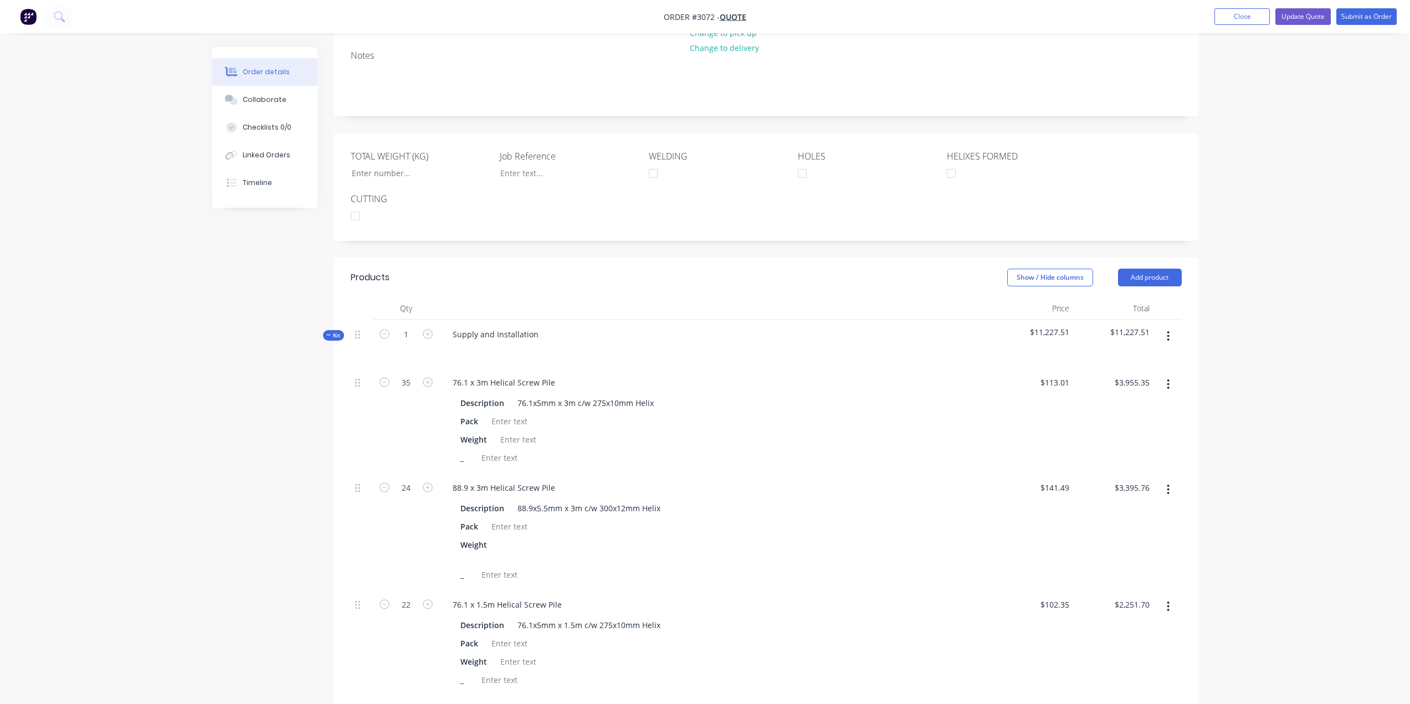
click at [1167, 326] on button "button" at bounding box center [1168, 336] width 26 height 20
click at [1129, 357] on div "Add product to kit" at bounding box center [1129, 365] width 85 height 16
click at [1116, 402] on div "Product catalogue" at bounding box center [1129, 410] width 85 height 16
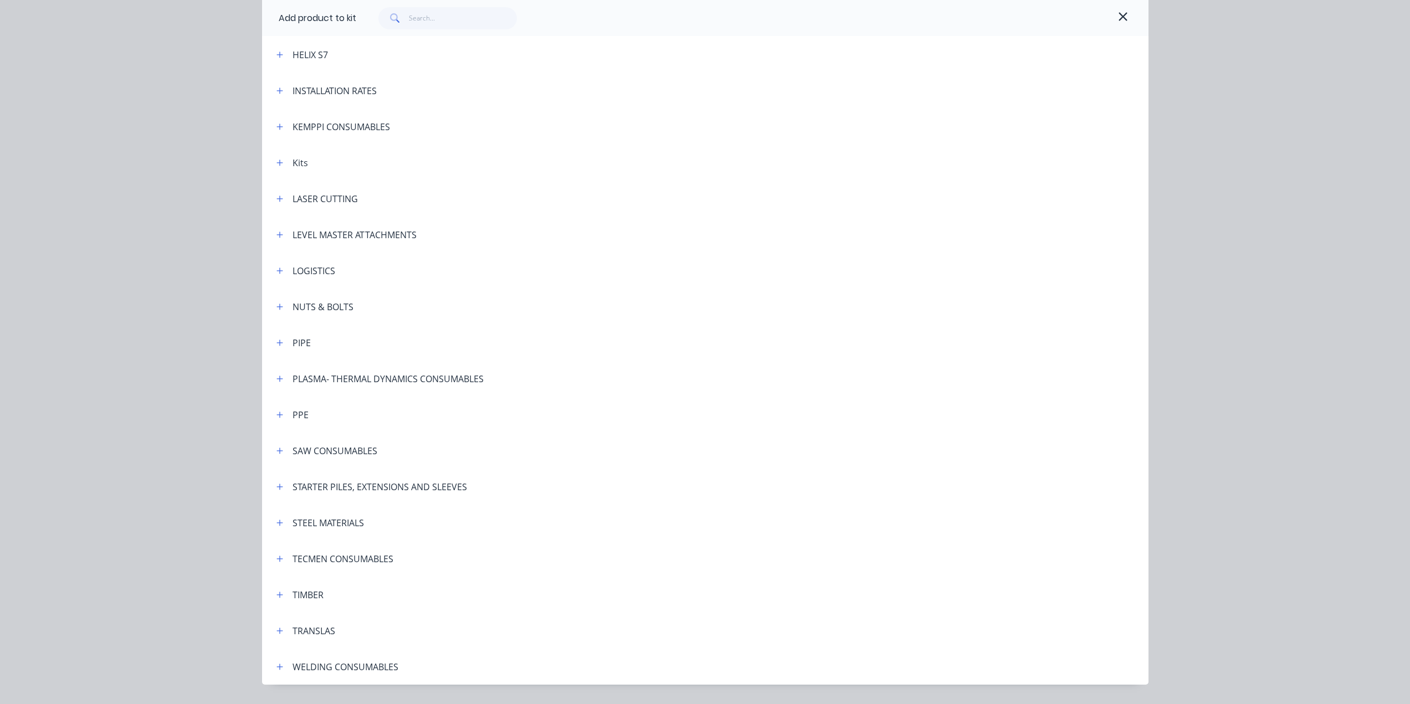
scroll to position [727, 0]
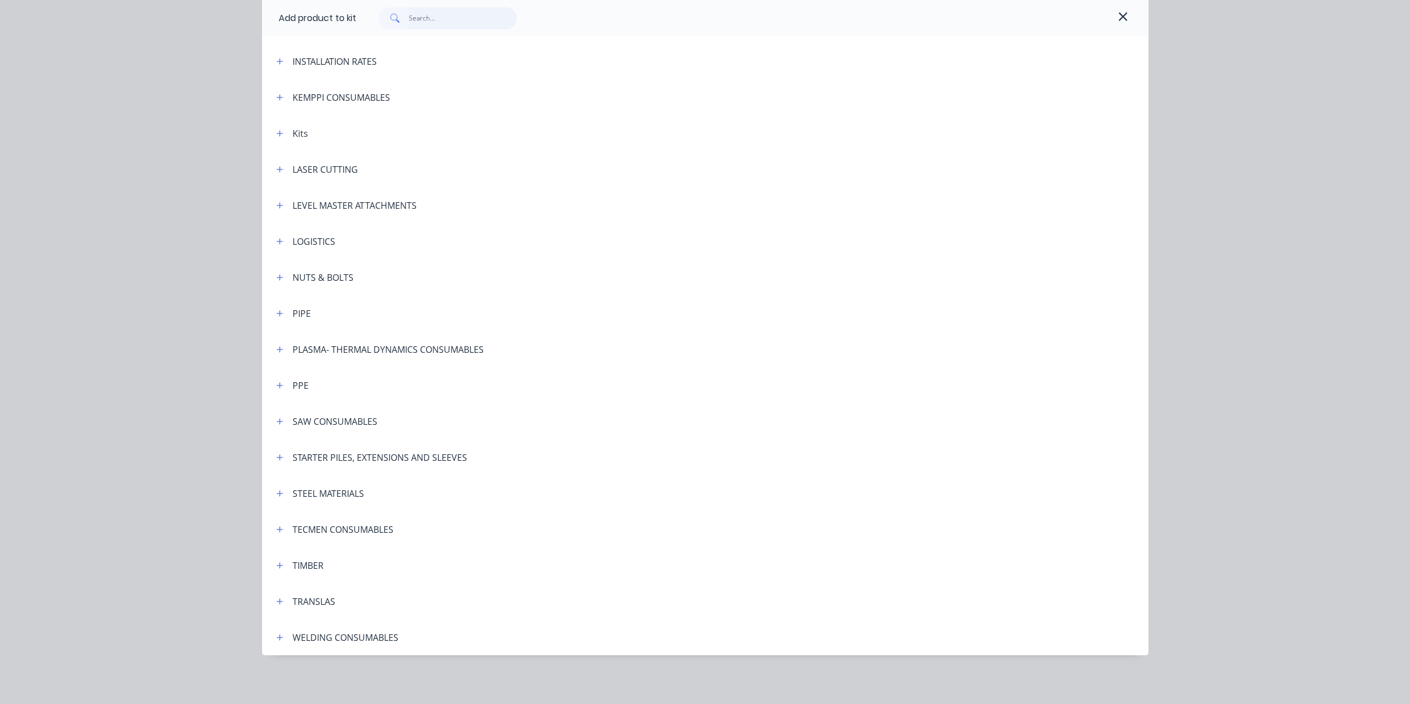
click at [424, 24] on input "text" at bounding box center [463, 18] width 108 height 22
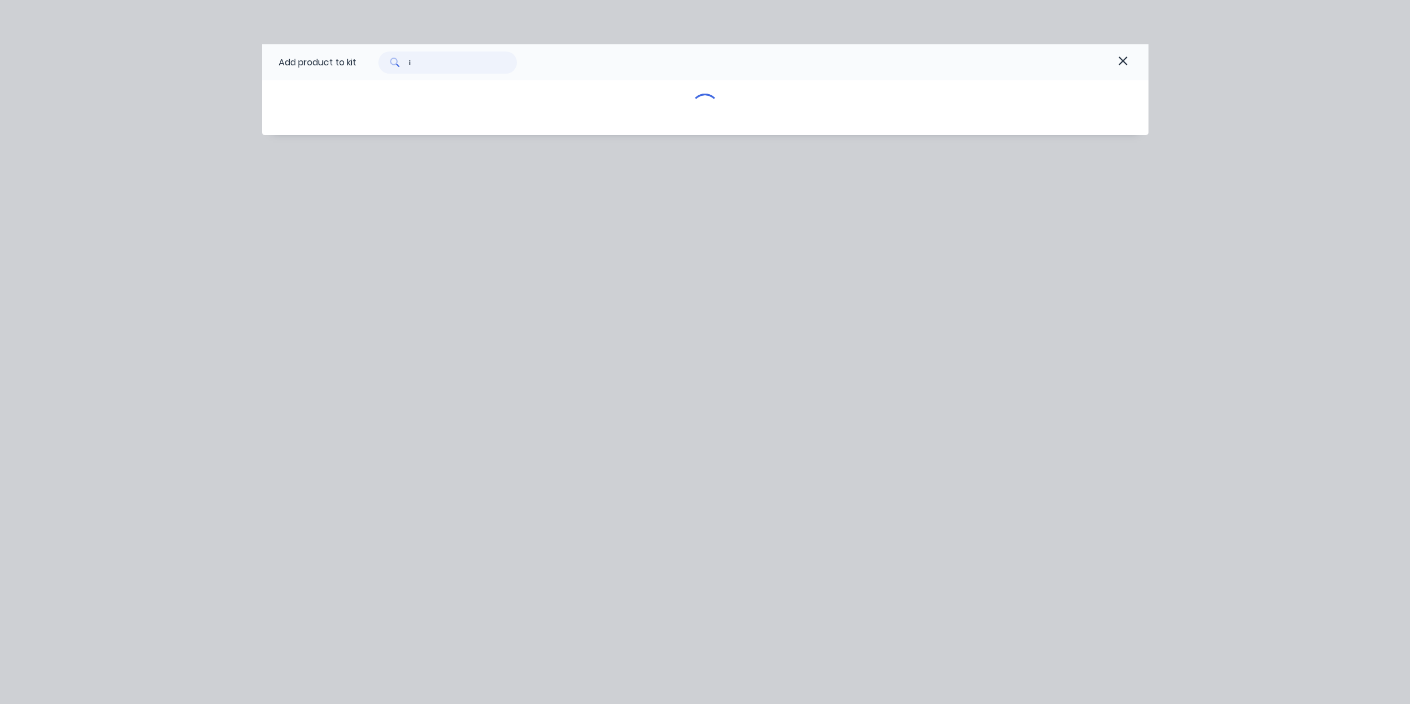
scroll to position [0, 0]
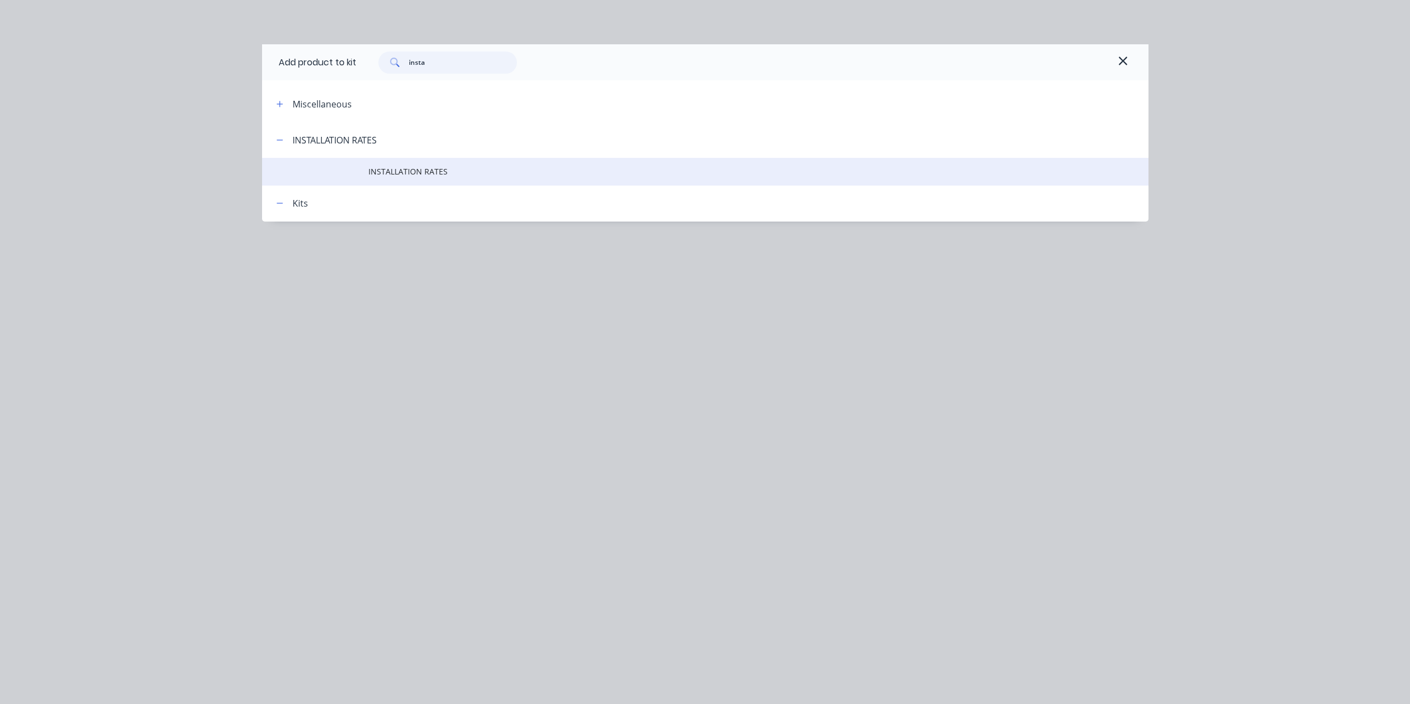
type input "insta"
click at [393, 172] on span "INSTALLATION RATES" at bounding box center [681, 172] width 624 height 12
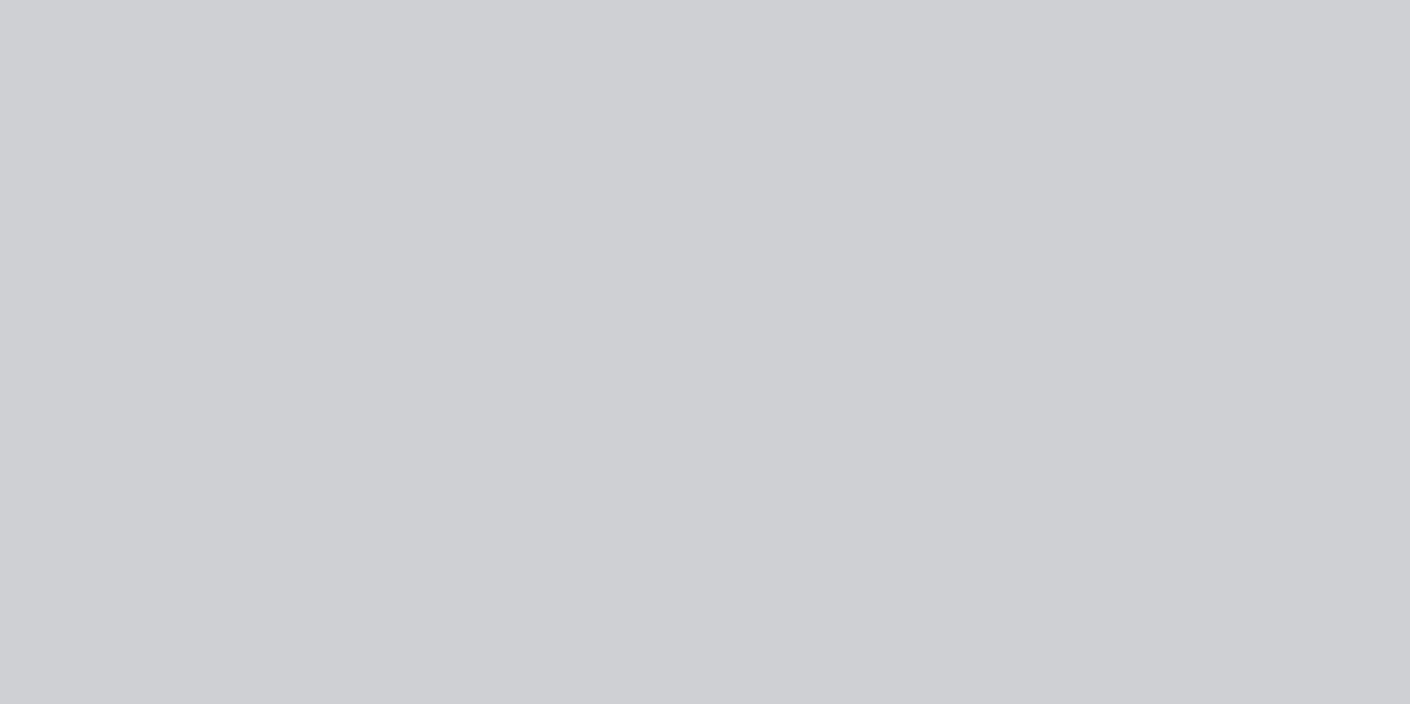
type input "$2,656.50"
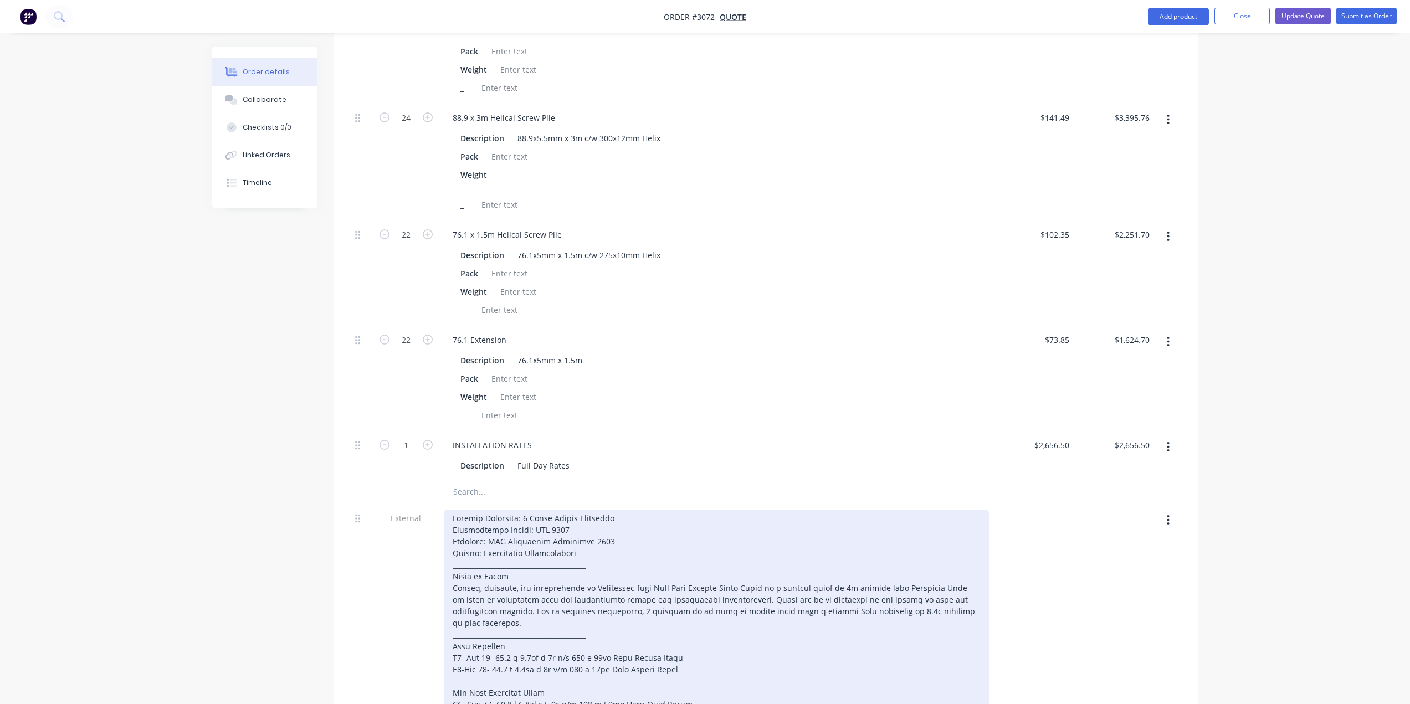
scroll to position [652, 0]
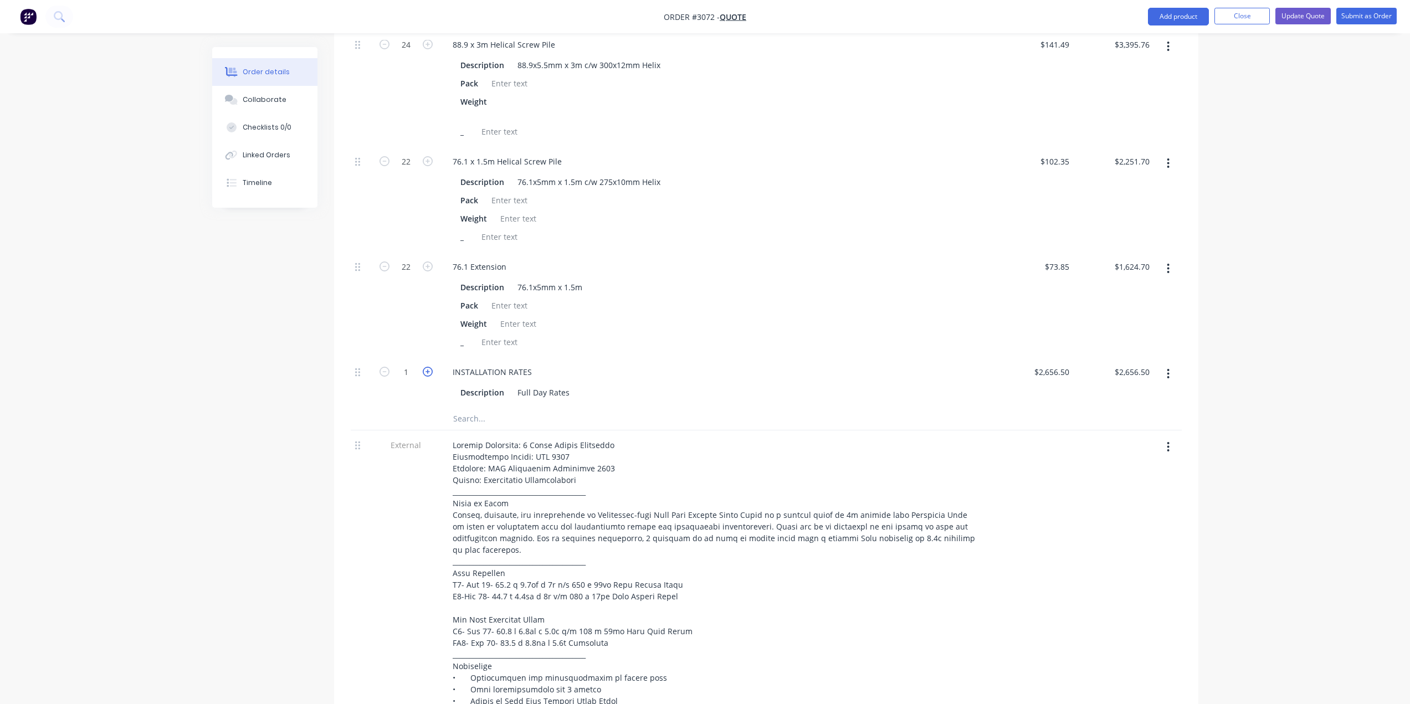
click at [427, 367] on icon "button" at bounding box center [428, 372] width 10 height 10
type input "2"
type input "$5,313.00"
click at [427, 367] on icon "button" at bounding box center [428, 372] width 10 height 10
type input "3"
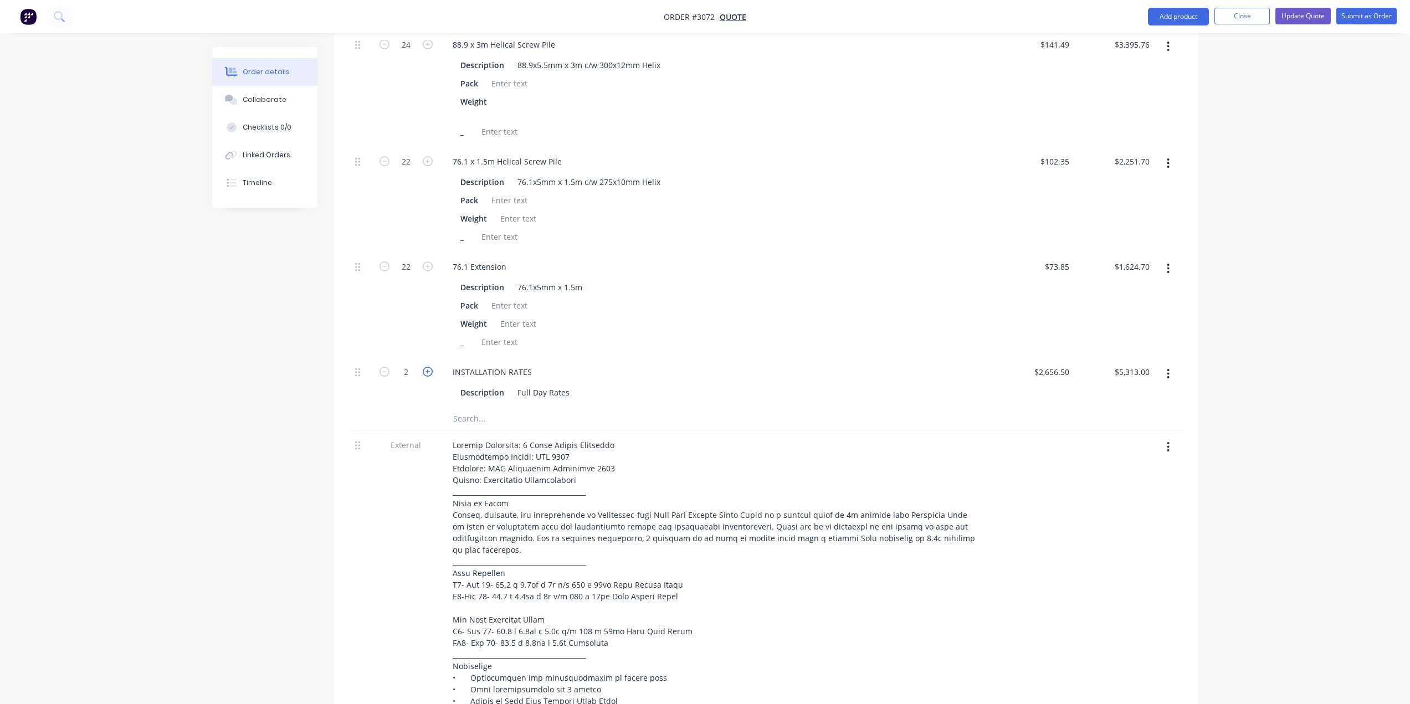
type input "$7,969.50"
click at [427, 367] on icon "button" at bounding box center [428, 372] width 10 height 10
type input "4"
type input "$10,626.00"
click at [384, 367] on icon "button" at bounding box center [385, 372] width 10 height 10
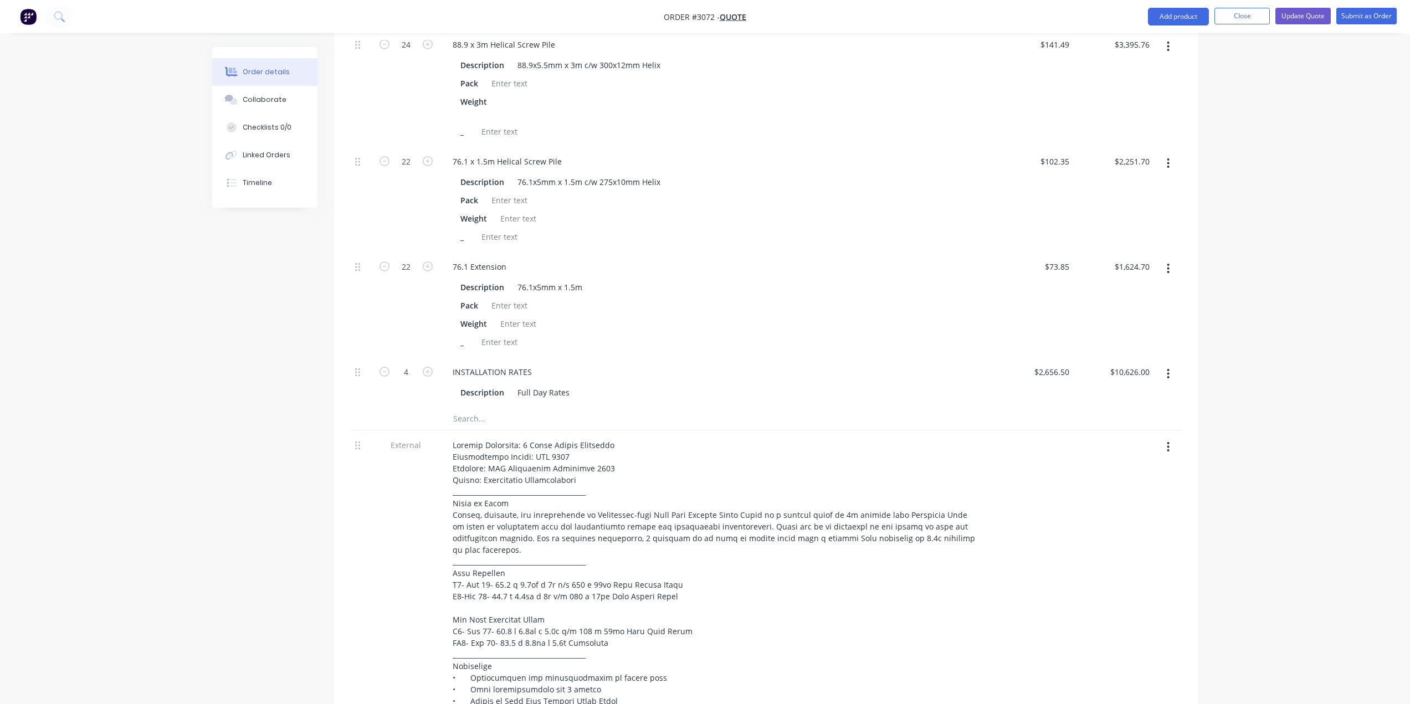
type input "3"
type input "$7,969.50"
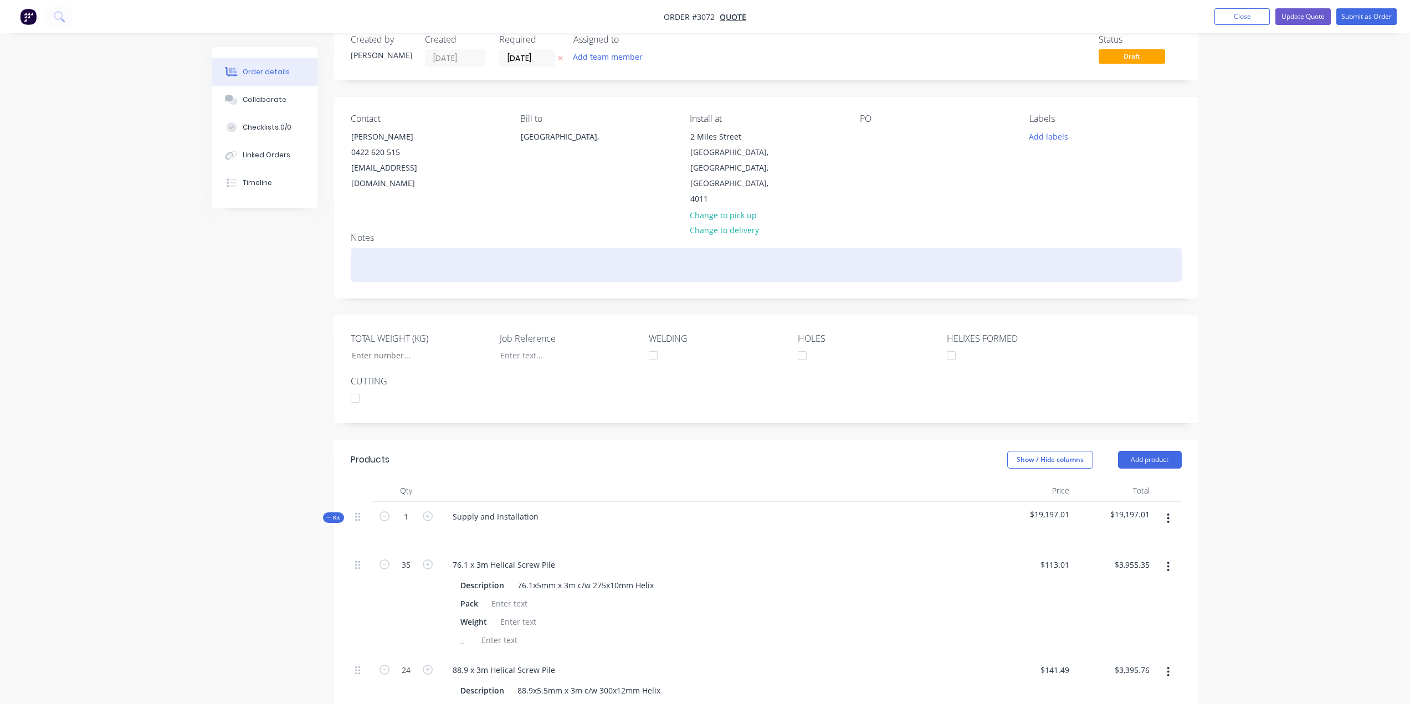
scroll to position [0, 0]
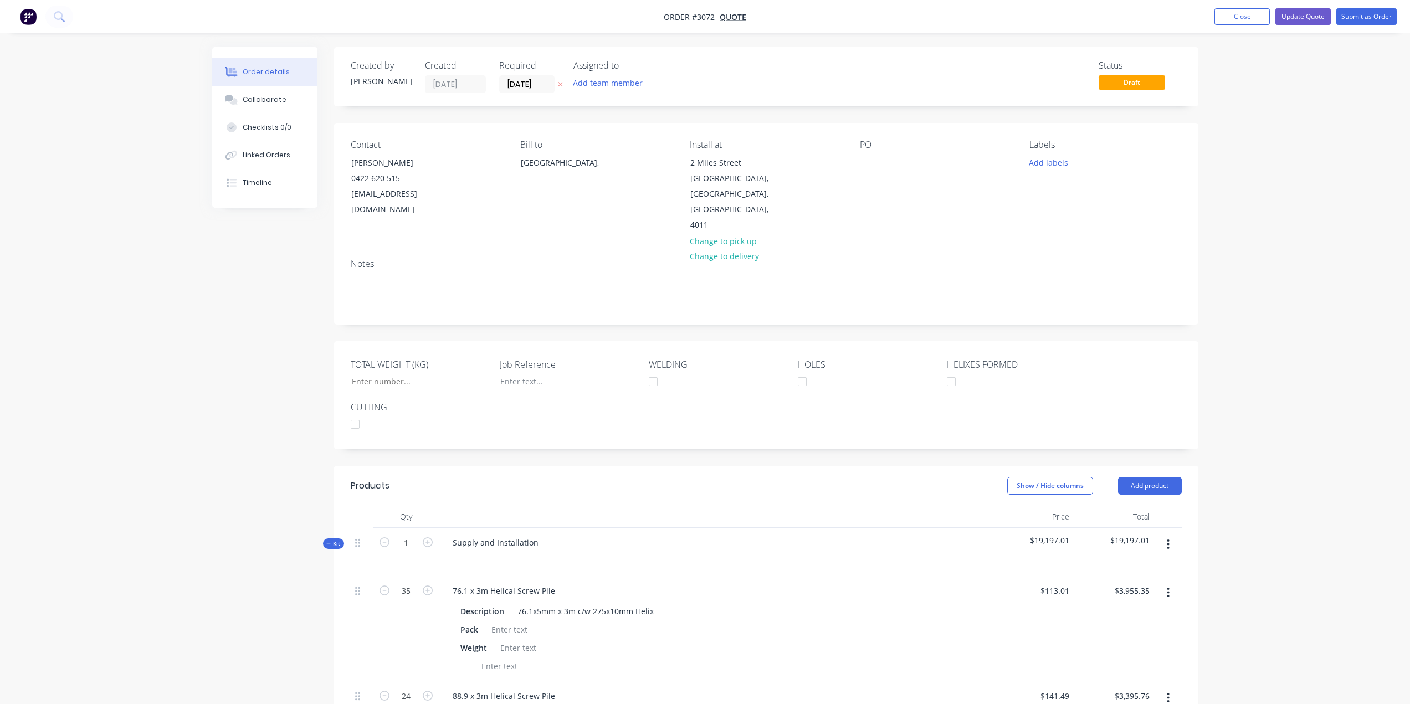
click at [1166, 535] on button "button" at bounding box center [1168, 545] width 26 height 20
click at [1132, 566] on div "Add product to kit" at bounding box center [1129, 574] width 85 height 16
click at [1111, 610] on div "Product catalogue" at bounding box center [1129, 618] width 85 height 16
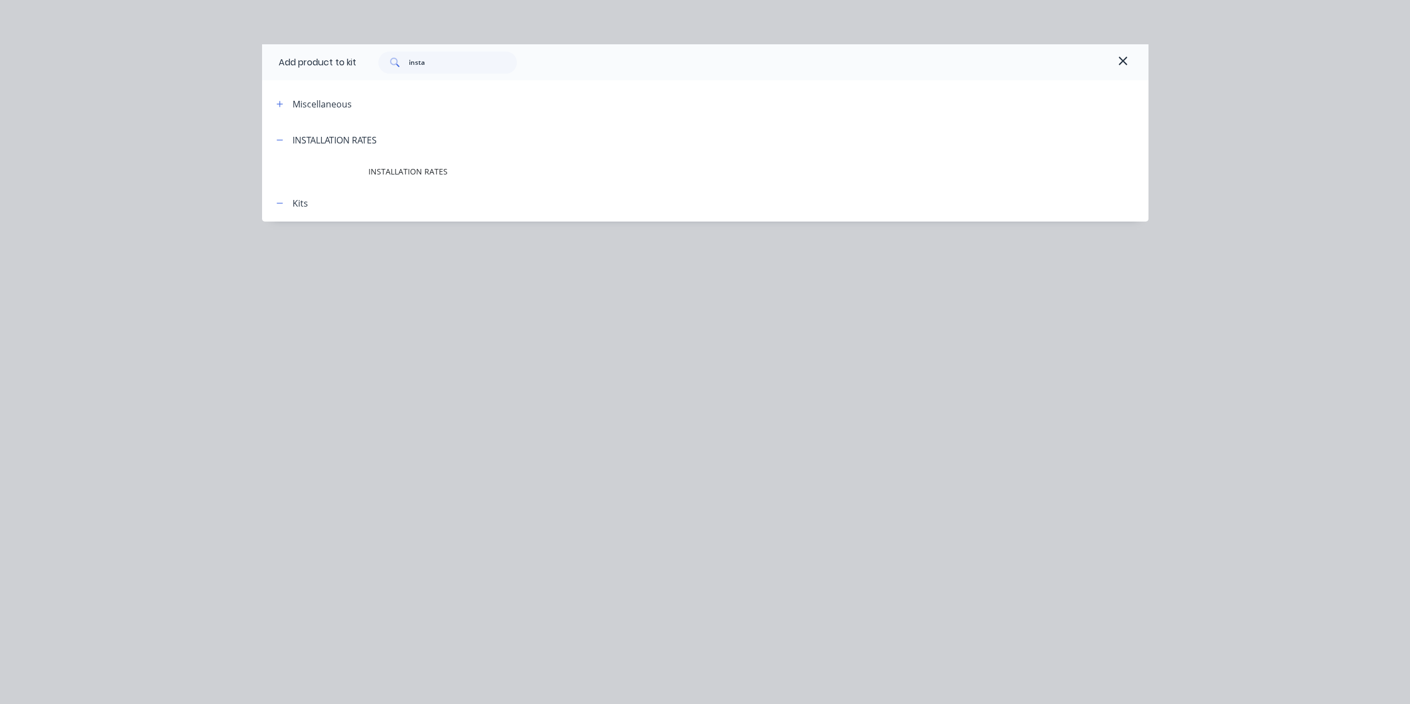
click at [463, 177] on span "INSTALLATION RATES" at bounding box center [681, 172] width 624 height 12
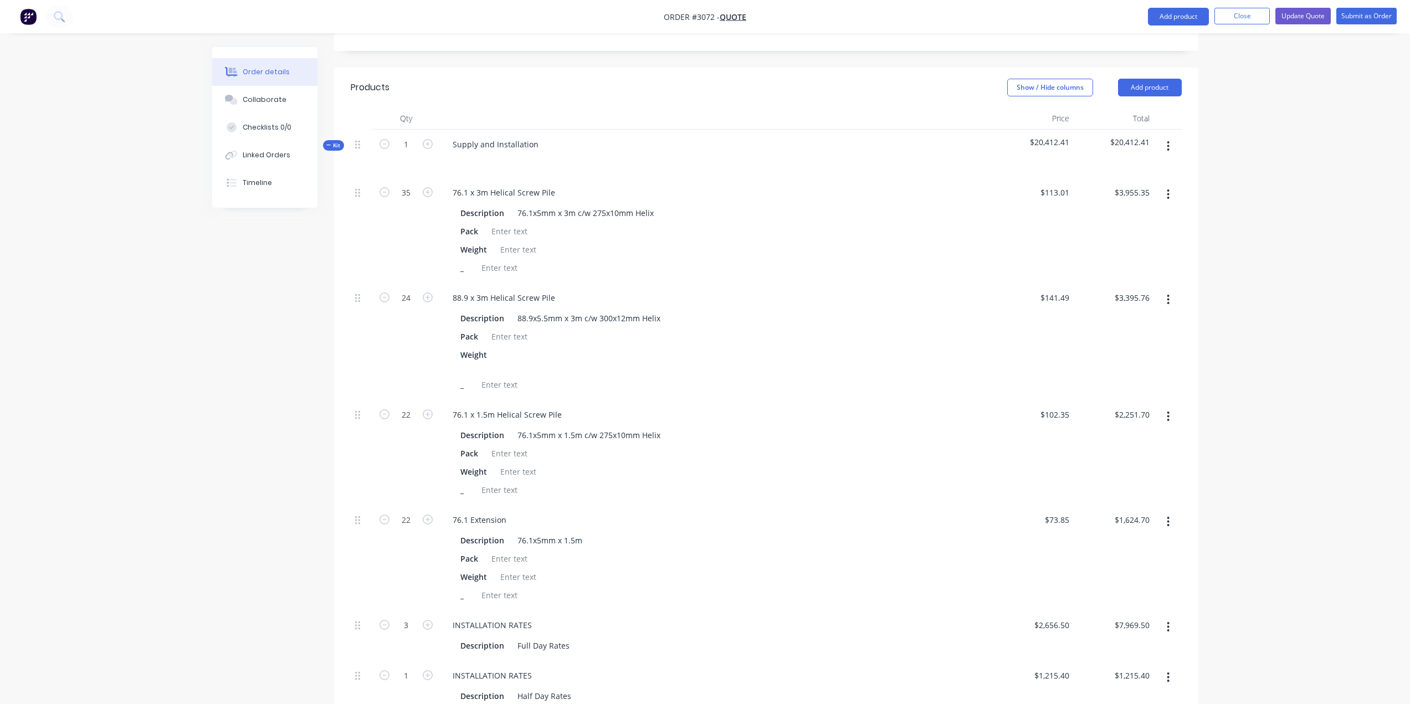
scroll to position [166, 0]
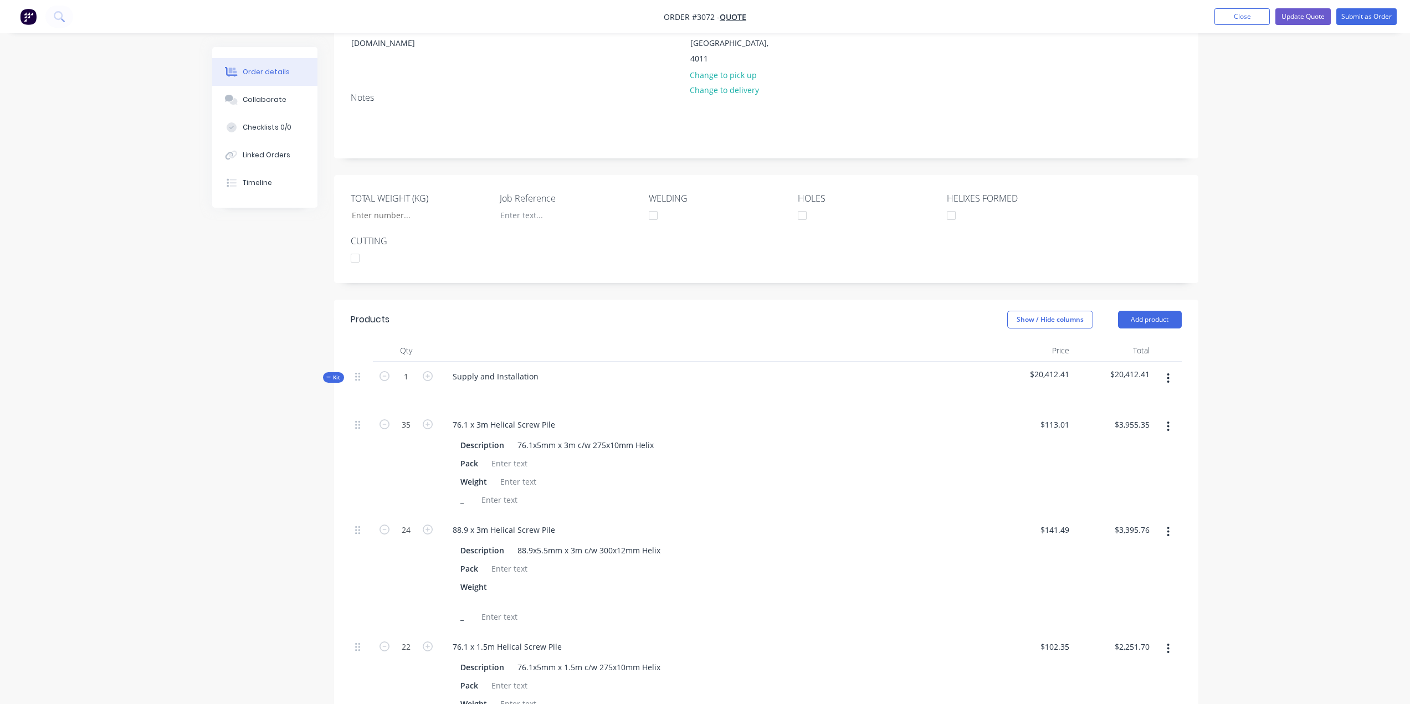
click at [1170, 372] on icon "button" at bounding box center [1168, 378] width 3 height 12
click at [1152, 396] on button "Add product to kit" at bounding box center [1129, 407] width 105 height 22
click at [1135, 444] on div "Product catalogue" at bounding box center [1129, 452] width 85 height 16
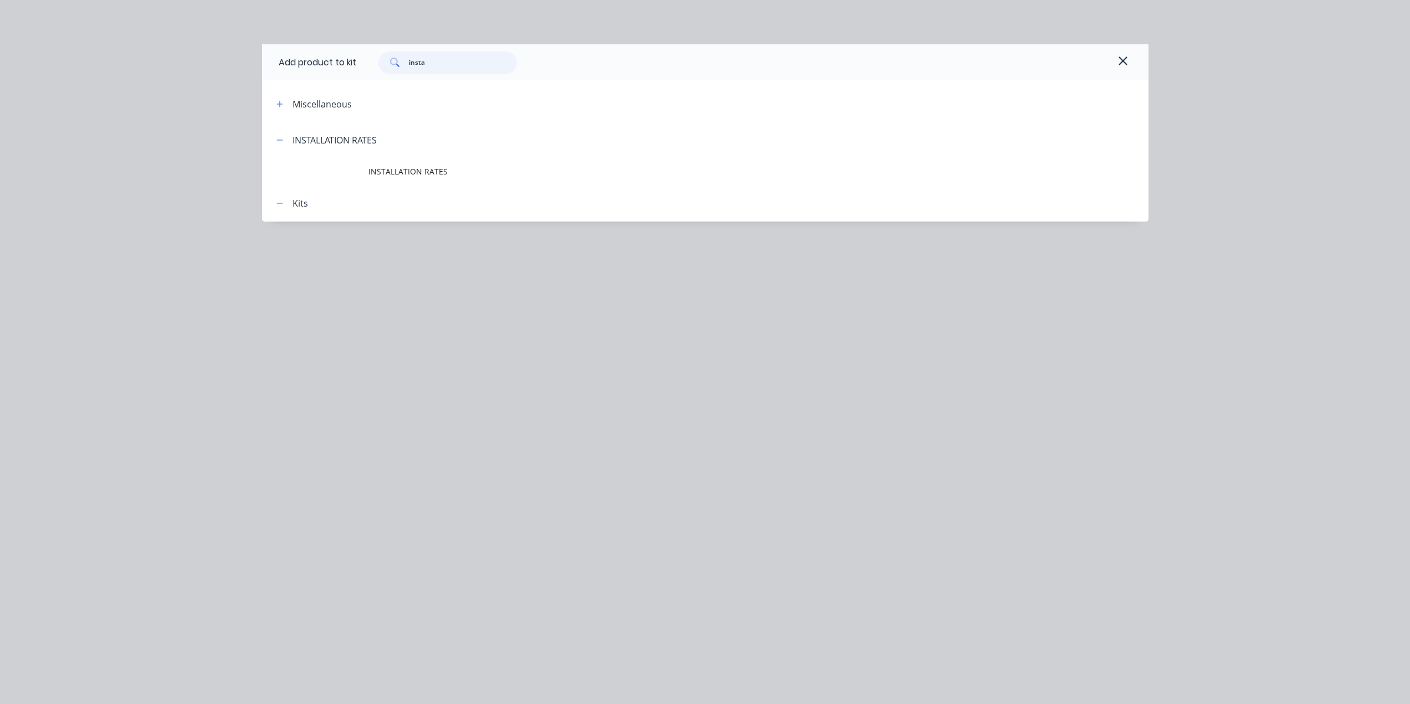
click at [461, 63] on input "insta" at bounding box center [463, 63] width 108 height 22
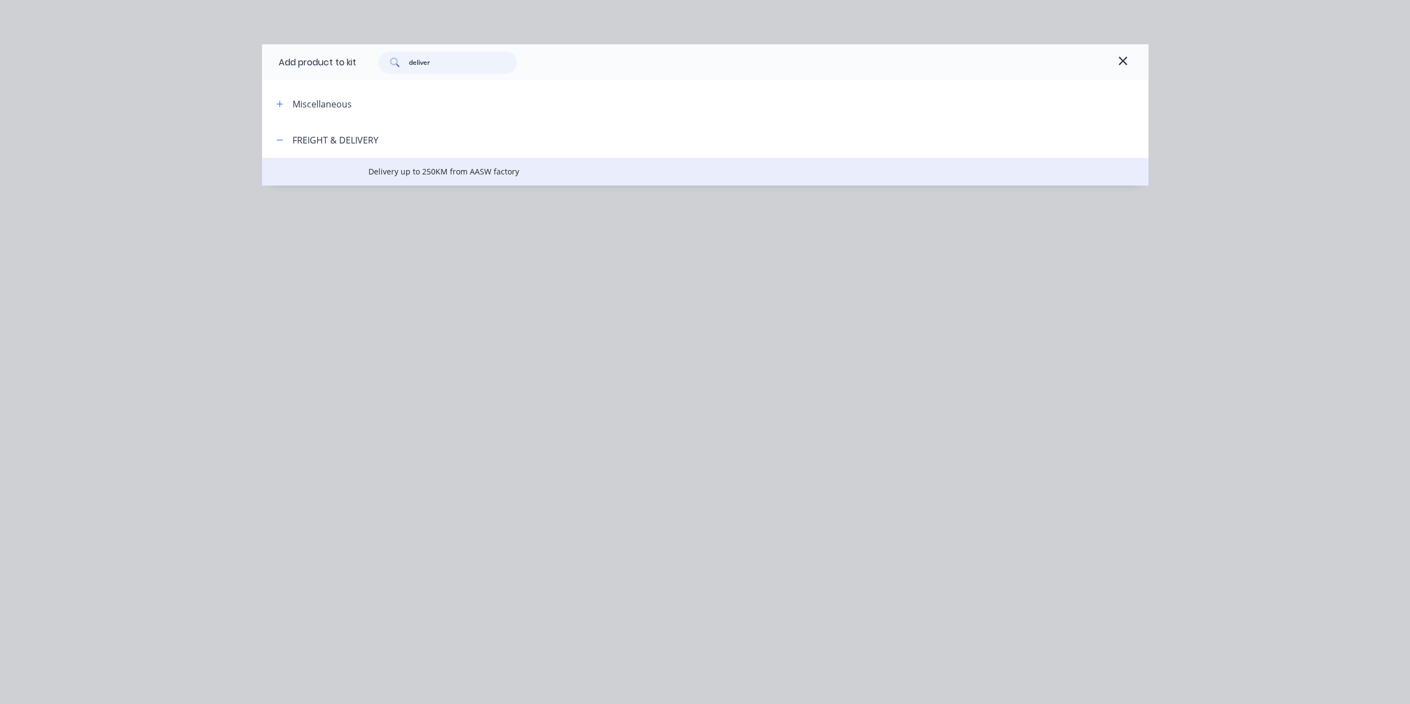
type input "deliver"
click at [411, 177] on span "Delivery up to 250KM from AASW factory" at bounding box center [681, 172] width 624 height 12
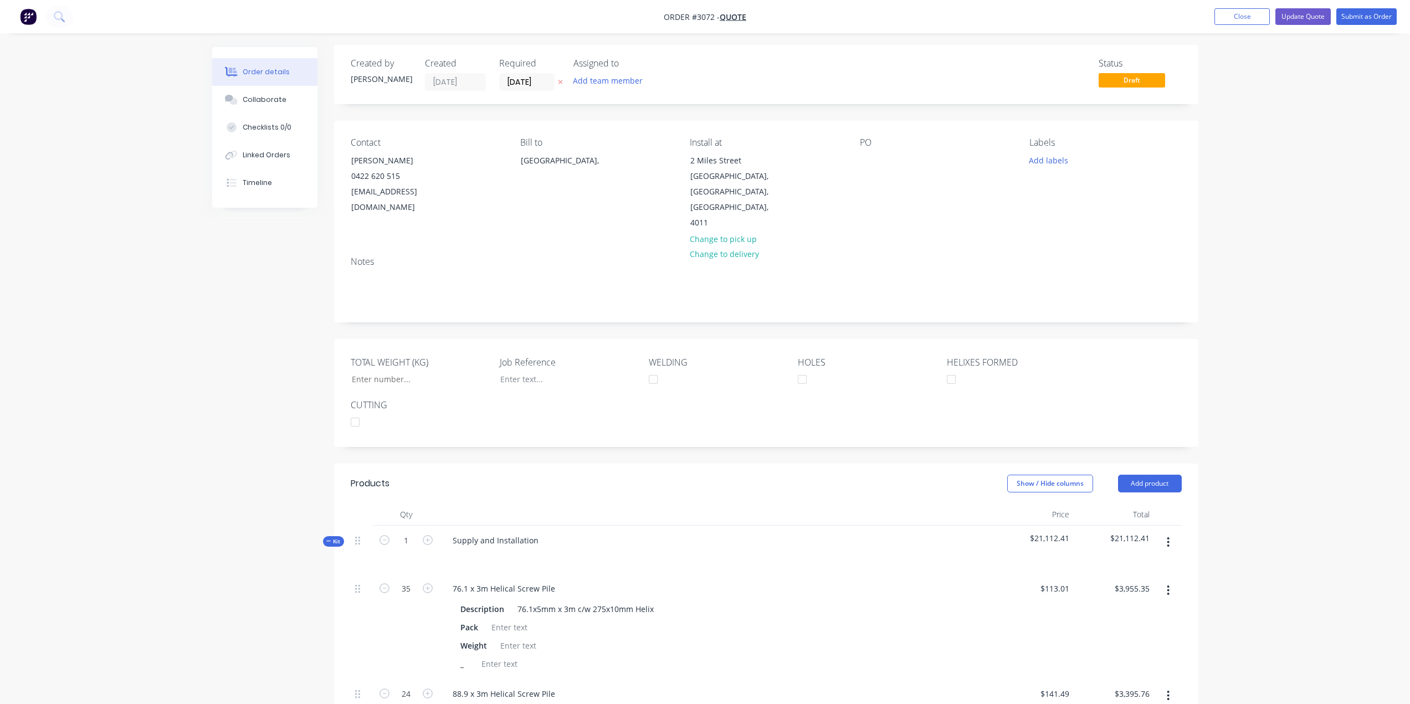
scroll to position [0, 0]
click at [328, 541] on icon "button" at bounding box center [328, 544] width 5 height 6
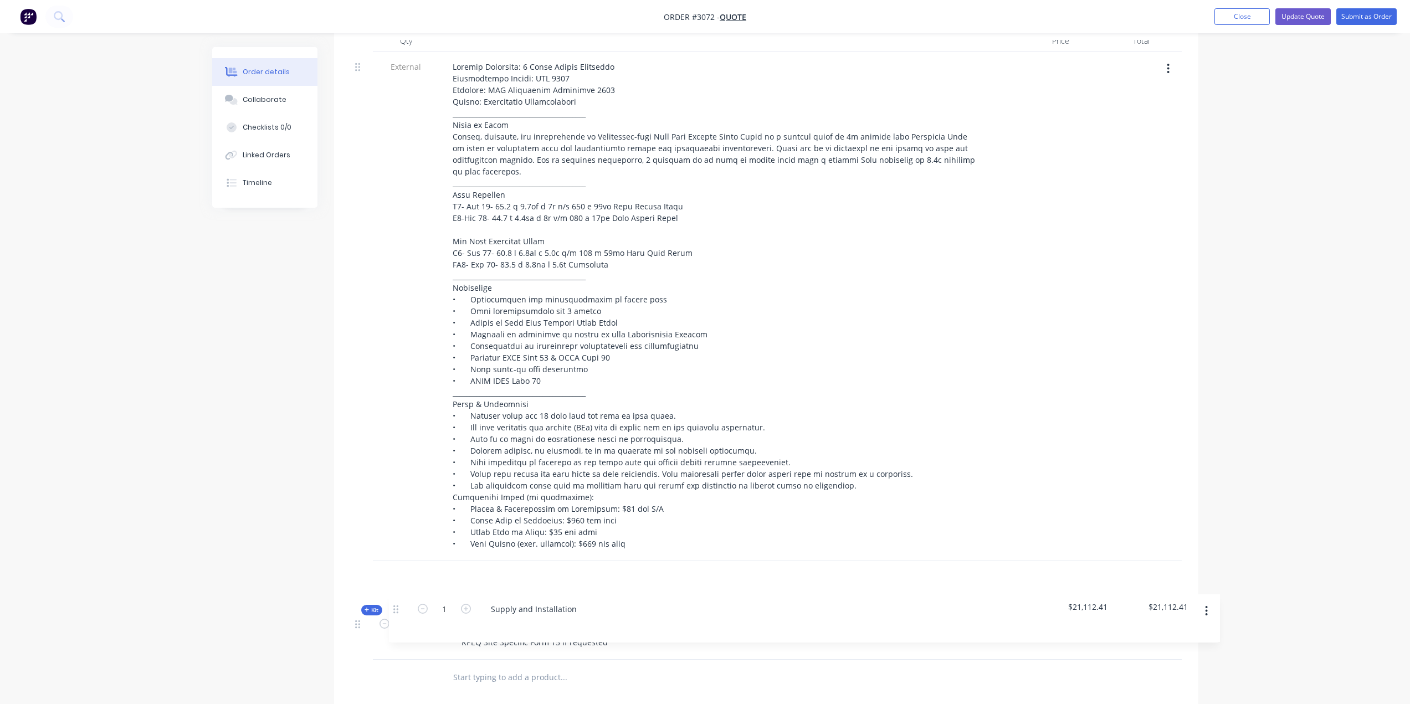
scroll to position [695, 0]
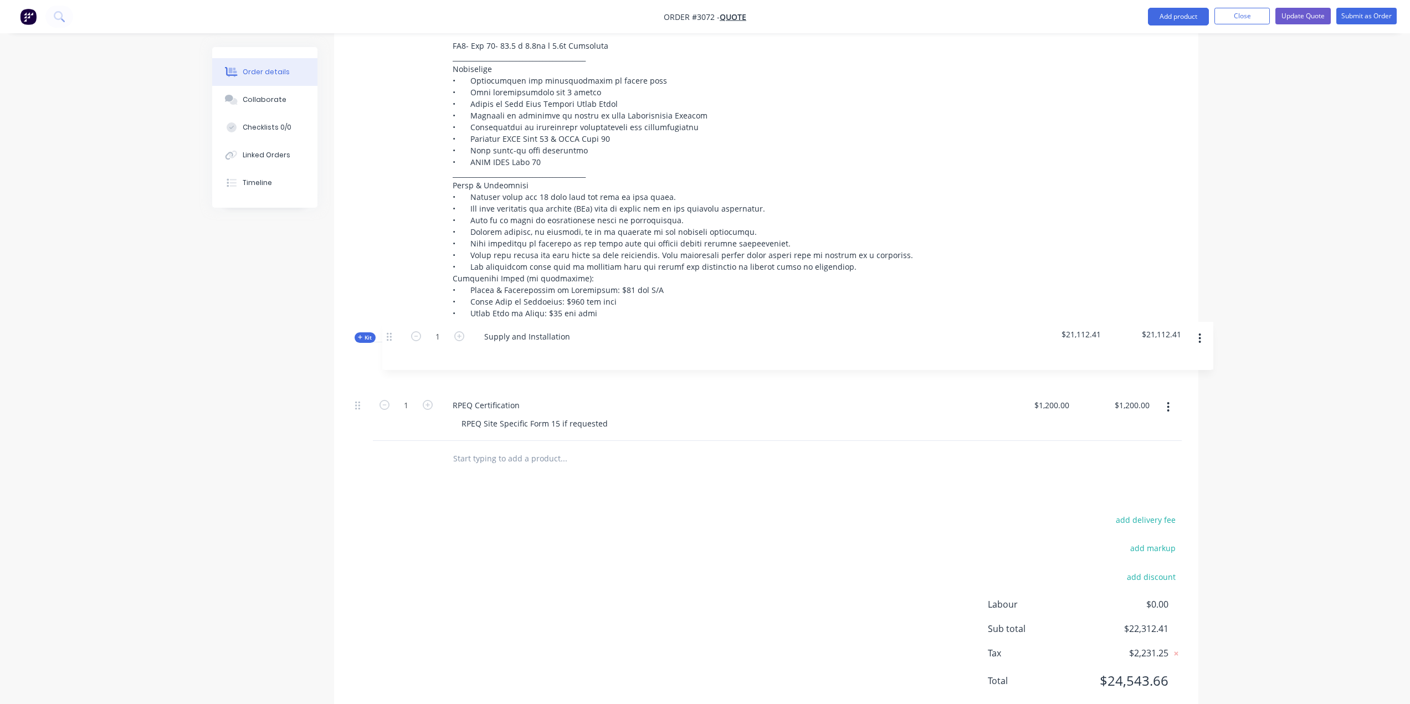
drag, startPoint x: 359, startPoint y: 183, endPoint x: 390, endPoint y: 344, distance: 164.3
click at [390, 344] on div "Kit 1 Supply and Installation $21,112.41 $21,112.41 External 1 RPEQ Certificati…" at bounding box center [766, 137] width 831 height 608
click at [1291, 15] on button "Update Quote" at bounding box center [1303, 16] width 55 height 17
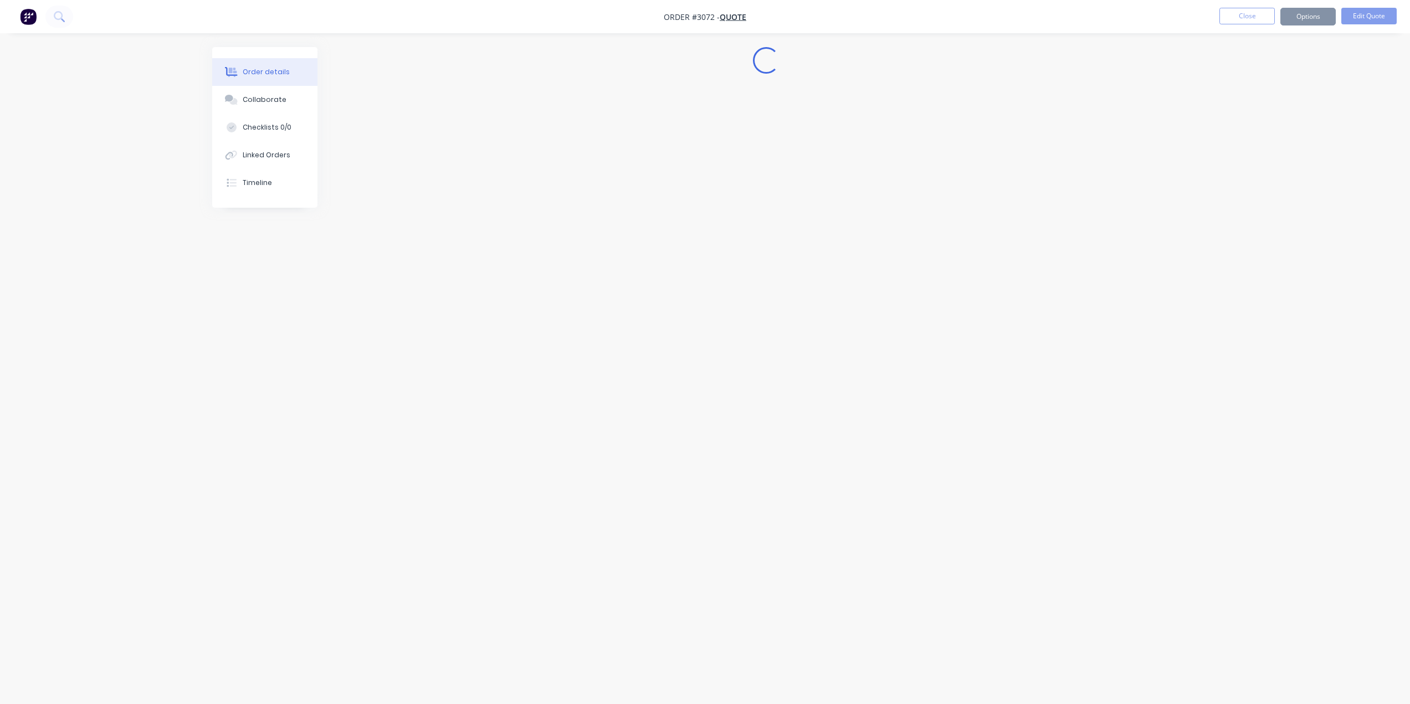
scroll to position [0, 0]
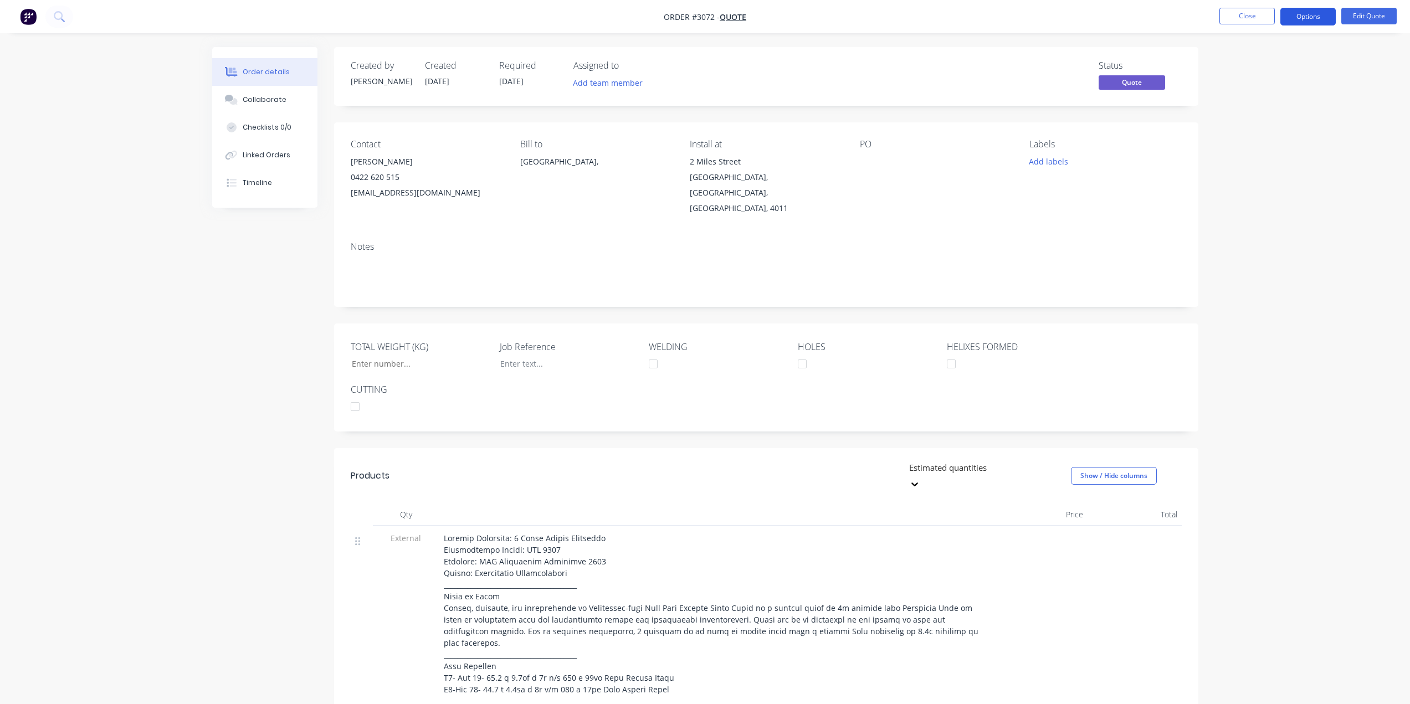
click at [1296, 21] on button "Options" at bounding box center [1308, 17] width 55 height 18
click at [1279, 70] on div "Quote" at bounding box center [1275, 67] width 102 height 16
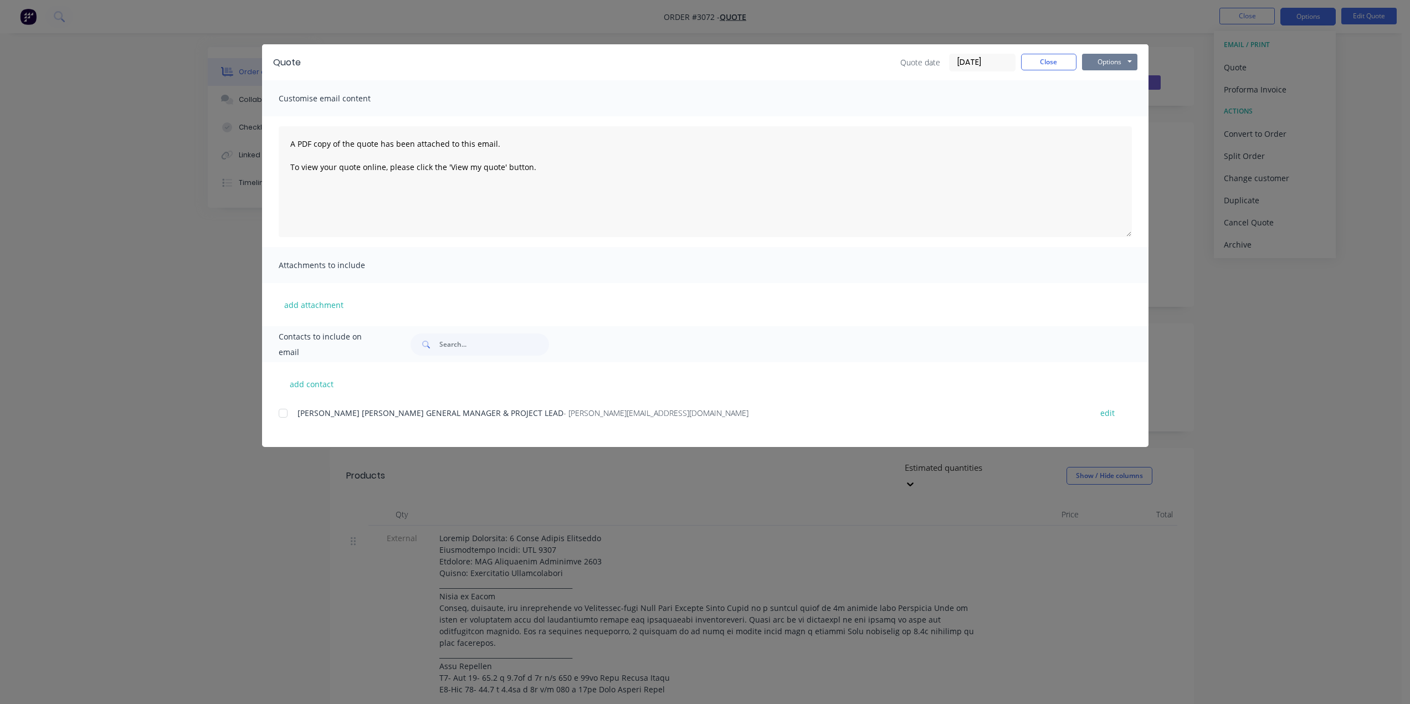
click at [1116, 60] on button "Options" at bounding box center [1109, 62] width 55 height 17
click at [1117, 87] on button "Preview" at bounding box center [1117, 82] width 71 height 18
click at [1060, 62] on button "Close" at bounding box center [1048, 62] width 55 height 17
